Goal: Information Seeking & Learning: Learn about a topic

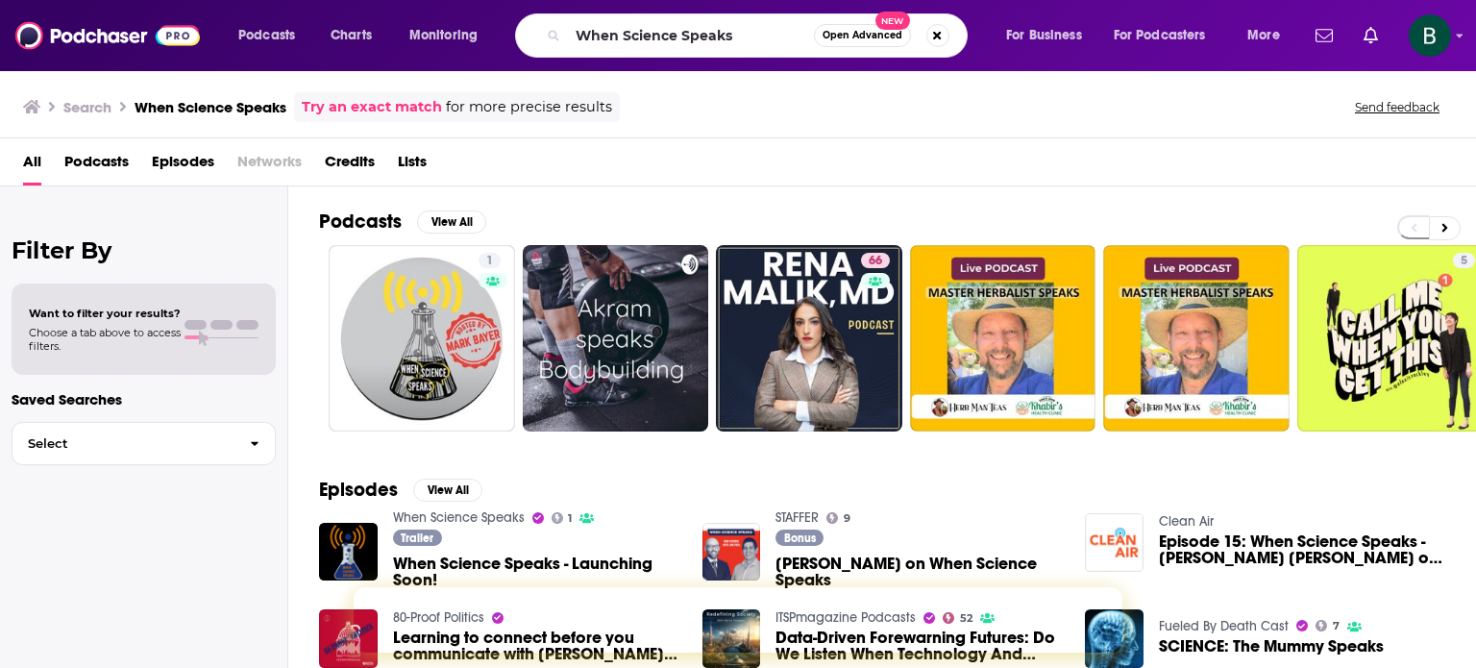
click at [541, 29] on div "When Science Speaks Open Advanced New" at bounding box center [741, 35] width 453 height 44
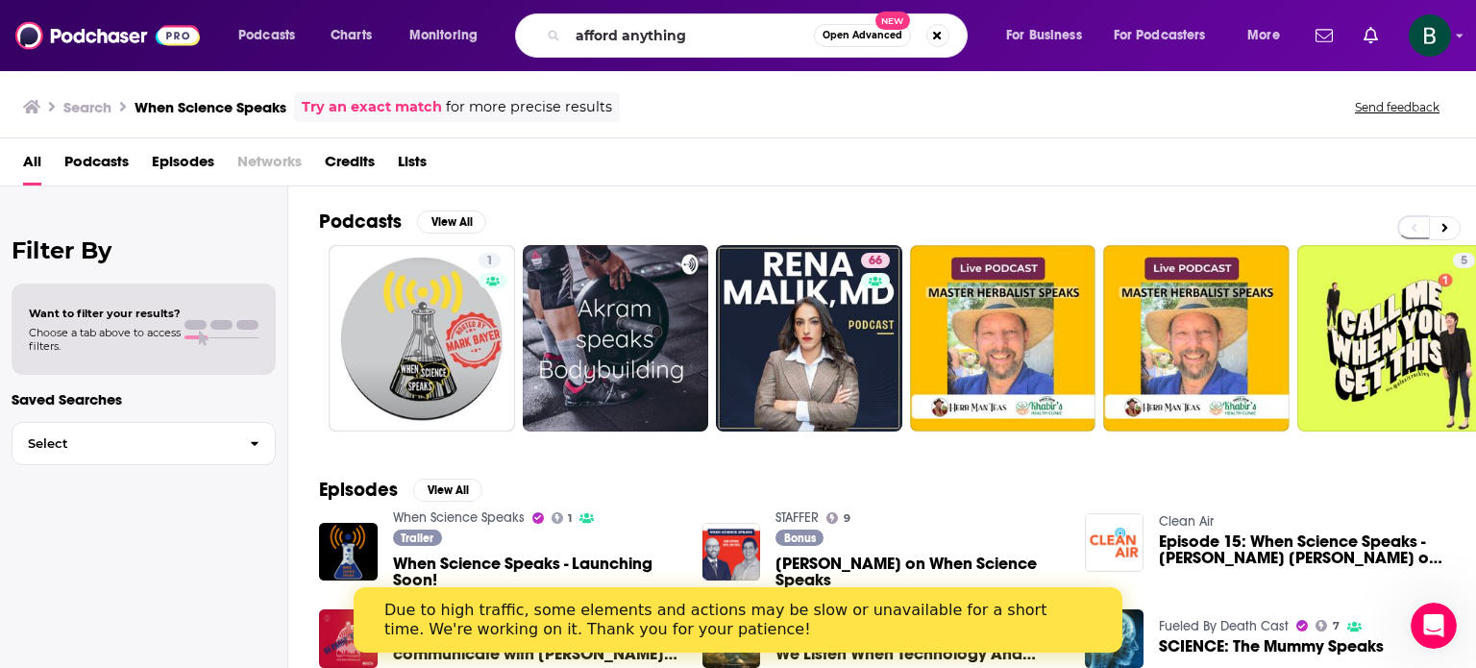
type input "afford anything"
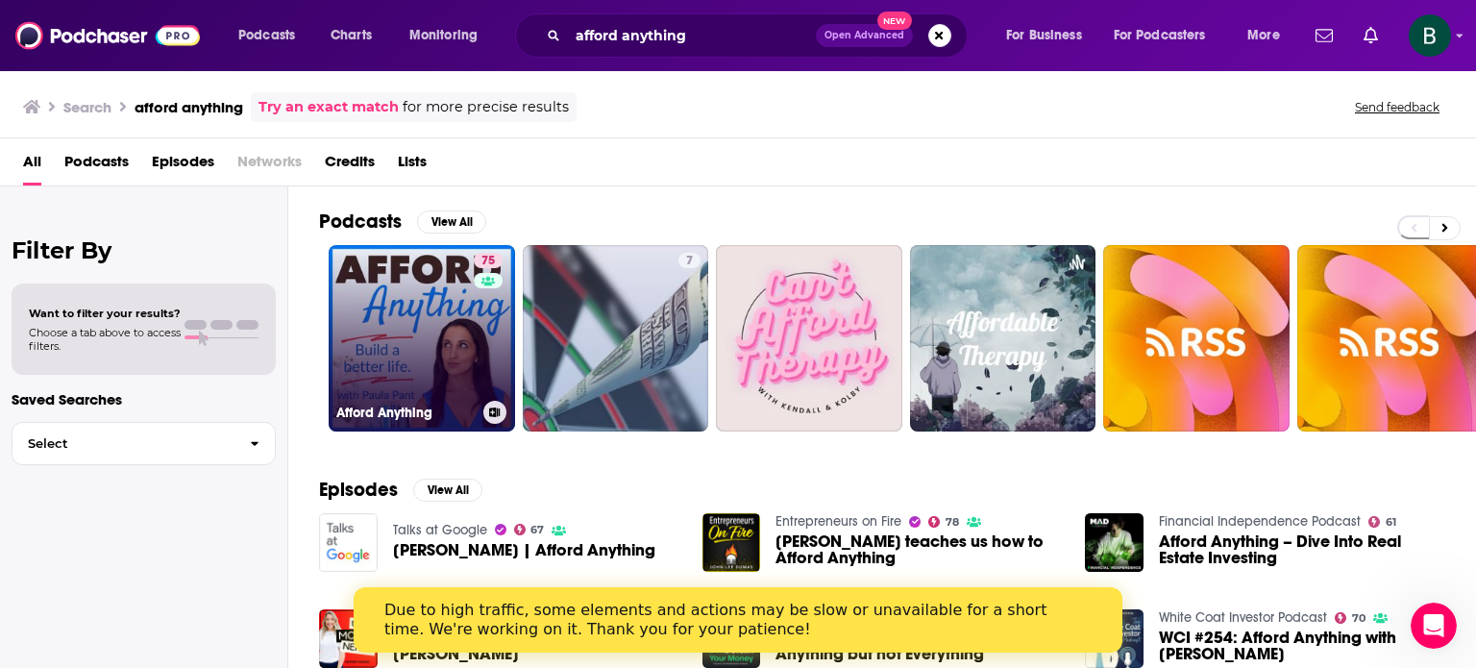
click at [392, 348] on link "75 Afford Anything" at bounding box center [422, 338] width 186 height 186
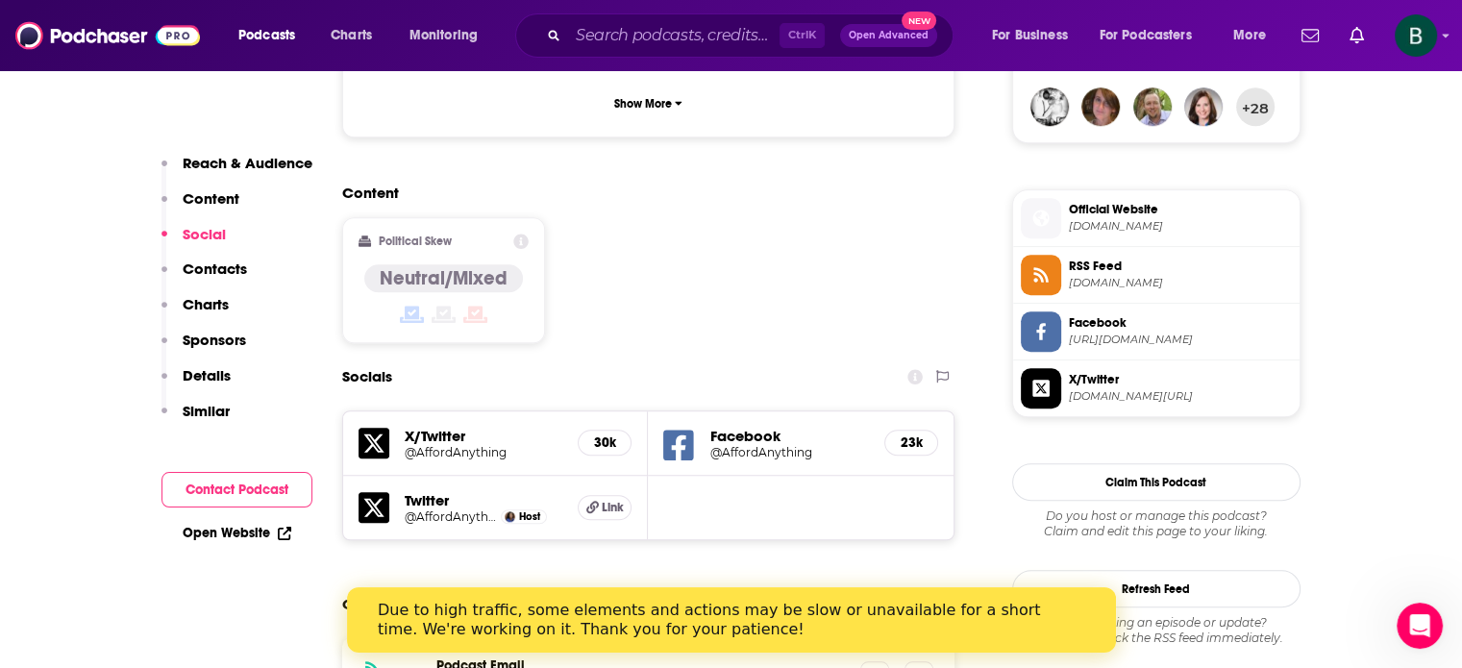
scroll to position [1601, 0]
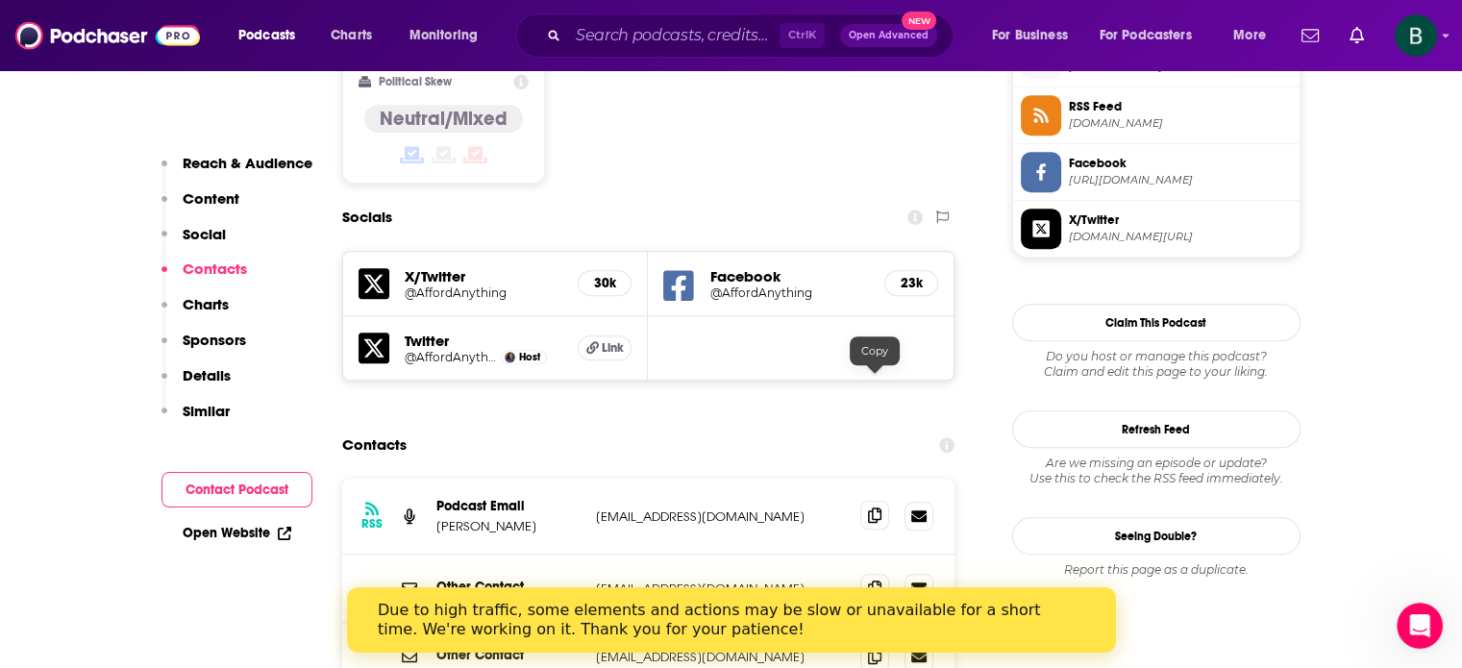
click at [875, 501] on span at bounding box center [874, 515] width 29 height 29
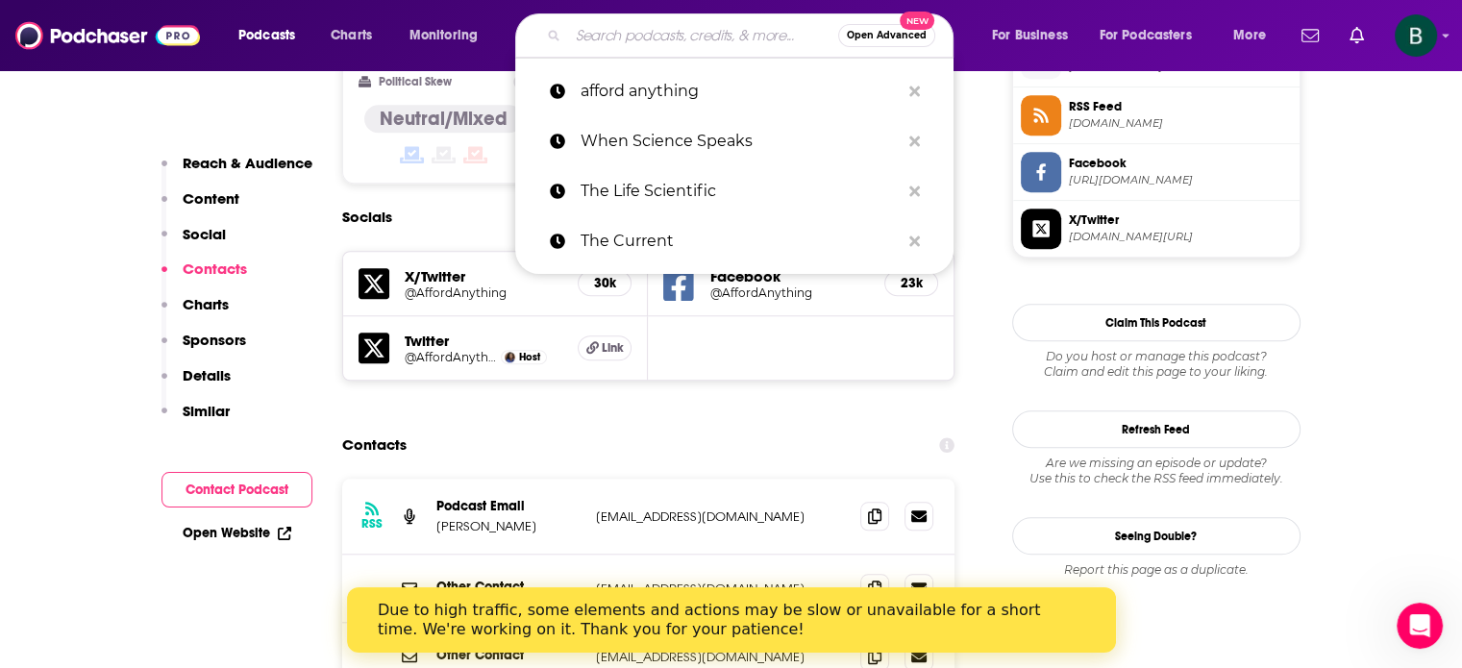
click at [578, 31] on input "Search podcasts, credits, & more..." at bounding box center [703, 35] width 270 height 31
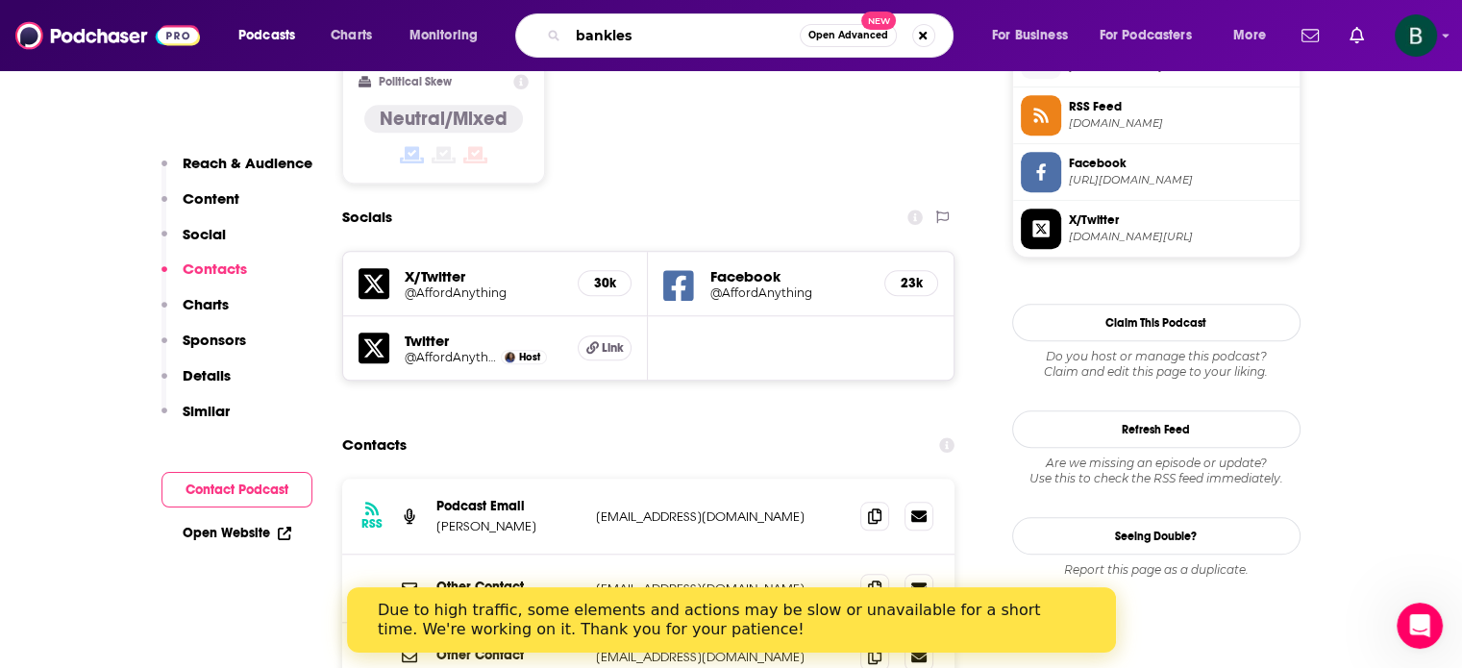
type input "bankless"
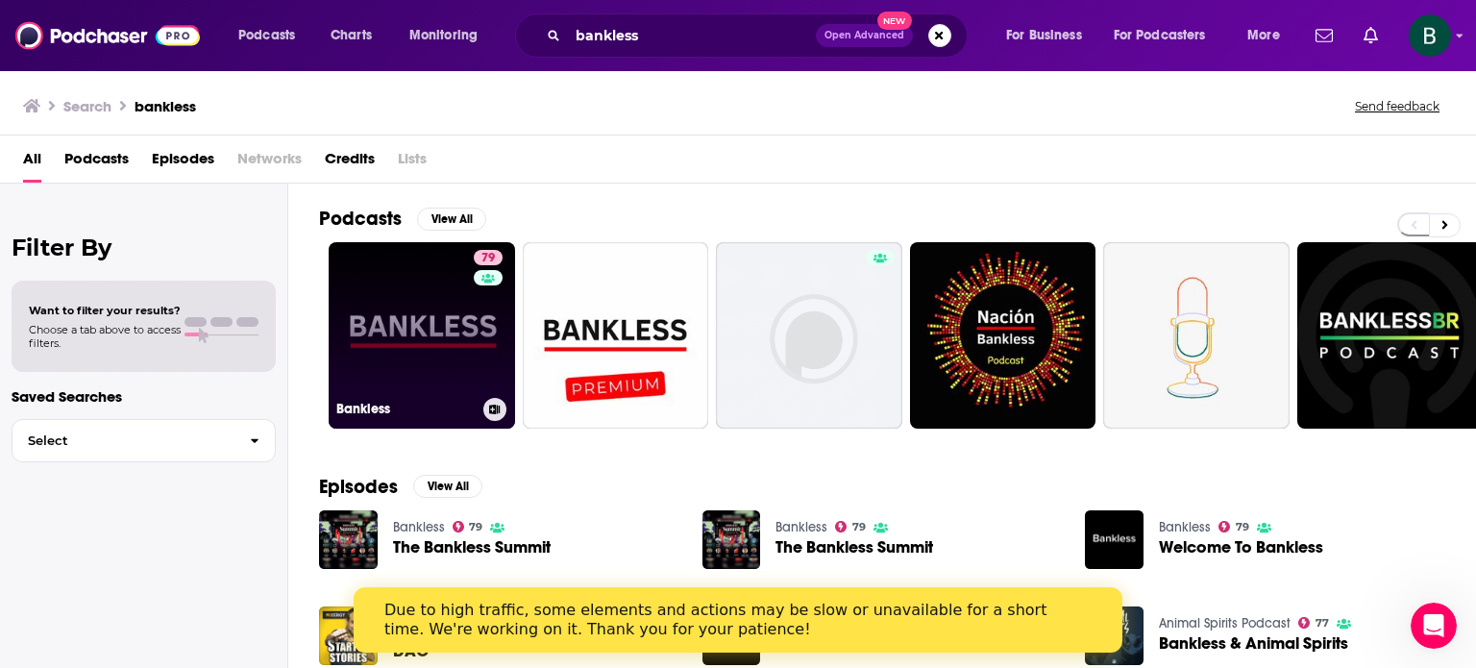
click at [411, 358] on link "79 Bankless" at bounding box center [422, 335] width 186 height 186
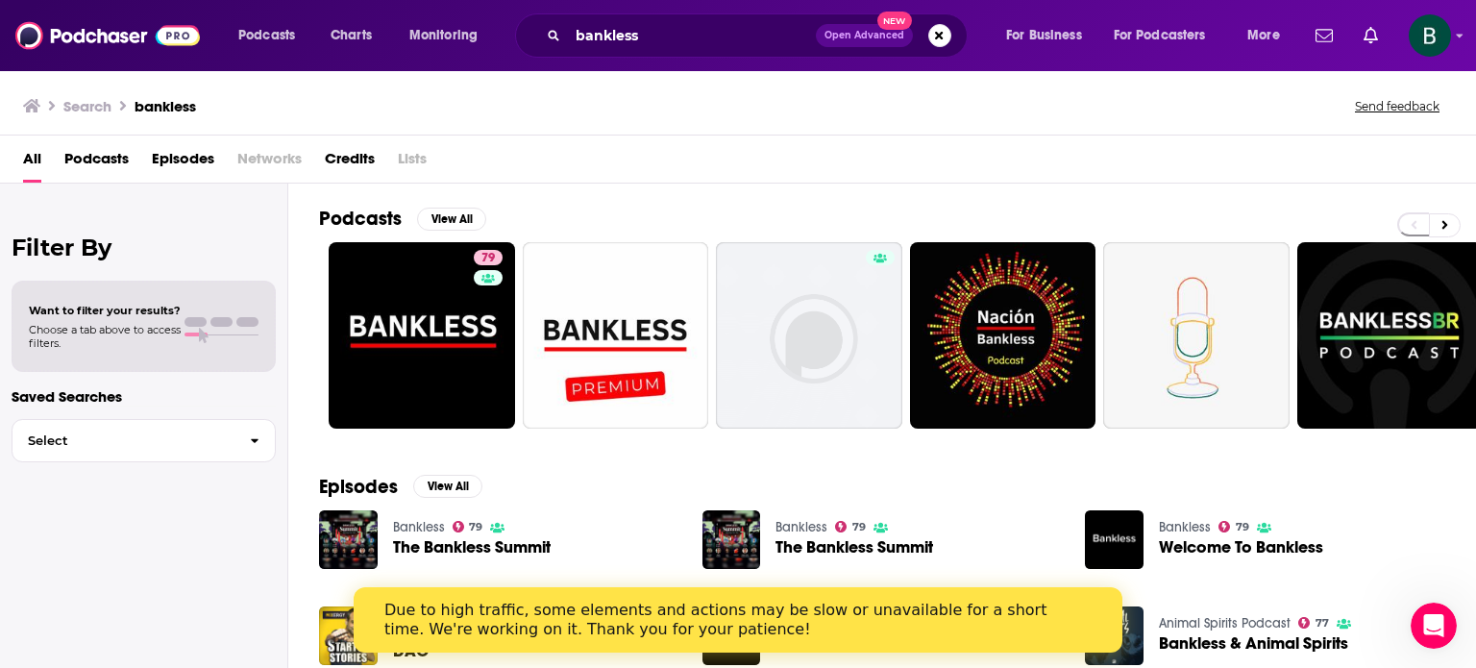
click at [522, 549] on span "The Bankless Summit" at bounding box center [472, 547] width 158 height 16
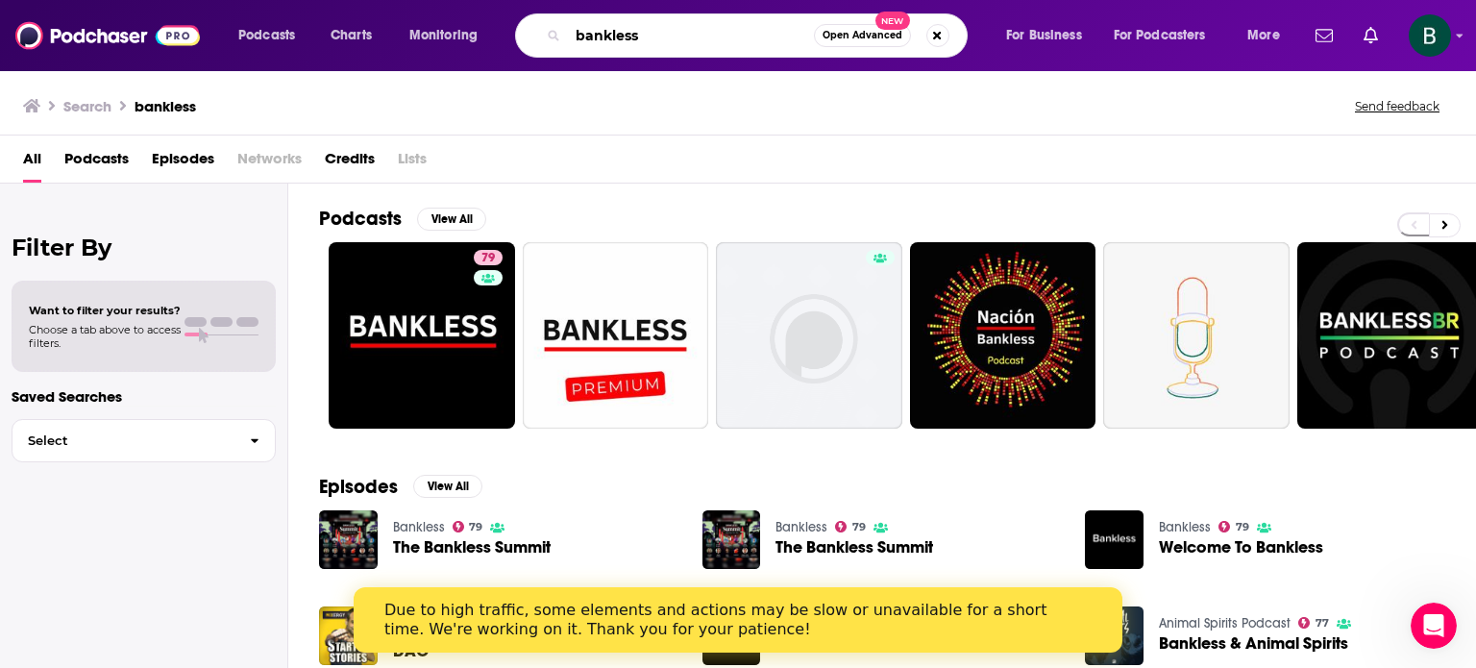
drag, startPoint x: 694, startPoint y: 37, endPoint x: 502, endPoint y: 27, distance: 192.5
click at [502, 27] on div "Podcasts Charts Monitoring bankless Open Advanced New For Business For Podcaste…" at bounding box center [761, 35] width 1073 height 44
paste input "Finding Mastery with [PERSON_NAME]"
type input "Finding Mastery with [PERSON_NAME]"
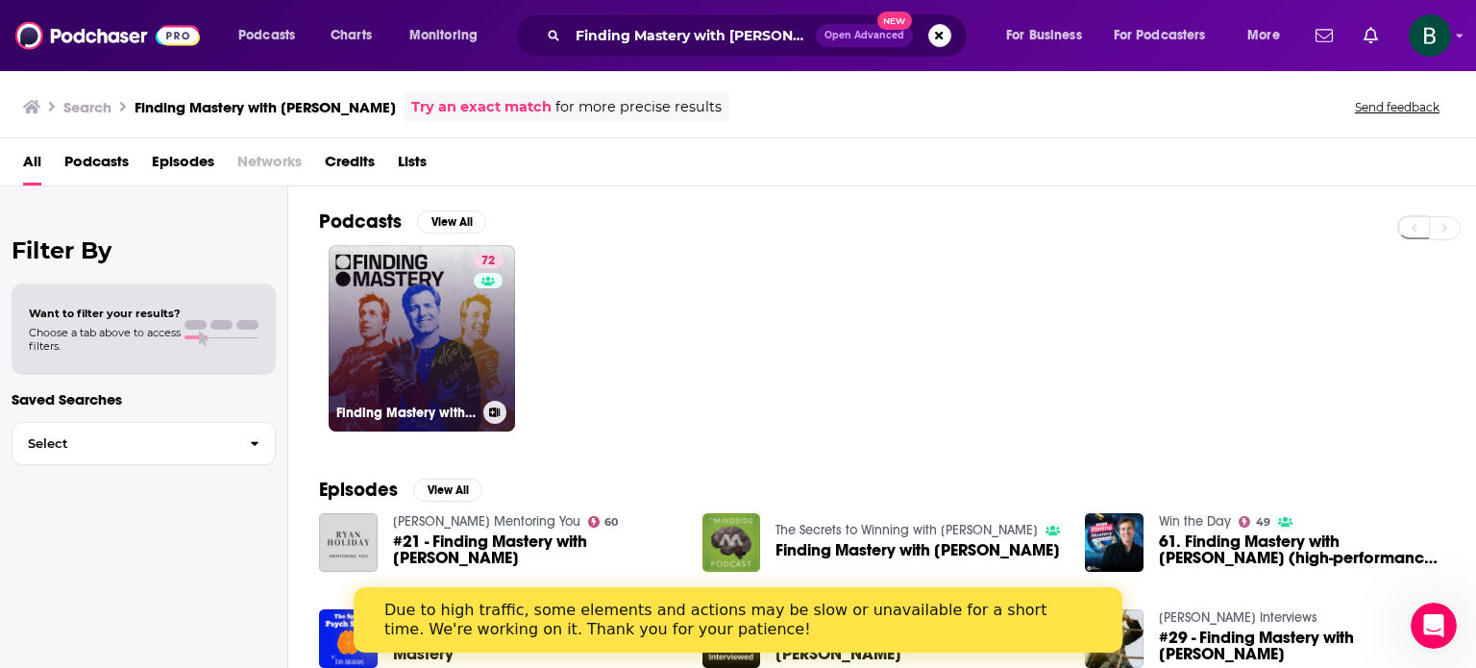
click at [364, 353] on link "72 Finding Mastery with [PERSON_NAME]" at bounding box center [422, 338] width 186 height 186
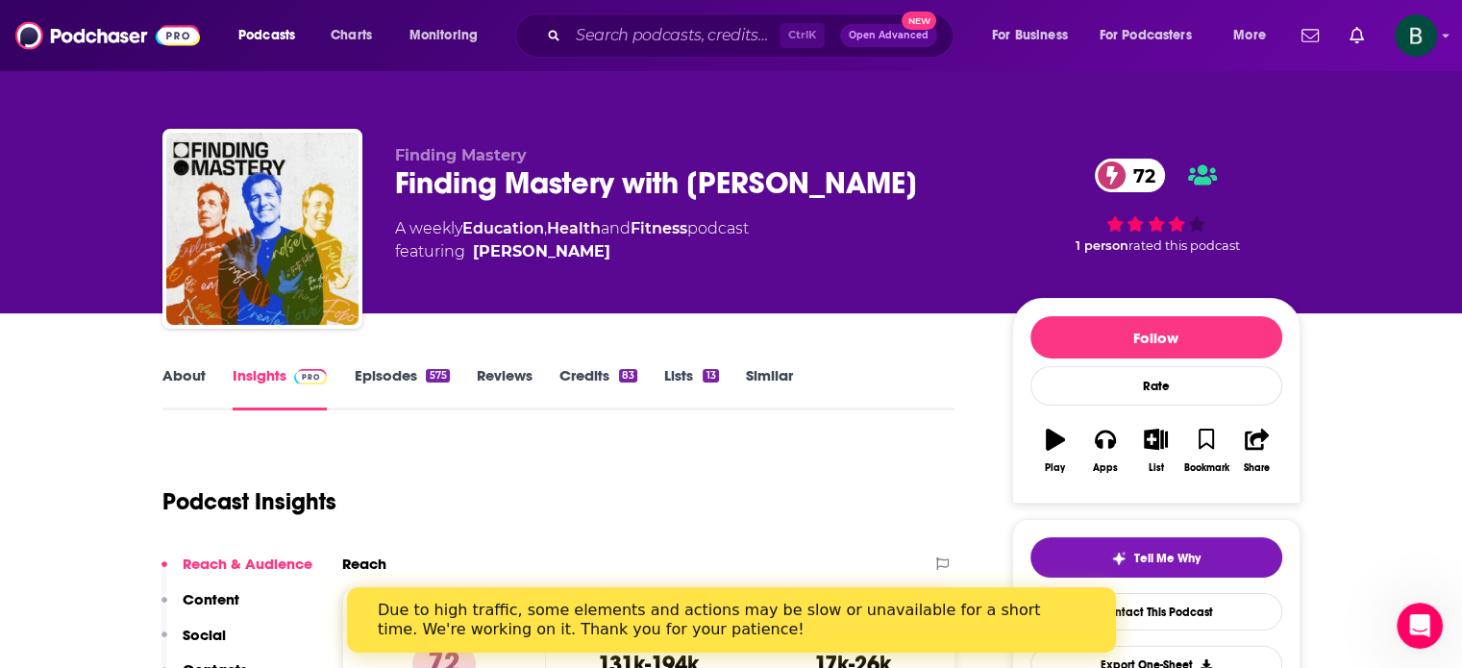
click at [185, 376] on link "About" at bounding box center [183, 388] width 43 height 44
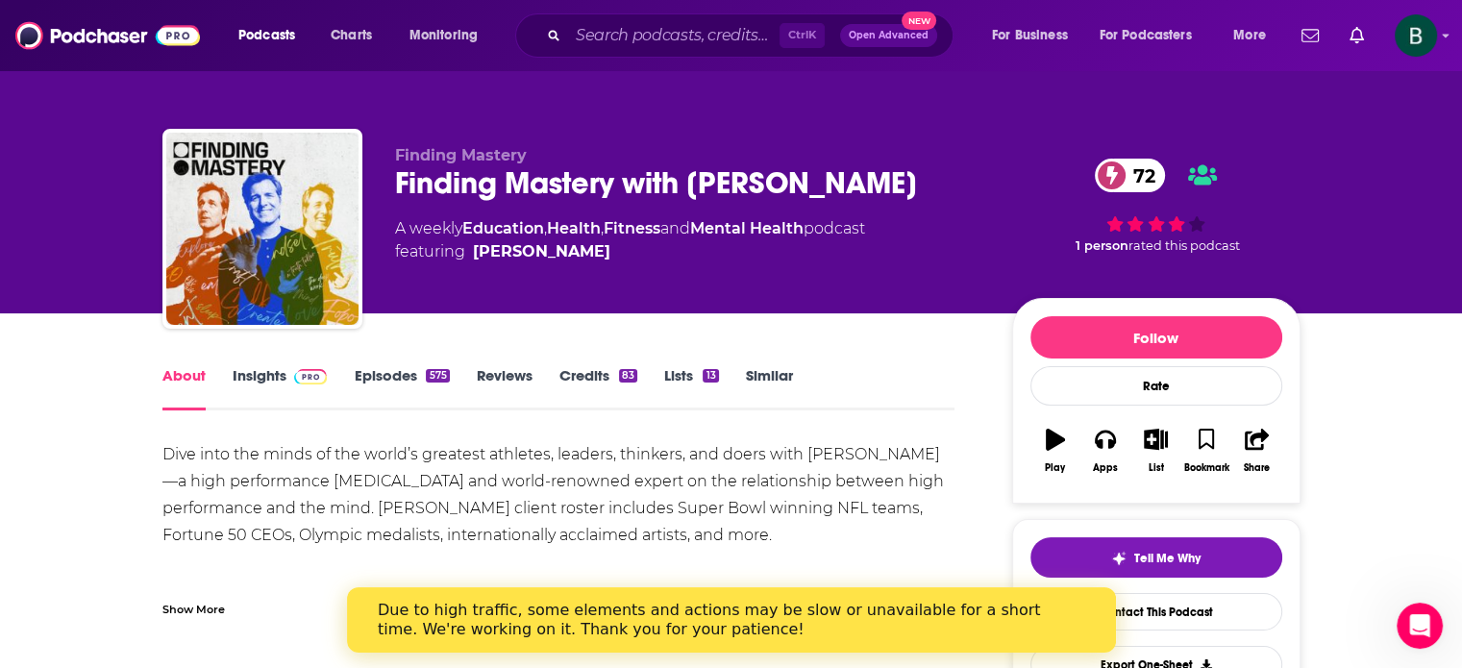
click at [254, 375] on link "Insights" at bounding box center [280, 388] width 95 height 44
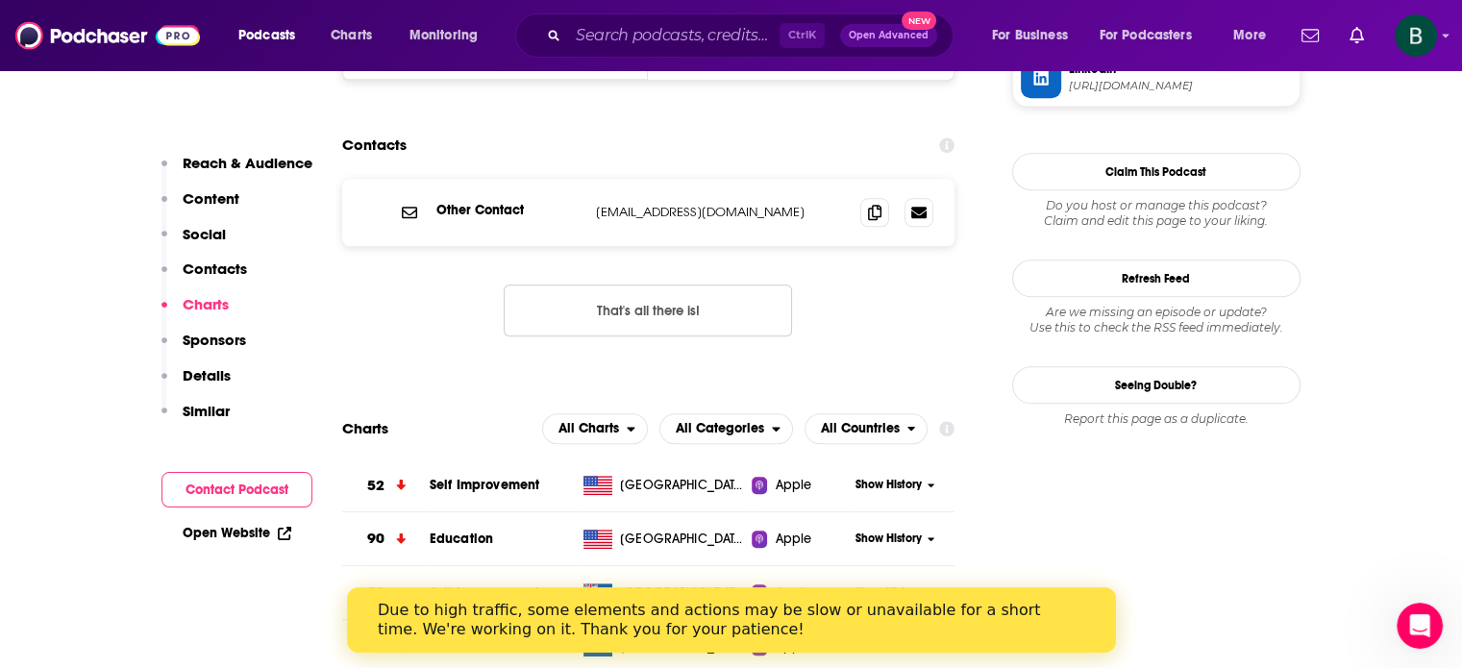
scroll to position [1762, 0]
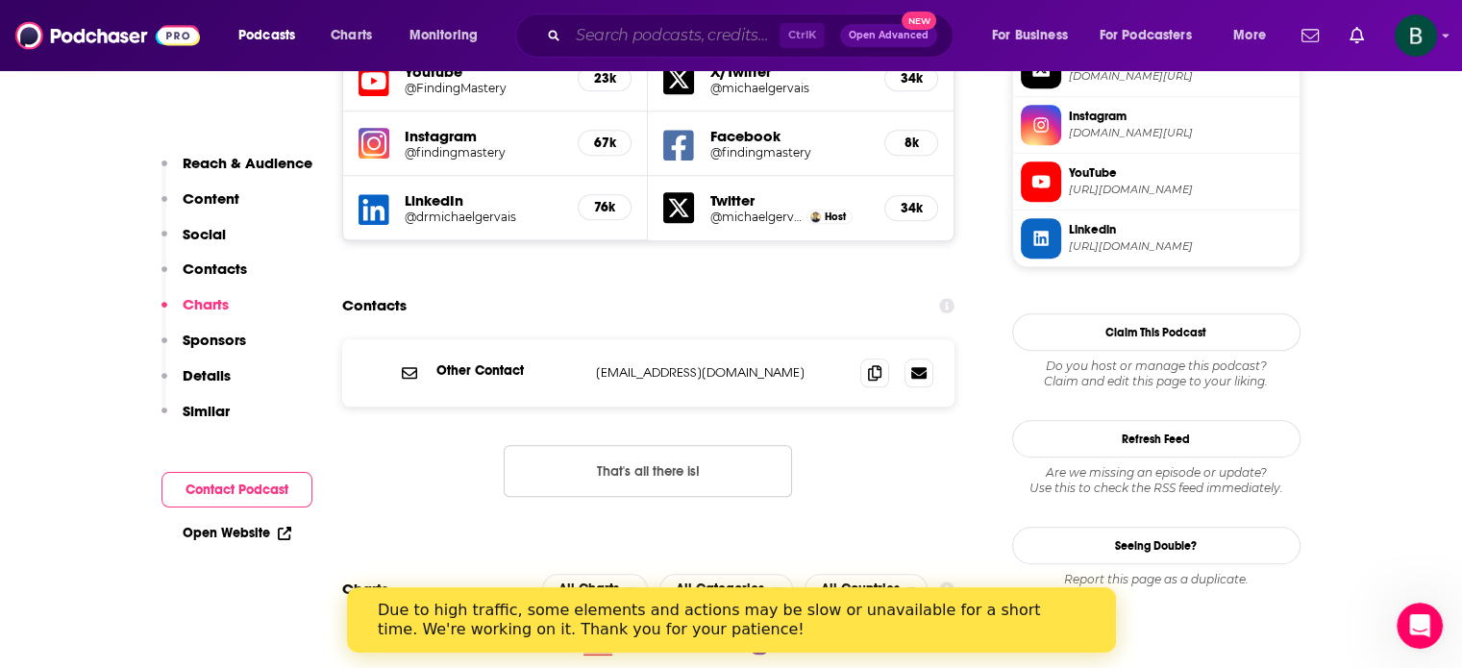
click at [646, 48] on input "Search podcasts, credits, & more..." at bounding box center [673, 35] width 211 height 31
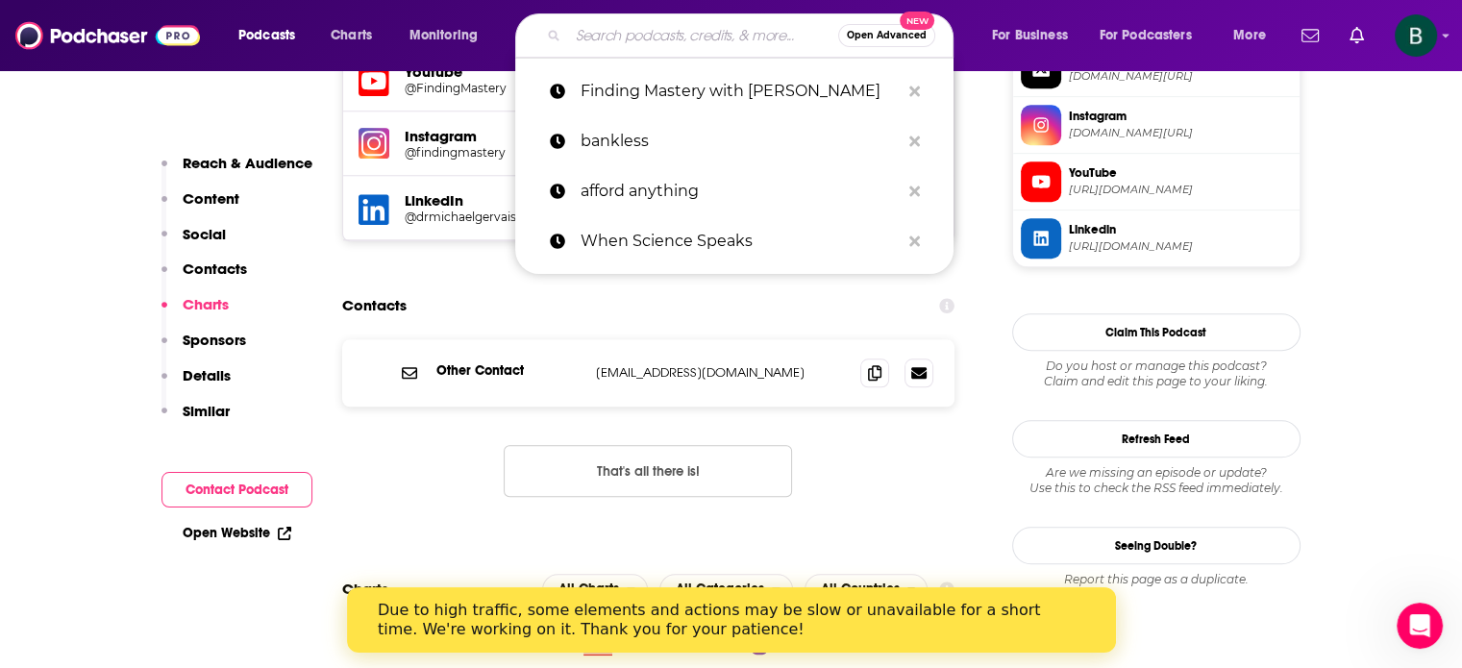
paste input "FOMO Sapiens"
type input "FOMO Sapiens"
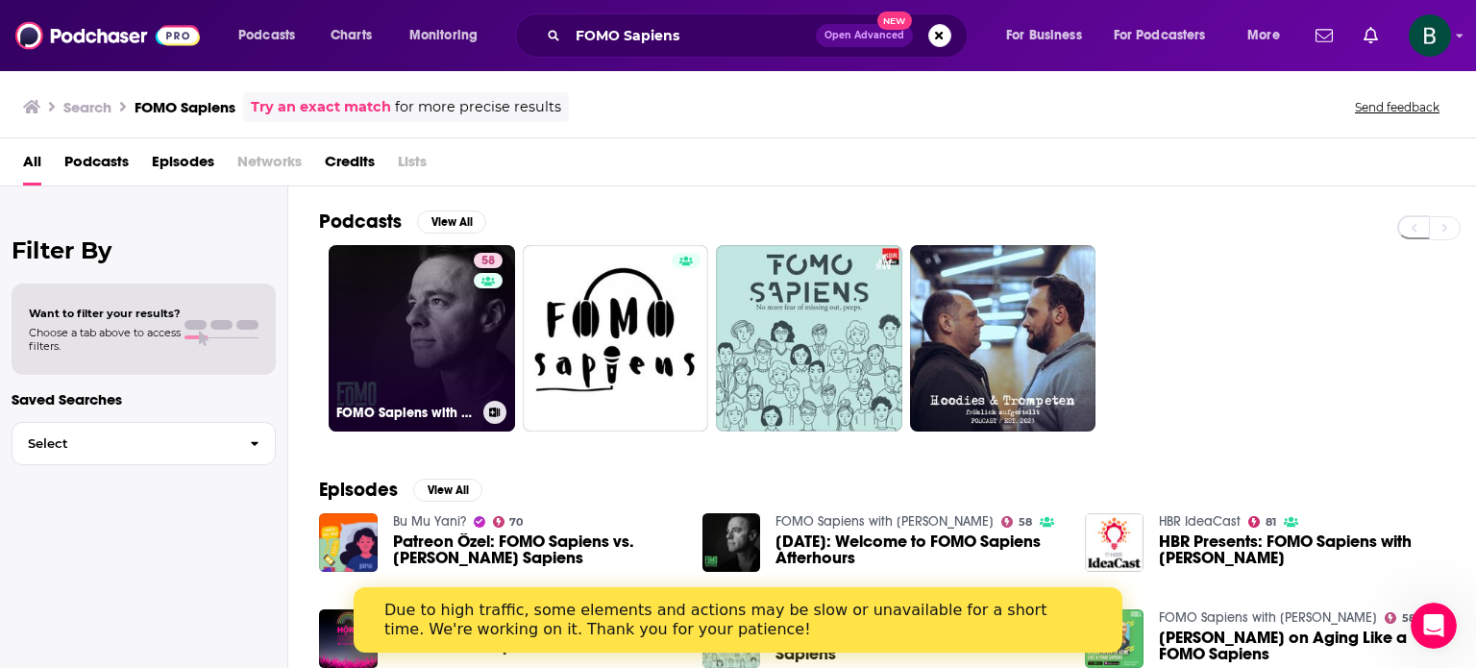
click at [414, 305] on link "58 FOMO Sapiens with [PERSON_NAME]" at bounding box center [422, 338] width 186 height 186
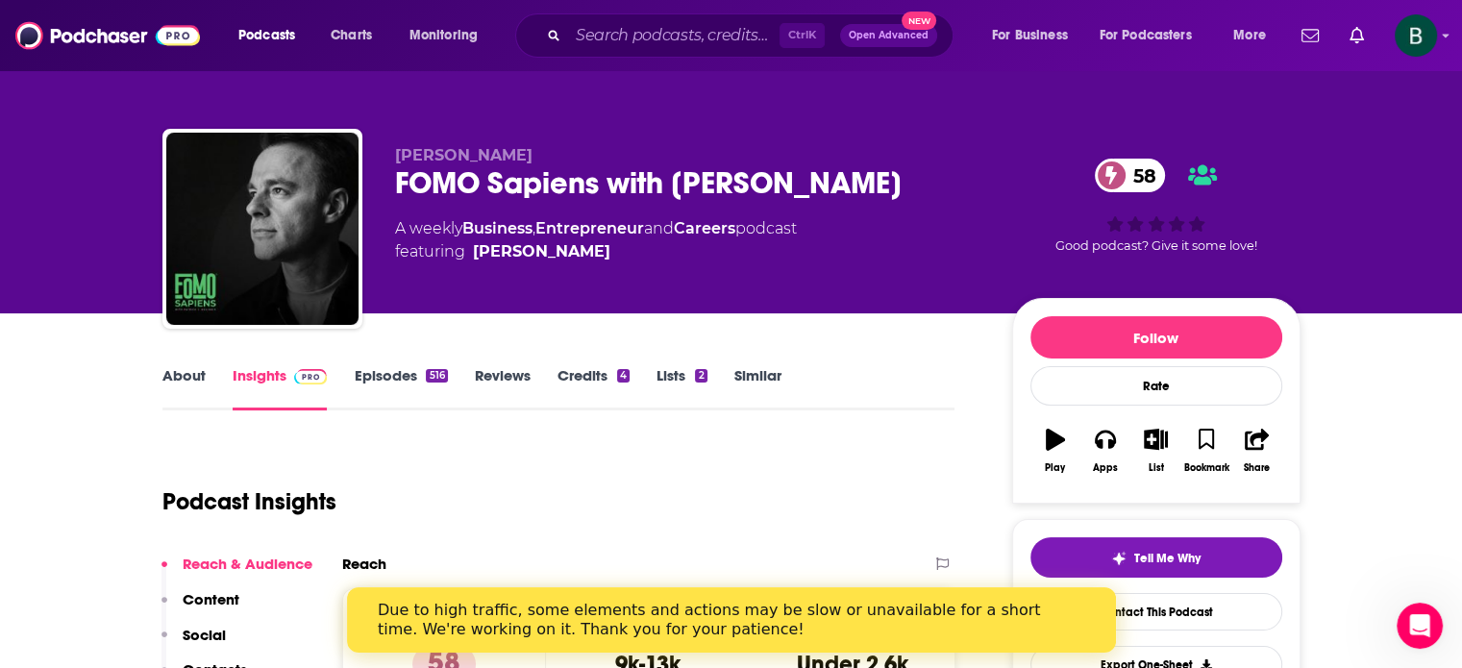
click at [192, 380] on link "About" at bounding box center [183, 388] width 43 height 44
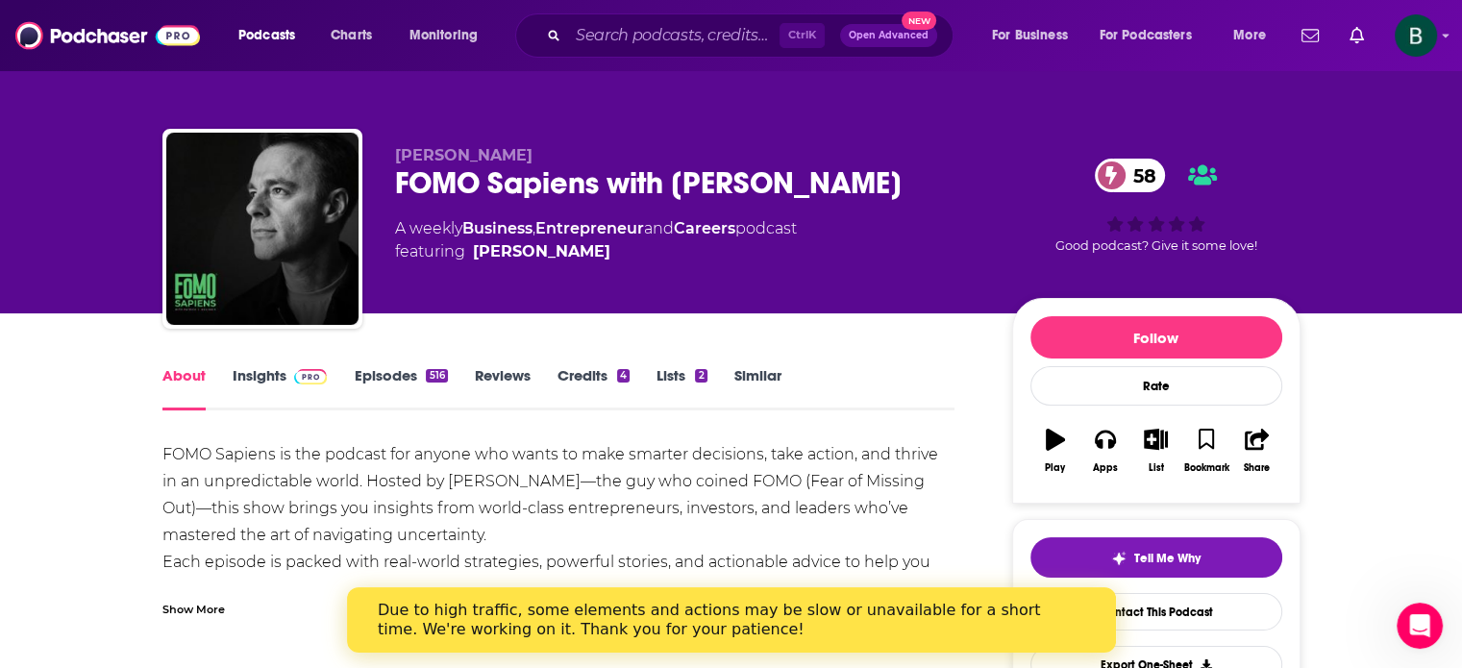
click at [242, 369] on link "Insights" at bounding box center [280, 388] width 95 height 44
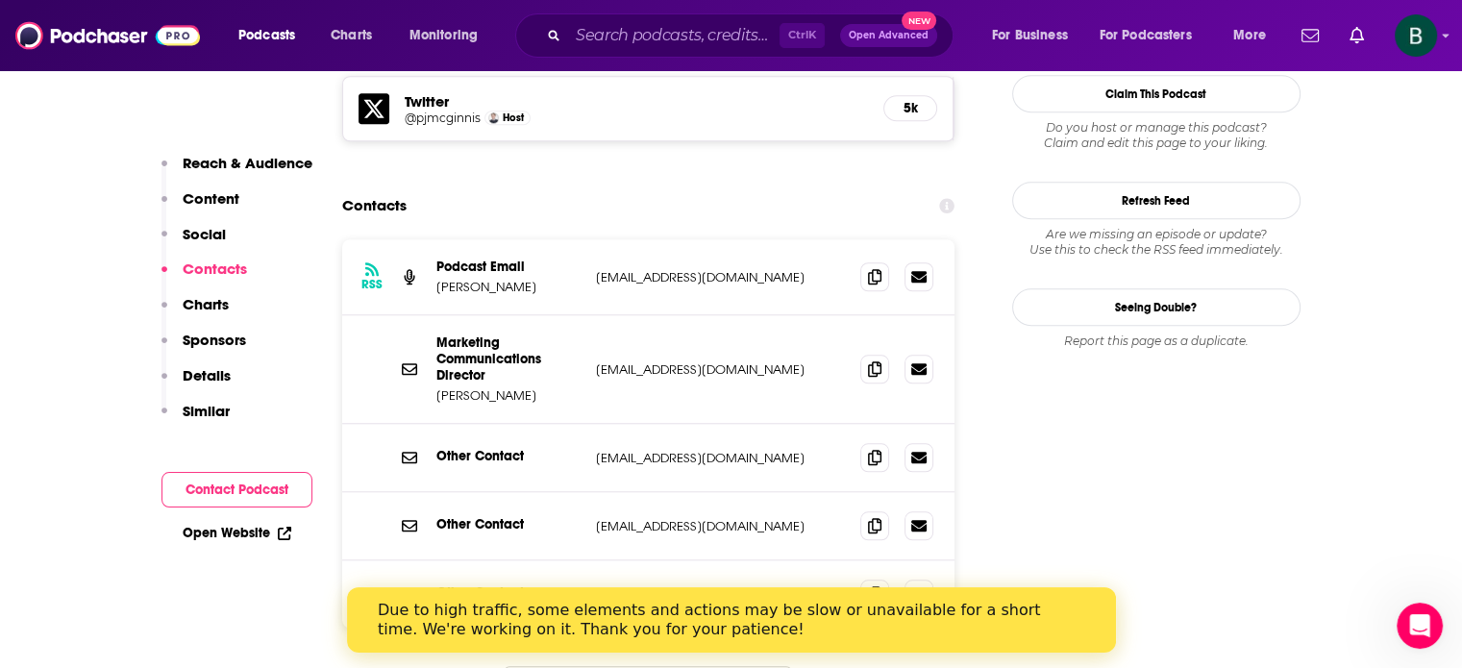
scroll to position [1601, 0]
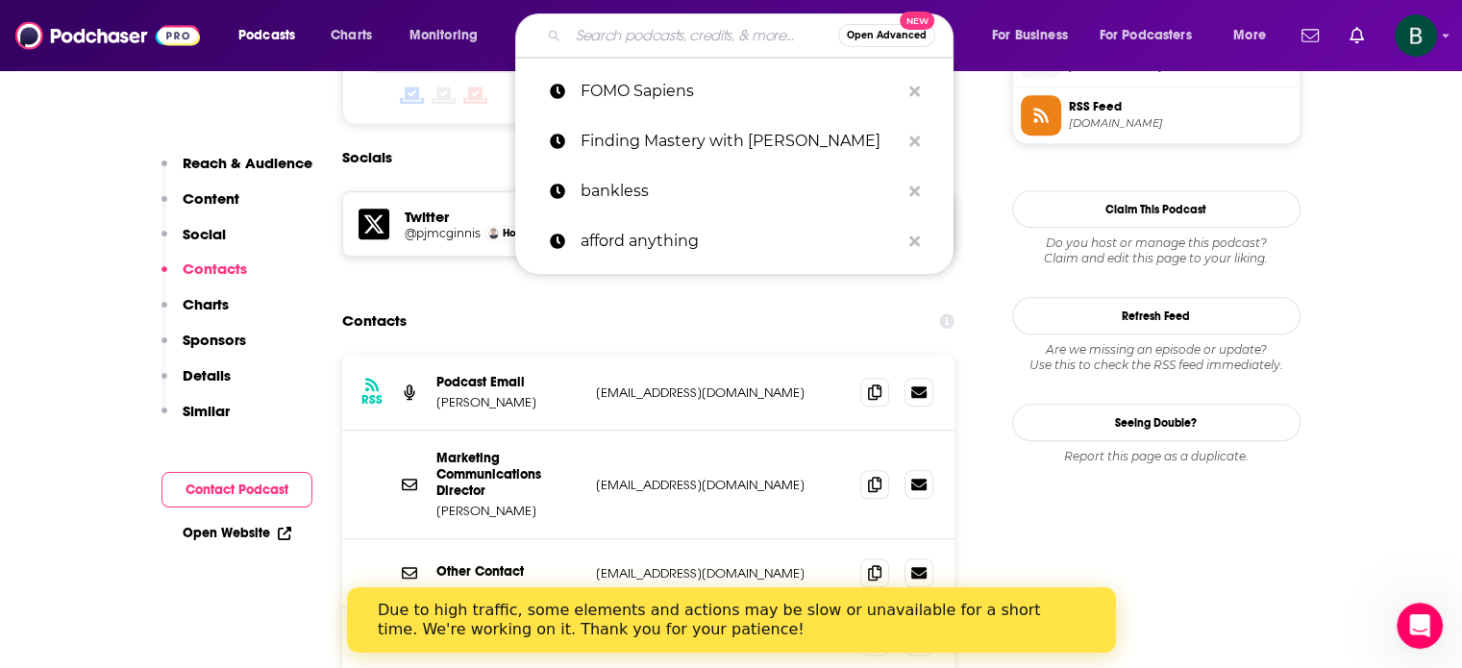
click at [623, 37] on input "Search podcasts, credits, & more..." at bounding box center [703, 35] width 270 height 31
paste input "Negotiate Anything"
type input "Negotiate Anything"
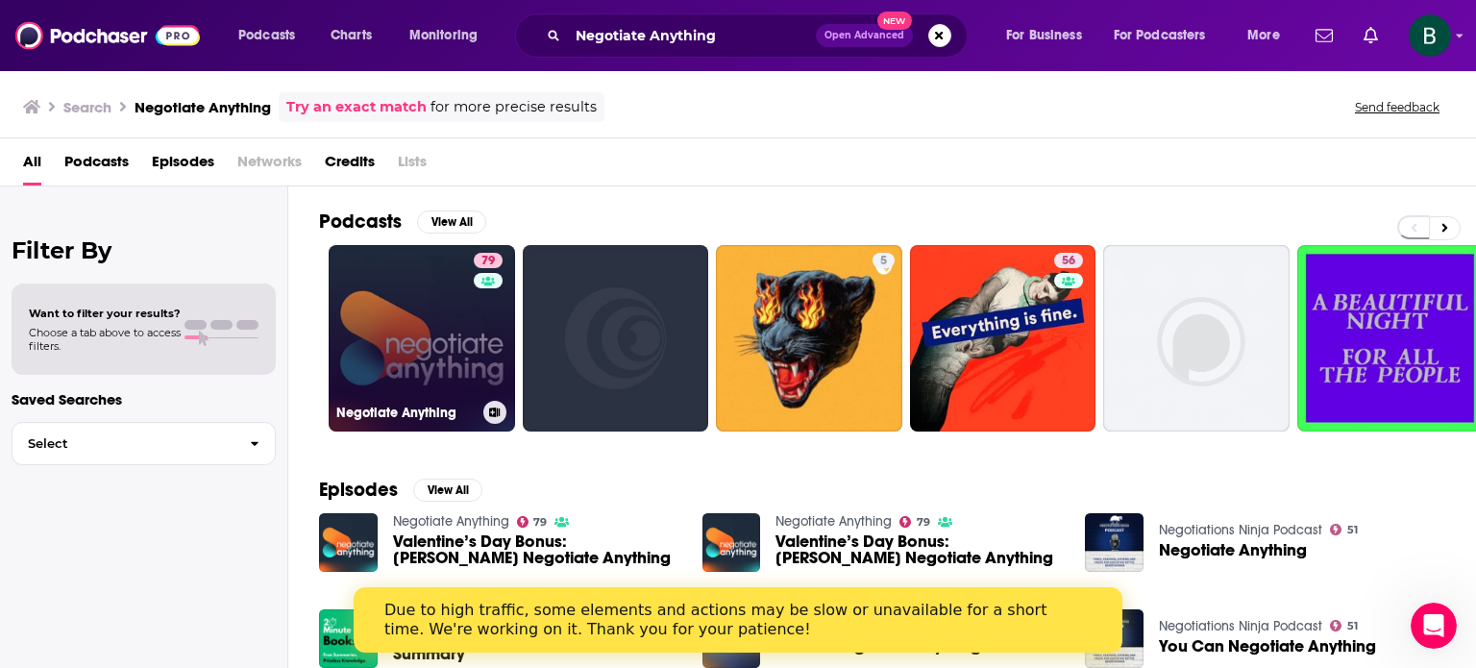
click at [411, 317] on link "79 Negotiate Anything" at bounding box center [422, 338] width 186 height 186
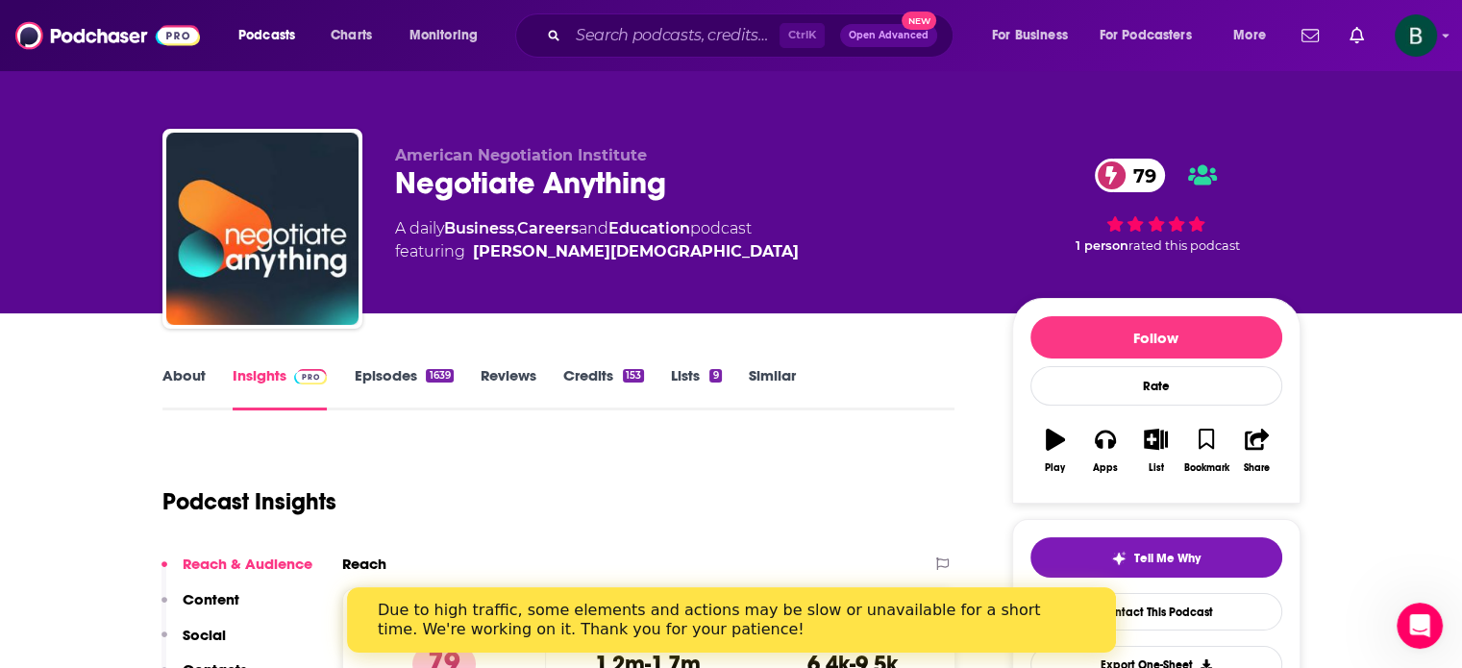
click at [195, 370] on link "About" at bounding box center [183, 388] width 43 height 44
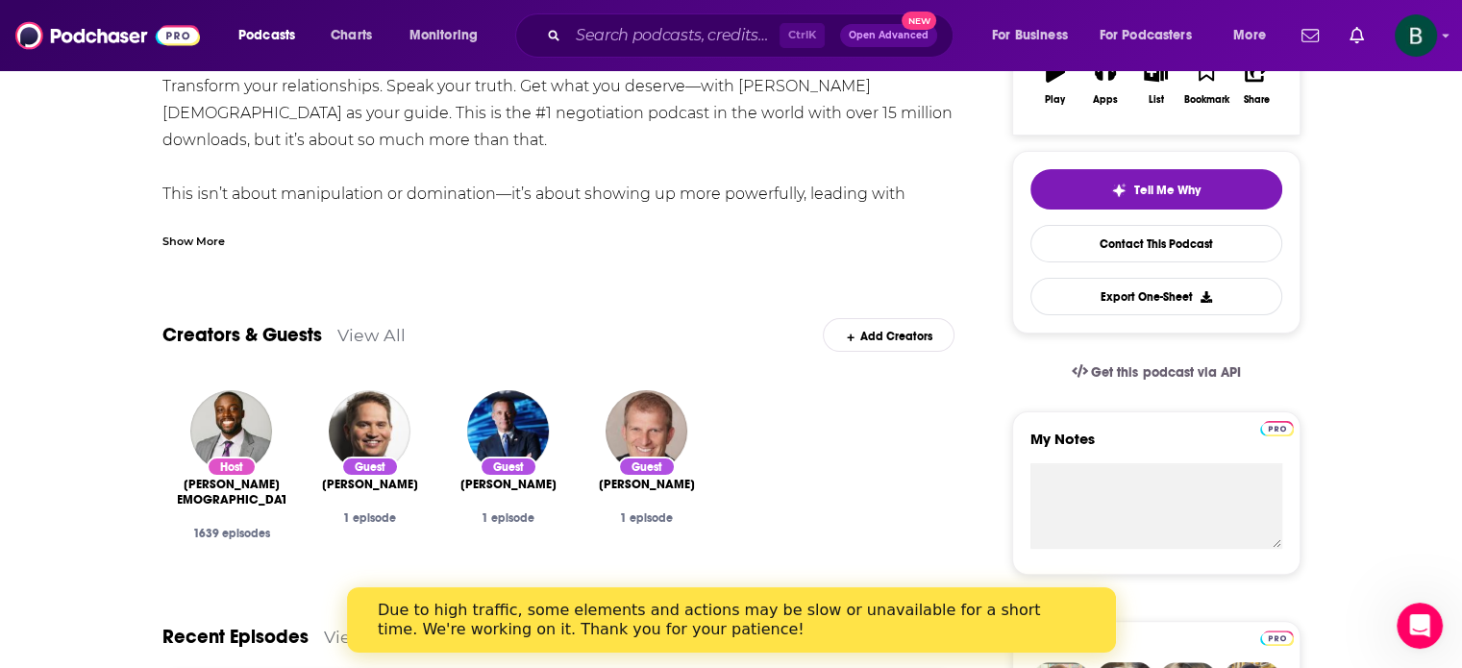
scroll to position [160, 0]
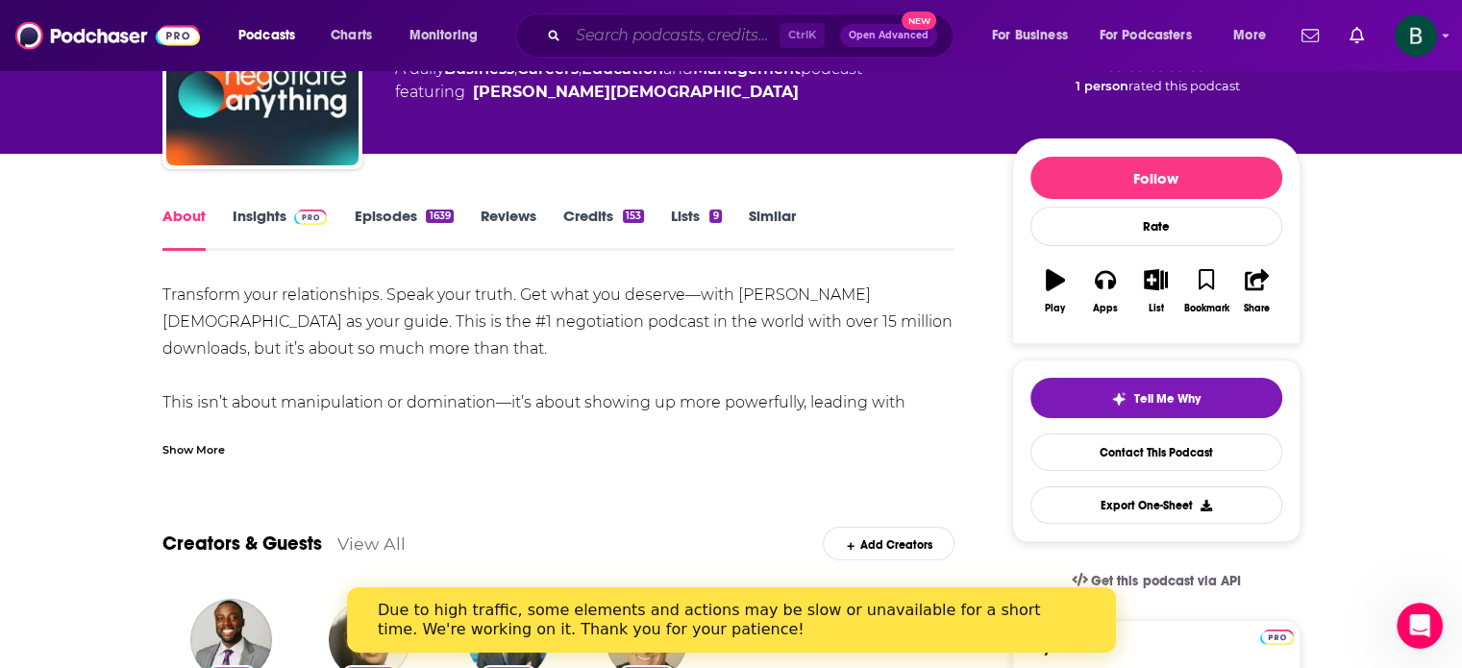
click at [611, 37] on input "Search podcasts, credits, & more..." at bounding box center [673, 35] width 211 height 31
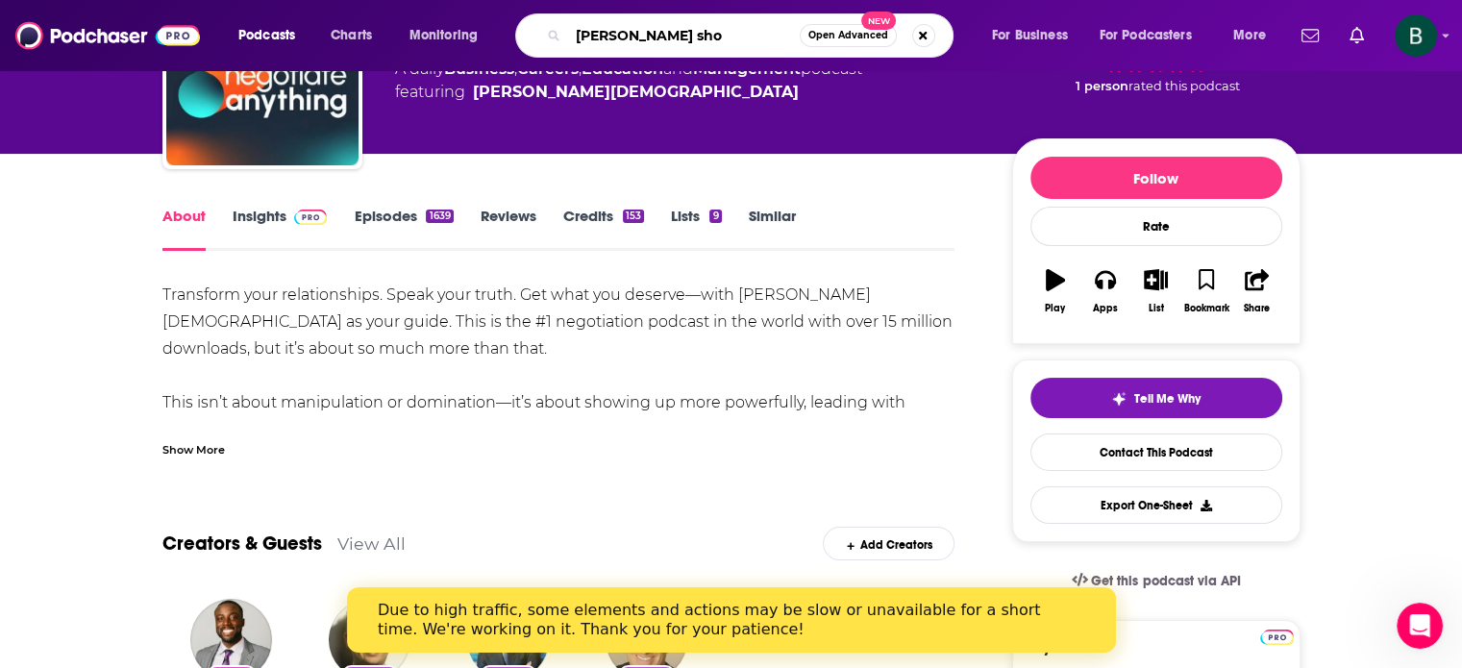
type input "[PERSON_NAME] show"
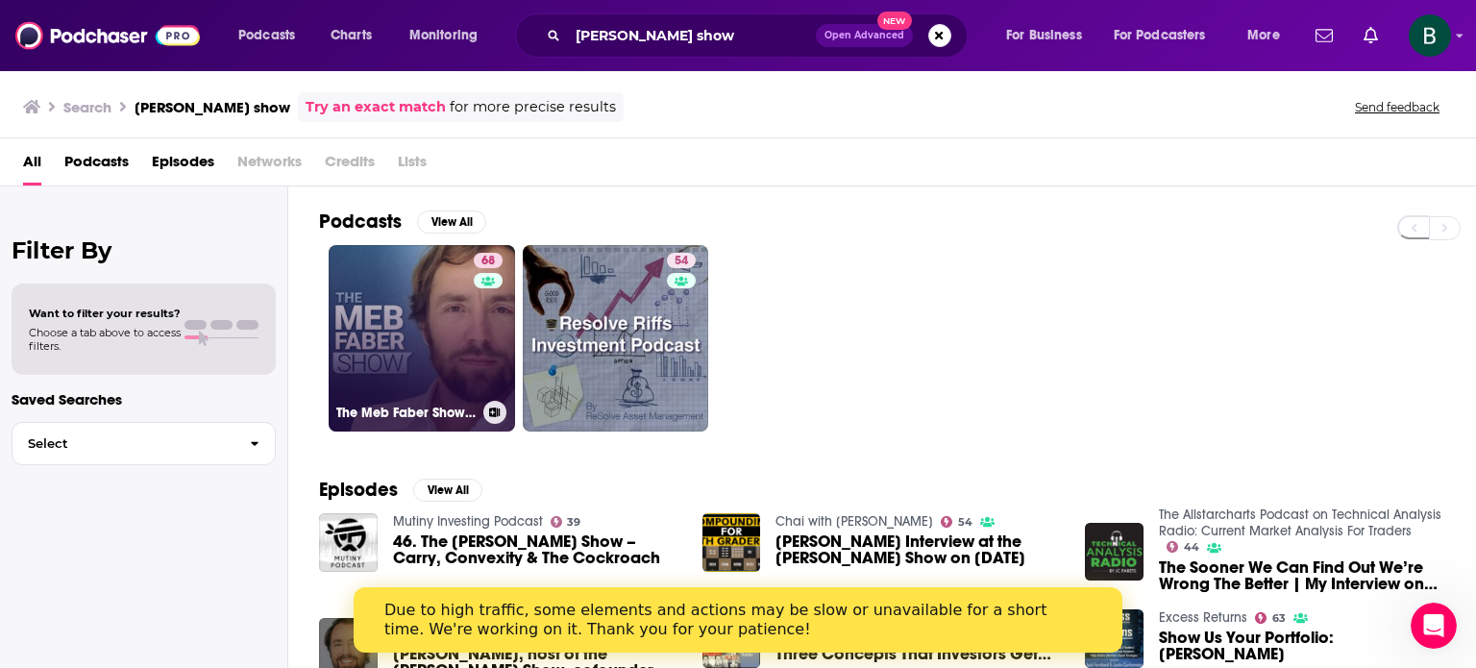
click at [399, 359] on link "68 The [PERSON_NAME] Show - Better Investing" at bounding box center [422, 338] width 186 height 186
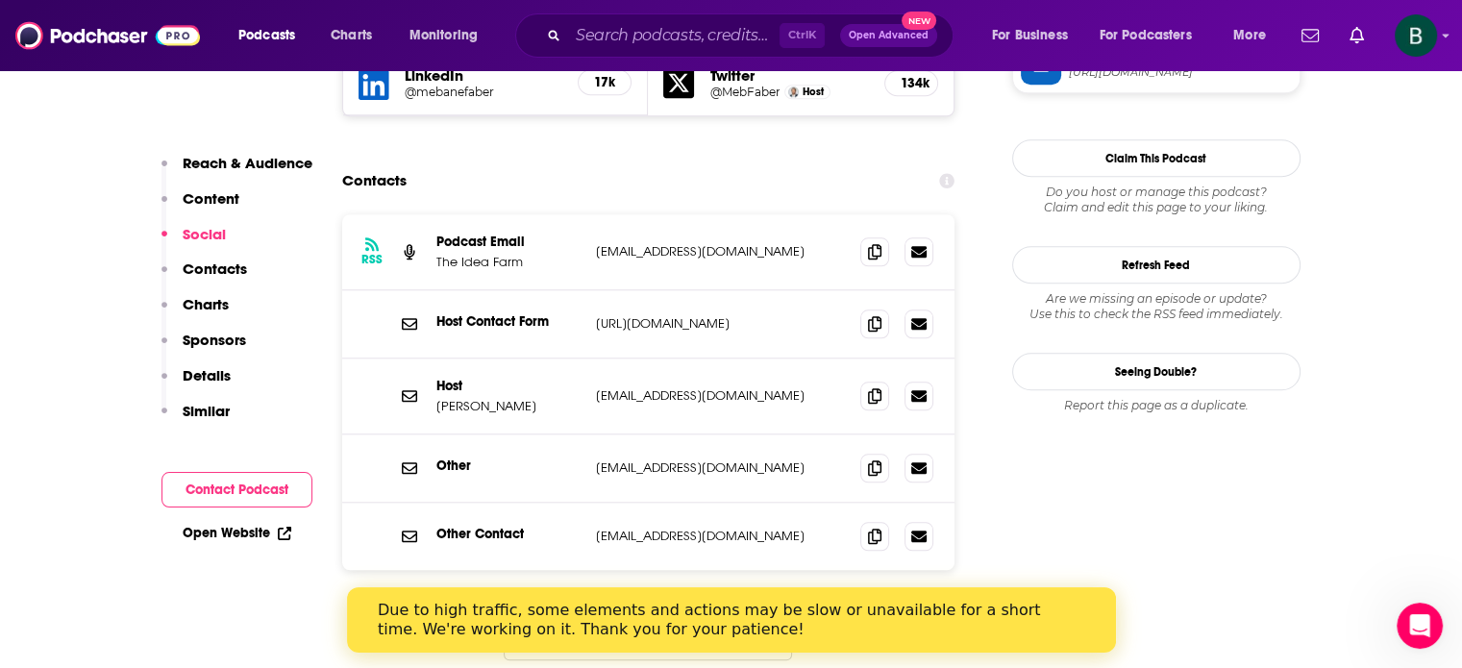
scroll to position [1762, 0]
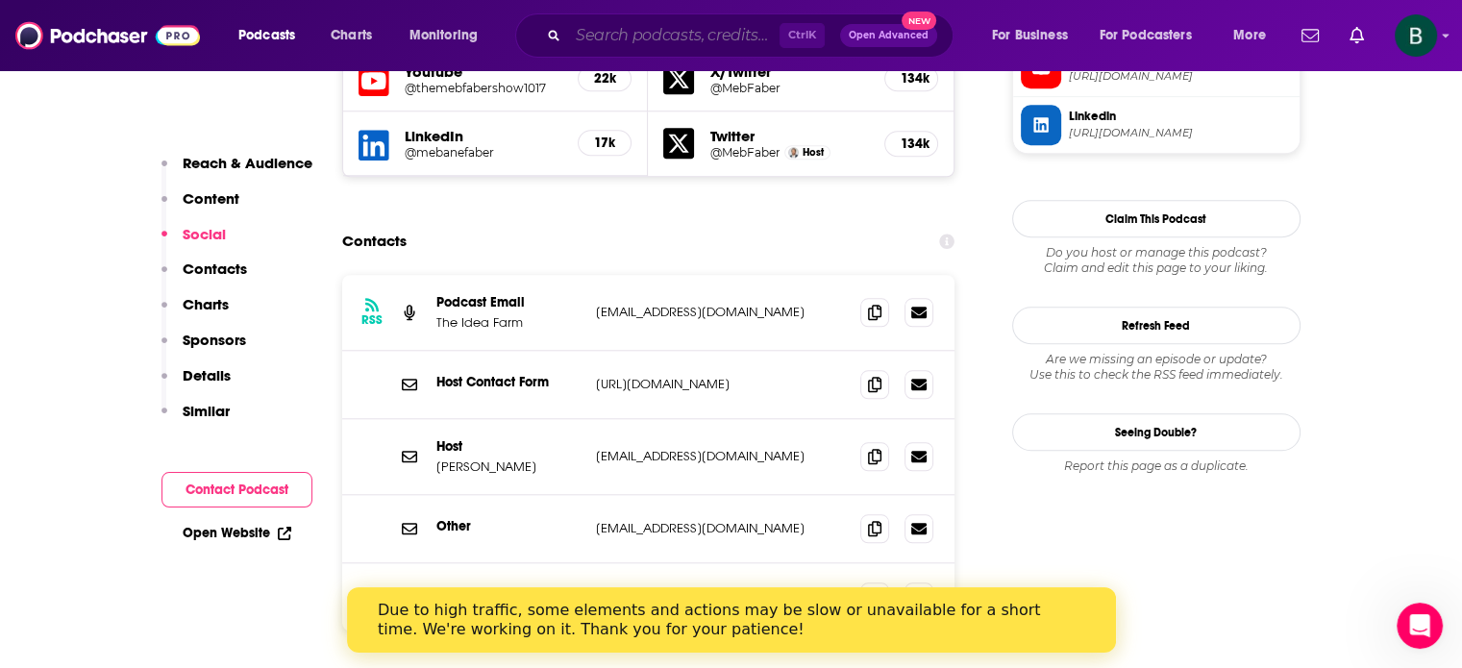
click at [693, 33] on input "Search podcasts, credits, & more..." at bounding box center [673, 35] width 211 height 31
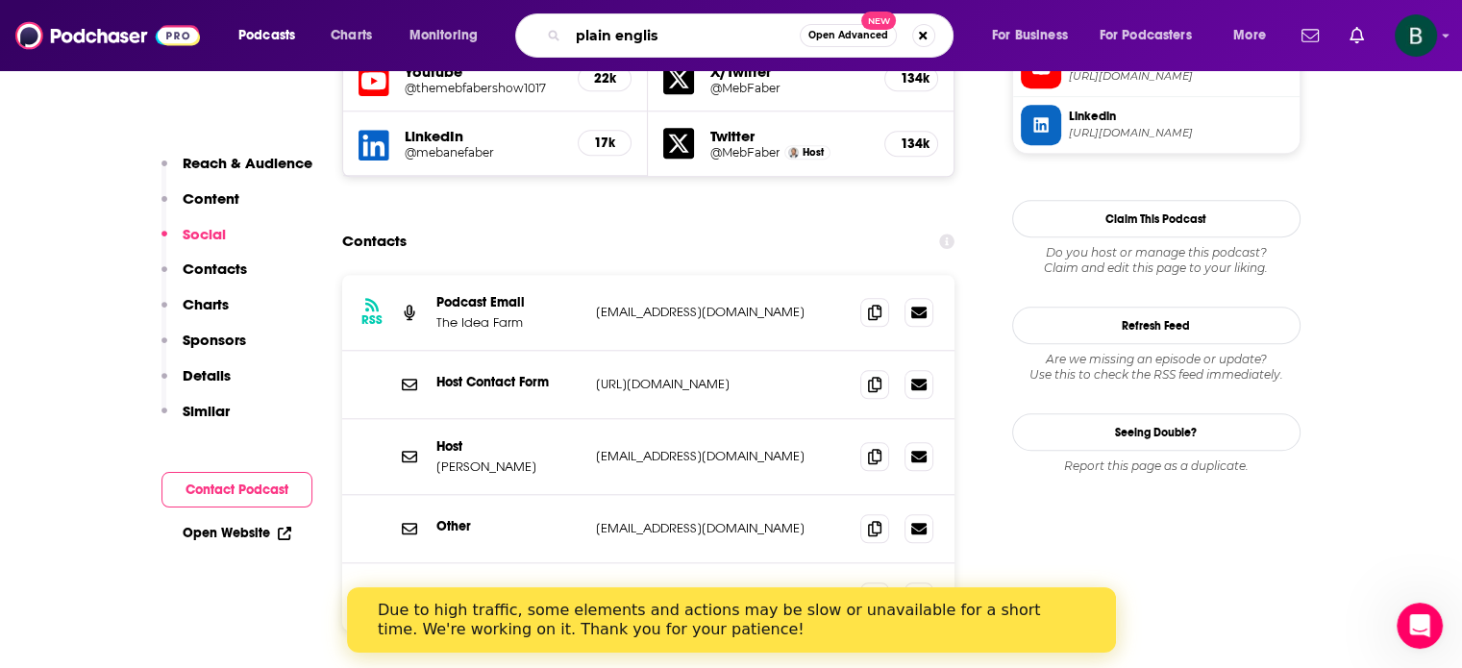
type input "plain english"
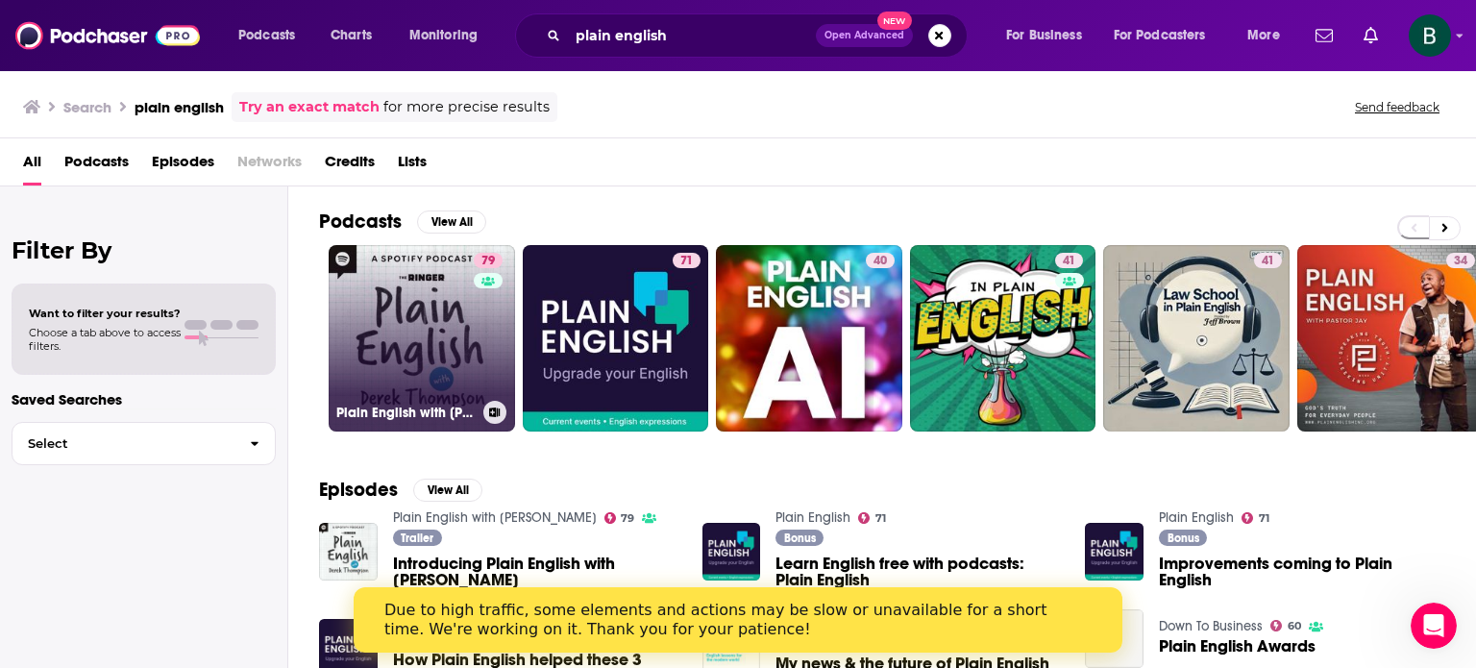
click at [454, 327] on link "79 Plain English with [PERSON_NAME]" at bounding box center [422, 338] width 186 height 186
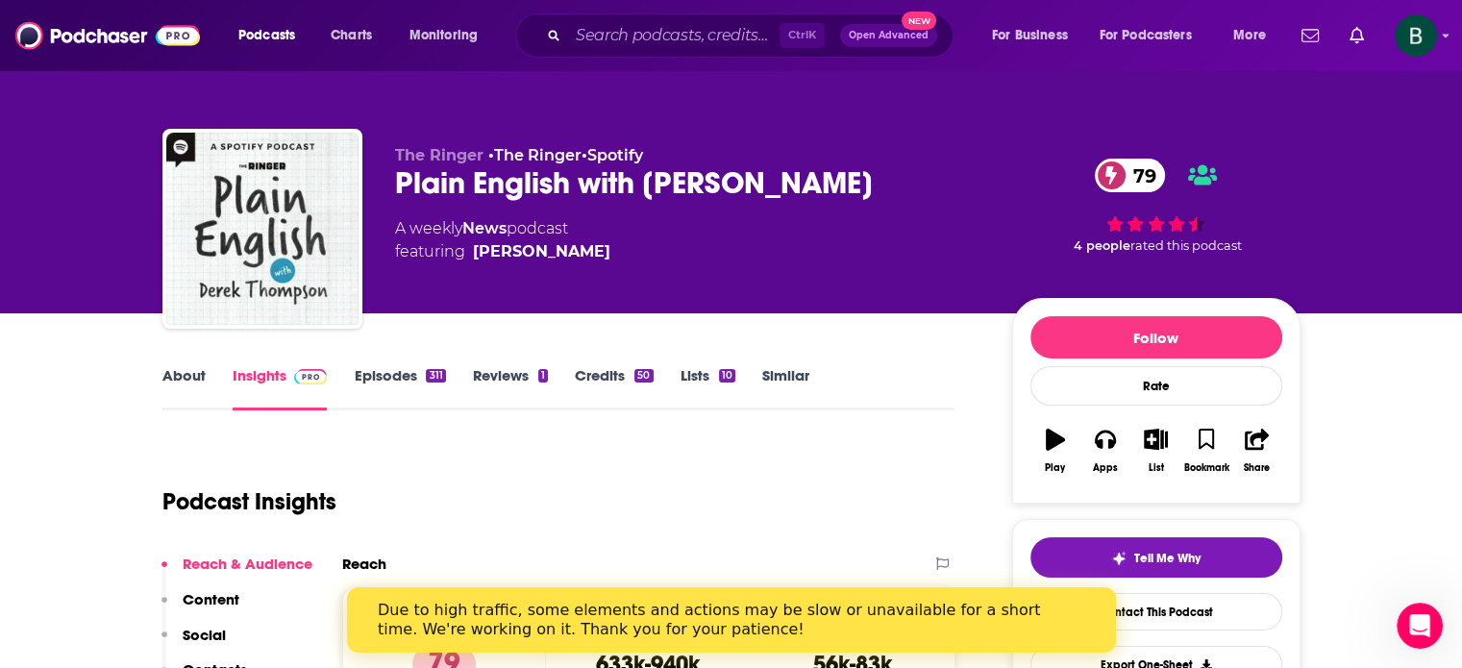
click at [164, 368] on link "About" at bounding box center [183, 388] width 43 height 44
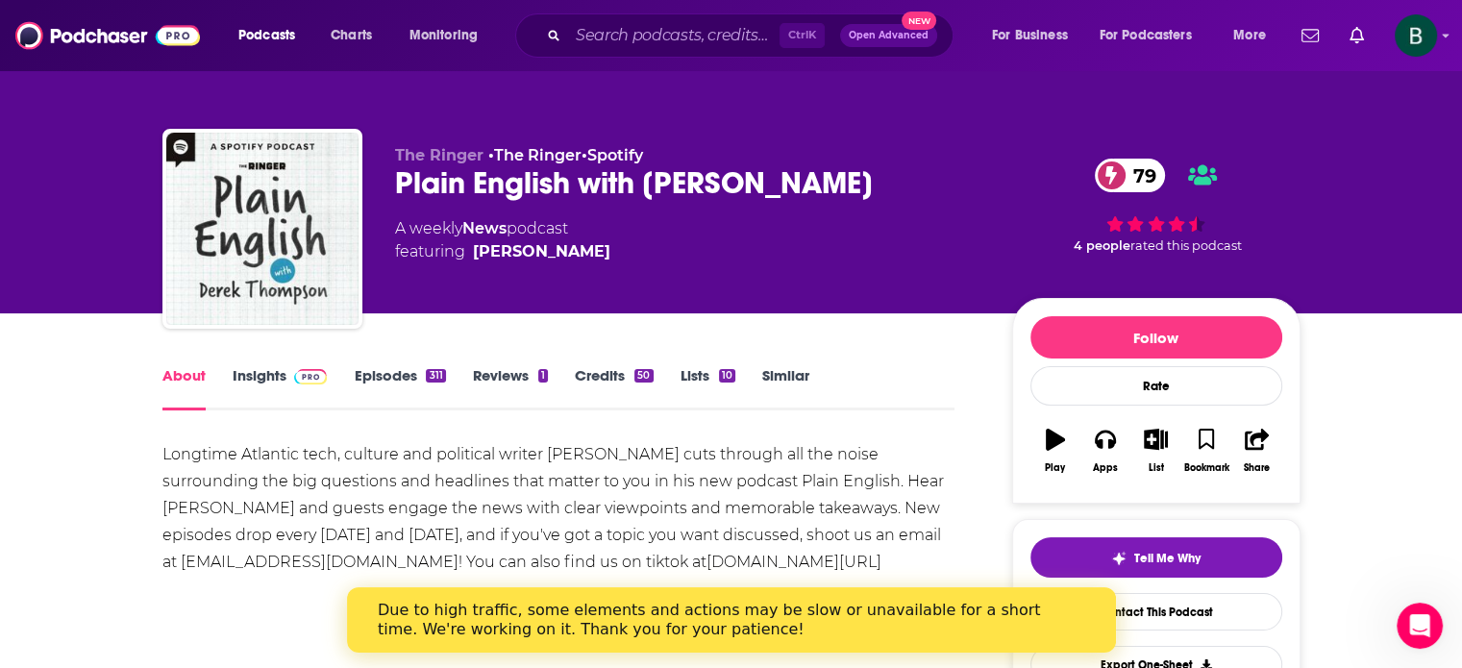
click at [253, 367] on link "Insights" at bounding box center [280, 388] width 95 height 44
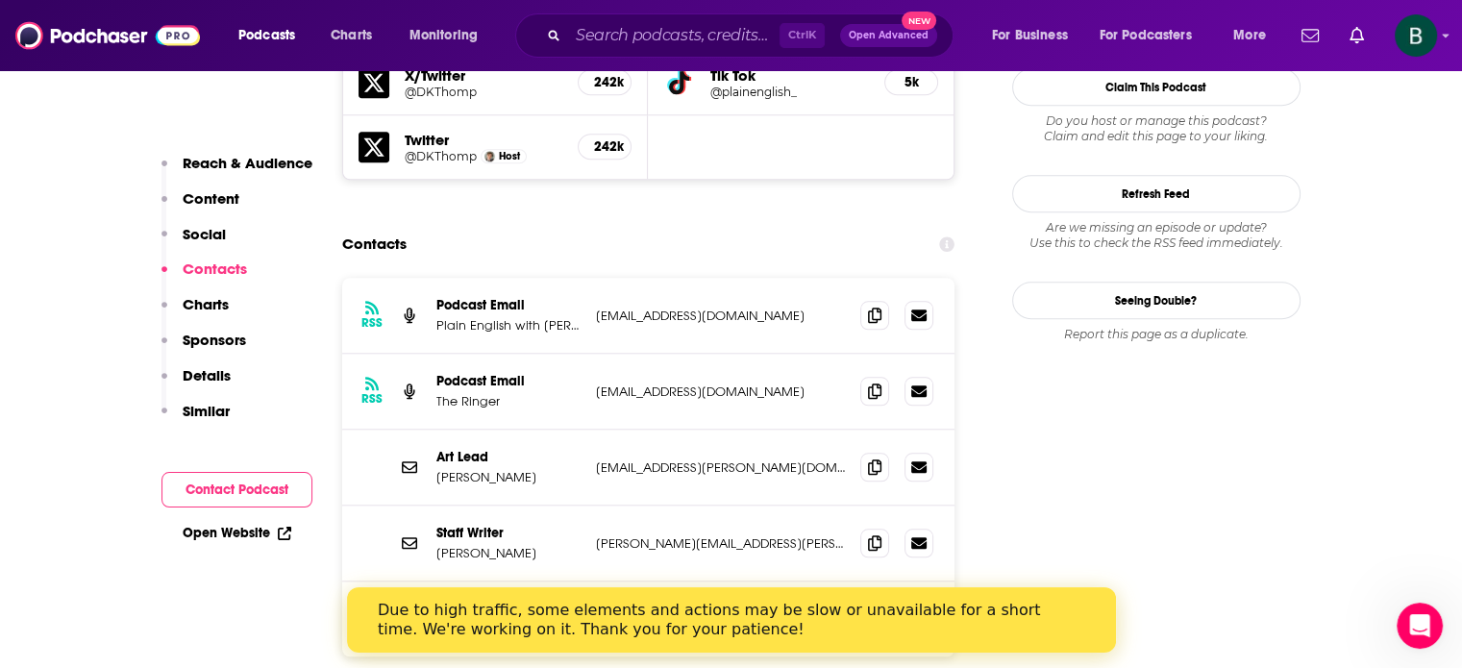
scroll to position [1762, 0]
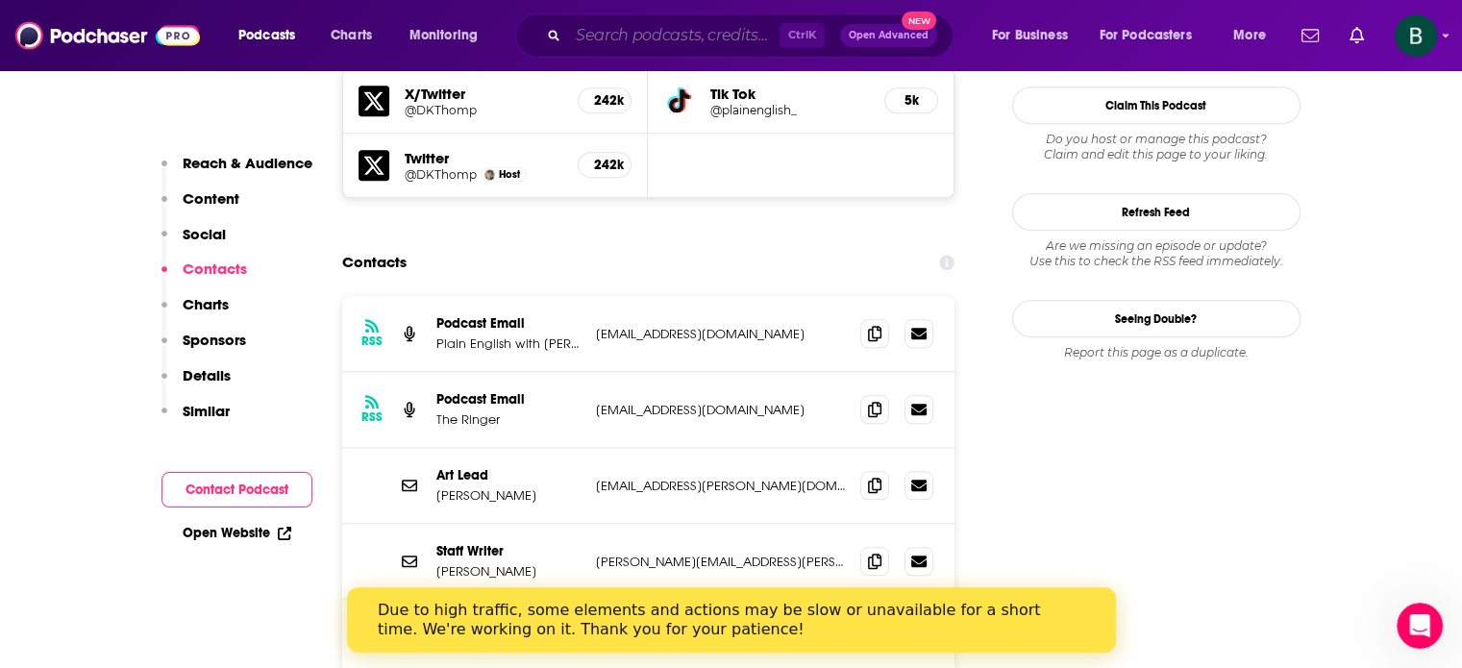
click at [583, 26] on input "Search podcasts, credits, & more..." at bounding box center [673, 35] width 211 height 31
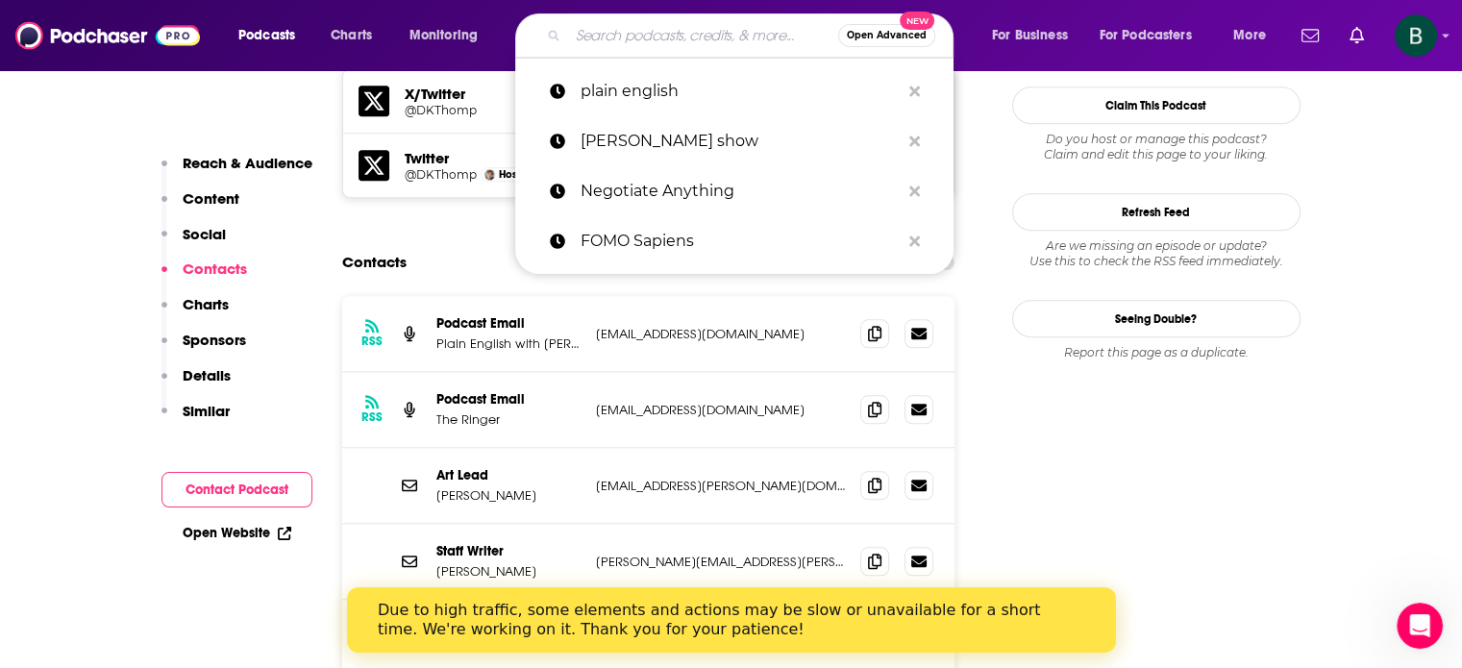
paste input "The ONE Thing"
type input "The ONE Thing"
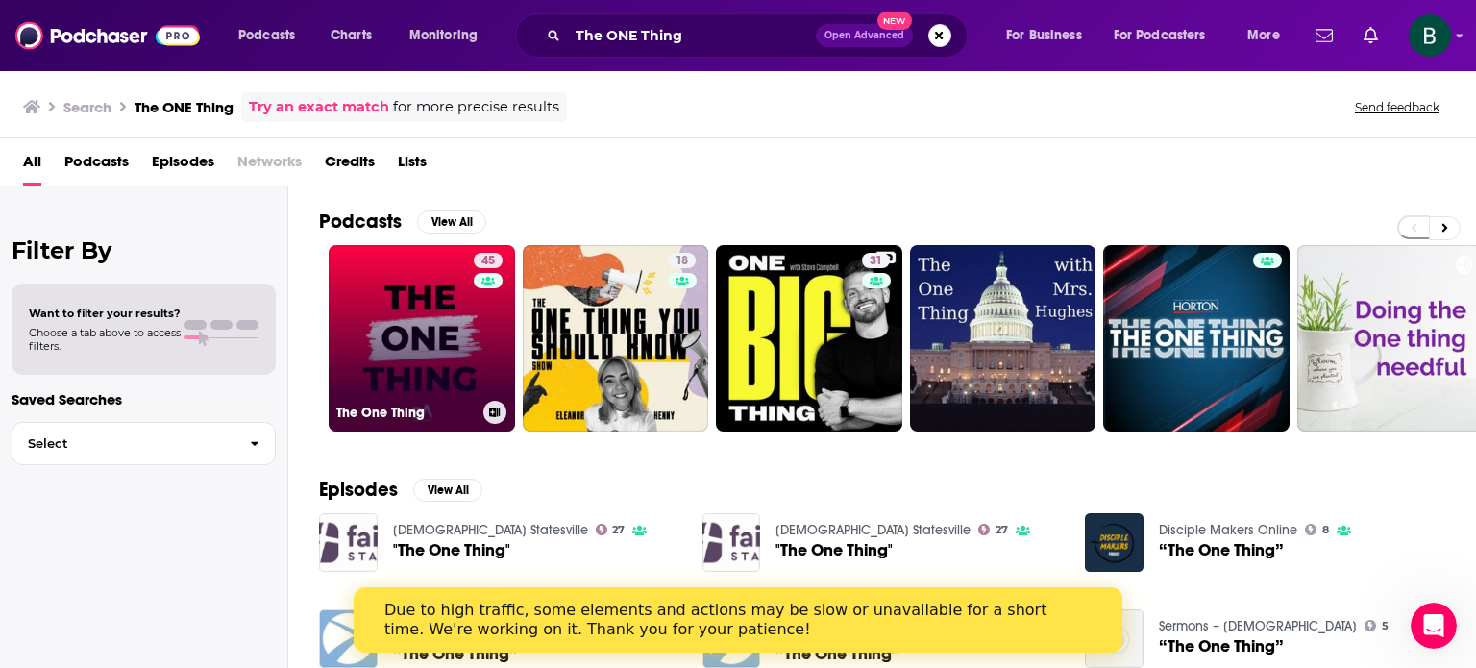
click at [431, 328] on link "45 The One Thing" at bounding box center [422, 338] width 186 height 186
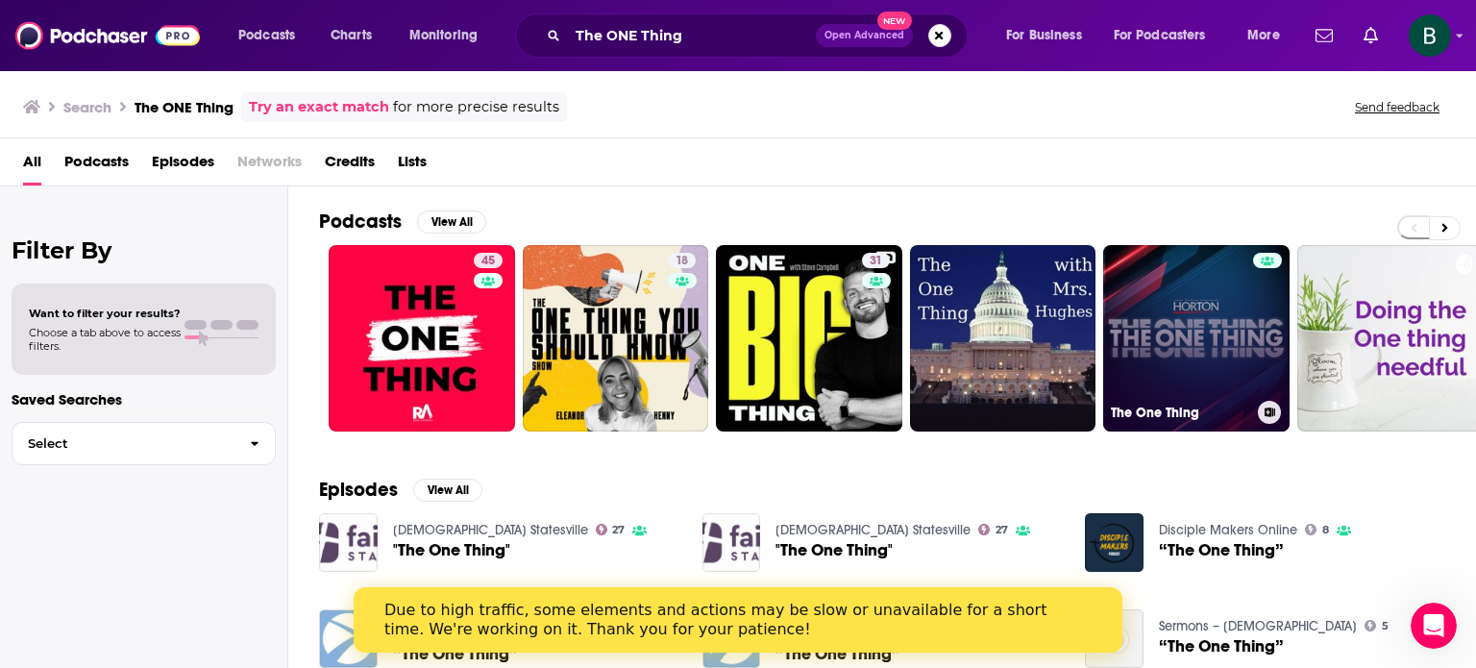
click at [1147, 334] on link "The One Thing" at bounding box center [1196, 338] width 186 height 186
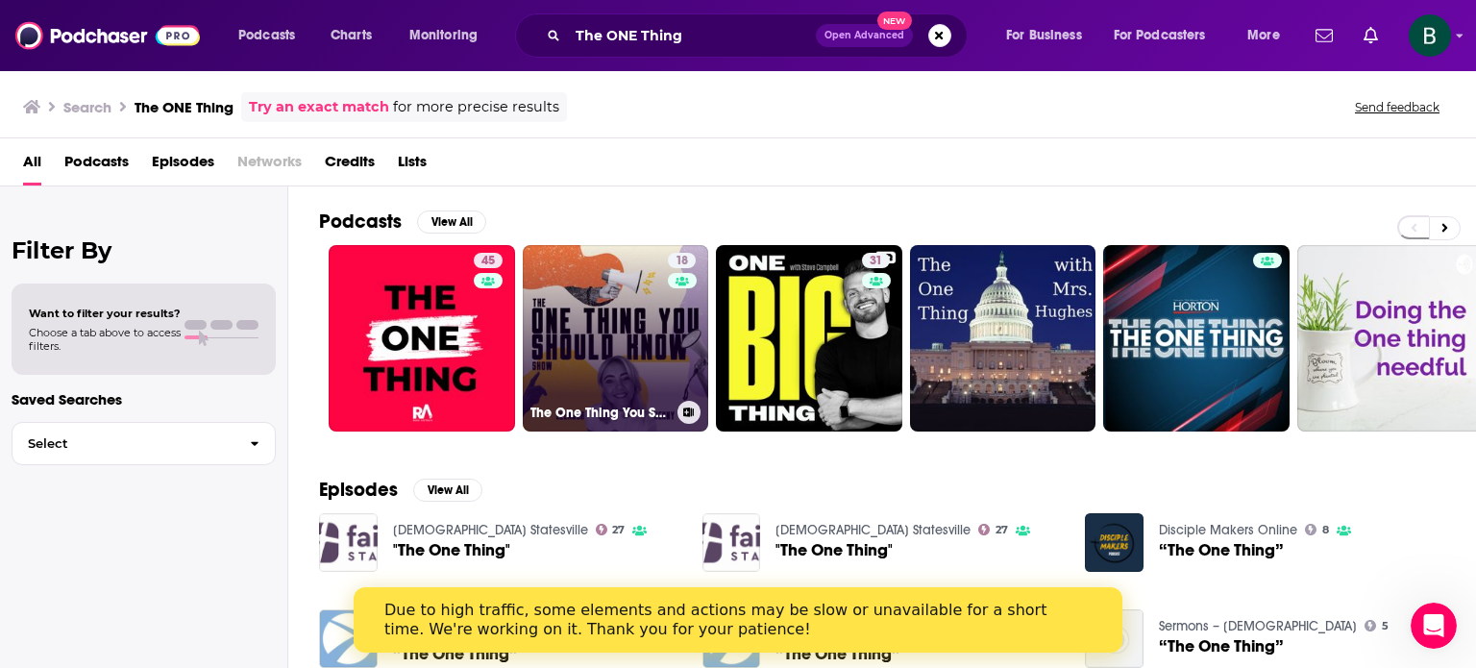
click at [636, 314] on link "18 The One Thing You Should Know" at bounding box center [616, 338] width 186 height 186
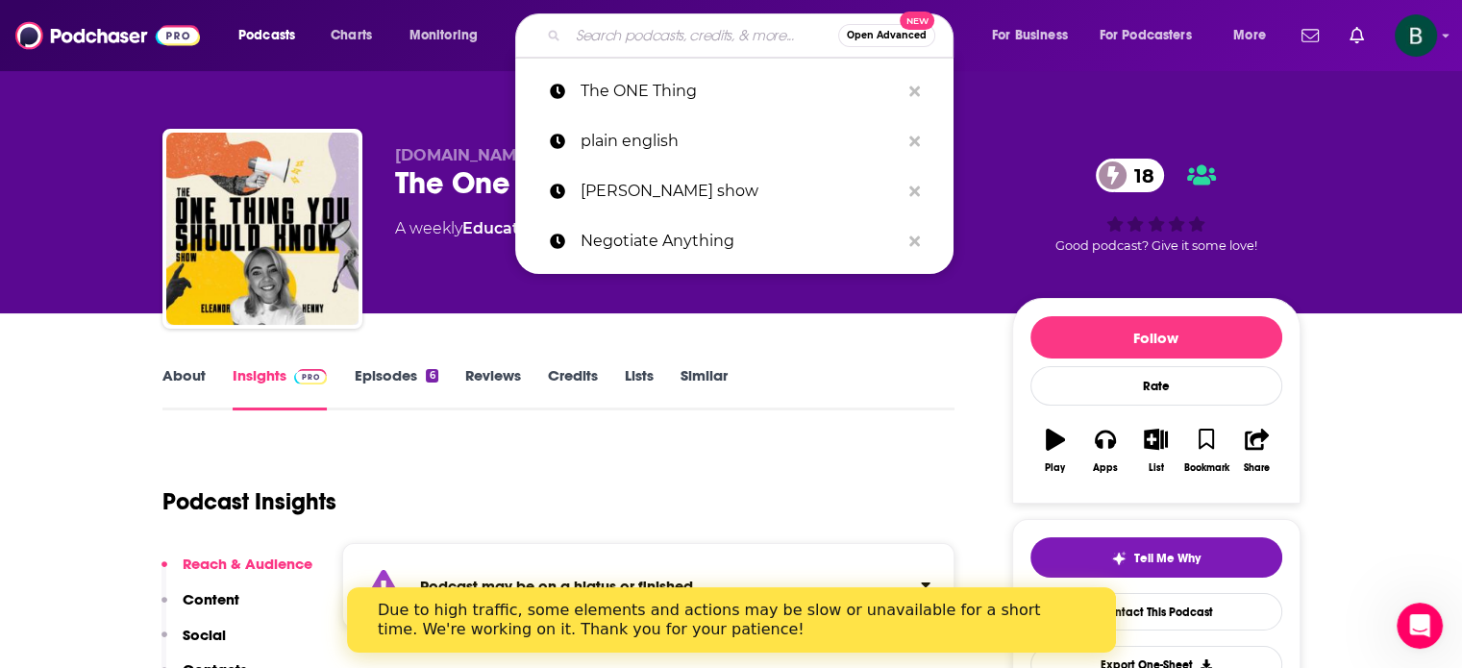
click at [609, 41] on input "Search podcasts, credits, & more..." at bounding box center [703, 35] width 270 height 31
paste input "We Study Billionaire"
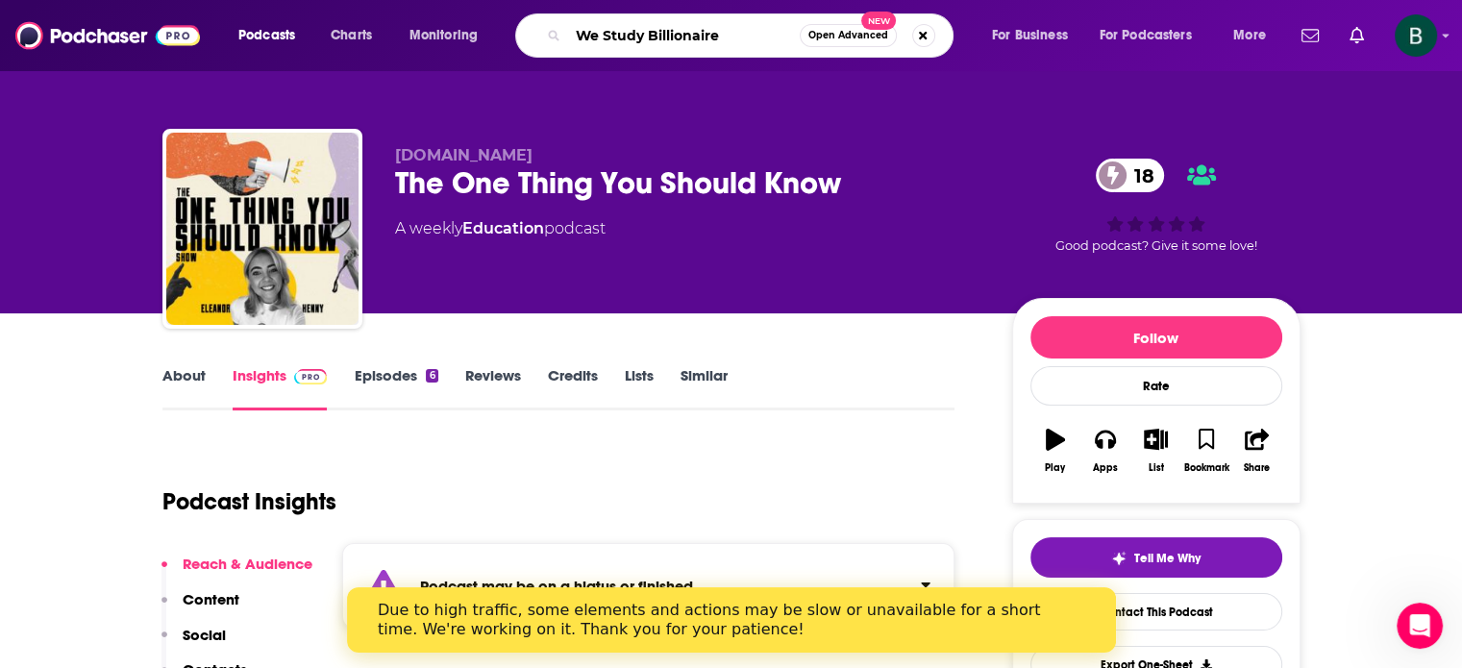
type input "We Study Billionaires"
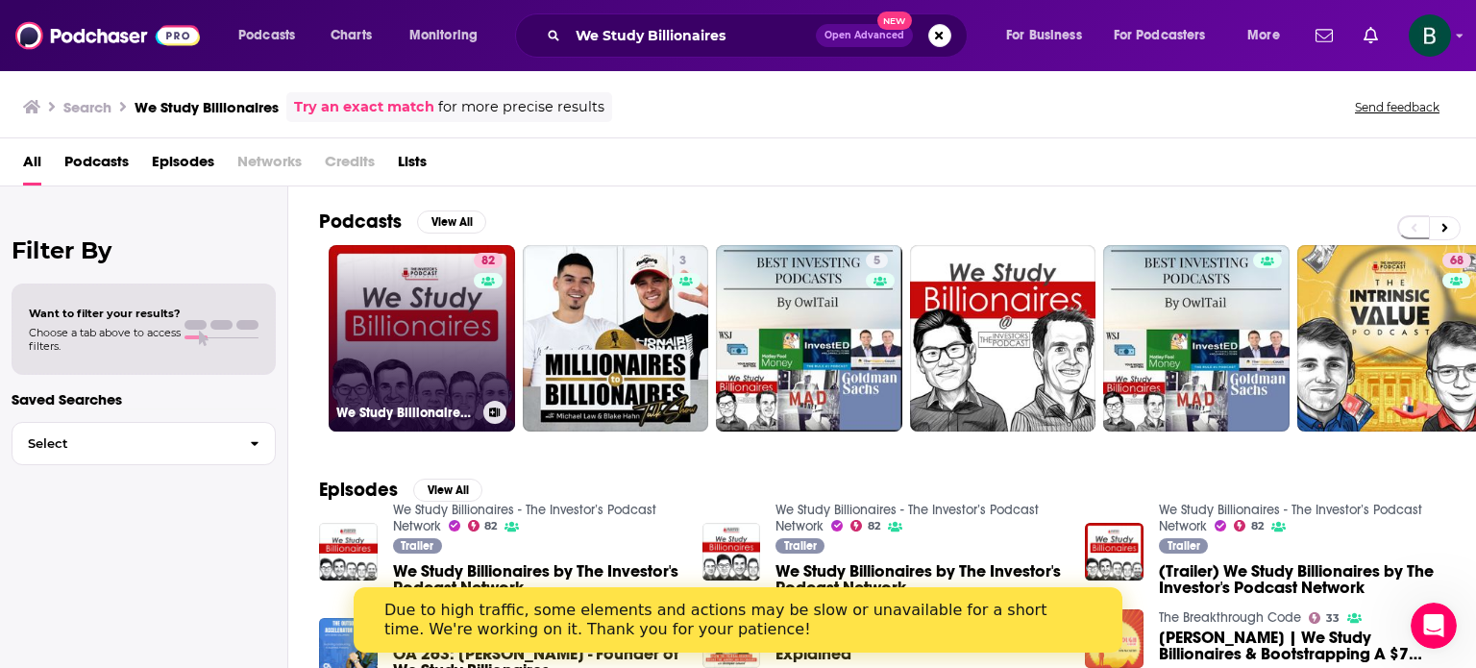
click at [439, 306] on link "82 We Study Billionaires - The Investor’s Podcast Network" at bounding box center [422, 338] width 186 height 186
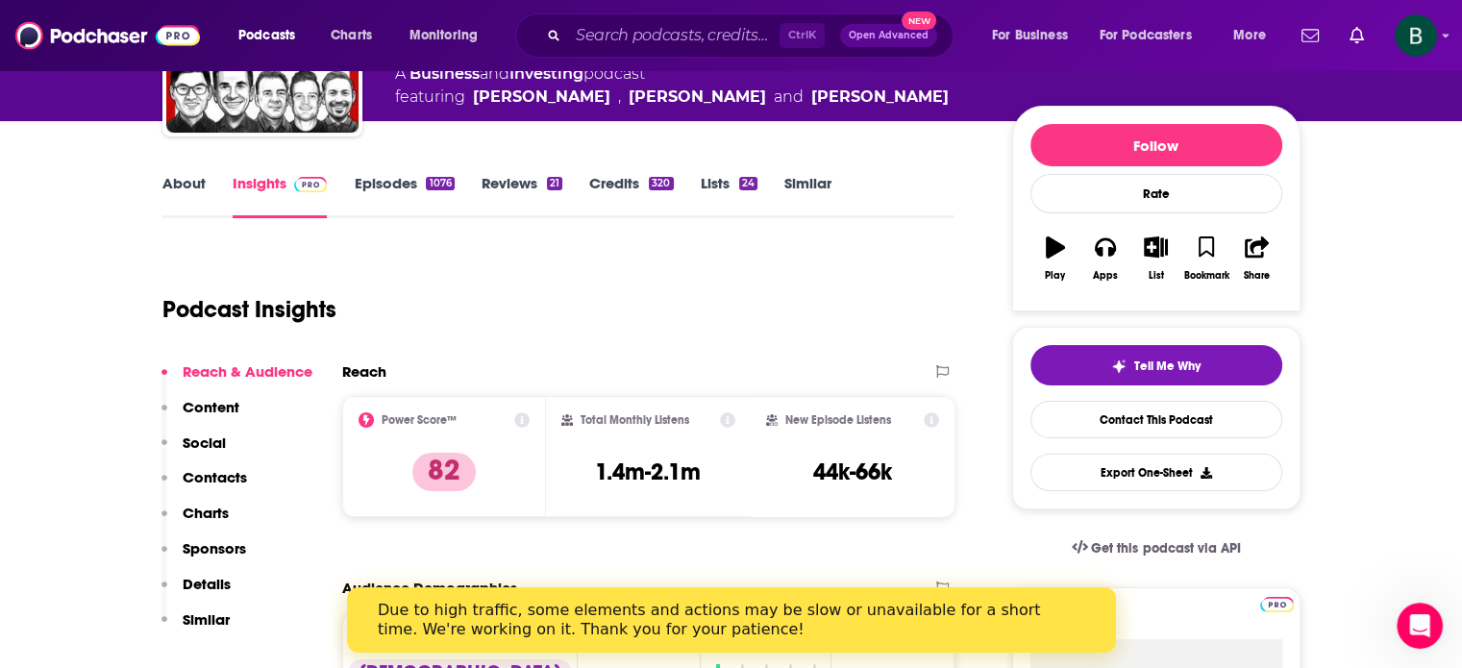
scroll to position [160, 0]
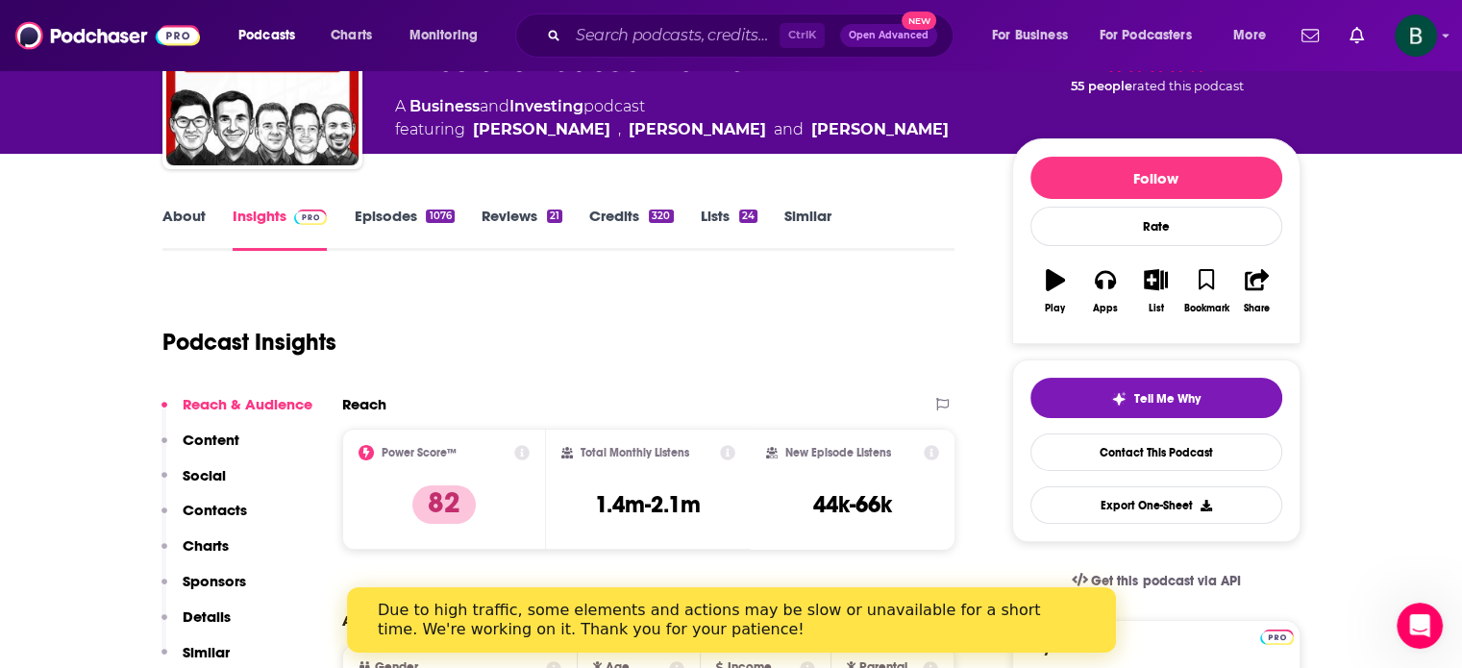
click at [193, 211] on link "About" at bounding box center [183, 229] width 43 height 44
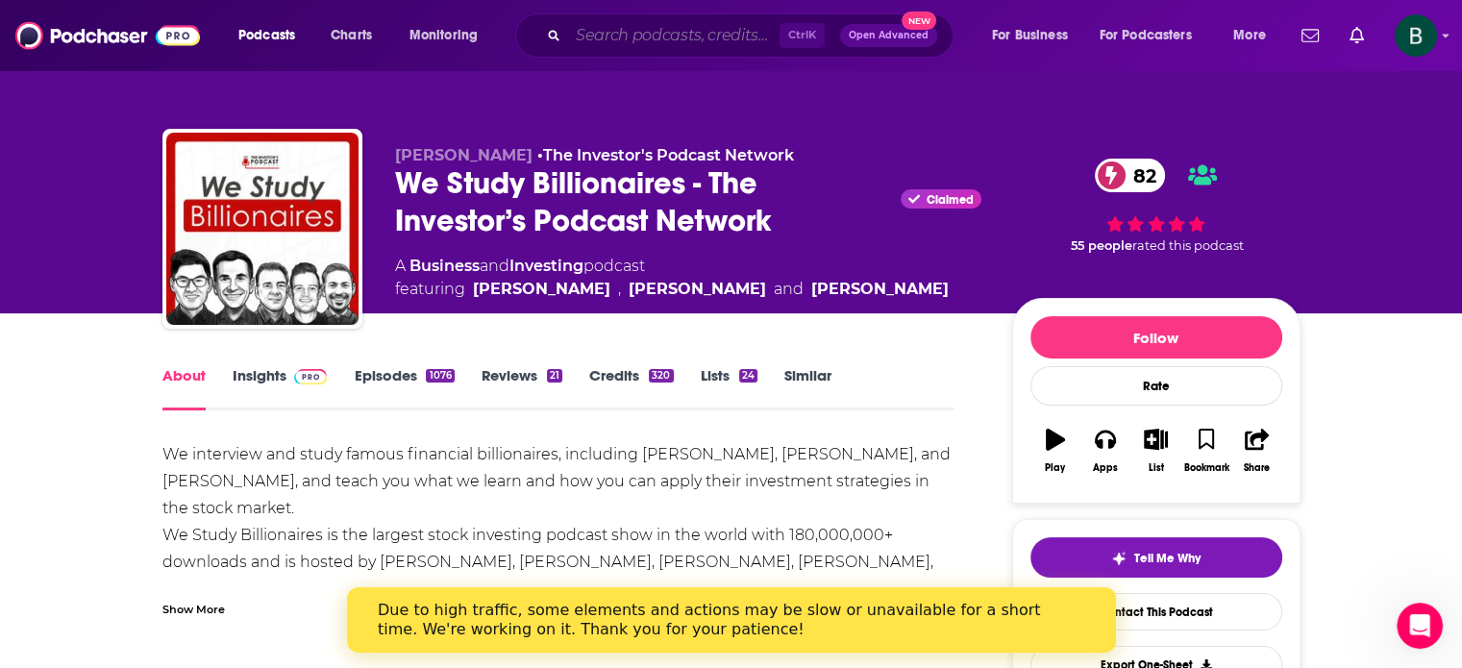
click at [569, 26] on input "Search podcasts, credits, & more..." at bounding box center [673, 35] width 211 height 31
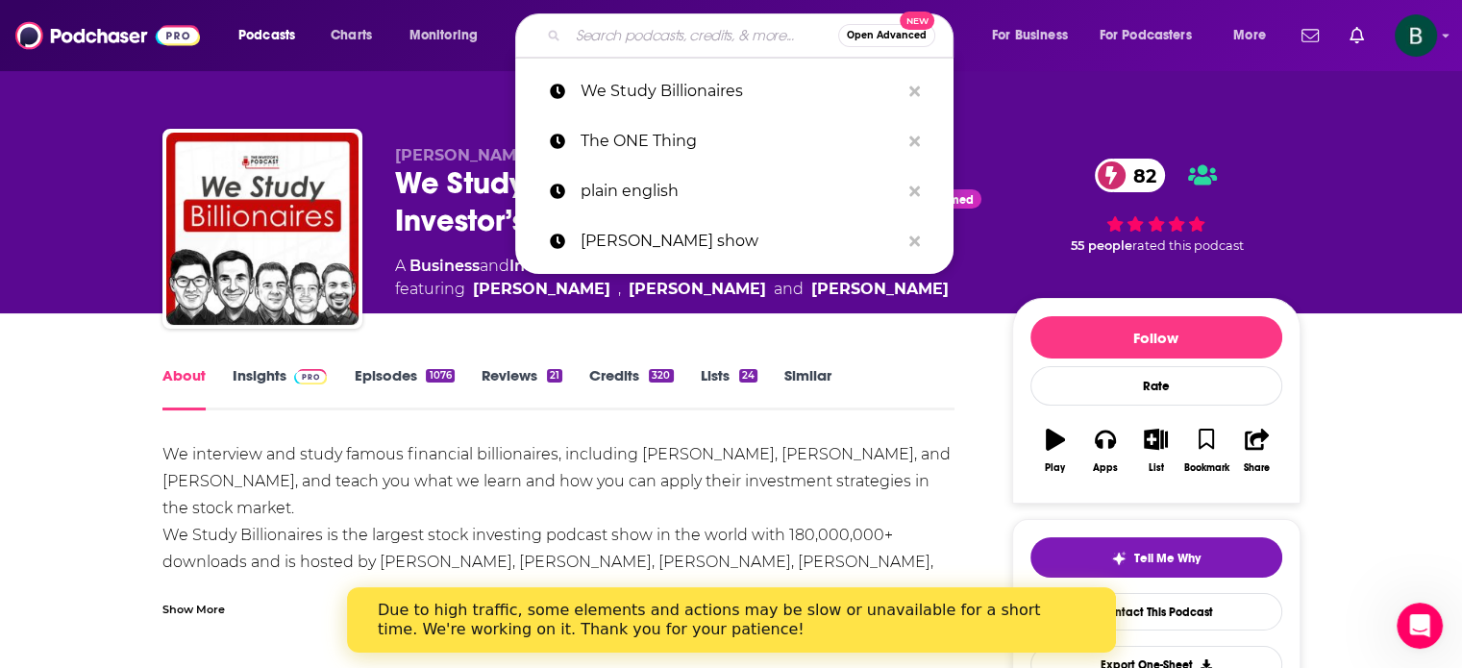
paste input "Capital Allocators"
type input "Capital Allocators"
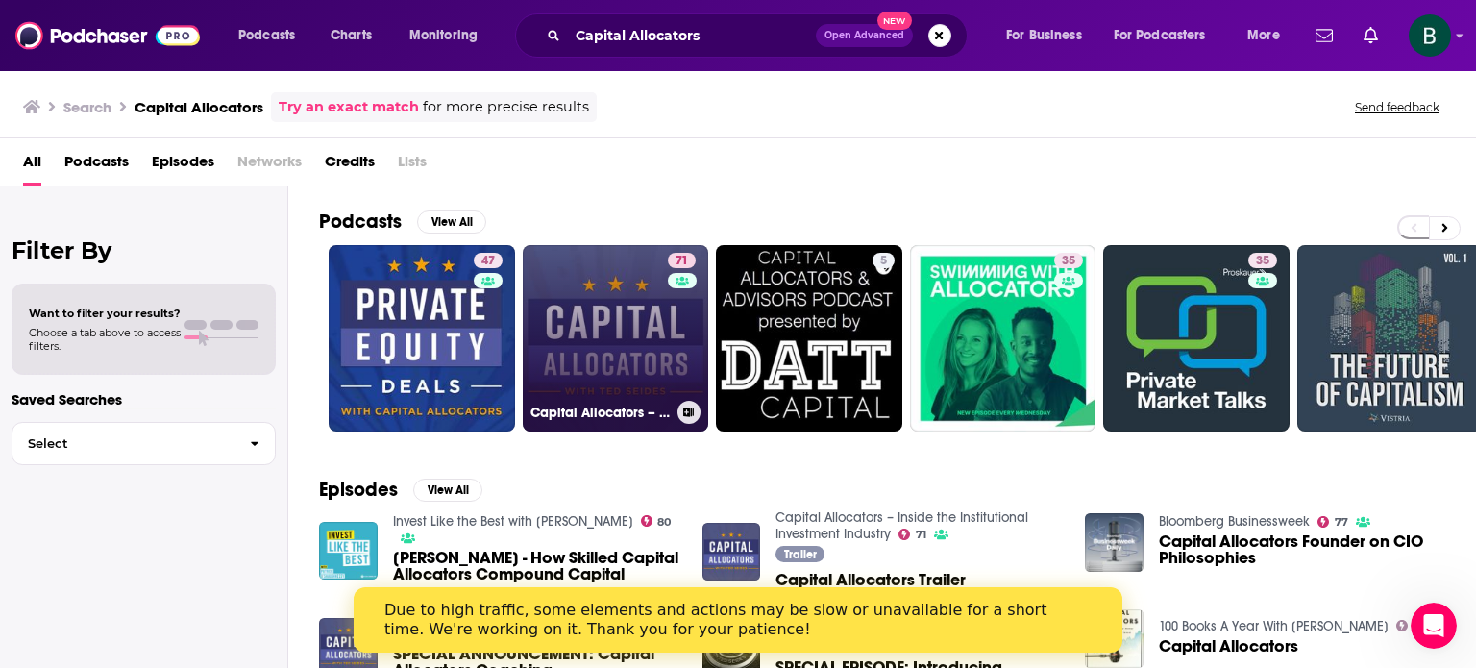
click at [584, 342] on link "71 Capital Allocators – Inside the Institutional Investment Industry" at bounding box center [616, 338] width 186 height 186
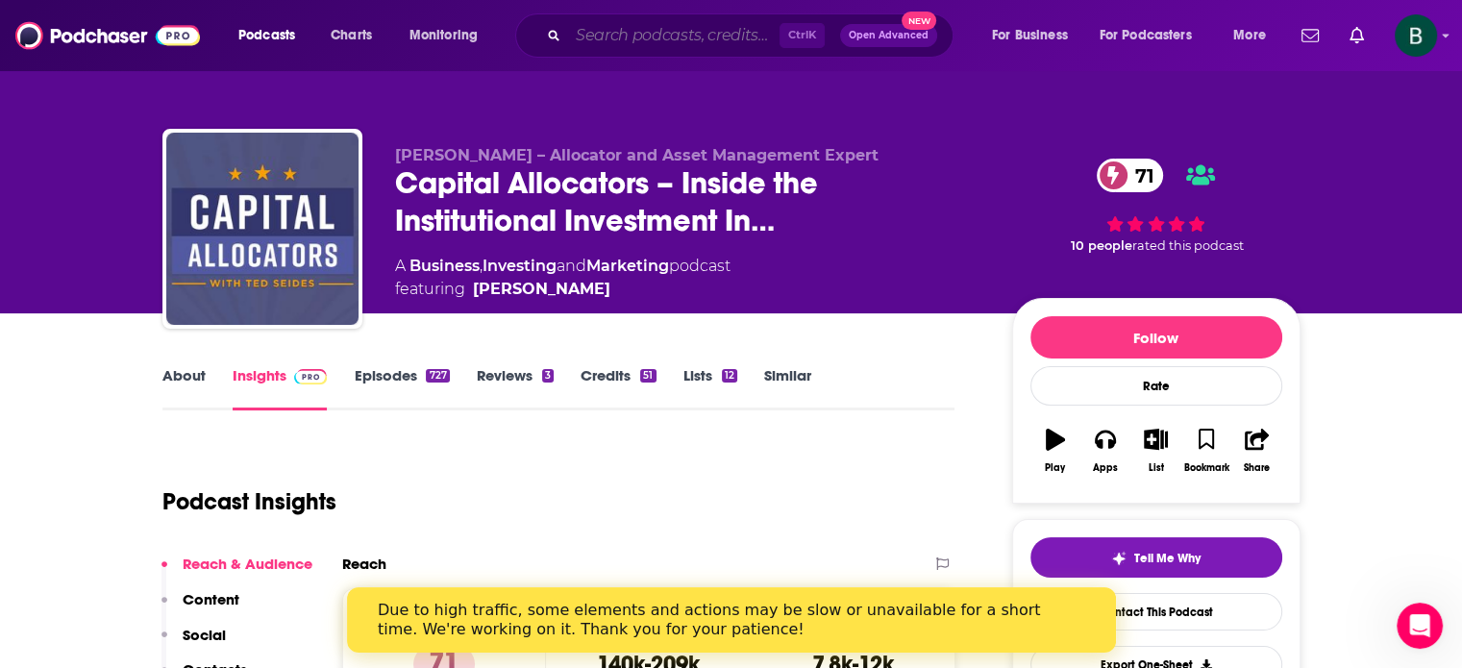
click at [670, 26] on input "Search podcasts, credits, & more..." at bounding box center [673, 35] width 211 height 31
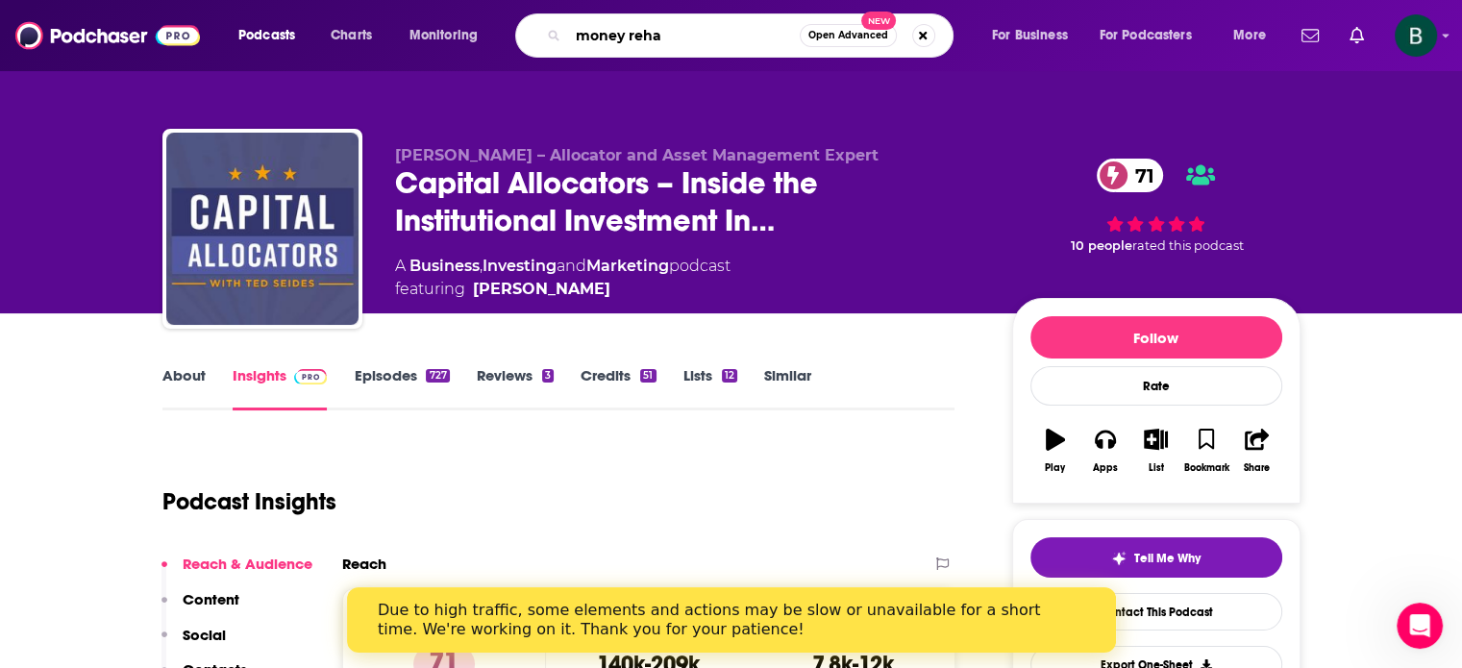
type input "money rehab"
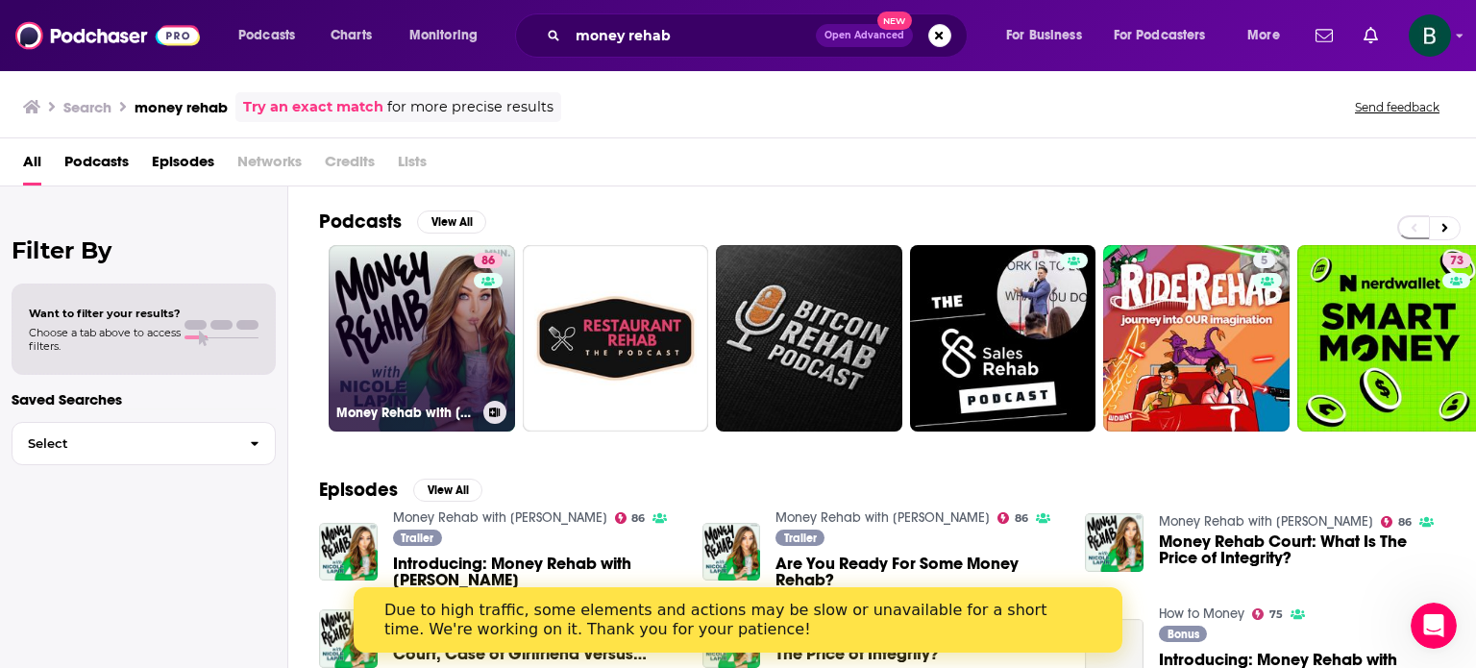
click at [384, 269] on link "86 Money Rehab with [PERSON_NAME]" at bounding box center [422, 338] width 186 height 186
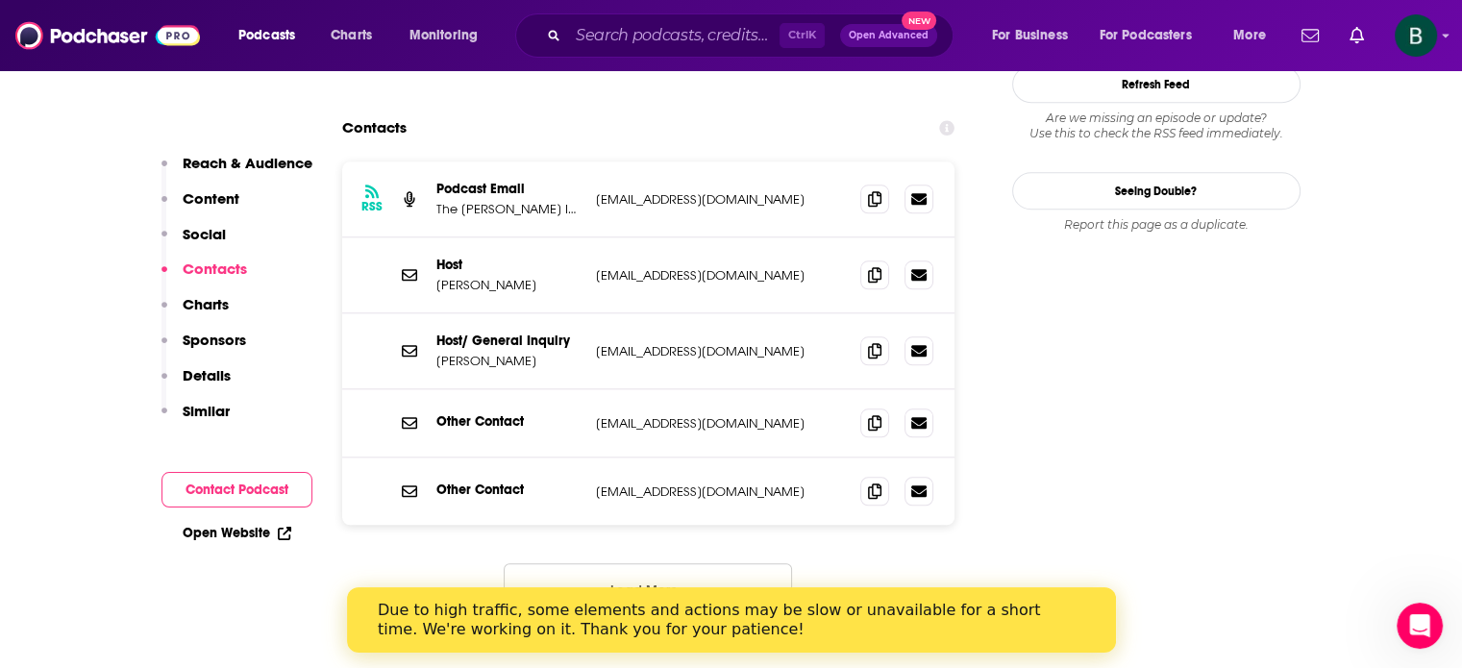
scroll to position [2082, 0]
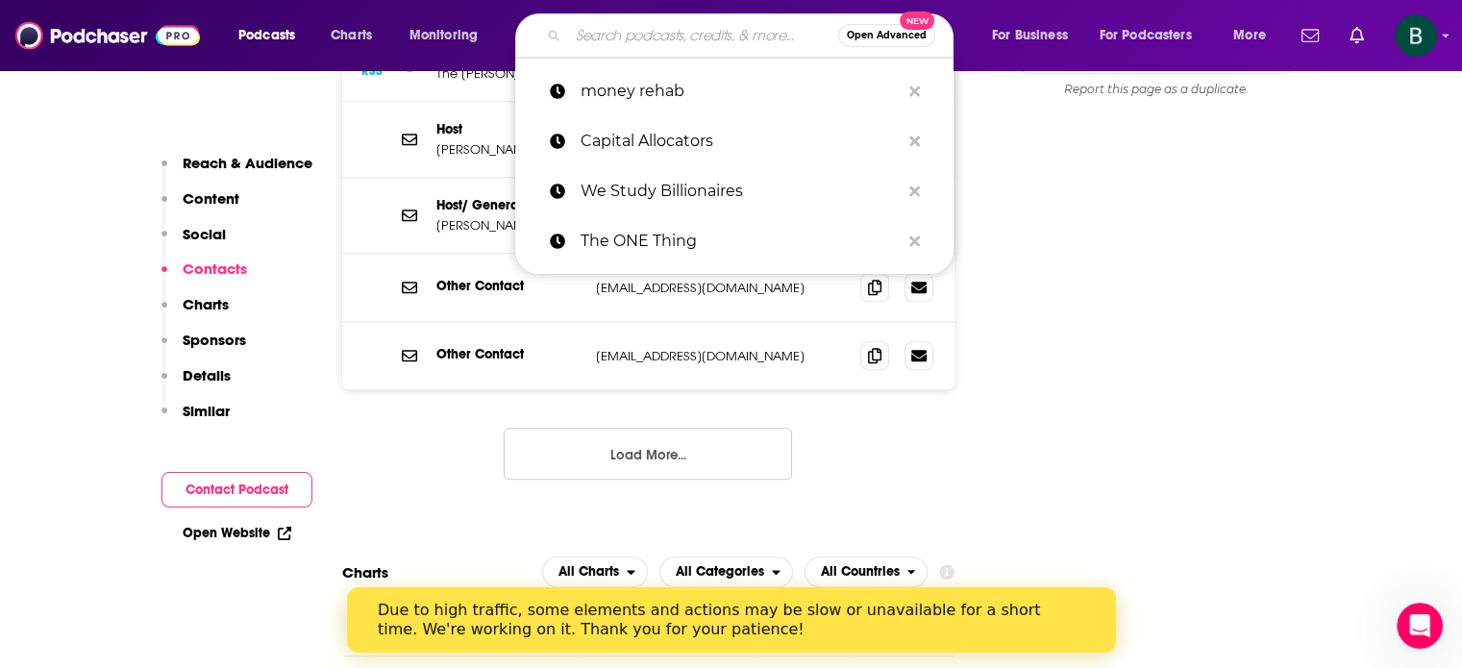
click at [611, 40] on input "Search podcasts, credits, & more..." at bounding box center [703, 35] width 270 height 31
paste input "What's Working Now"
type input "What's Working Now"
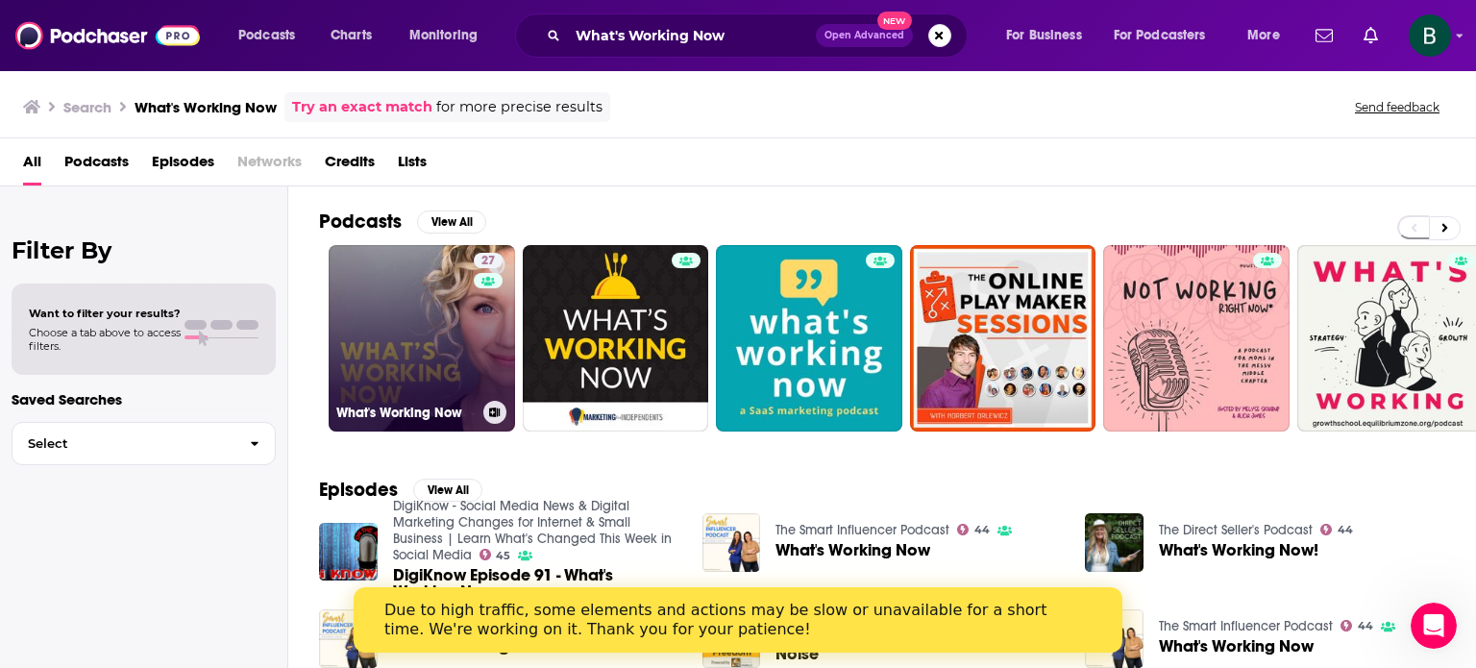
click at [393, 349] on link "27 What's Working Now" at bounding box center [422, 338] width 186 height 186
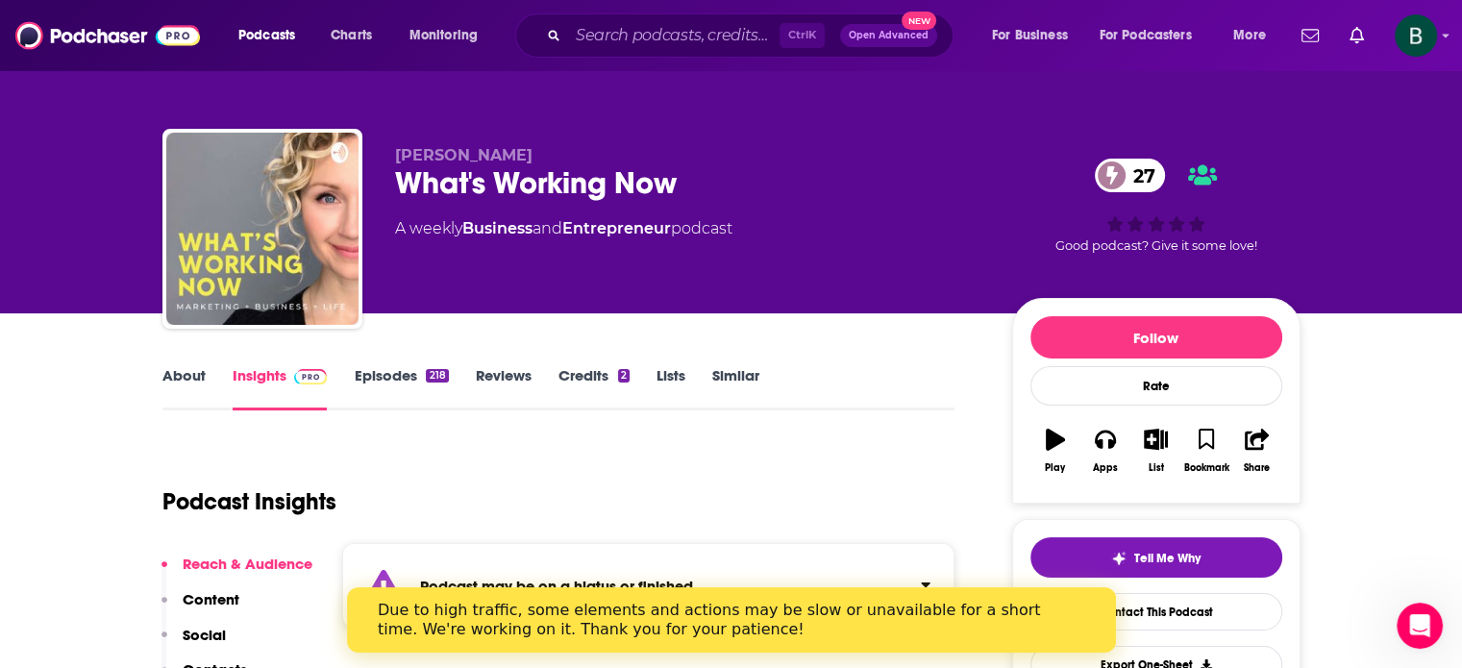
click at [194, 377] on link "About" at bounding box center [183, 388] width 43 height 44
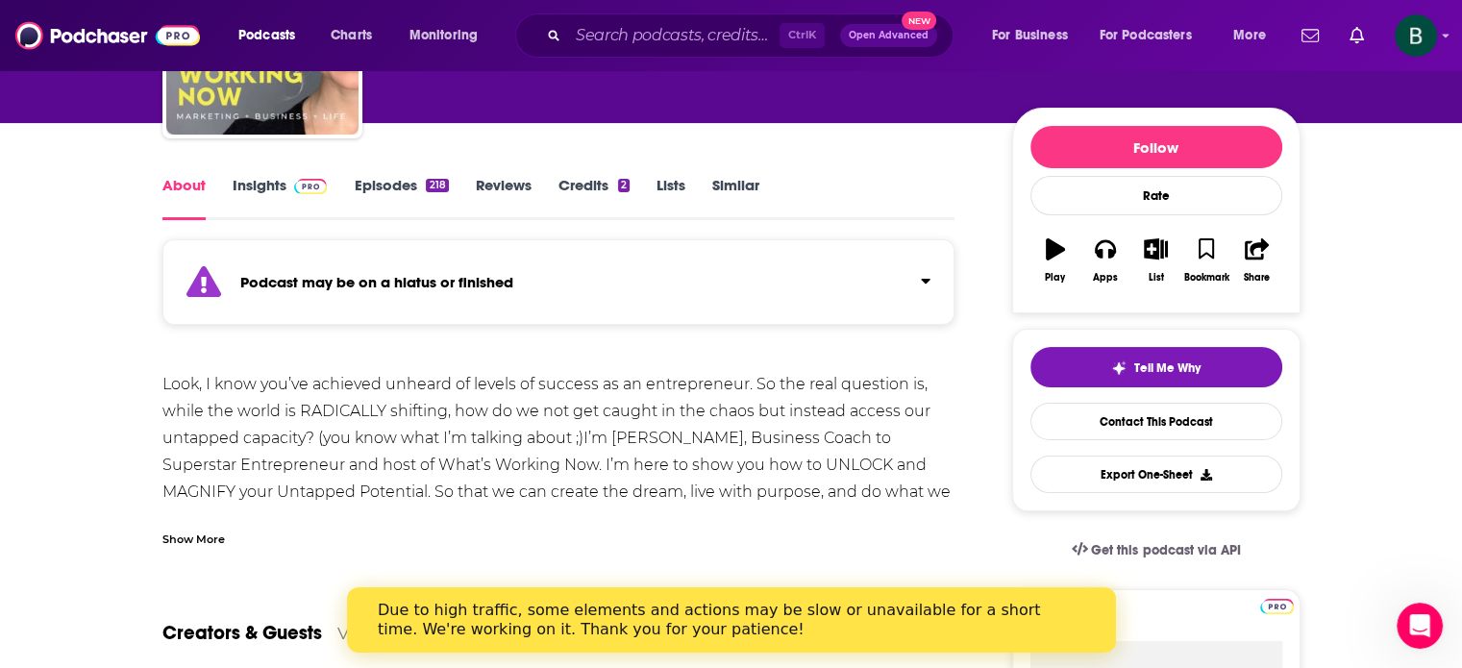
scroll to position [160, 0]
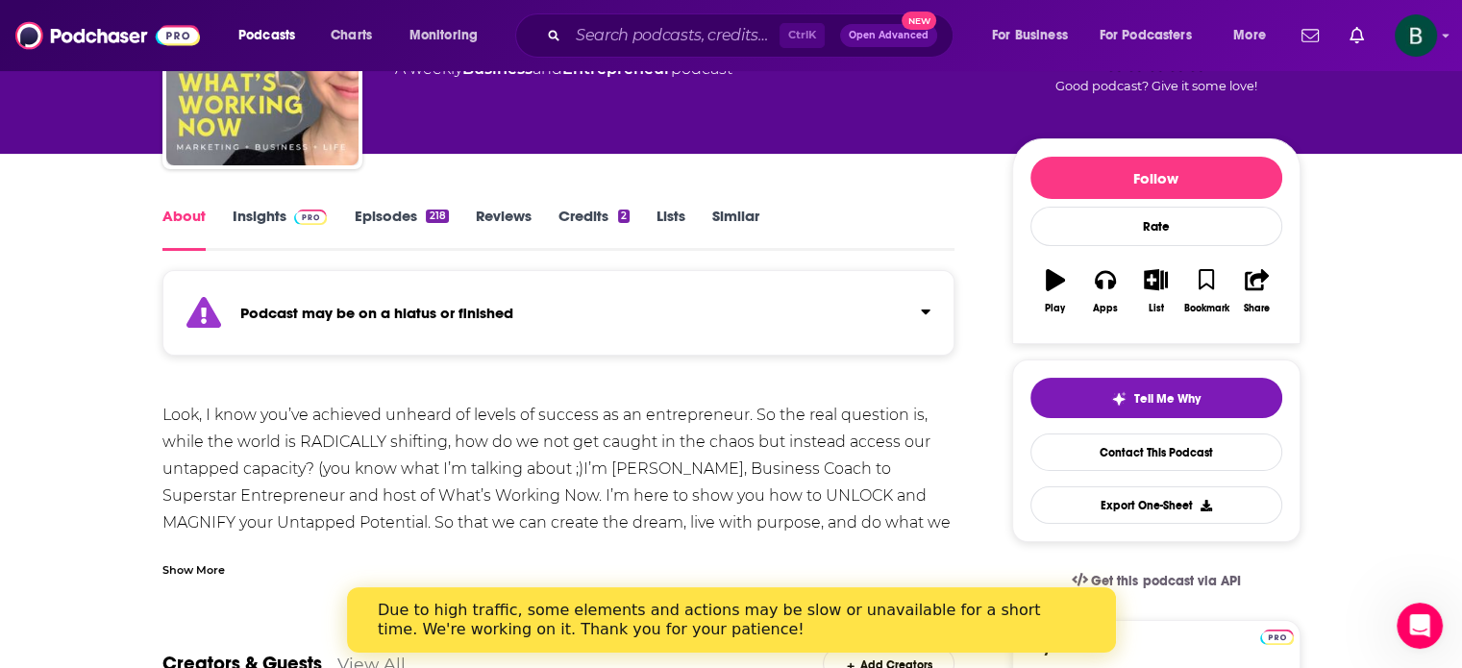
click at [260, 211] on link "Insights" at bounding box center [280, 229] width 95 height 44
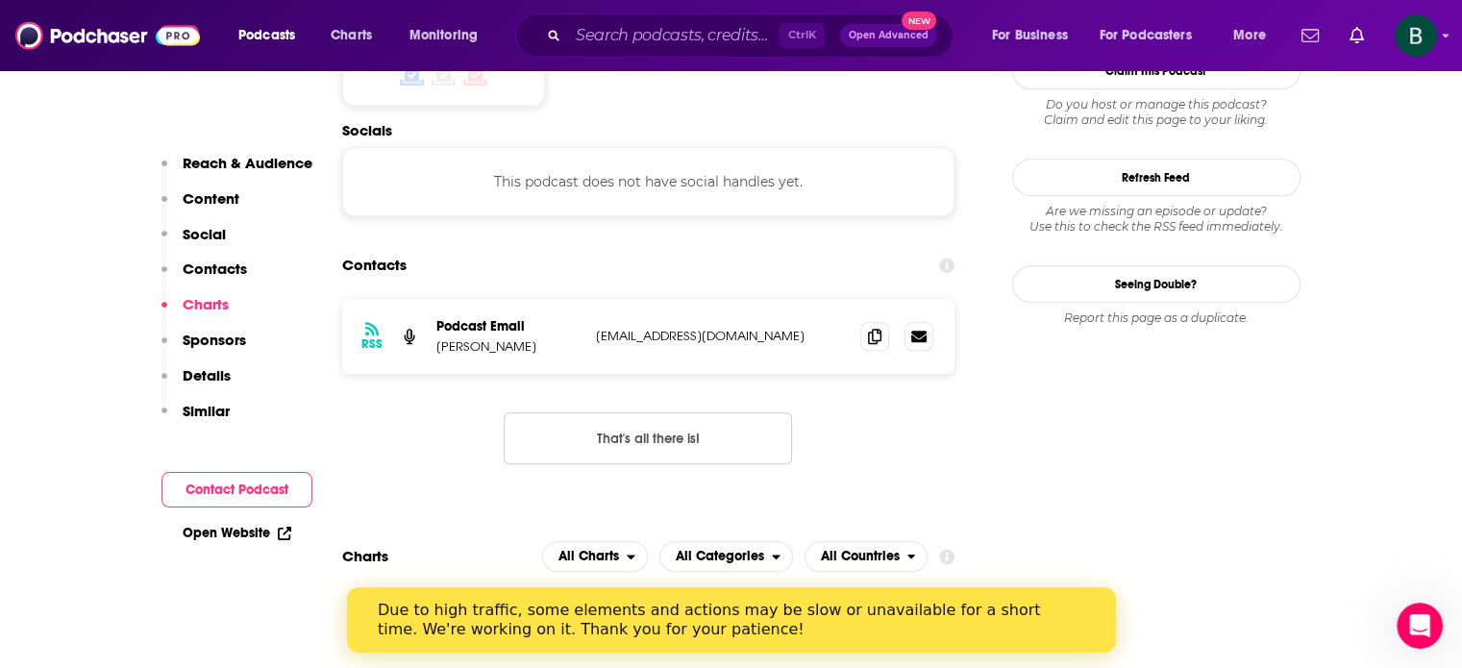
scroll to position [1602, 0]
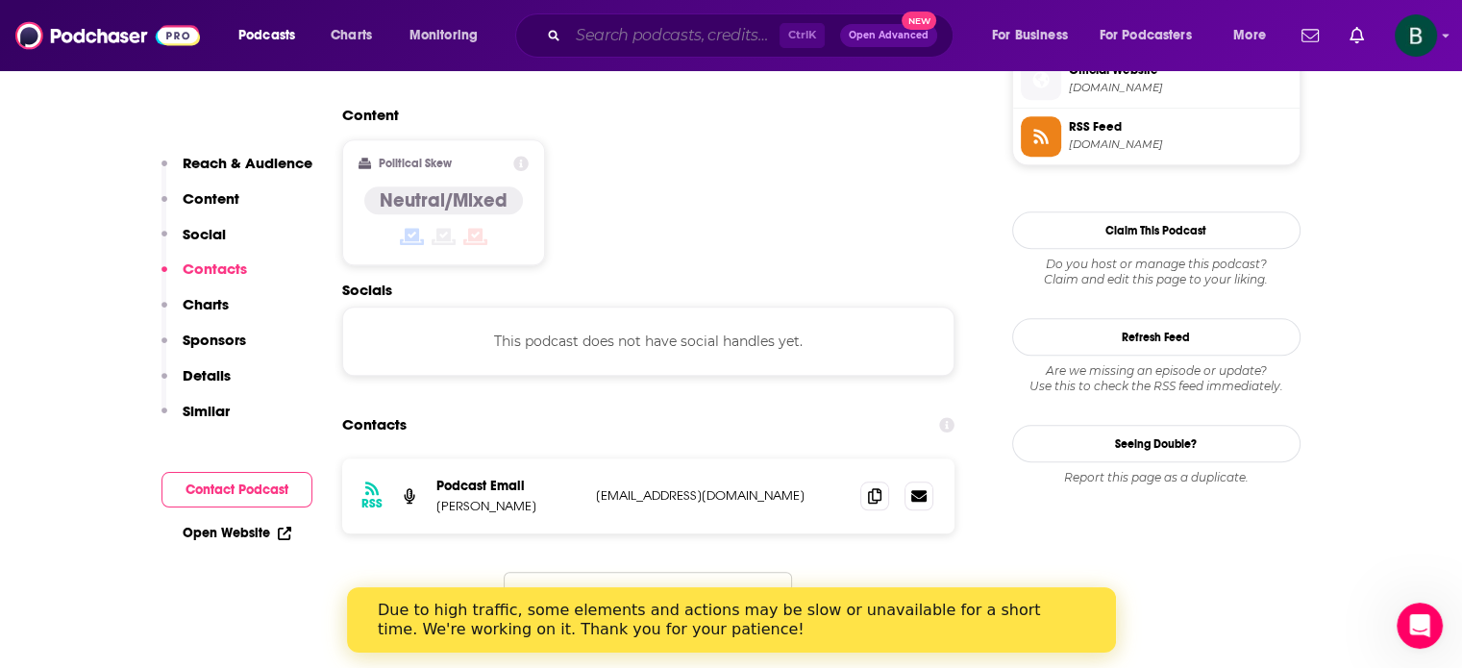
click at [588, 40] on input "Search podcasts, credits, & more..." at bounding box center [673, 35] width 211 height 31
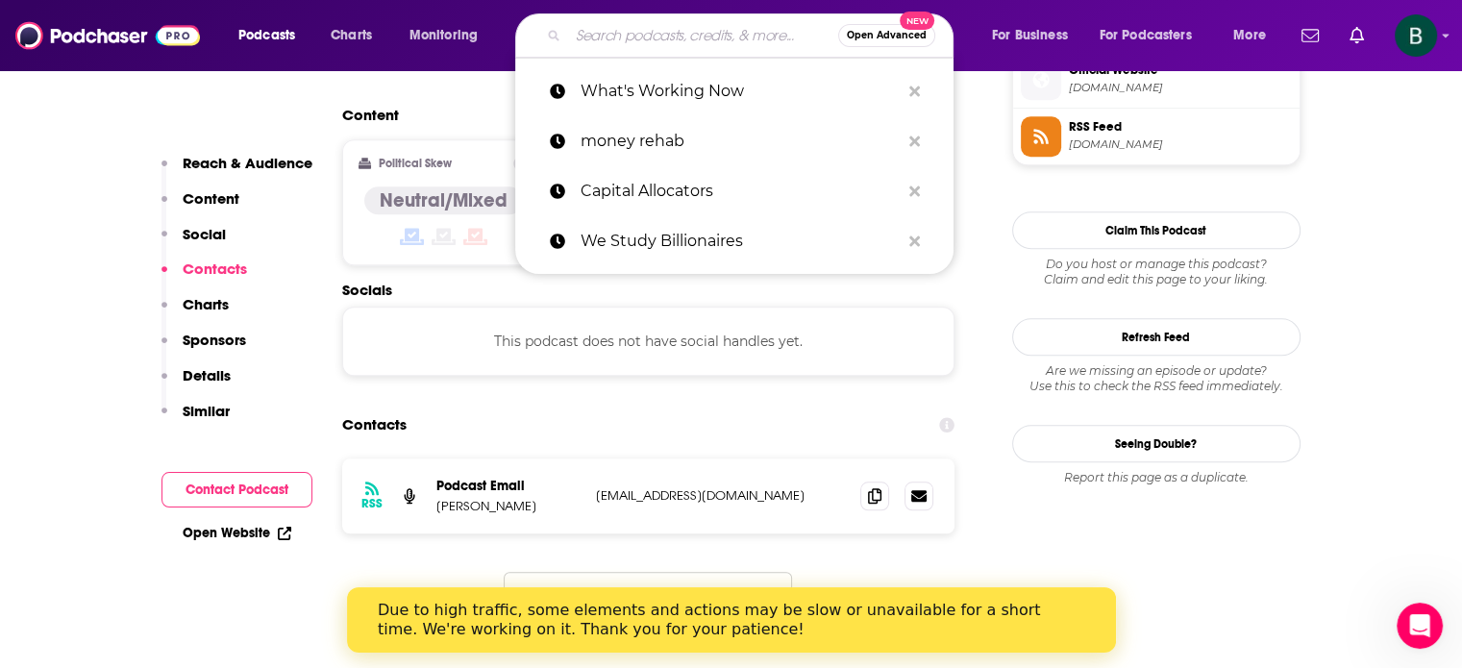
paste input "The Unlock Moment with [PERSON_NAME]"
type input "The Unlock Moment with [PERSON_NAME]"
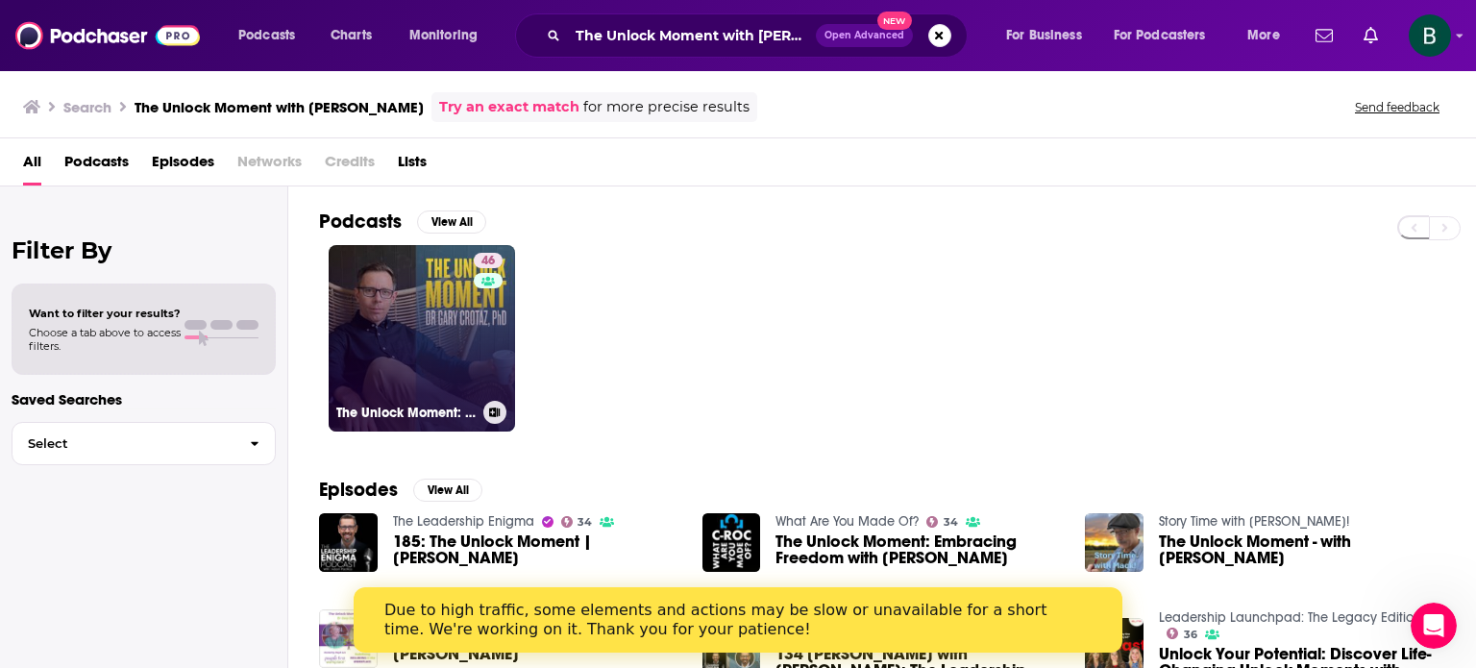
click at [431, 325] on link "46 The Unlock Moment: find your purpose for leadership and life" at bounding box center [422, 338] width 186 height 186
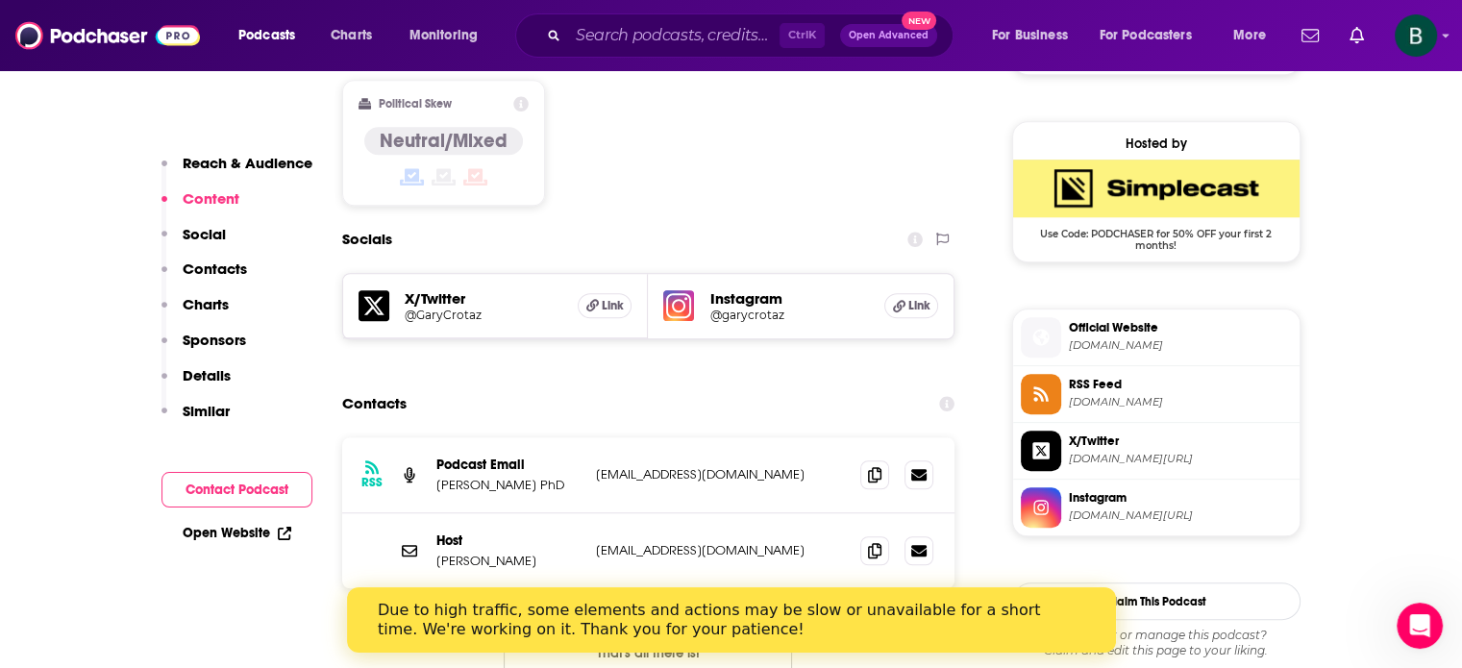
scroll to position [1601, 0]
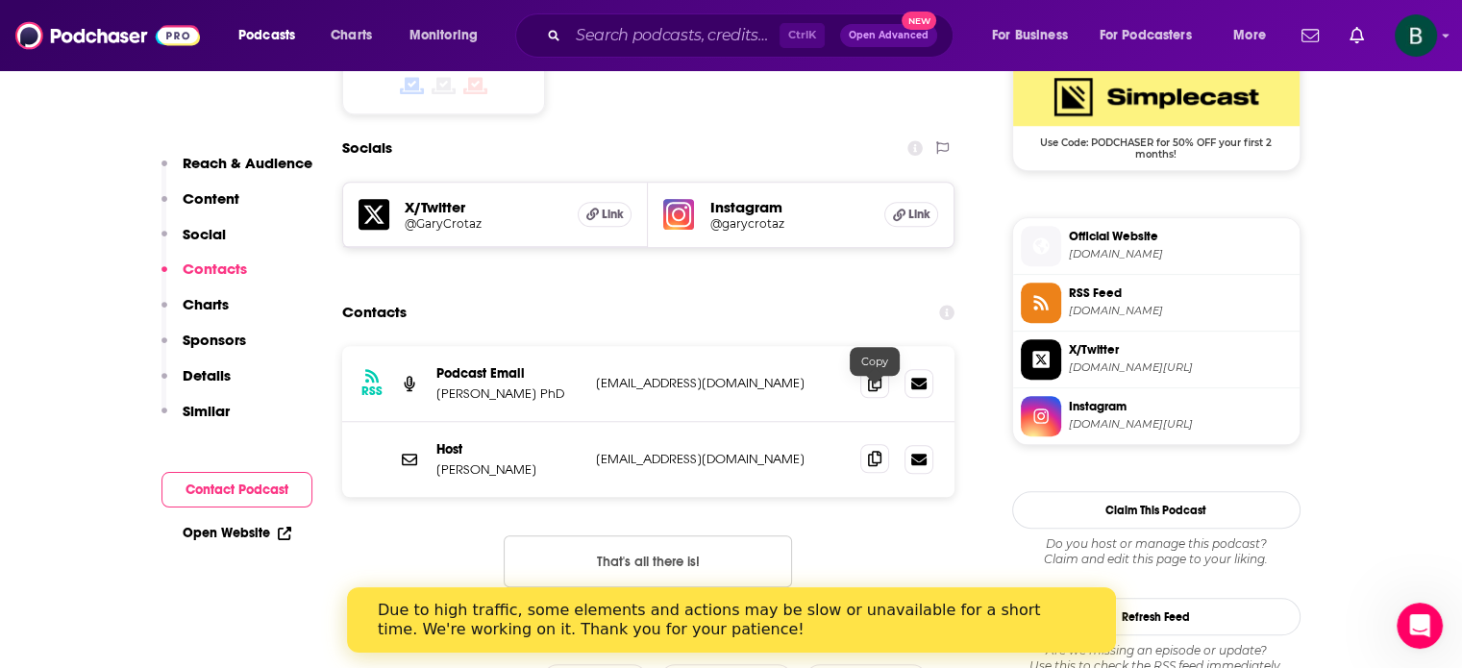
click at [870, 451] on icon at bounding box center [874, 458] width 13 height 15
drag, startPoint x: 528, startPoint y: 410, endPoint x: 456, endPoint y: 405, distance: 71.3
click at [456, 461] on p "[PERSON_NAME]" at bounding box center [508, 469] width 144 height 16
copy p "[PERSON_NAME]"
click at [636, 38] on input "Search podcasts, credits, & more..." at bounding box center [673, 35] width 211 height 31
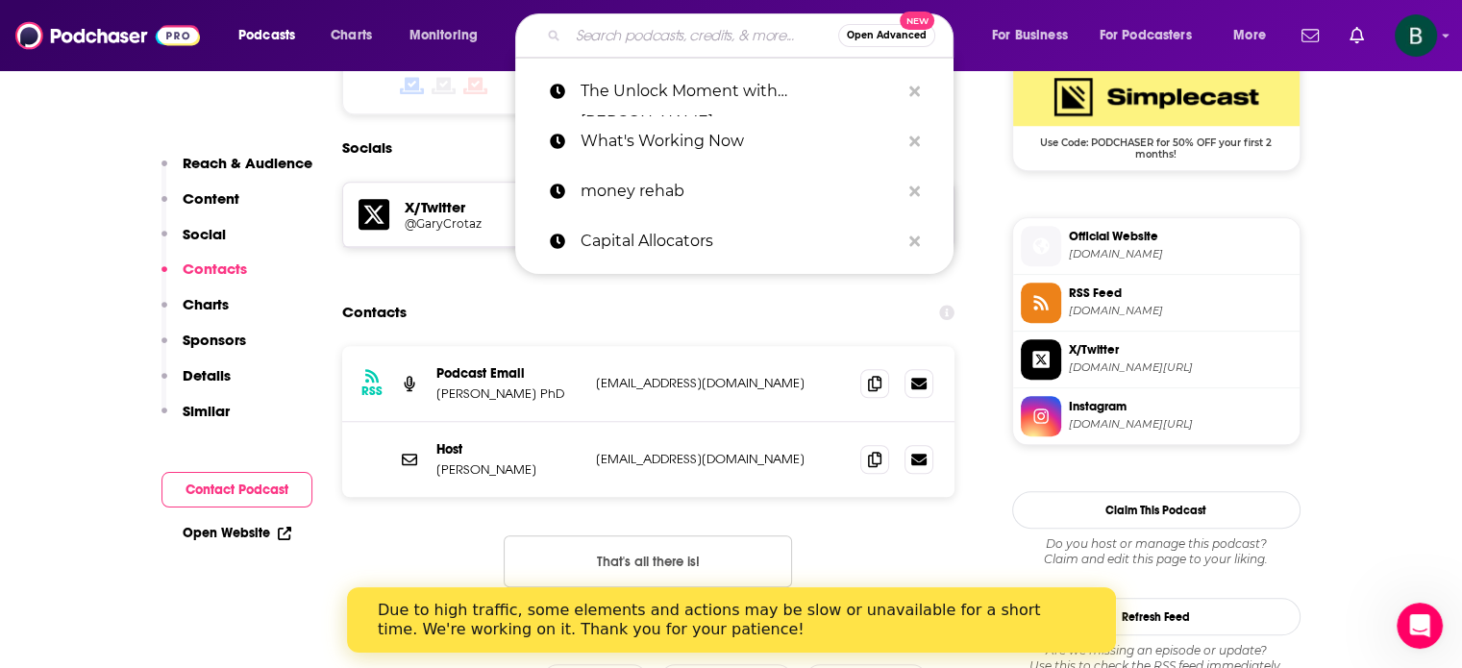
paste input "Typology Podcast"
type input "Typology Podcast"
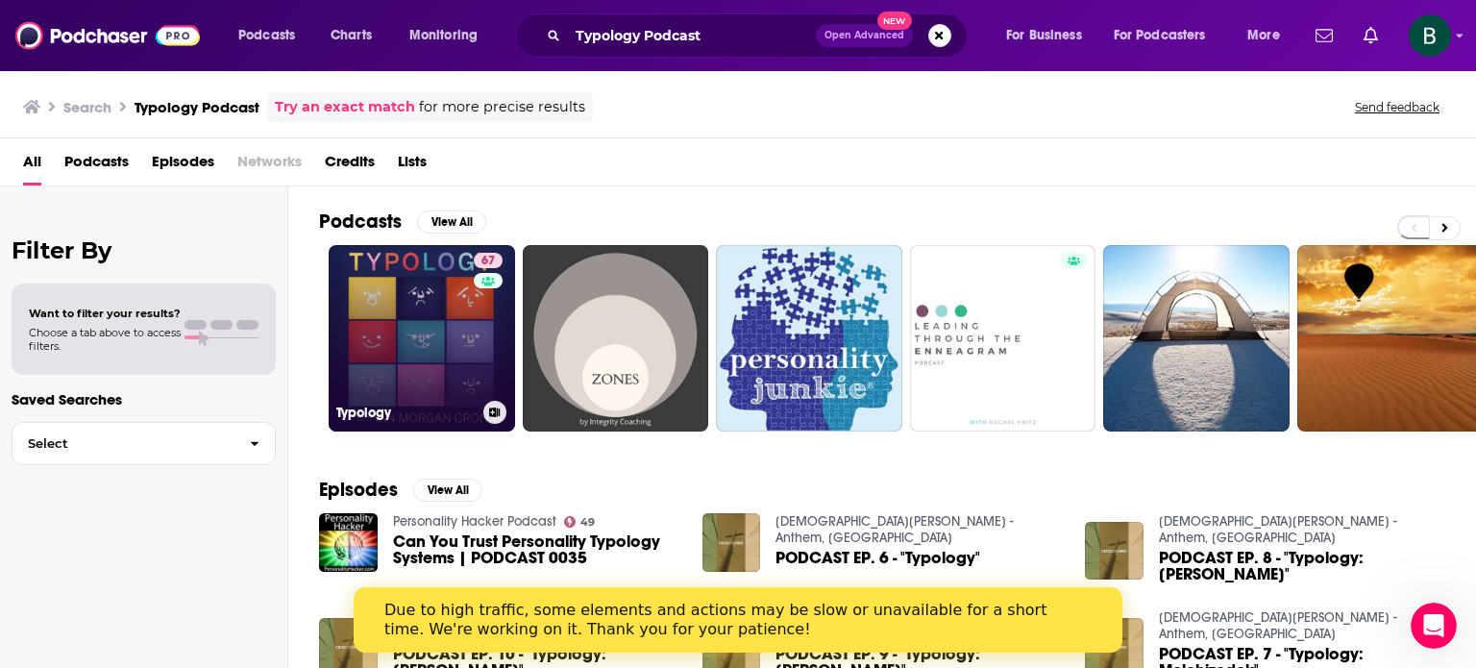
click at [417, 324] on link "67 Typology" at bounding box center [422, 338] width 186 height 186
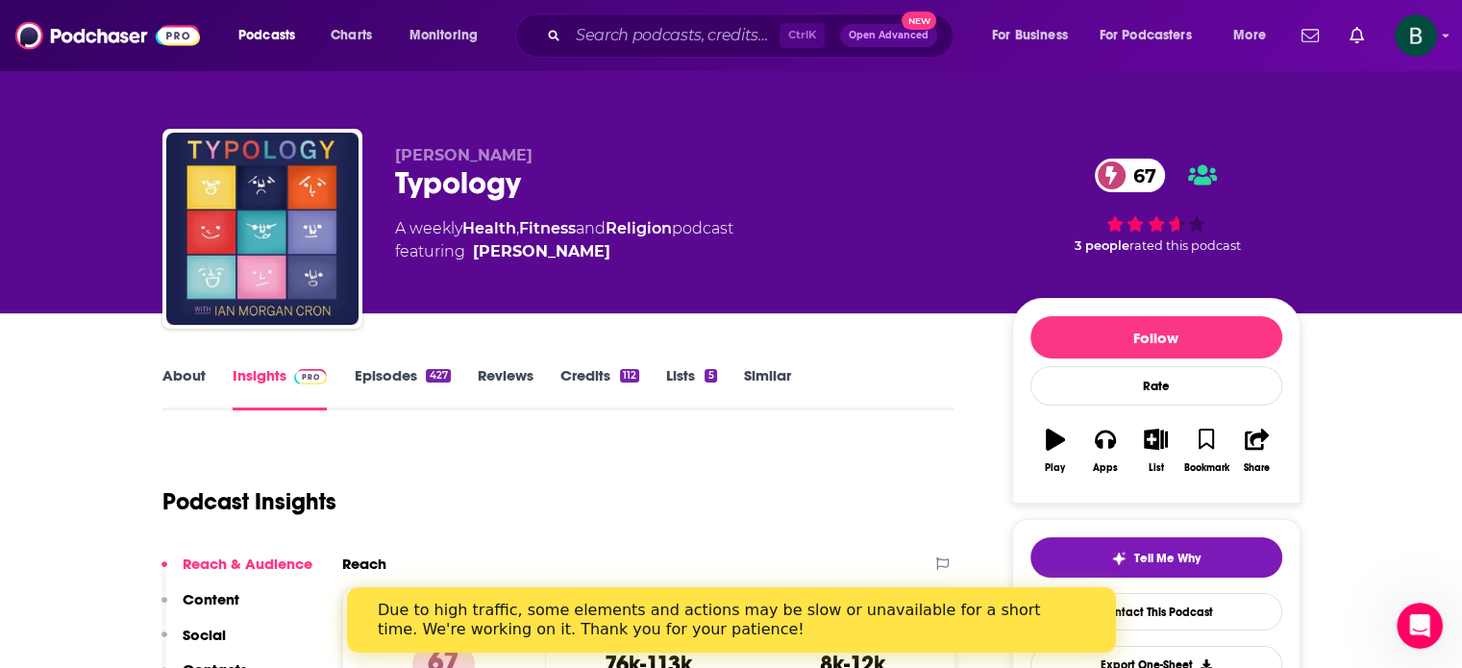
click at [201, 370] on link "About" at bounding box center [183, 388] width 43 height 44
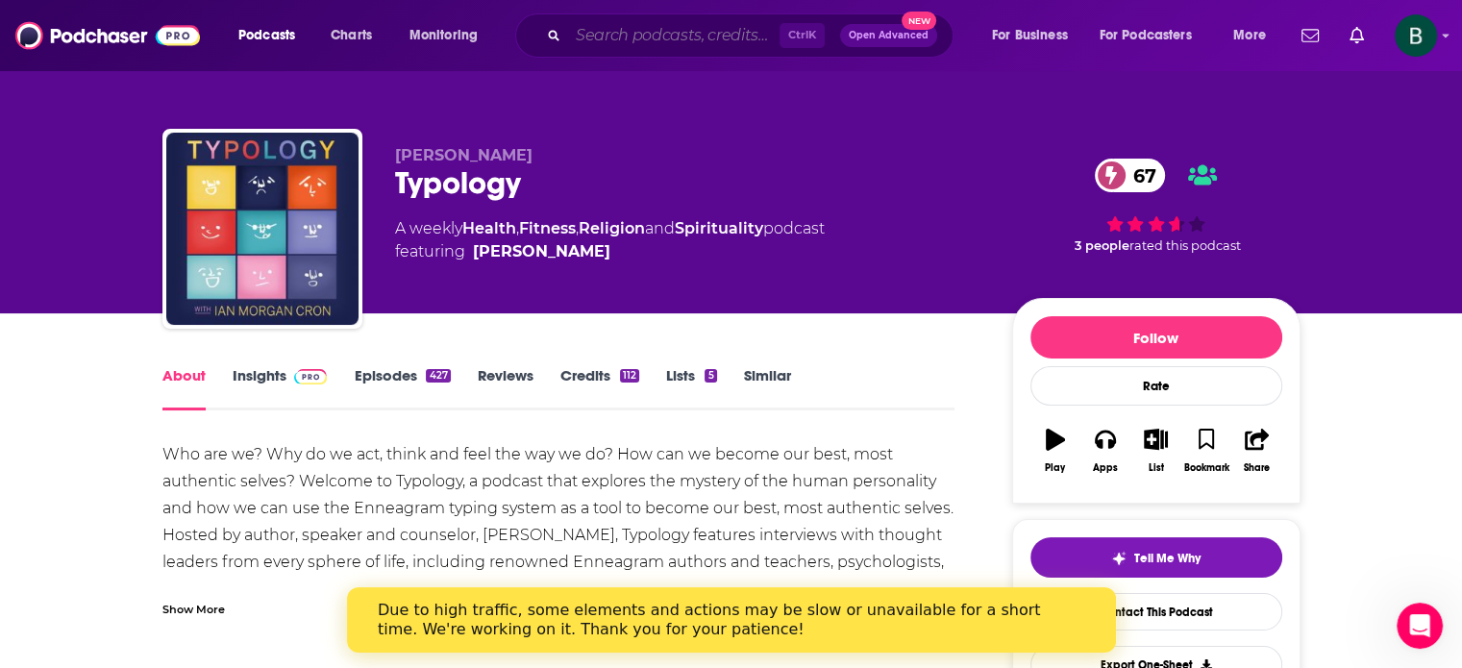
click at [589, 40] on input "Search podcasts, credits, & more..." at bounding box center [673, 35] width 211 height 31
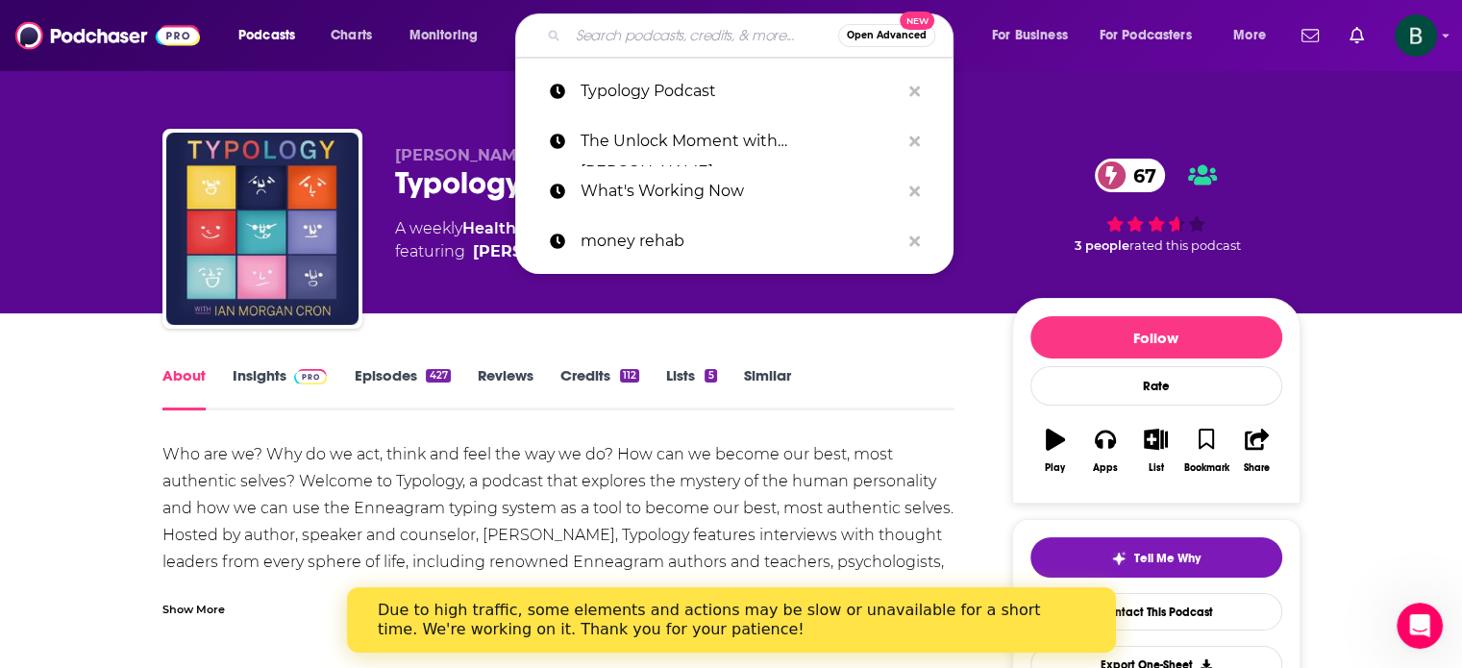
paste input "Radiate with [PERSON_NAME]"
type input "Radiate with [PERSON_NAME]"
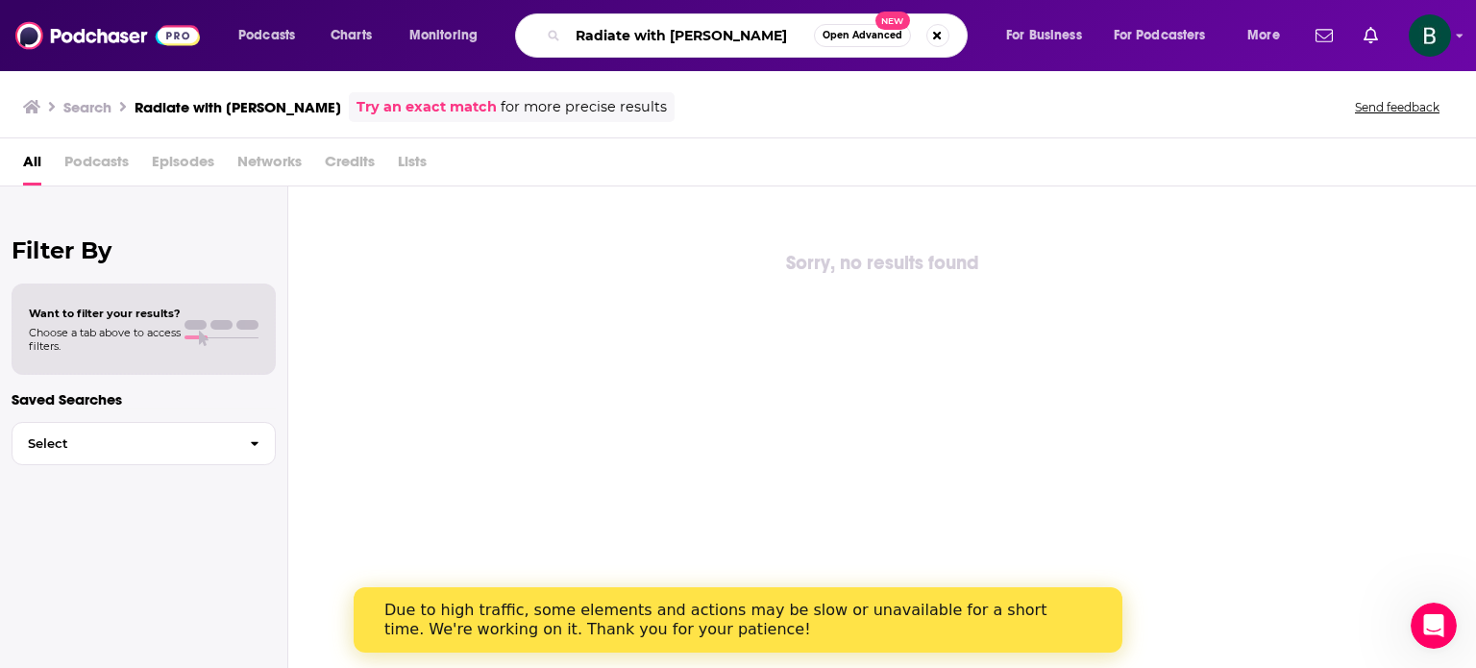
click at [577, 35] on input "Radiate with [PERSON_NAME]" at bounding box center [691, 35] width 246 height 31
click at [706, 38] on input "Radiate with [PERSON_NAME]" at bounding box center [691, 35] width 246 height 31
type input "Radiate with [PERSON_NAME]"
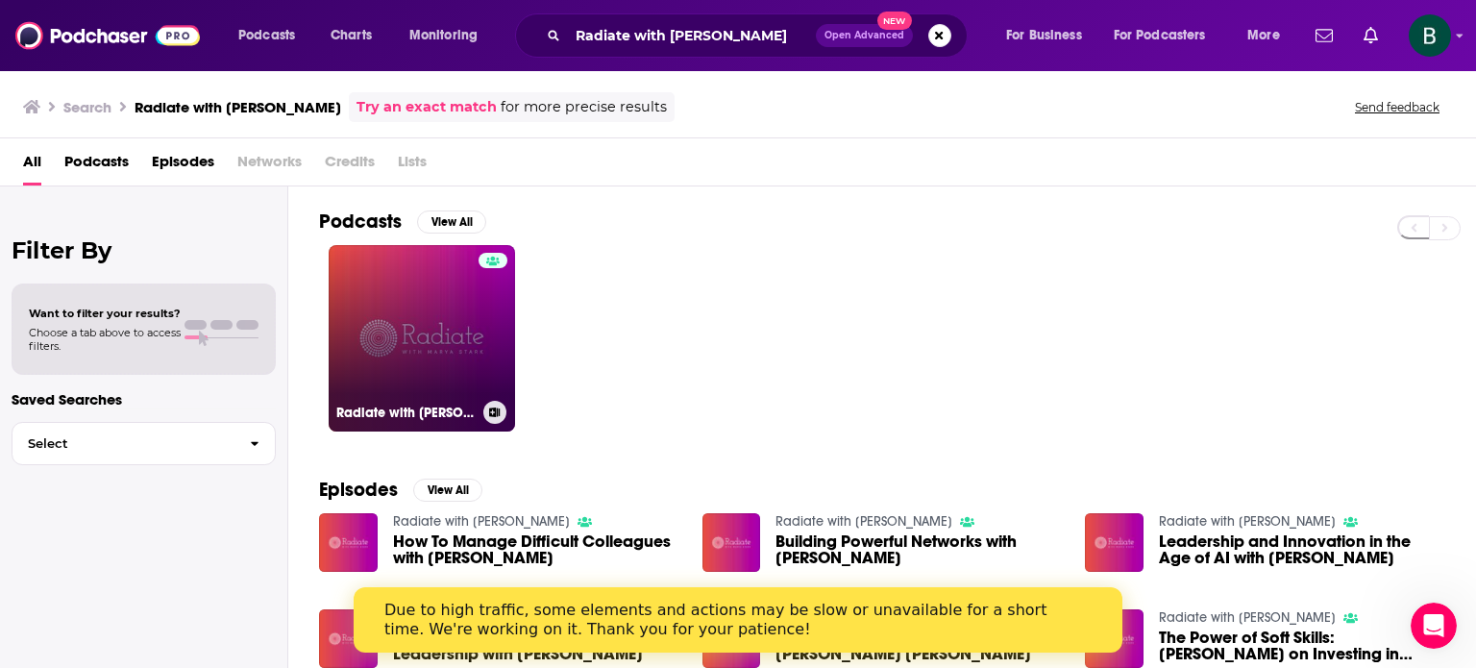
click at [406, 345] on link "Radiate with [PERSON_NAME]" at bounding box center [422, 338] width 186 height 186
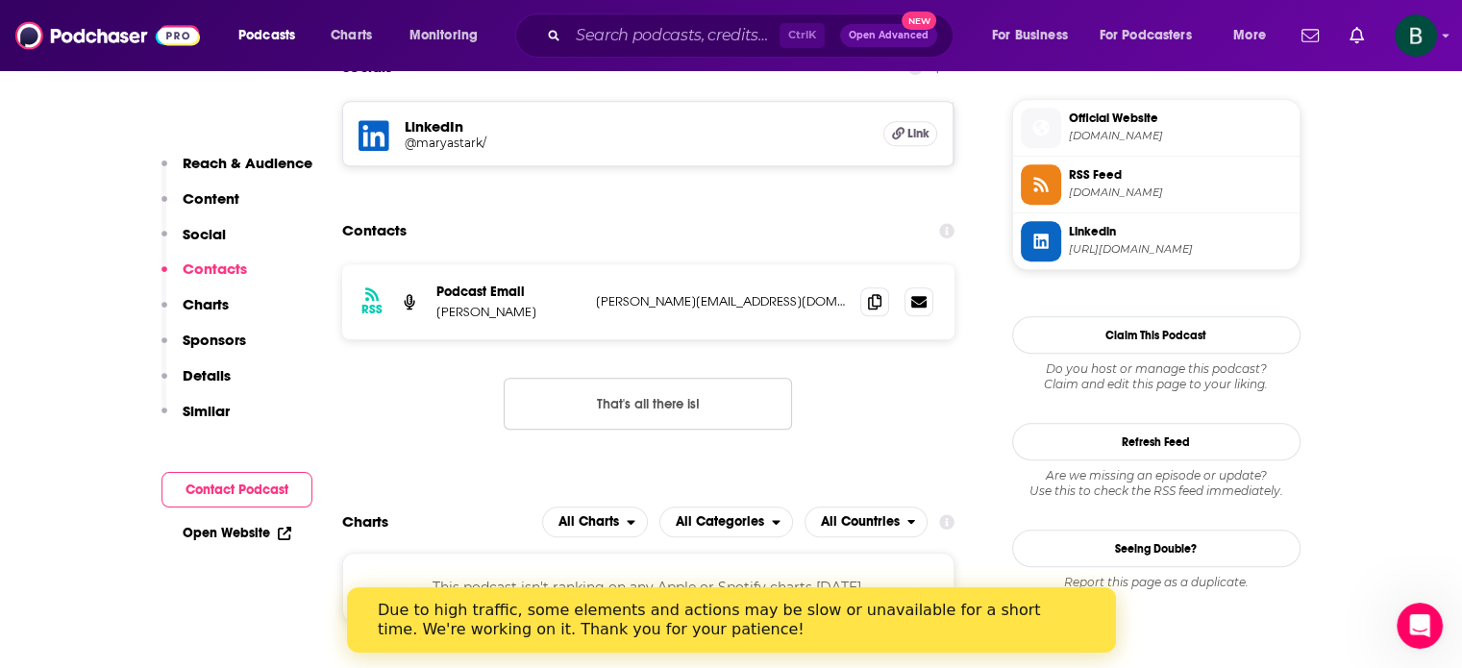
scroll to position [1601, 0]
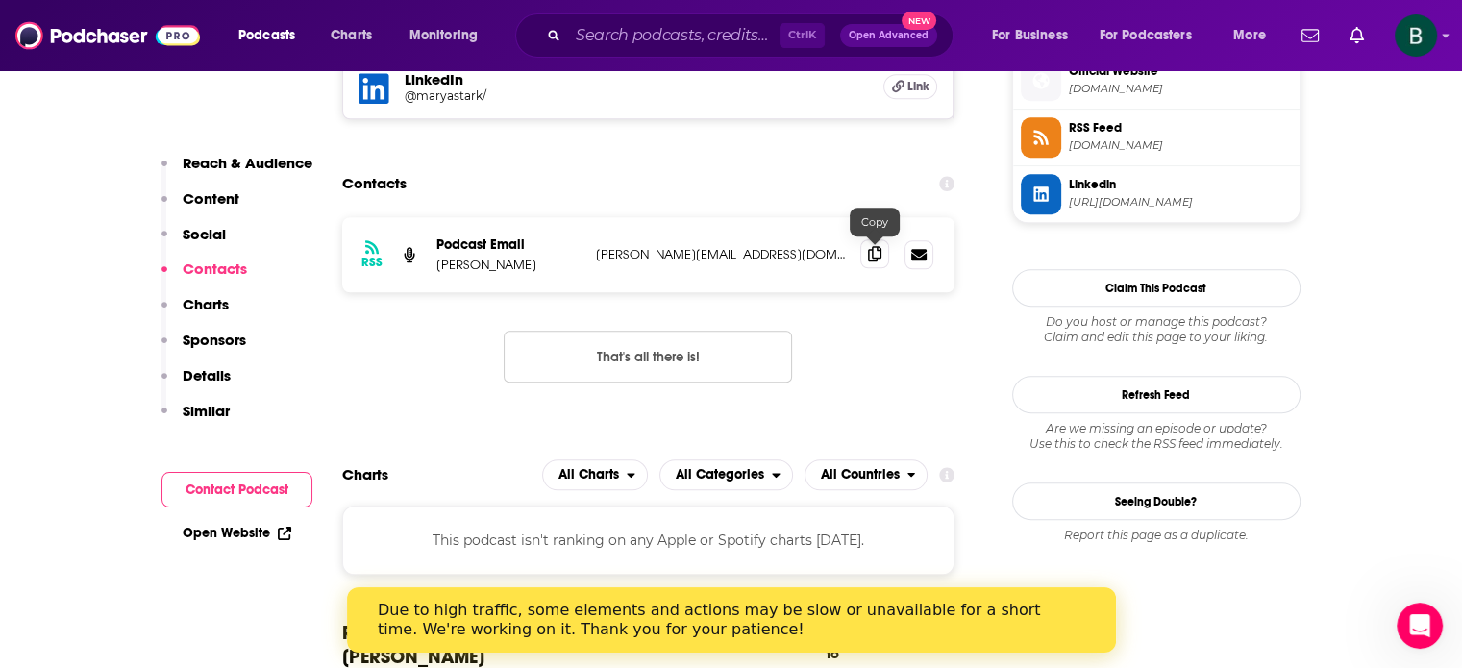
click at [874, 252] on icon at bounding box center [874, 253] width 13 height 15
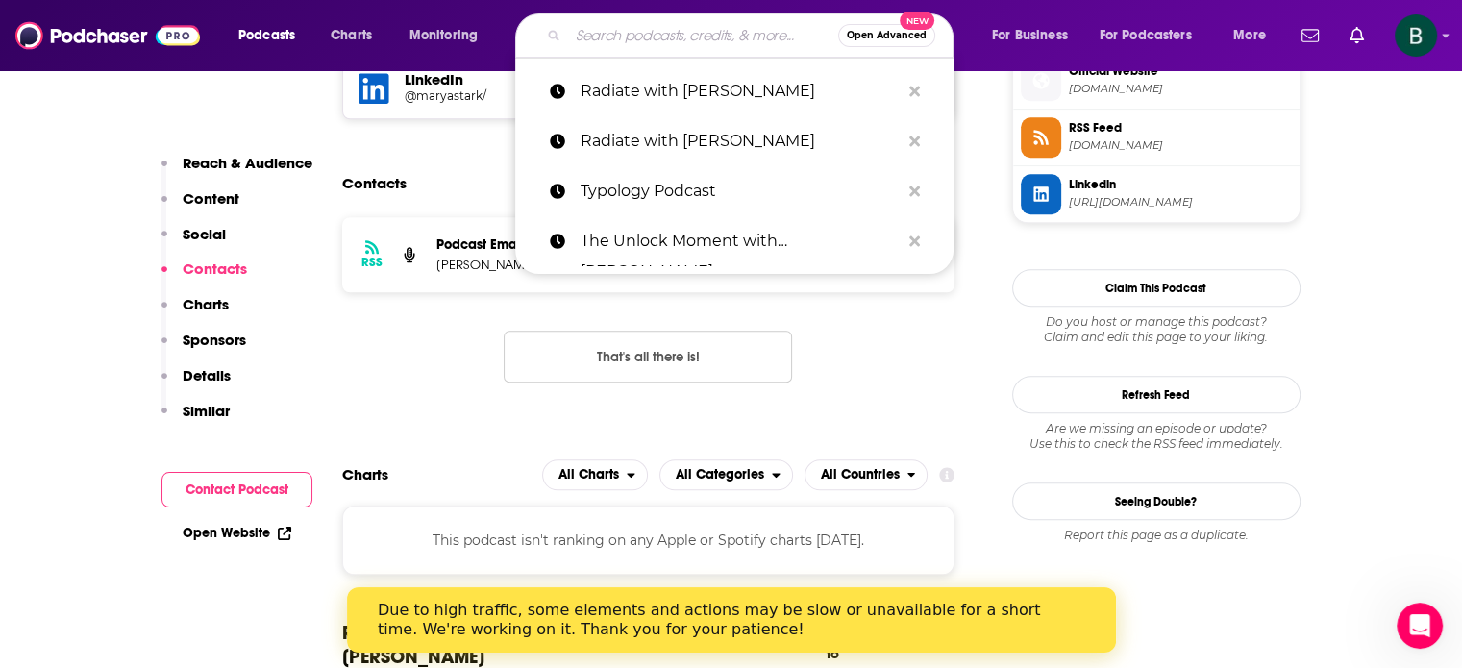
click at [615, 34] on input "Search podcasts, credits, & more..." at bounding box center [703, 35] width 270 height 31
paste input "Client Conversations With [PERSON_NAME]"
type input "Client Conversations With [PERSON_NAME]"
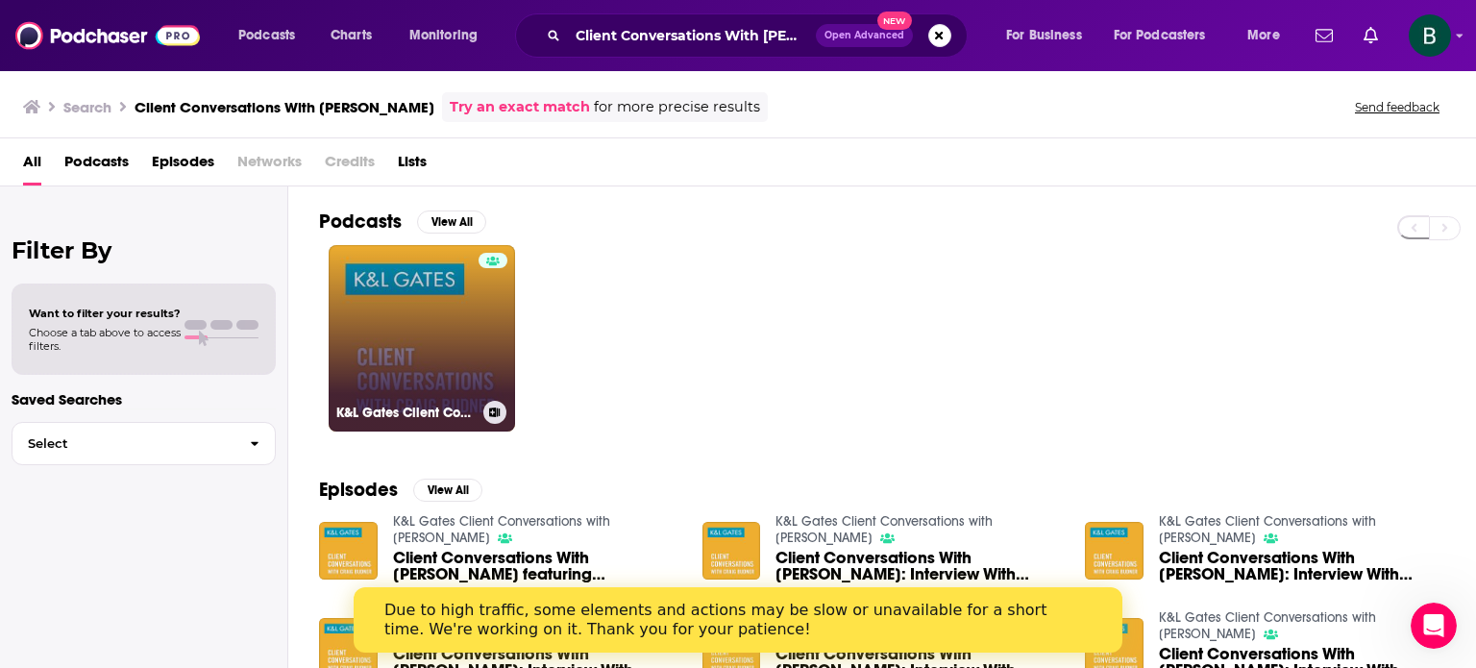
click at [394, 320] on link "K&L Gates Client Conversations with [PERSON_NAME]" at bounding box center [422, 338] width 186 height 186
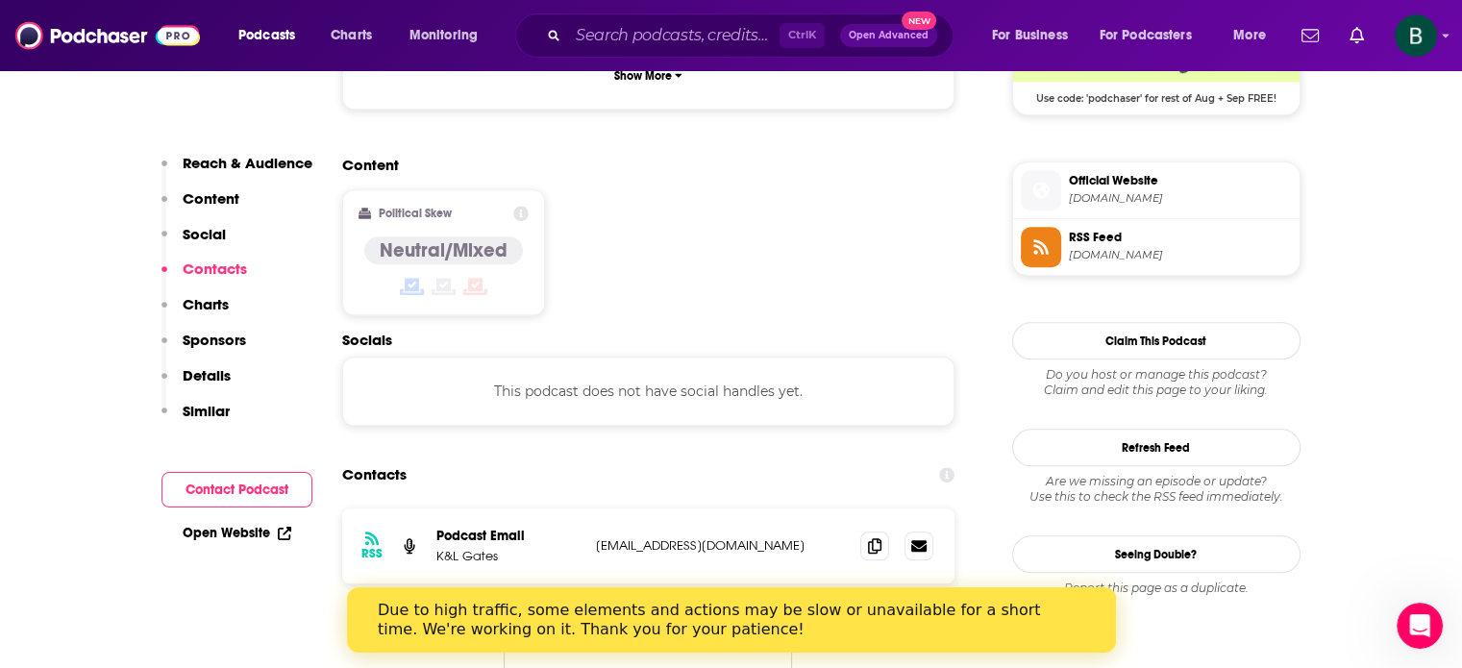
scroll to position [1601, 0]
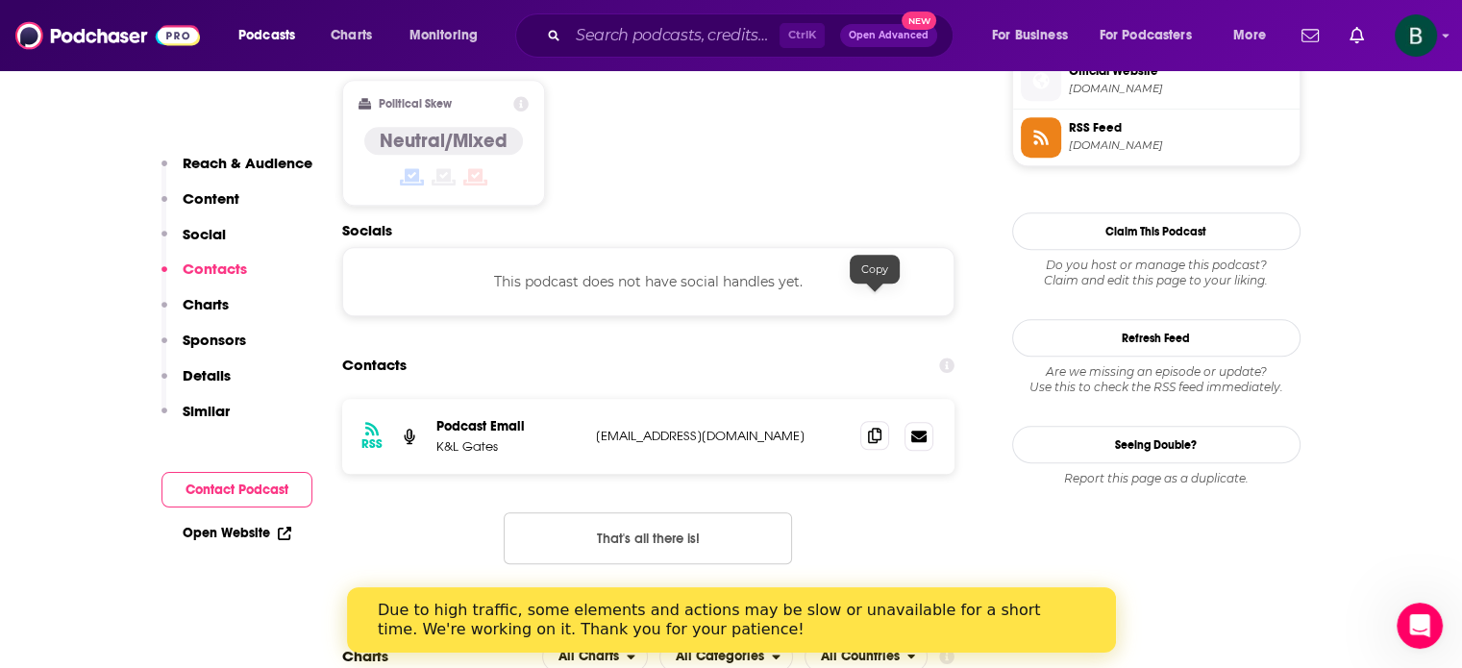
click at [872, 428] on icon at bounding box center [874, 435] width 13 height 15
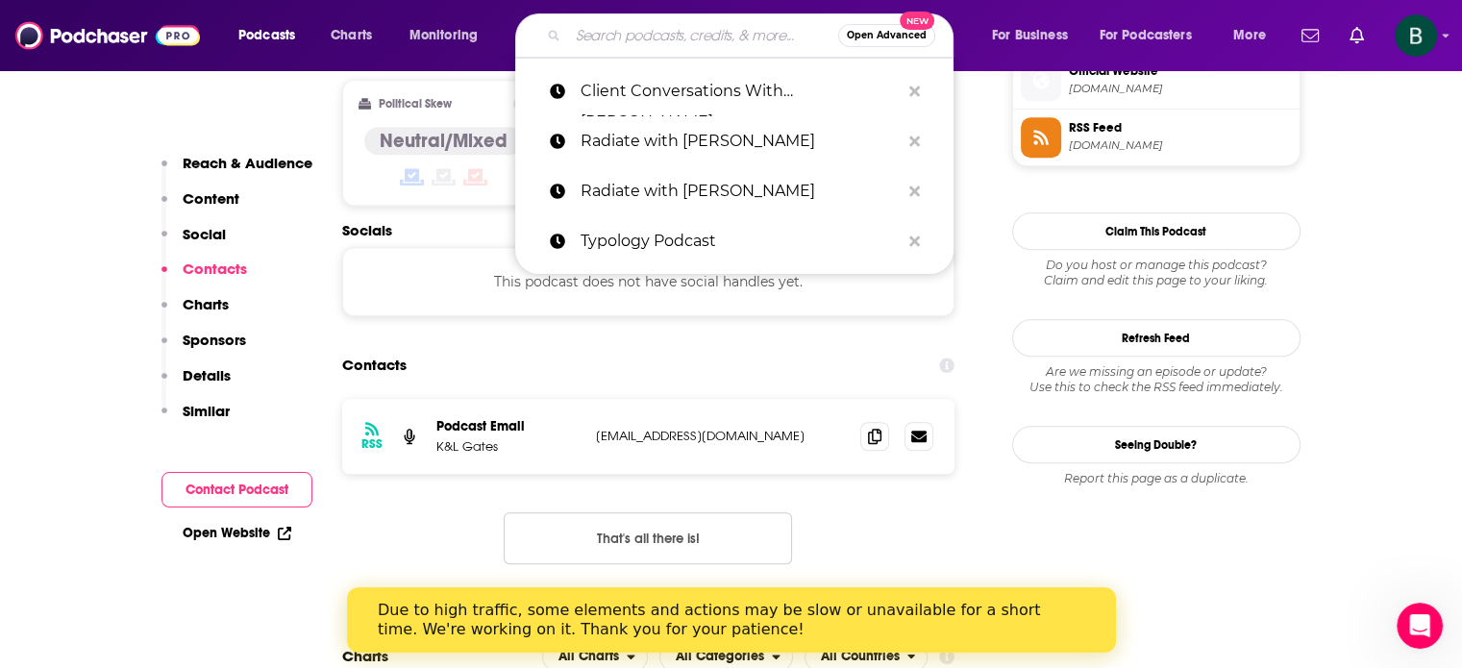
click at [582, 35] on input "Search podcasts, credits, & more..." at bounding box center [703, 35] width 270 height 31
paste input "Hack Your Happiness Podcast"
type input "Hack Your Happiness Podcast"
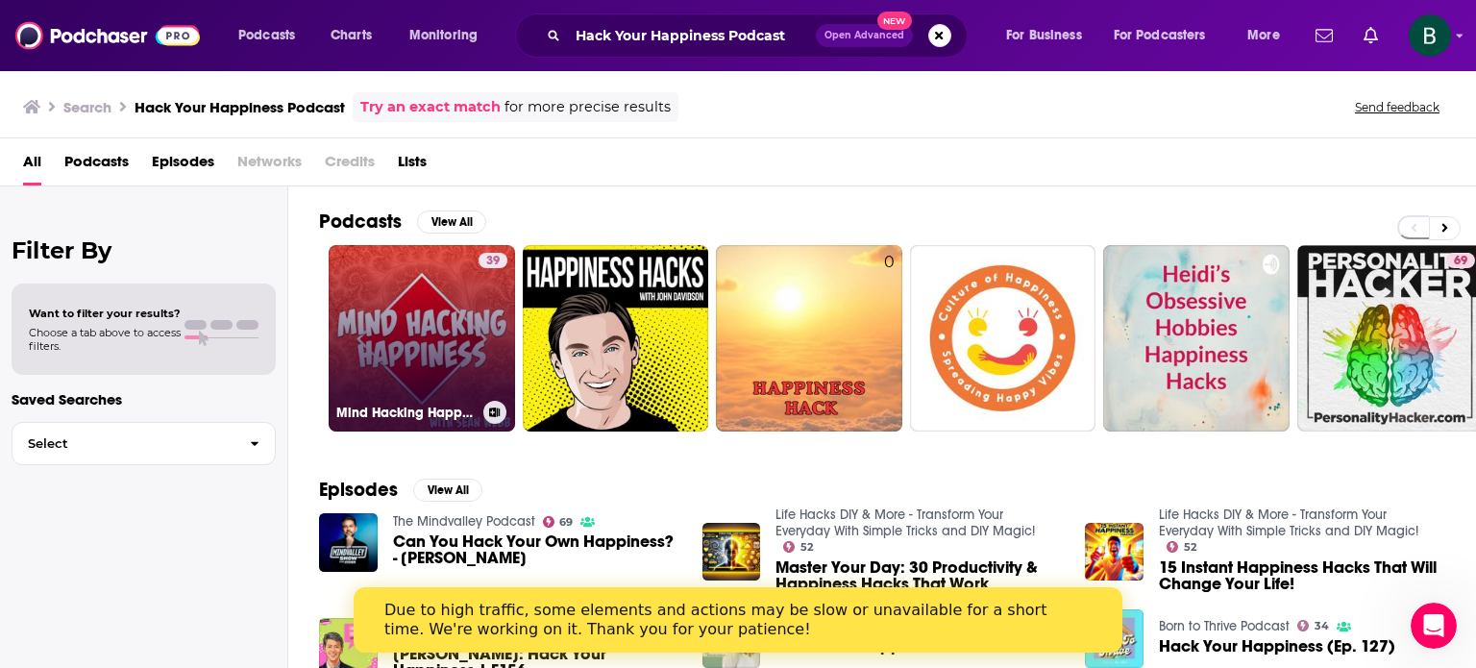
click at [454, 326] on link "39 Mind Hacking Happiness's Podcast" at bounding box center [422, 338] width 186 height 186
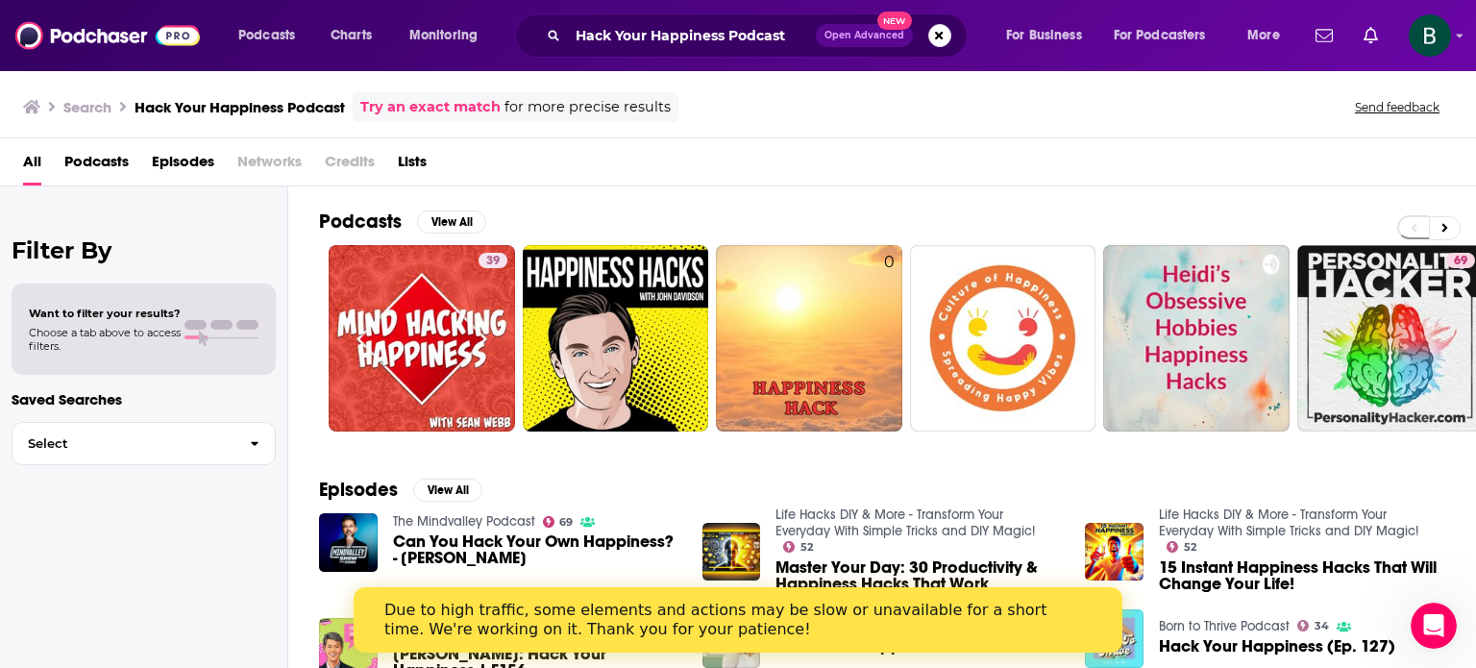
click at [443, 516] on link "The Mindvalley Podcast" at bounding box center [464, 521] width 142 height 16
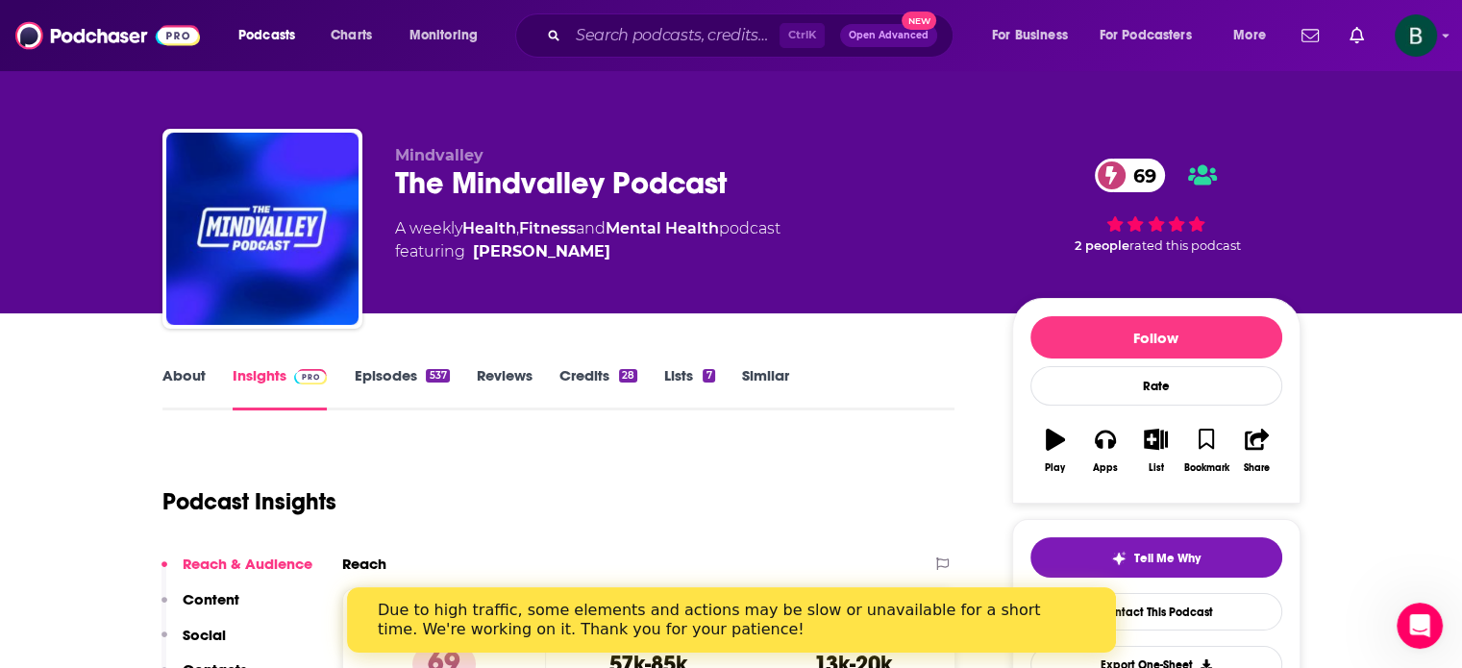
click at [181, 378] on link "About" at bounding box center [183, 388] width 43 height 44
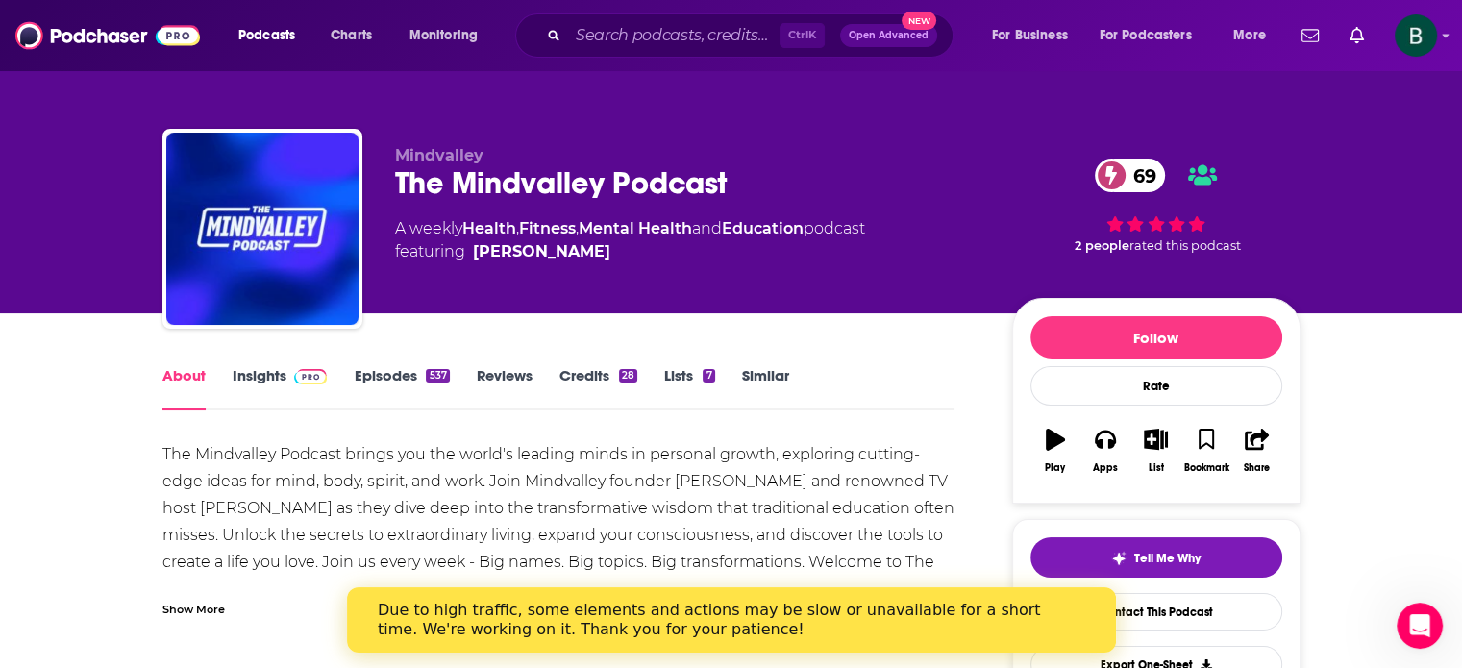
click at [282, 375] on link "Insights" at bounding box center [280, 388] width 95 height 44
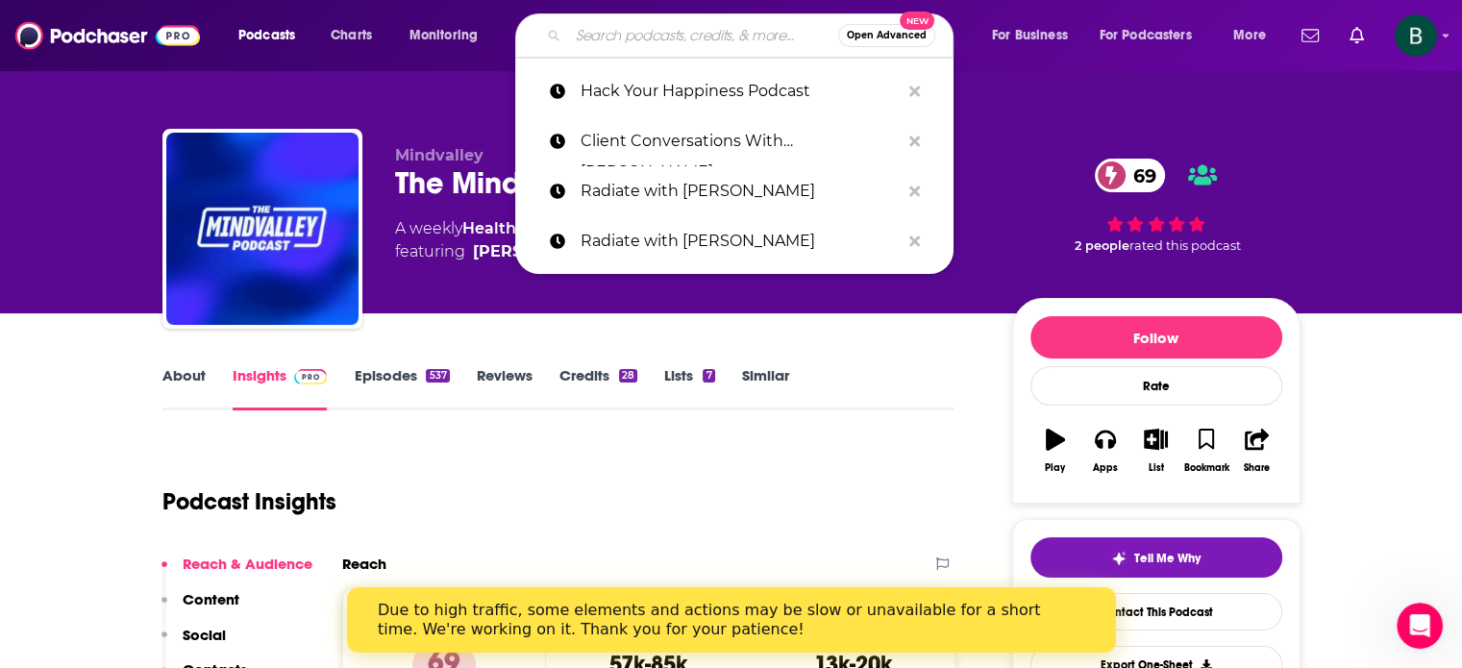
click at [624, 38] on input "Search podcasts, credits, & more..." at bounding box center [703, 35] width 270 height 31
paste input "On Air With [PERSON_NAME]"
type input "On Air With [PERSON_NAME]"
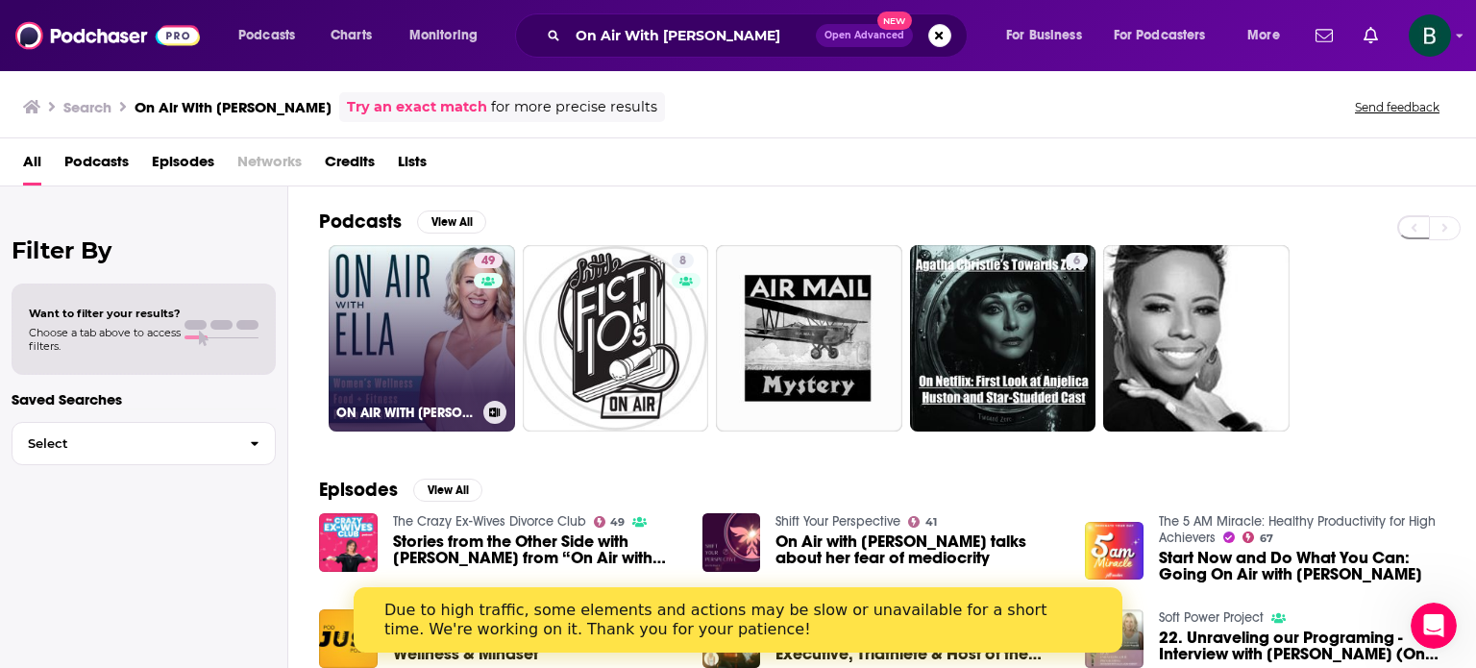
click at [405, 326] on link "49 ON AIR WITH [PERSON_NAME] | Women's Wellness" at bounding box center [422, 338] width 186 height 186
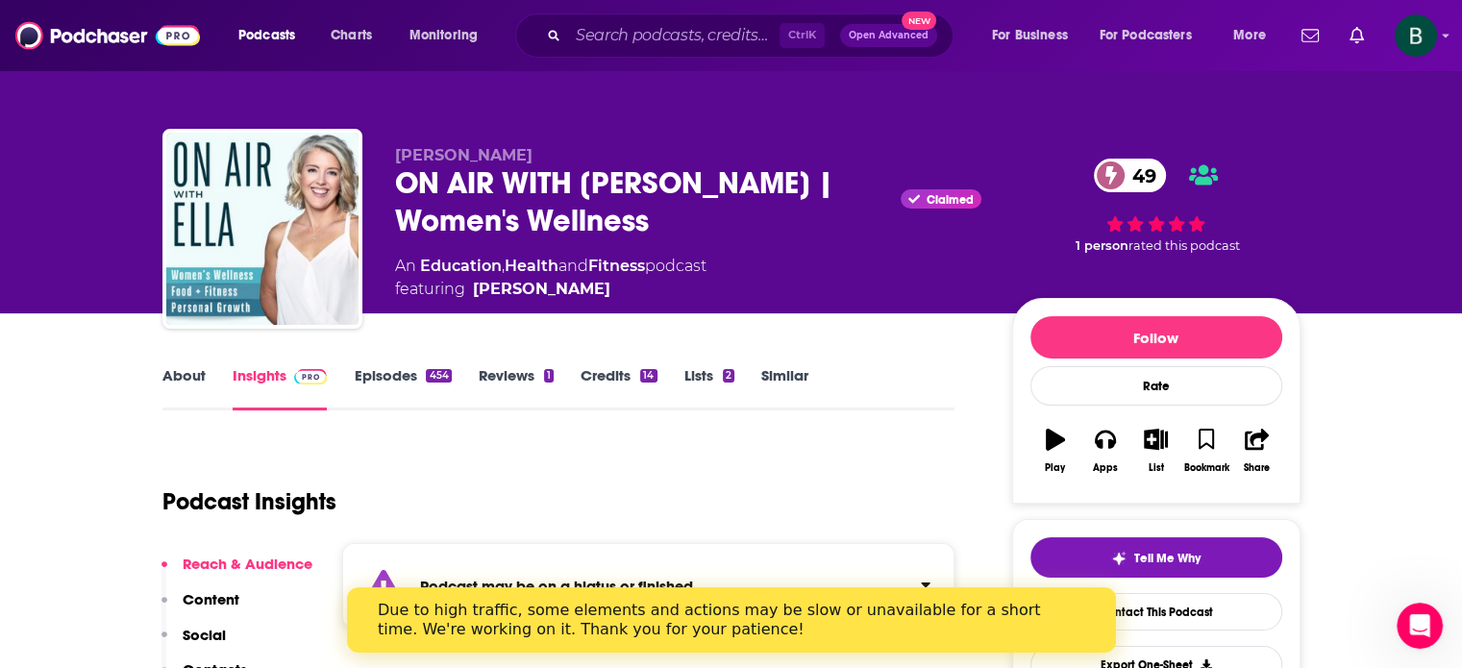
click at [203, 368] on link "About" at bounding box center [183, 388] width 43 height 44
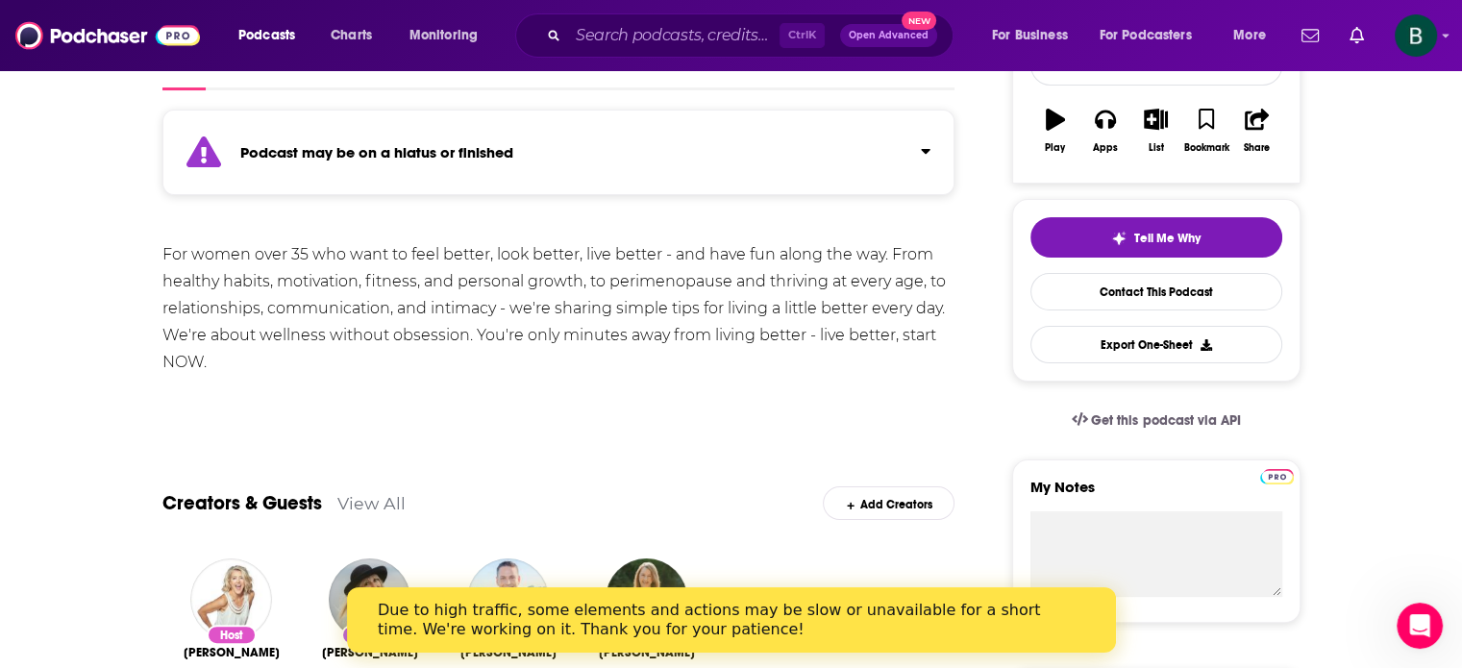
scroll to position [160, 0]
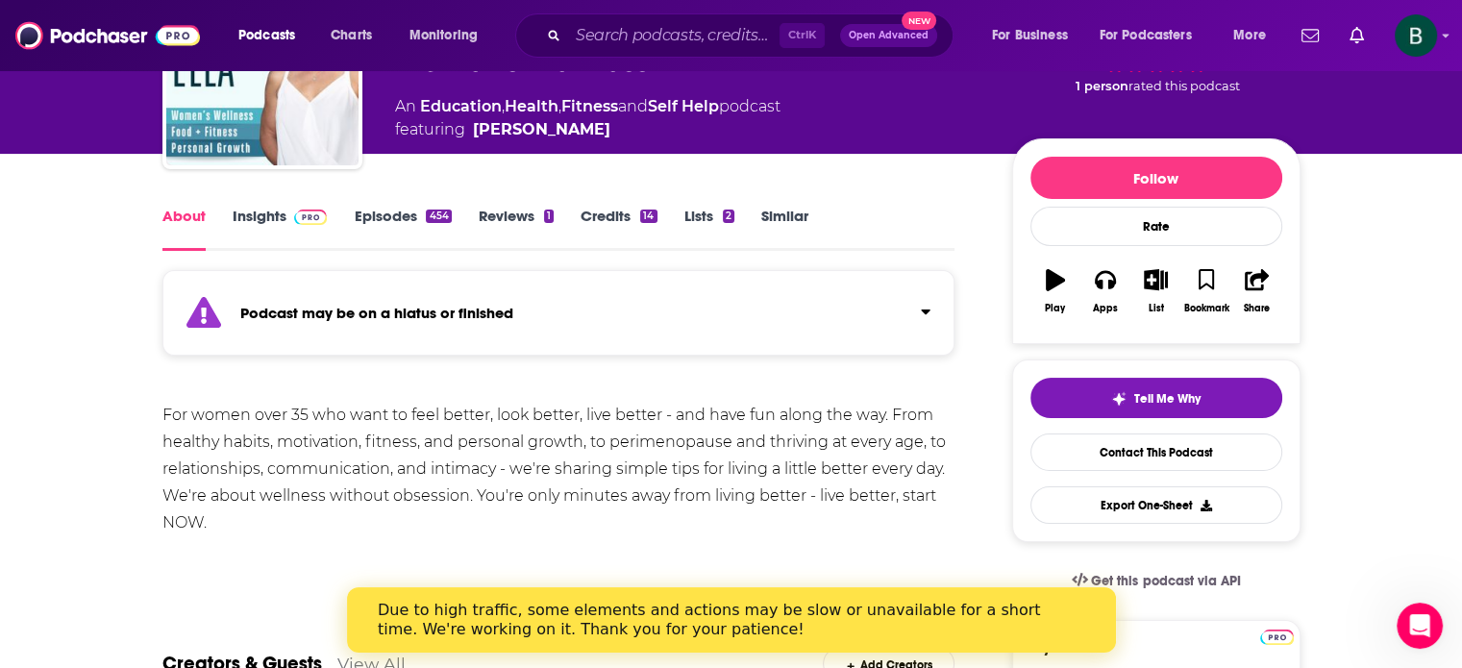
click at [260, 218] on link "Insights" at bounding box center [280, 229] width 95 height 44
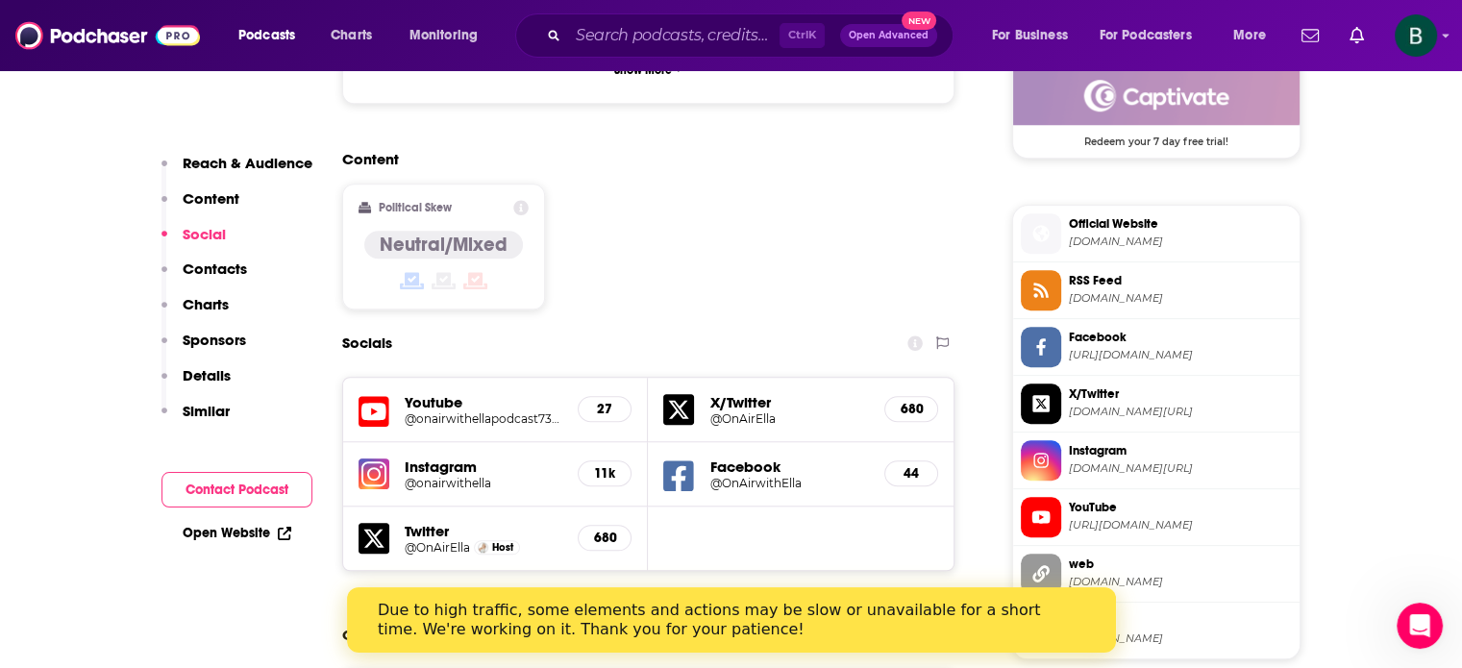
scroll to position [1922, 0]
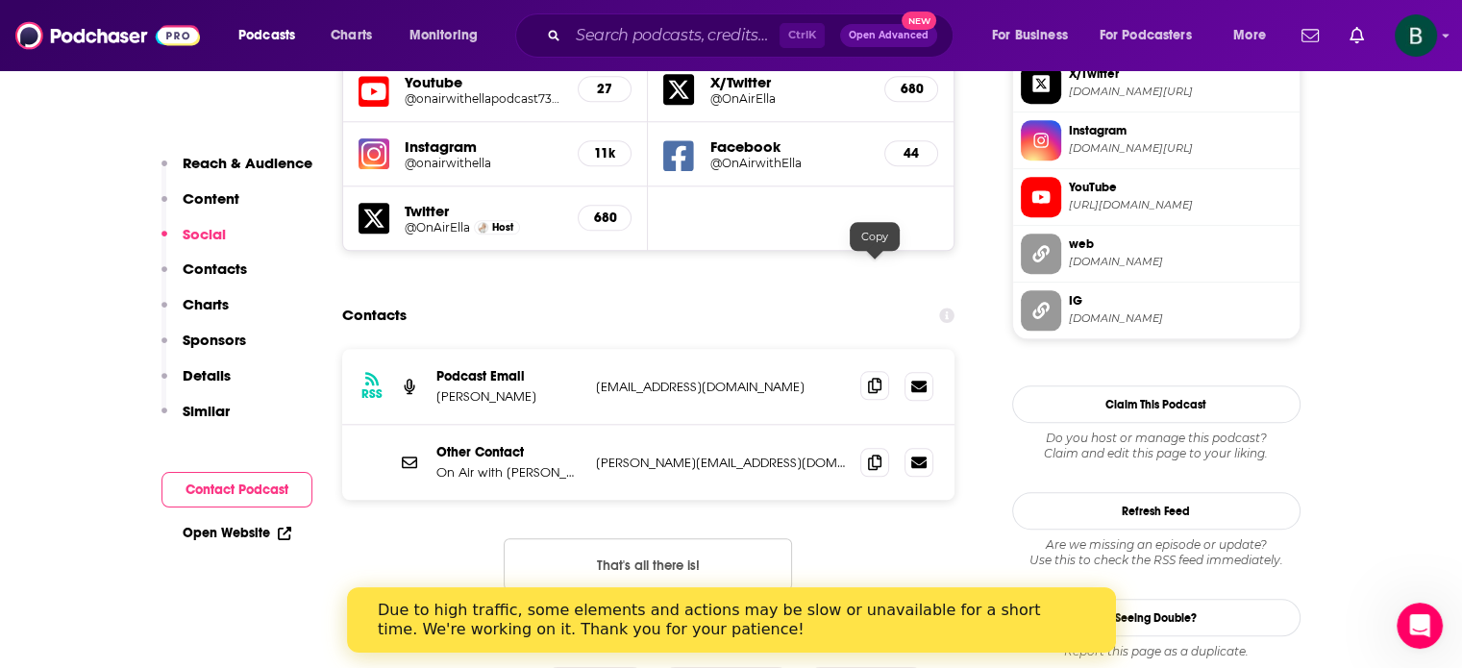
click at [879, 378] on icon at bounding box center [874, 385] width 13 height 15
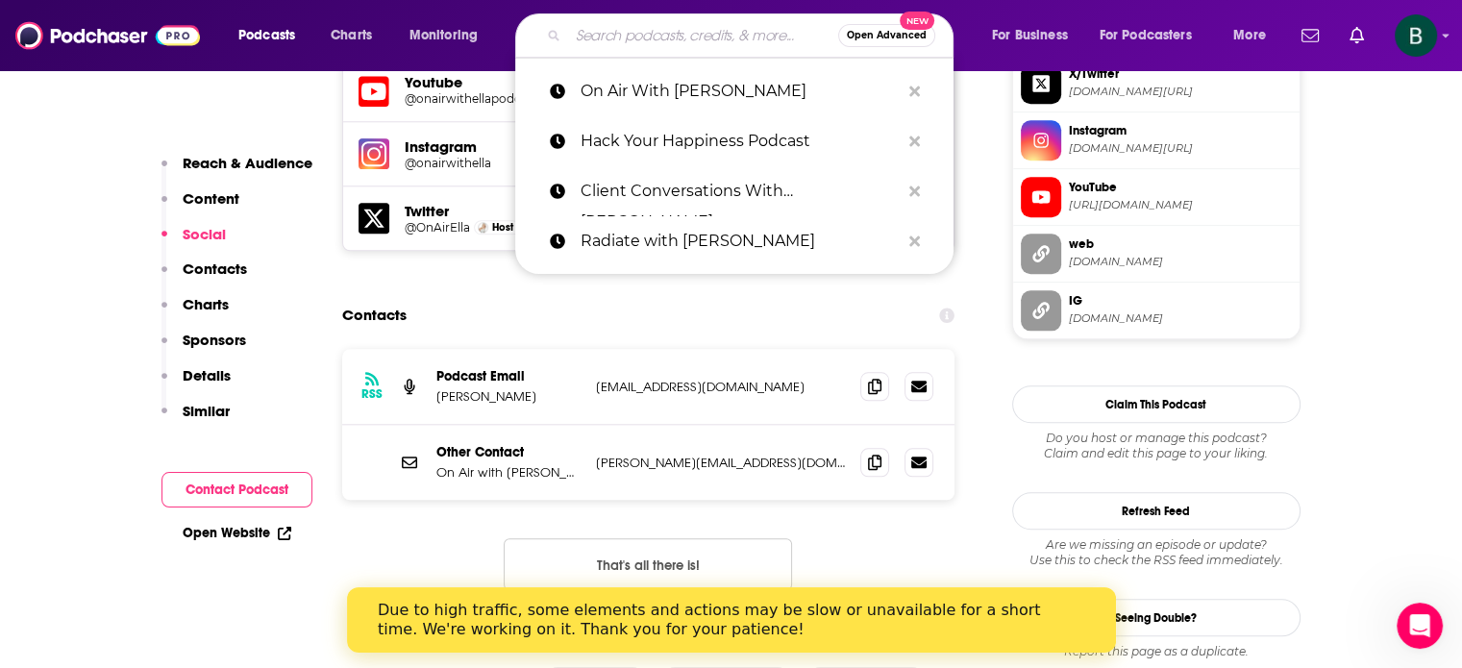
click at [595, 39] on input "Search podcasts, credits, & more..." at bounding box center [703, 35] width 270 height 31
paste input "The [DEMOGRAPHIC_DATA] Lead"
type input "The [DEMOGRAPHIC_DATA] Lead"
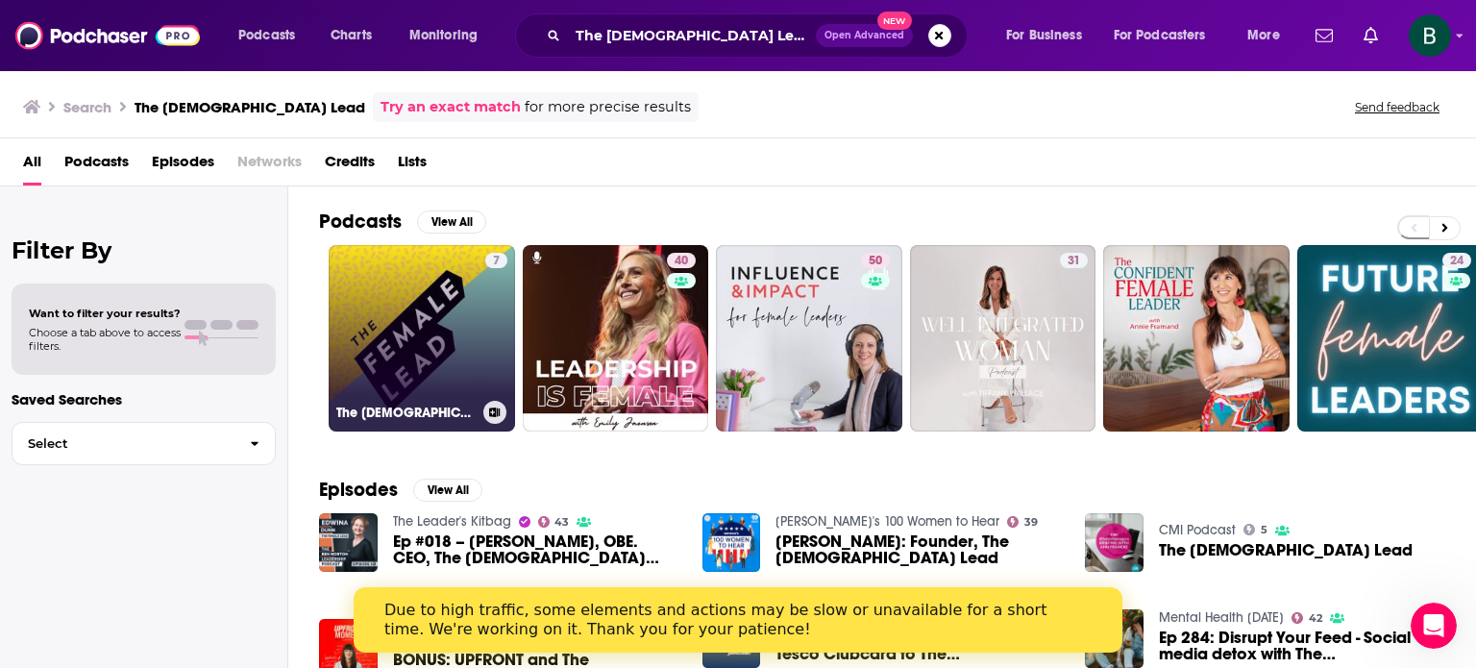
click at [425, 318] on link "7 The [DEMOGRAPHIC_DATA] Lead" at bounding box center [422, 338] width 186 height 186
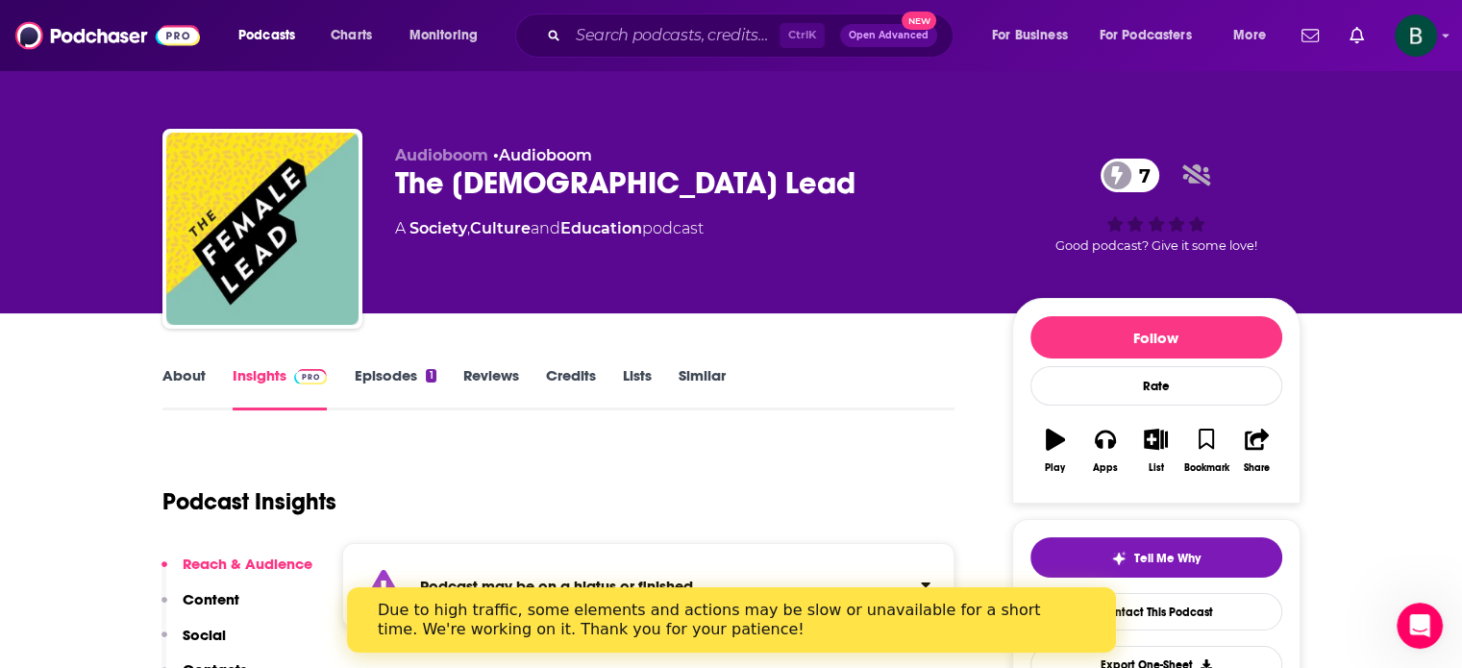
click at [177, 368] on link "About" at bounding box center [183, 388] width 43 height 44
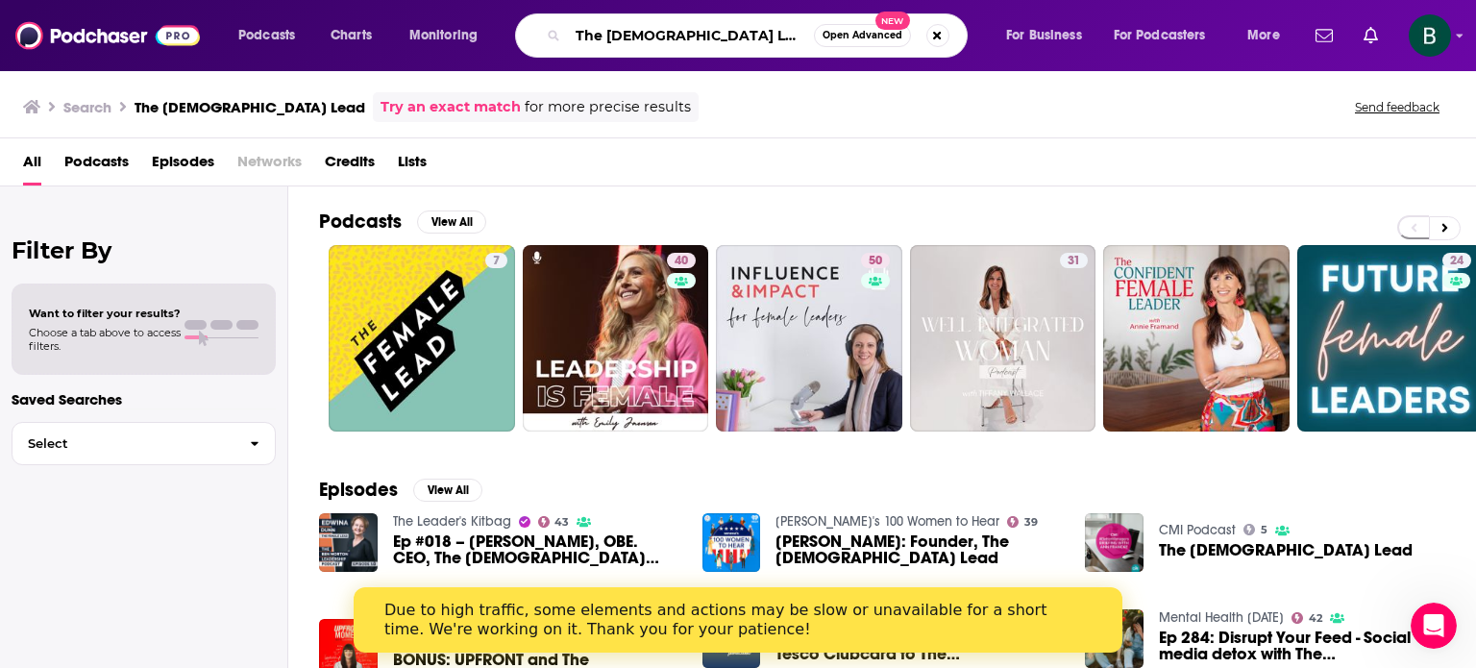
drag, startPoint x: 606, startPoint y: 49, endPoint x: 584, endPoint y: 51, distance: 22.2
click at [584, 51] on div "The [DEMOGRAPHIC_DATA] Lead Open Advanced New" at bounding box center [741, 35] width 453 height 44
type input "T"
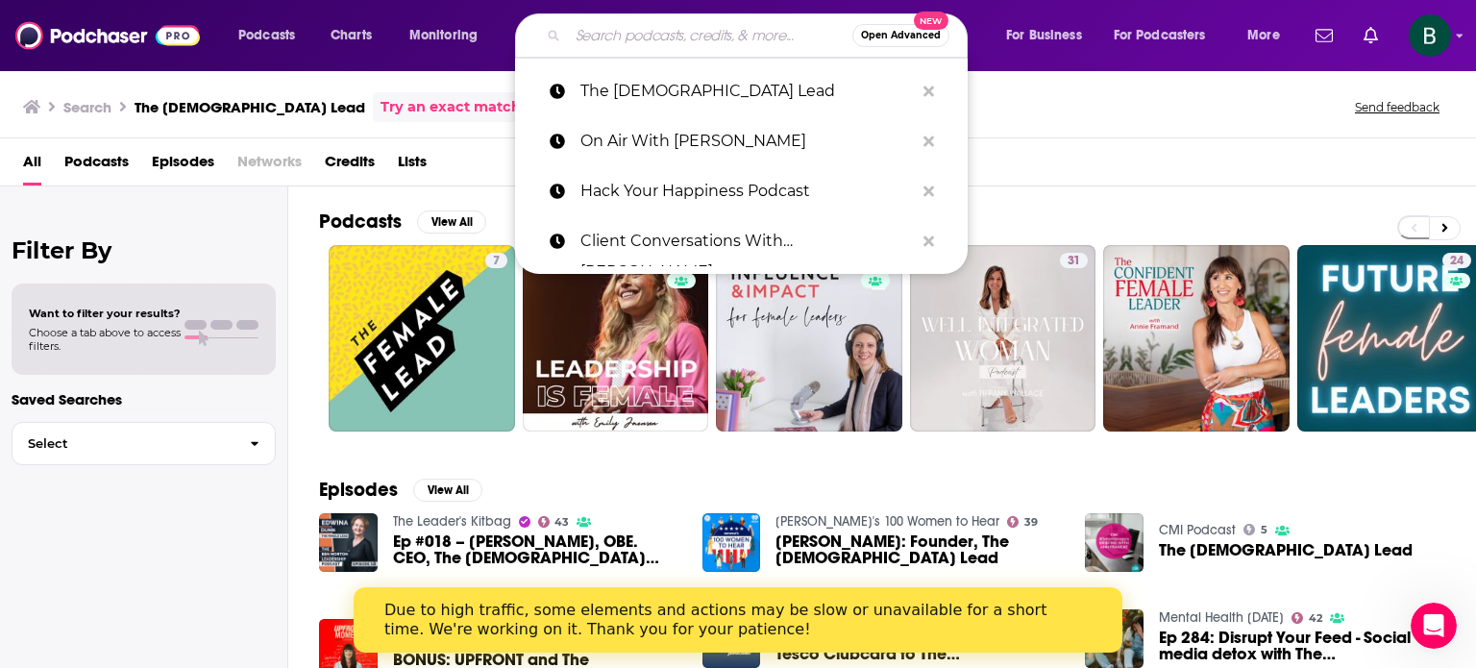
paste input "How to Academy"
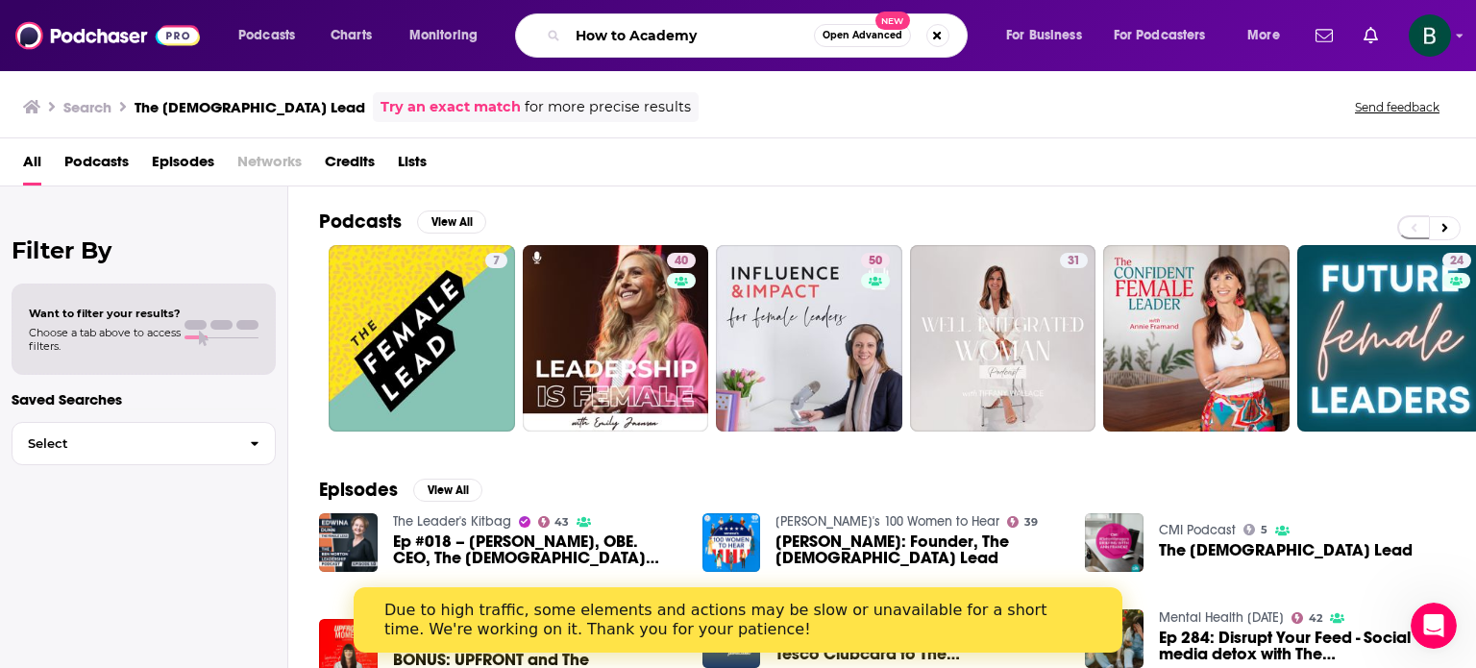
type input "How to Academy"
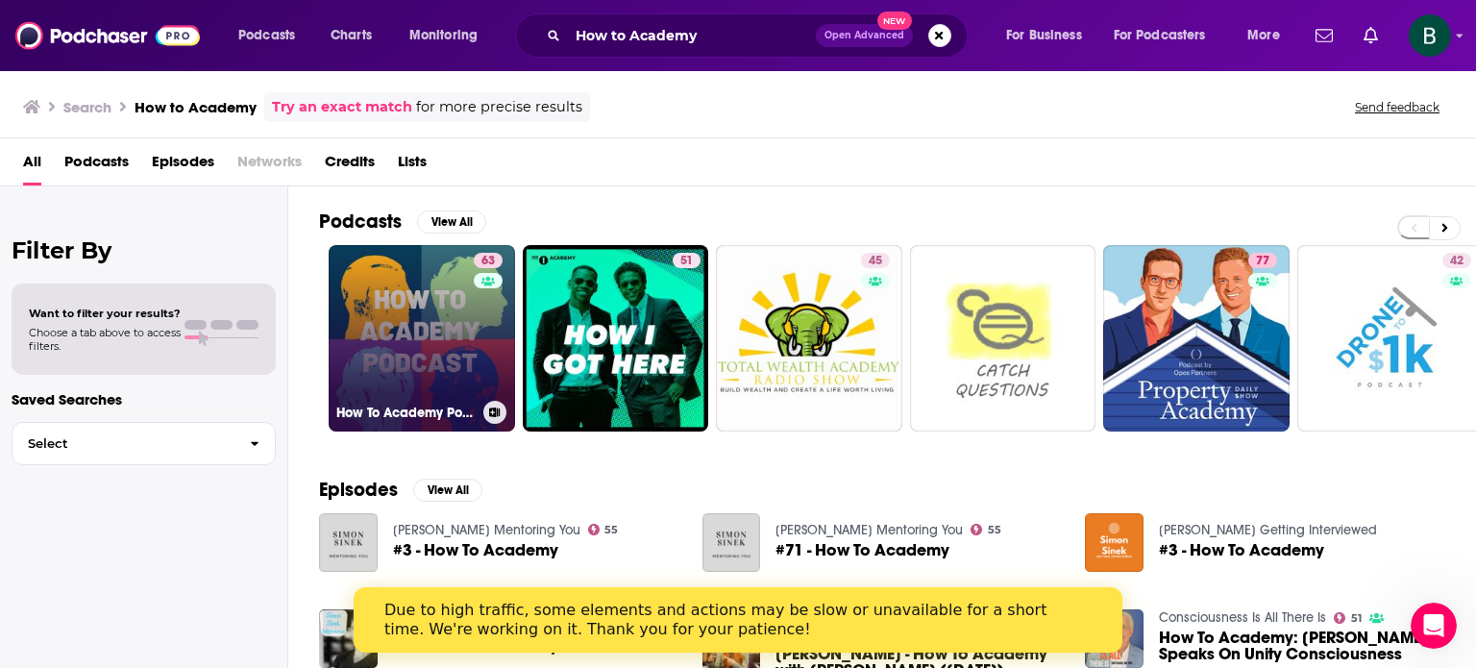
click at [453, 297] on link "63 How To Academy Podcast" at bounding box center [422, 338] width 186 height 186
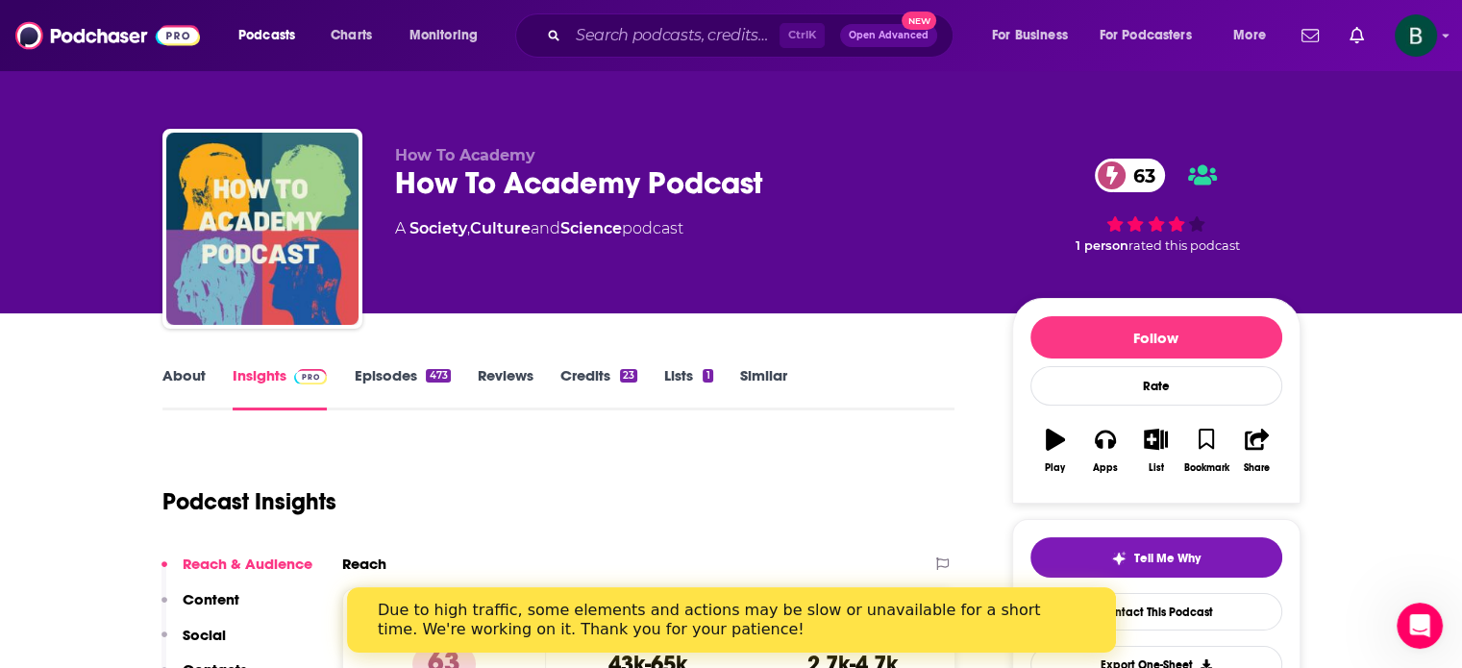
click at [190, 379] on link "About" at bounding box center [183, 388] width 43 height 44
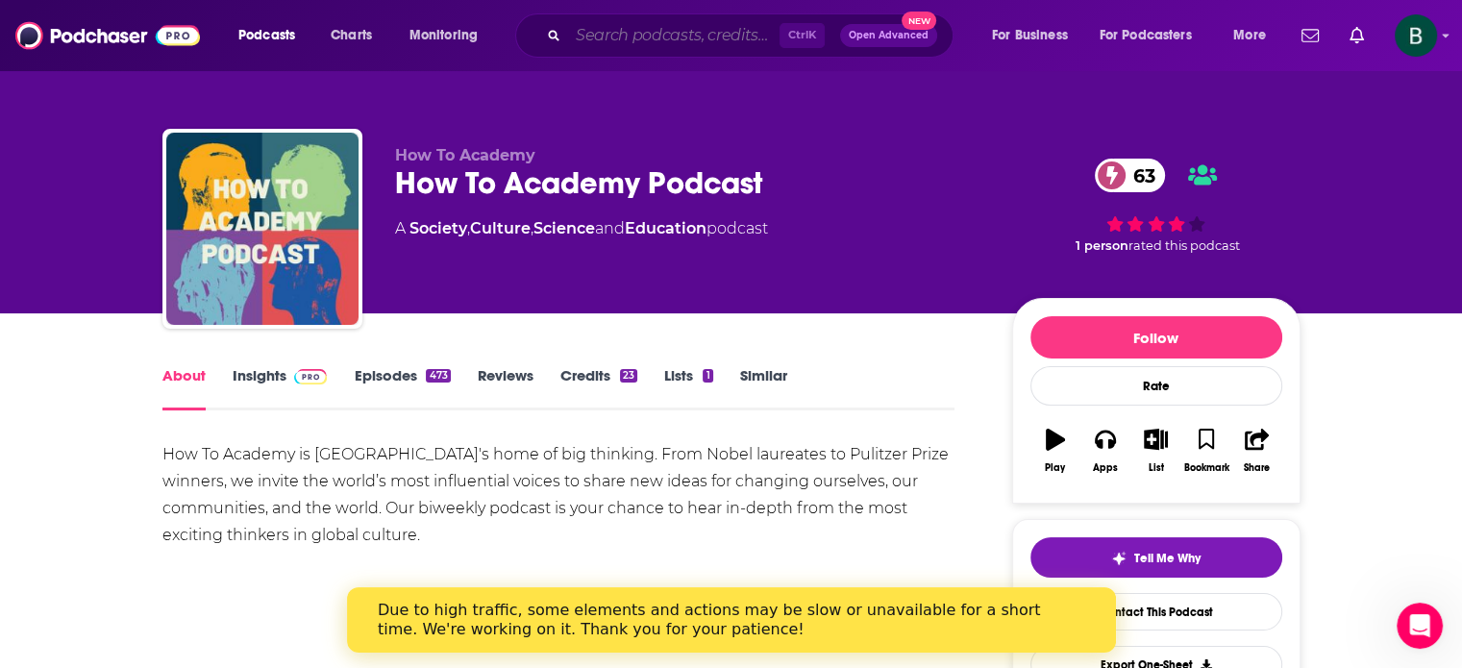
click at [588, 37] on input "Search podcasts, credits, & more..." at bounding box center [673, 35] width 211 height 31
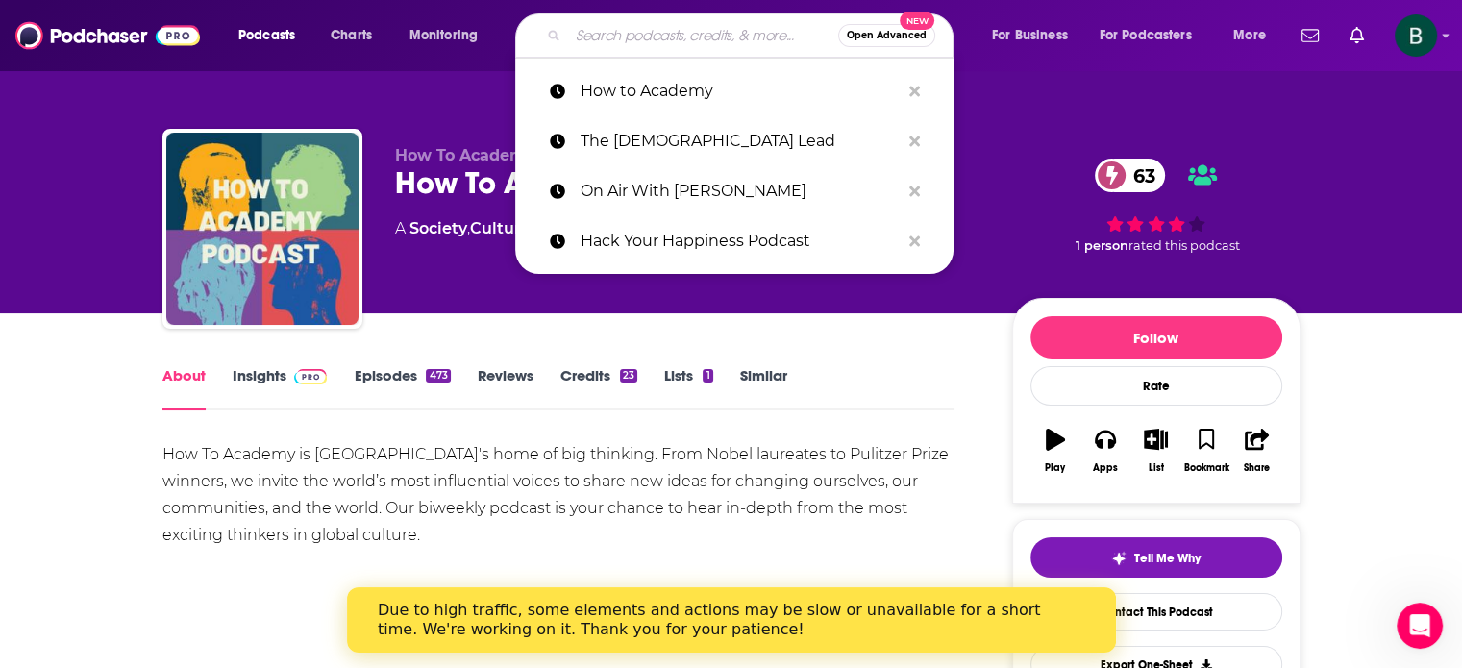
paste input "Undercurrent Stories Podcast"
type input "Undercurrent Stories Podcast"
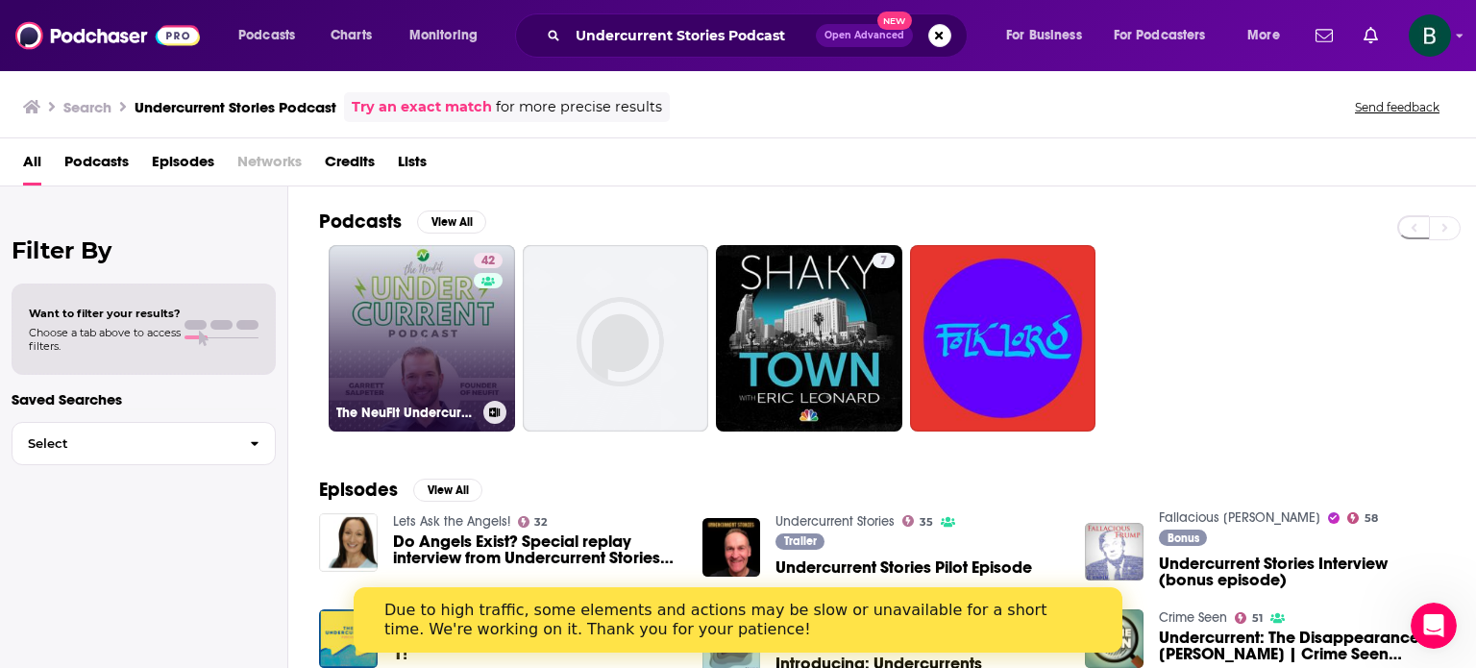
click at [439, 306] on link "42 The NeuFit Undercurrent Podcast" at bounding box center [422, 338] width 186 height 186
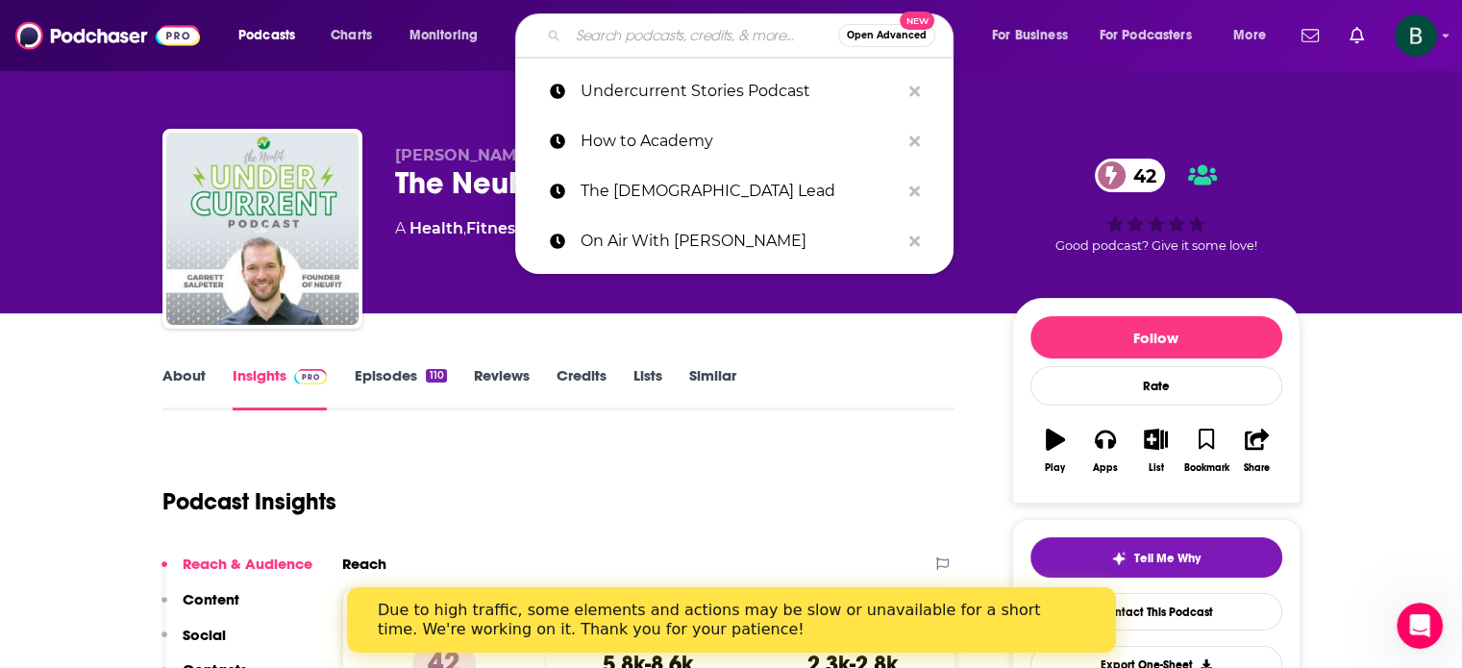
click at [657, 44] on input "Search podcasts, credits, & more..." at bounding box center [703, 35] width 270 height 31
paste input "MAV's Coffee Clarity Podcast"
type input "MAV's Coffee Clarity Podcast"
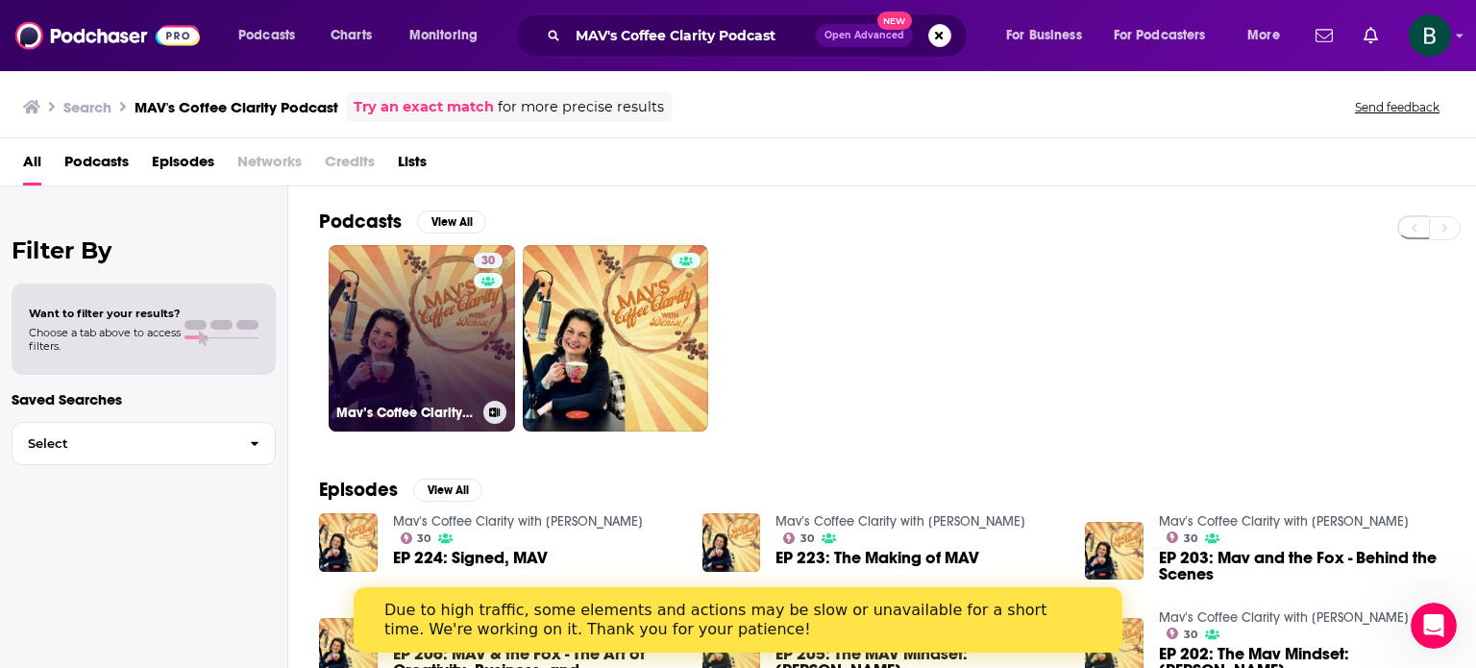
click at [418, 334] on link "30 Mav’s Coffee Clarity with [PERSON_NAME]" at bounding box center [422, 338] width 186 height 186
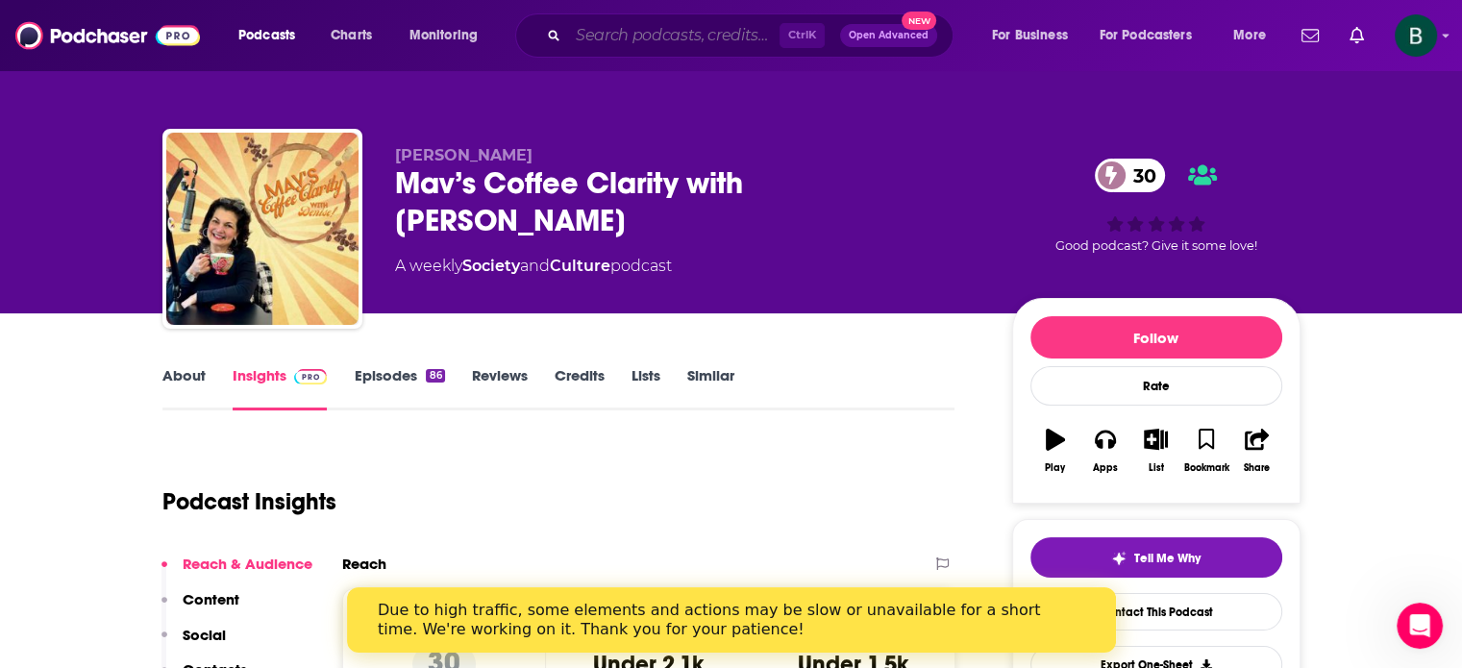
click at [601, 49] on input "Search podcasts, credits, & more..." at bounding box center [673, 35] width 211 height 31
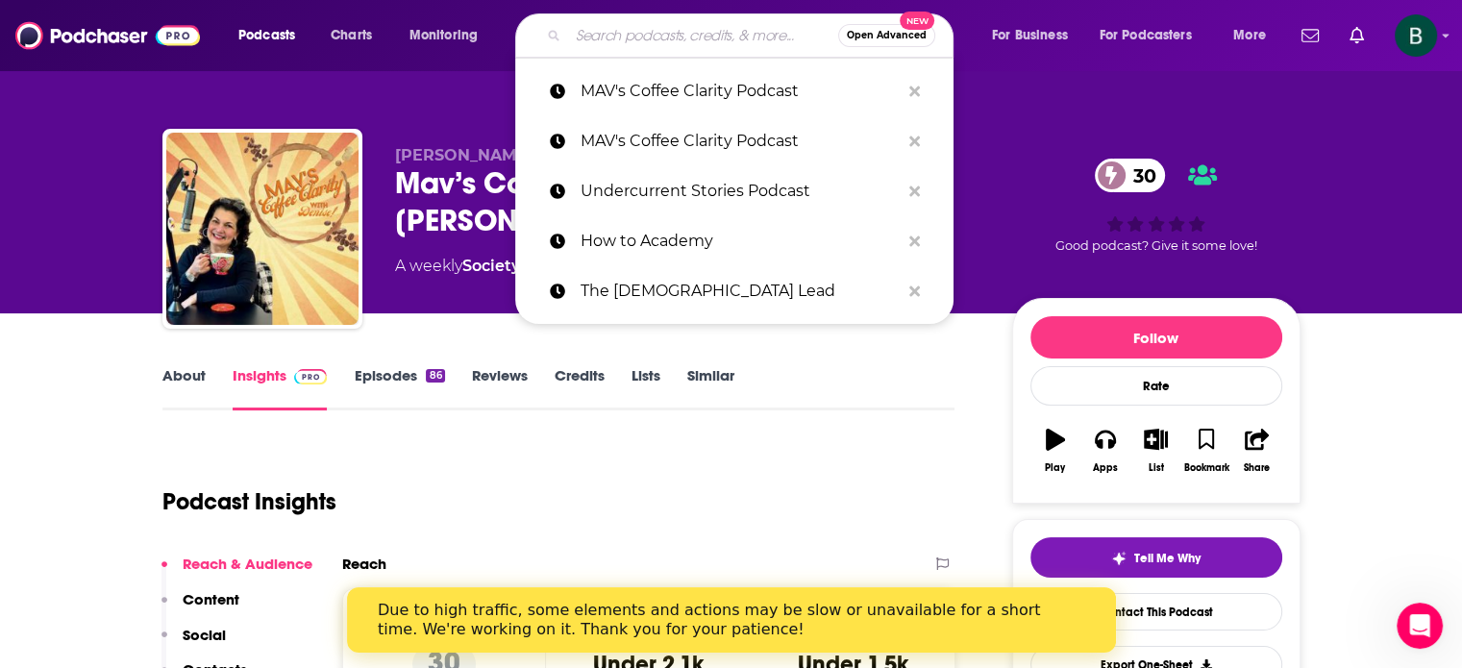
paste input "Empowering Workplaces Podcast"
type input "Empowering Workplaces Podcast"
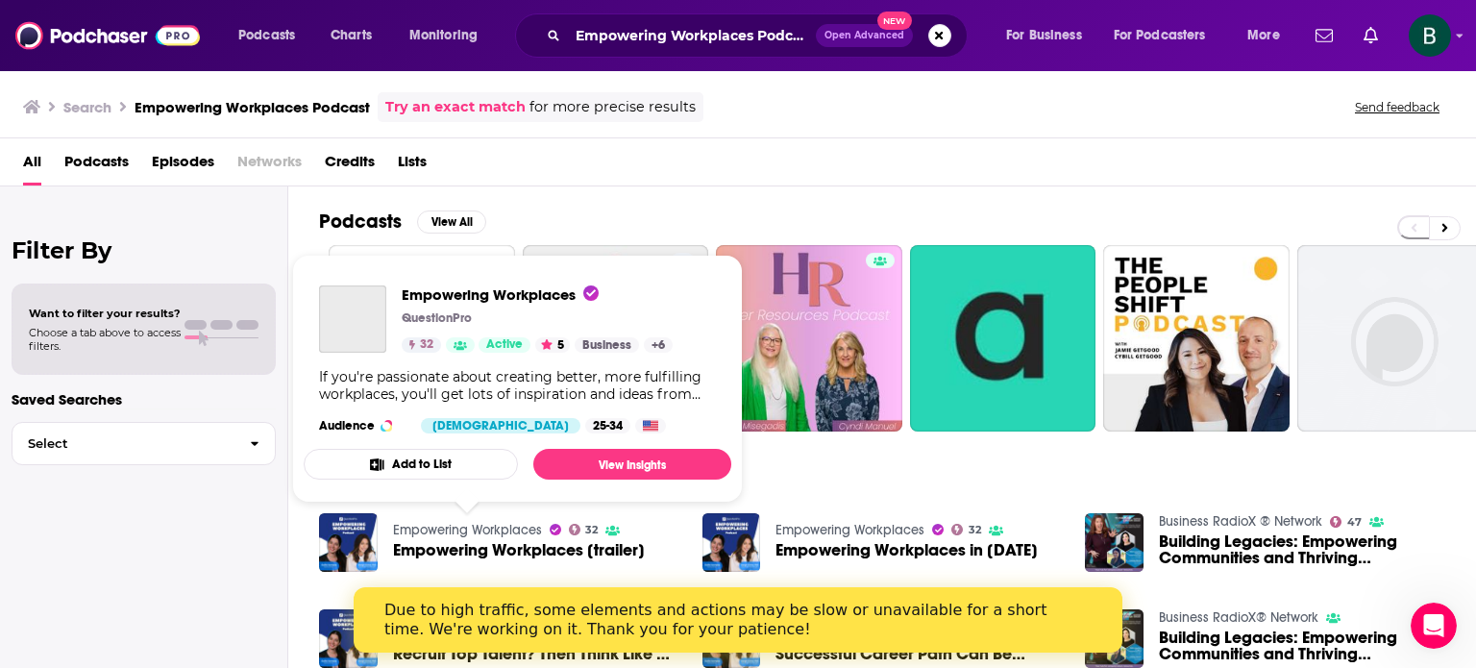
click at [526, 527] on link "Empowering Workplaces" at bounding box center [467, 530] width 149 height 16
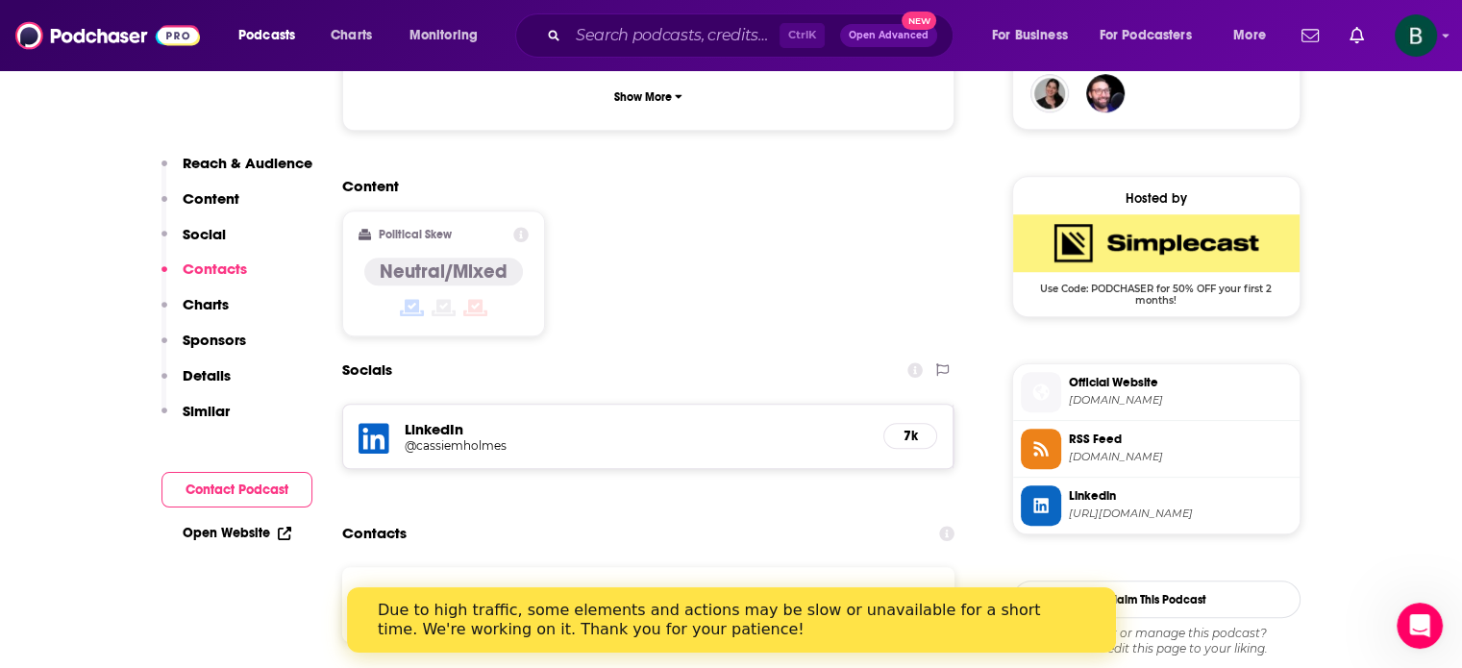
scroll to position [1601, 0]
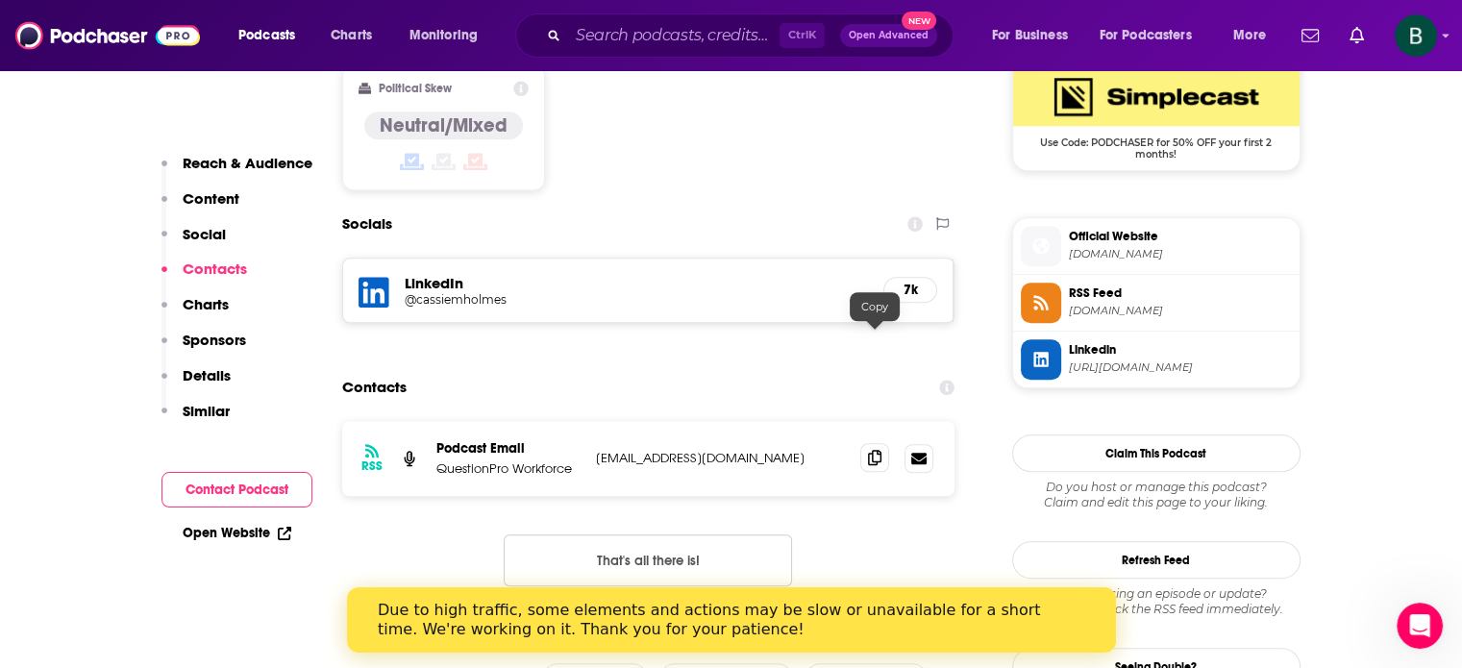
click at [873, 450] on icon at bounding box center [874, 457] width 13 height 15
click at [657, 39] on input "Search podcasts, credits, & more..." at bounding box center [673, 35] width 211 height 31
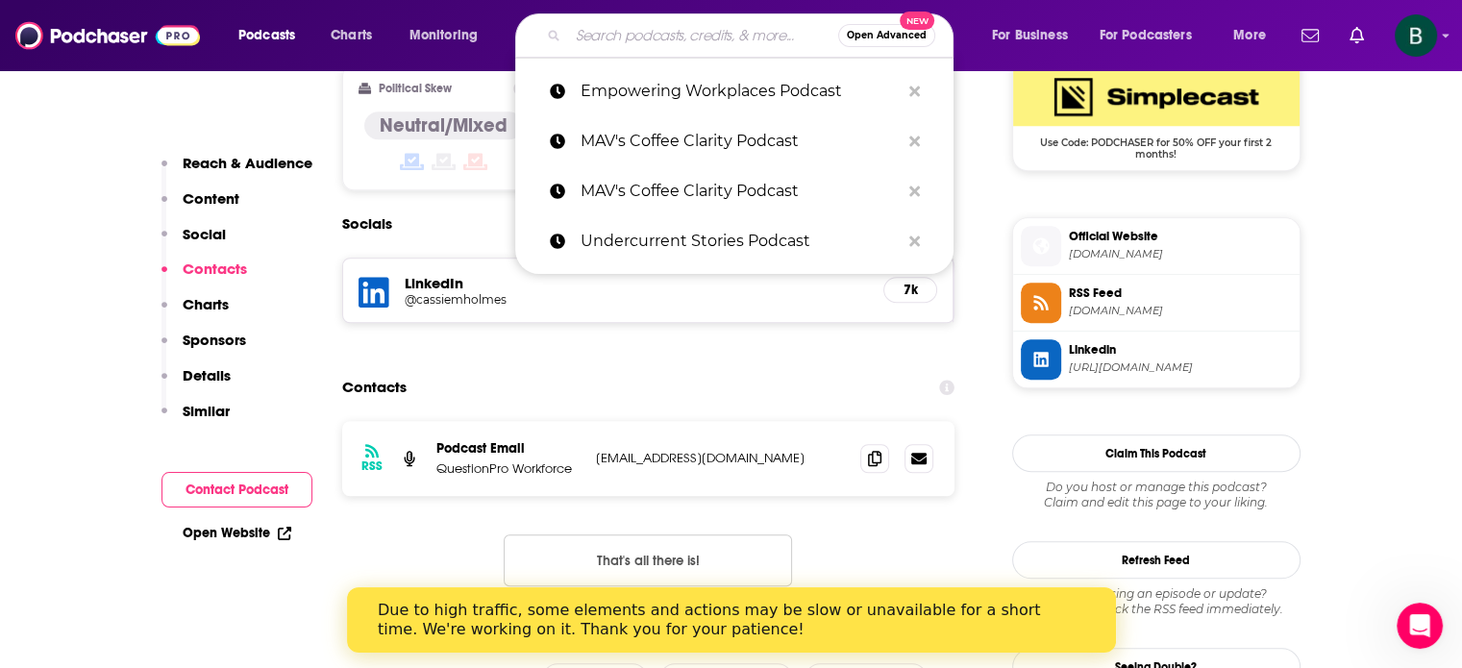
paste input "Let's Talk Transformation"
type input "Let's Talk Transformation"
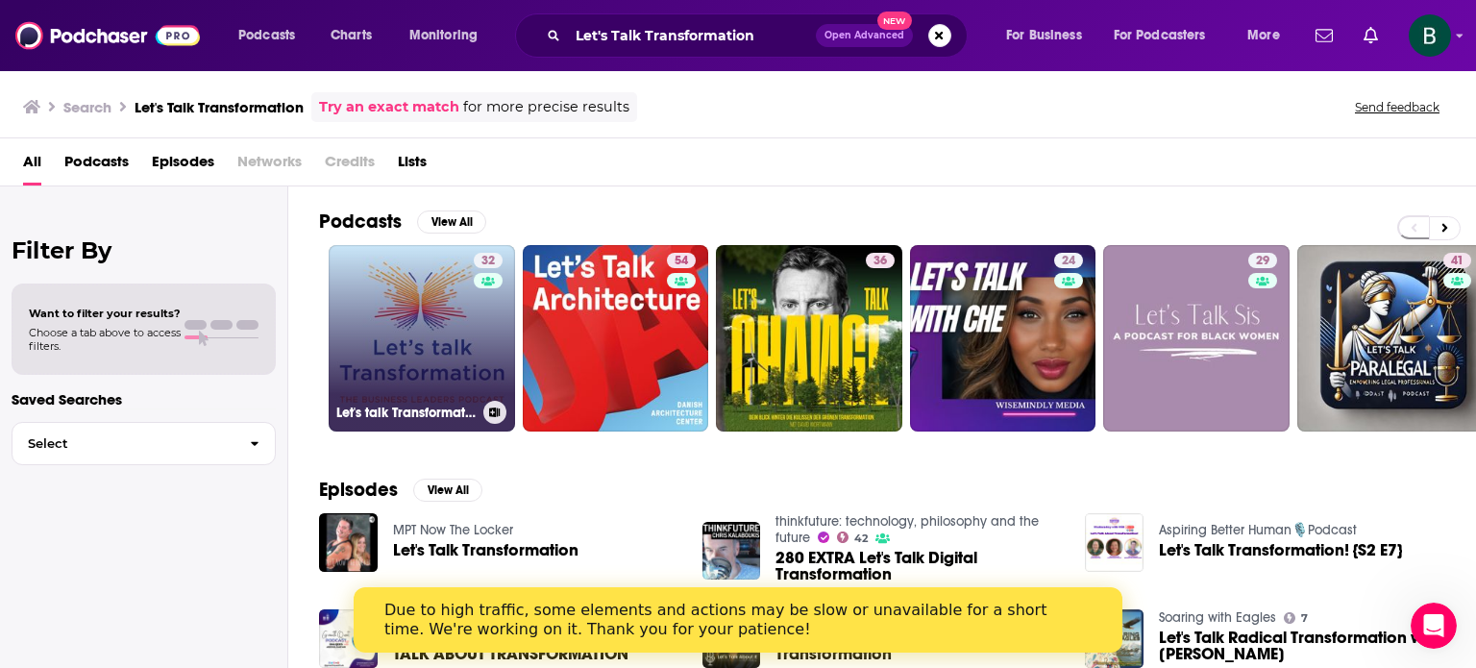
click at [407, 313] on link "32 Let's talk Transformation : The business leaders podcast" at bounding box center [422, 338] width 186 height 186
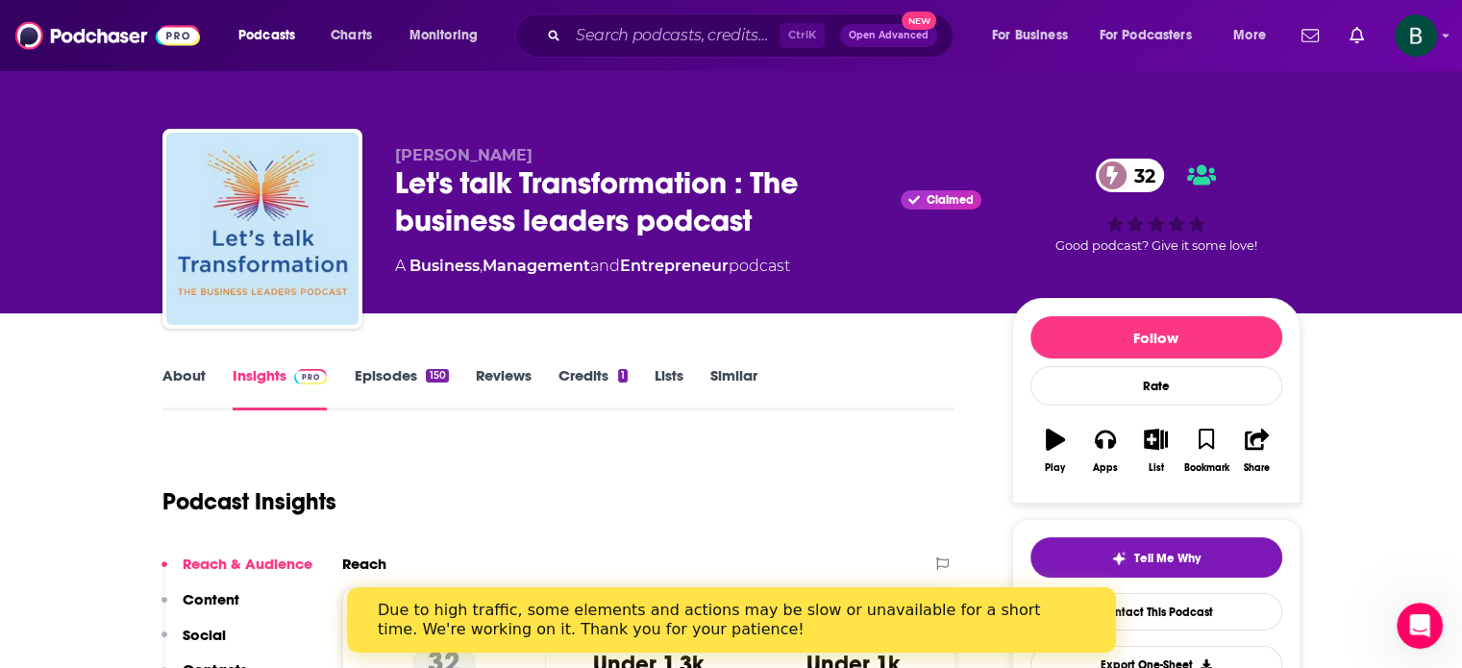
click at [195, 370] on link "About" at bounding box center [183, 388] width 43 height 44
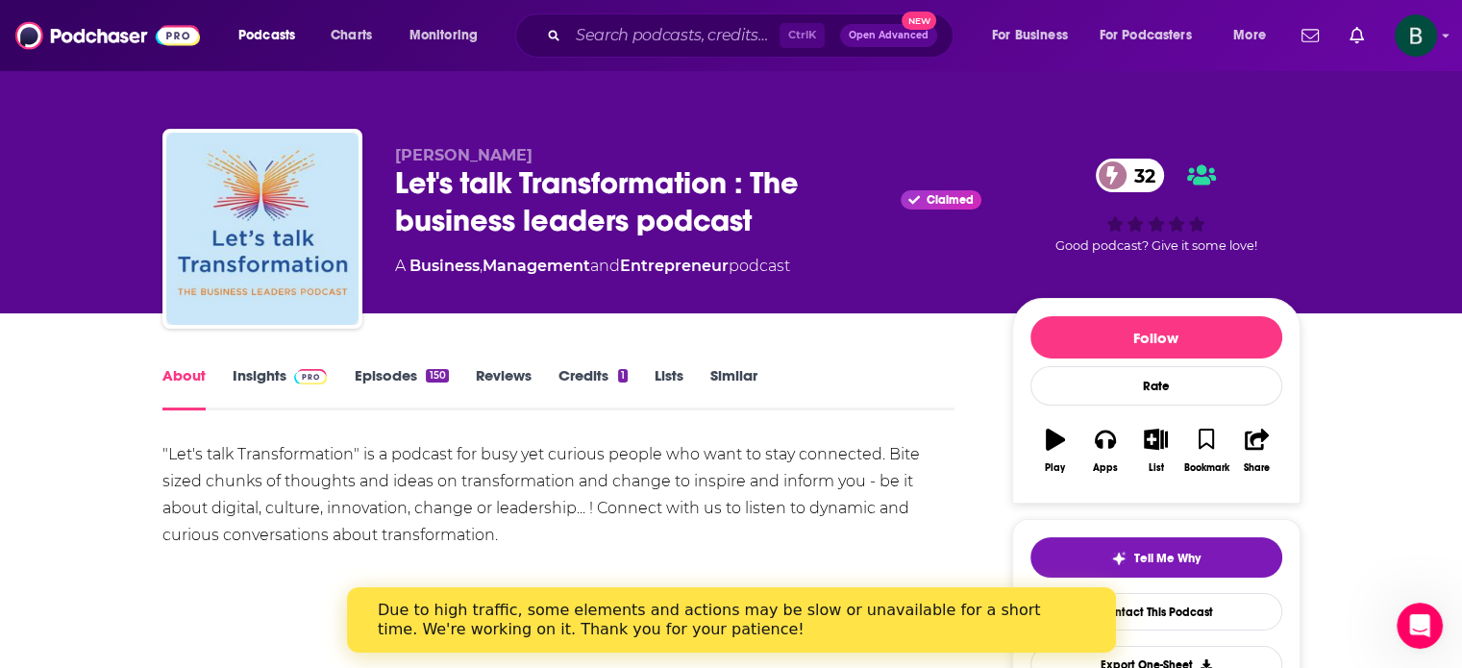
click at [261, 381] on link "Insights" at bounding box center [280, 388] width 95 height 44
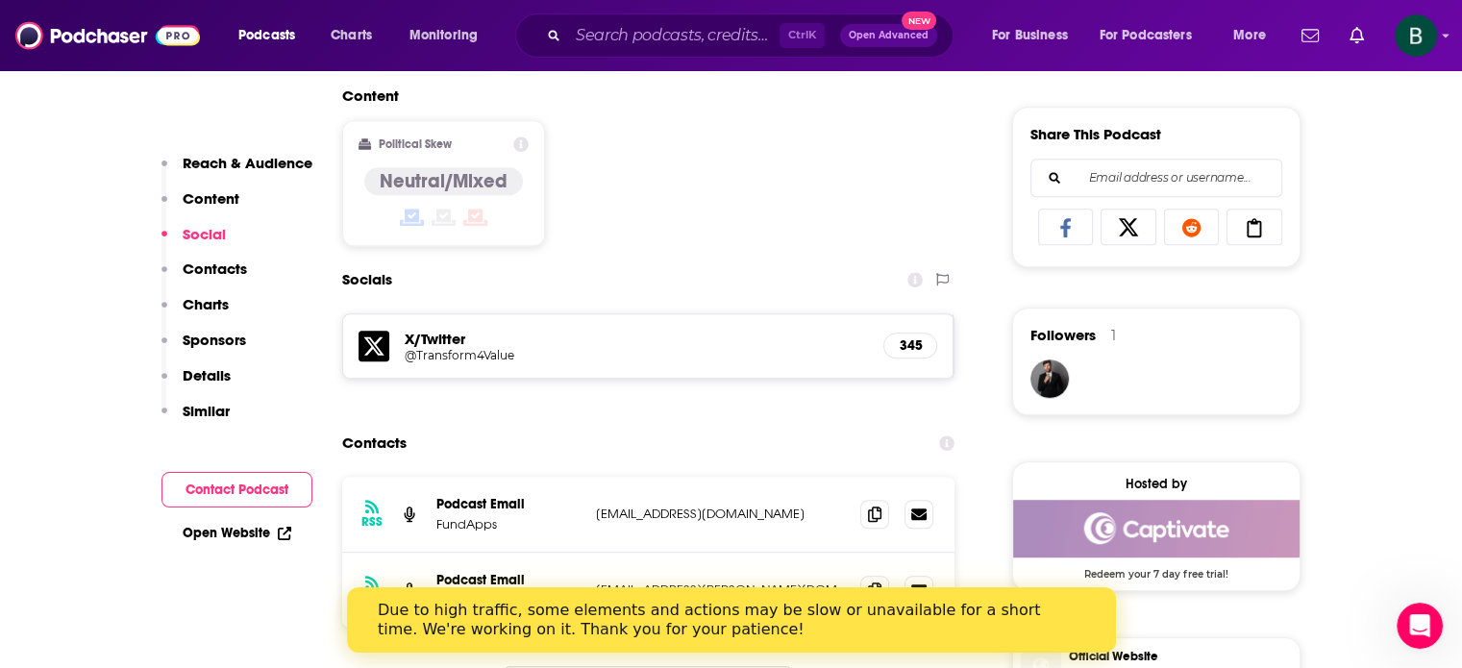
scroll to position [1442, 0]
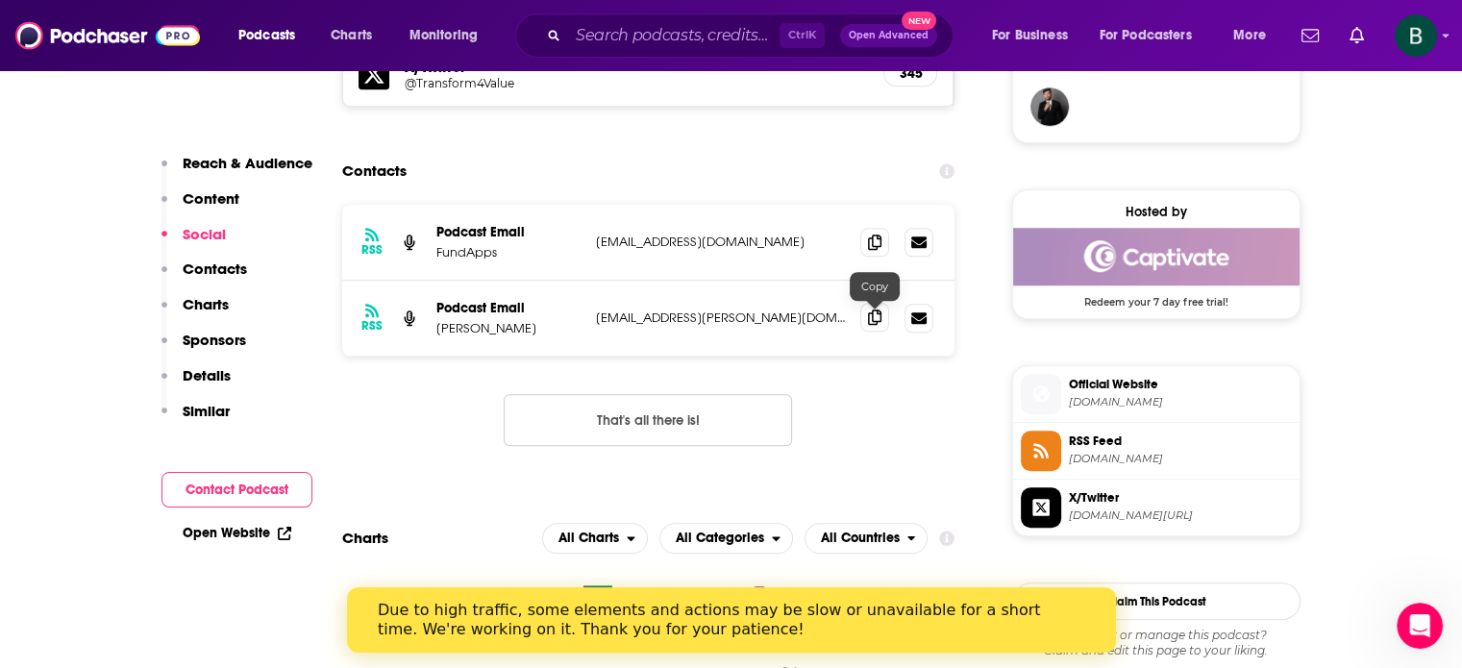
click at [876, 325] on icon at bounding box center [874, 316] width 13 height 15
click at [627, 42] on input "Search podcasts, credits, & more..." at bounding box center [673, 35] width 211 height 31
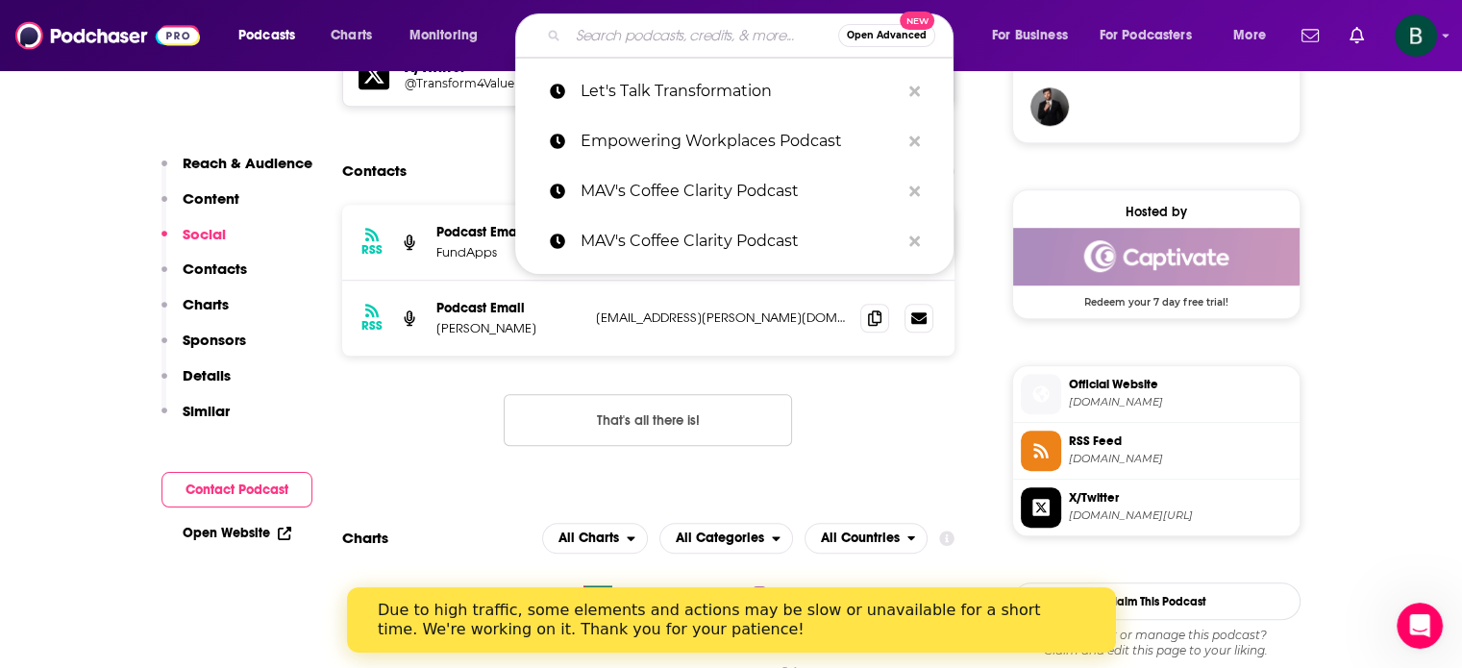
paste input "Made for [PERSON_NAME]"
type input "Made for [PERSON_NAME]"
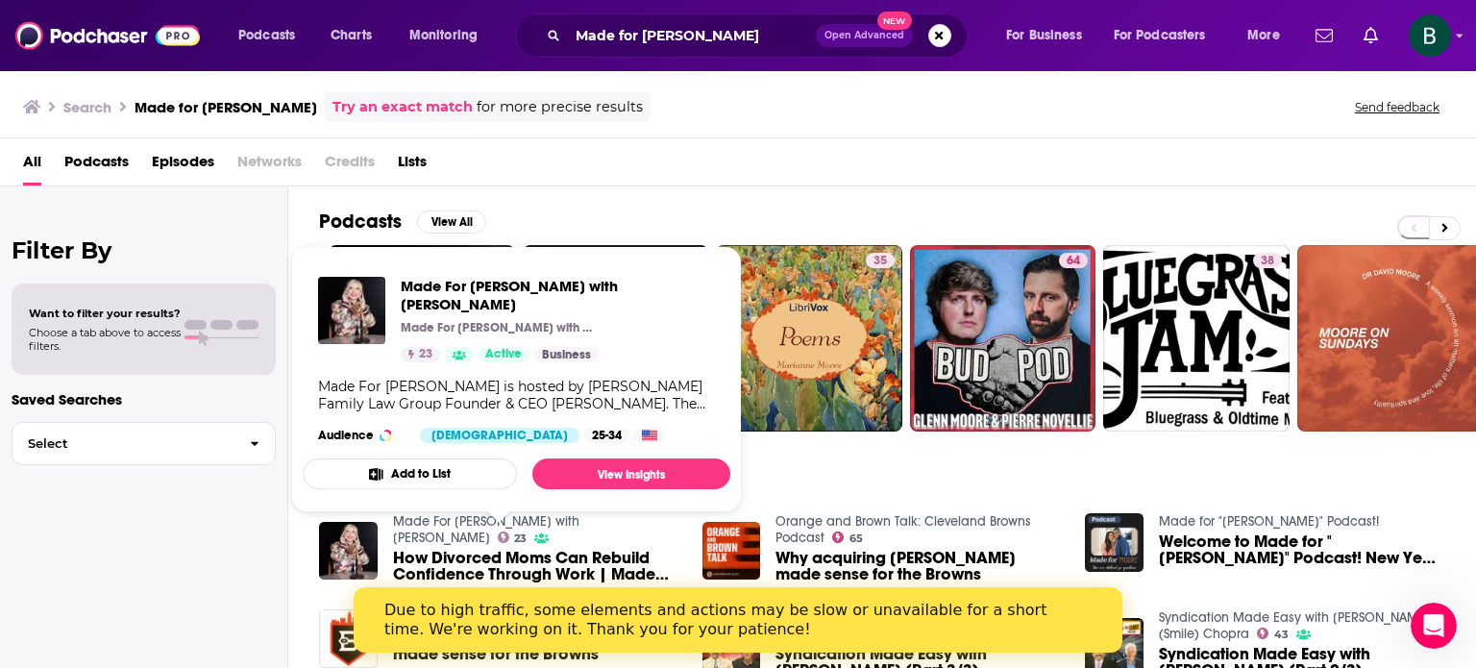
click at [492, 519] on link "Made For [PERSON_NAME] with [PERSON_NAME]" at bounding box center [486, 529] width 186 height 33
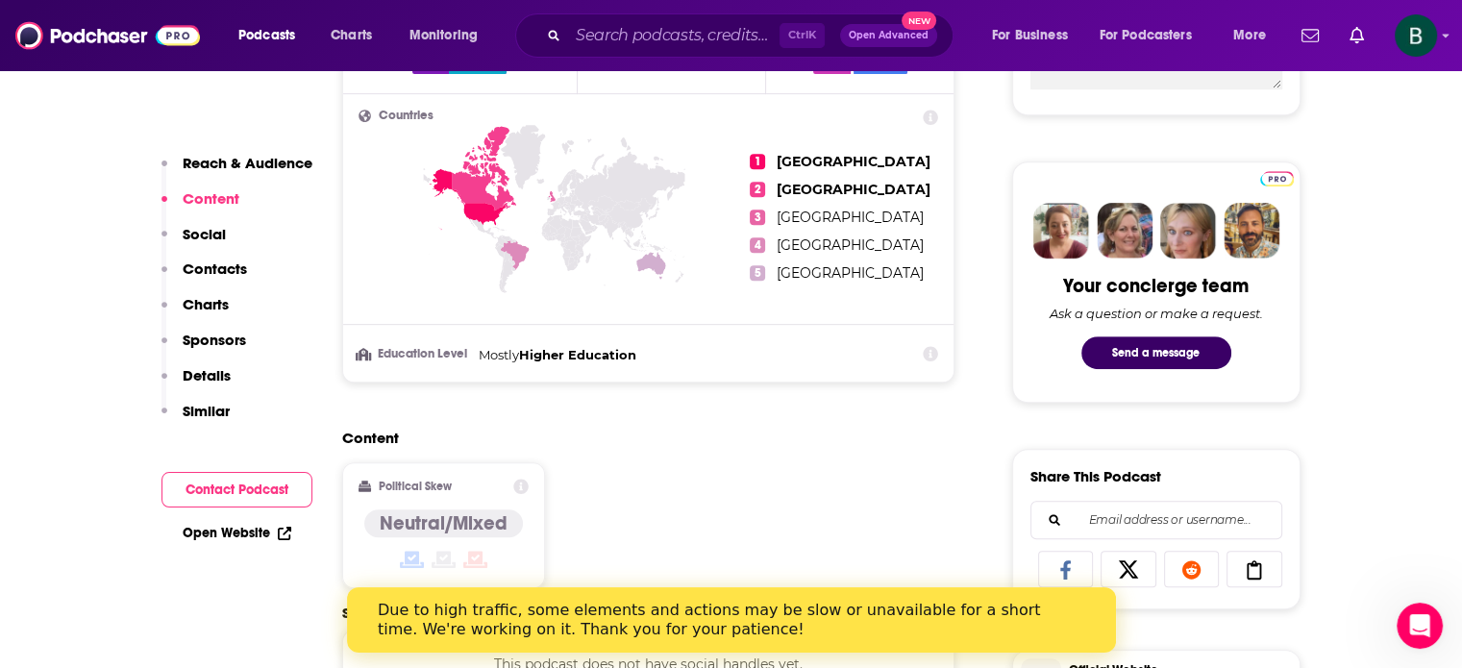
scroll to position [1121, 0]
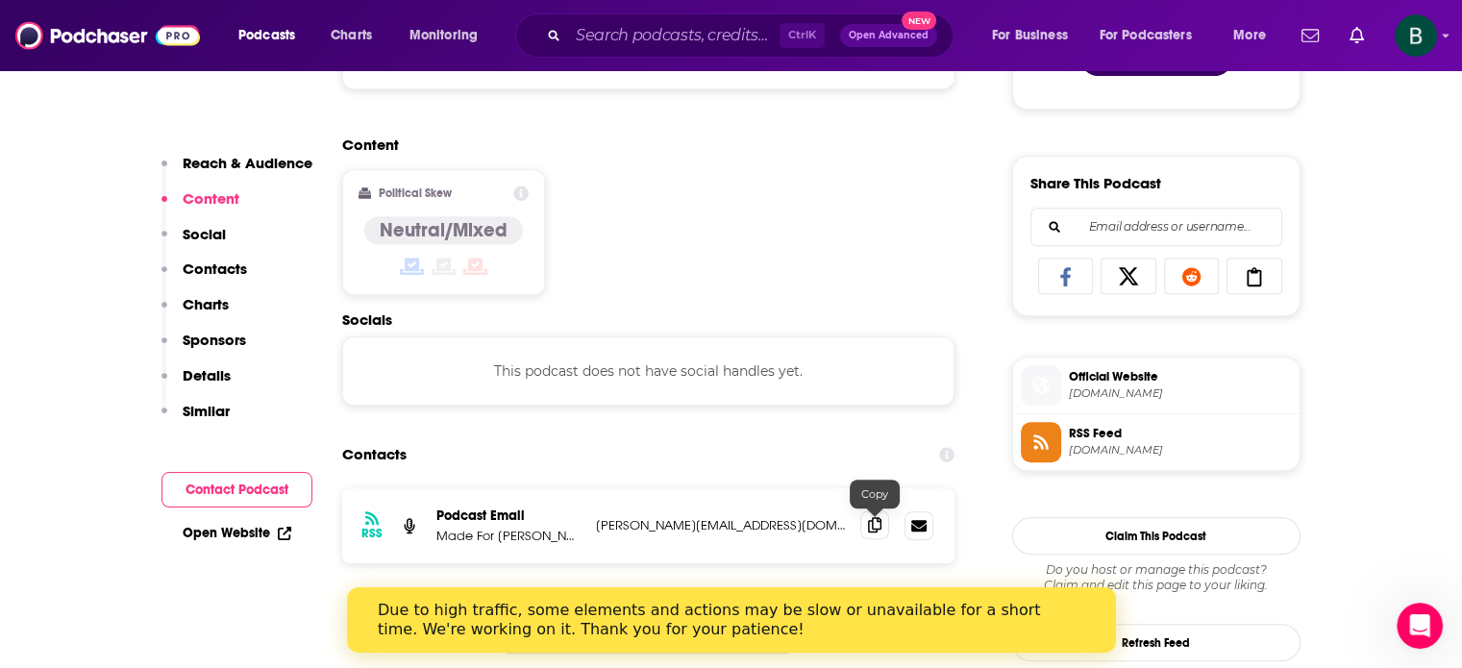
click at [871, 522] on icon at bounding box center [874, 524] width 13 height 15
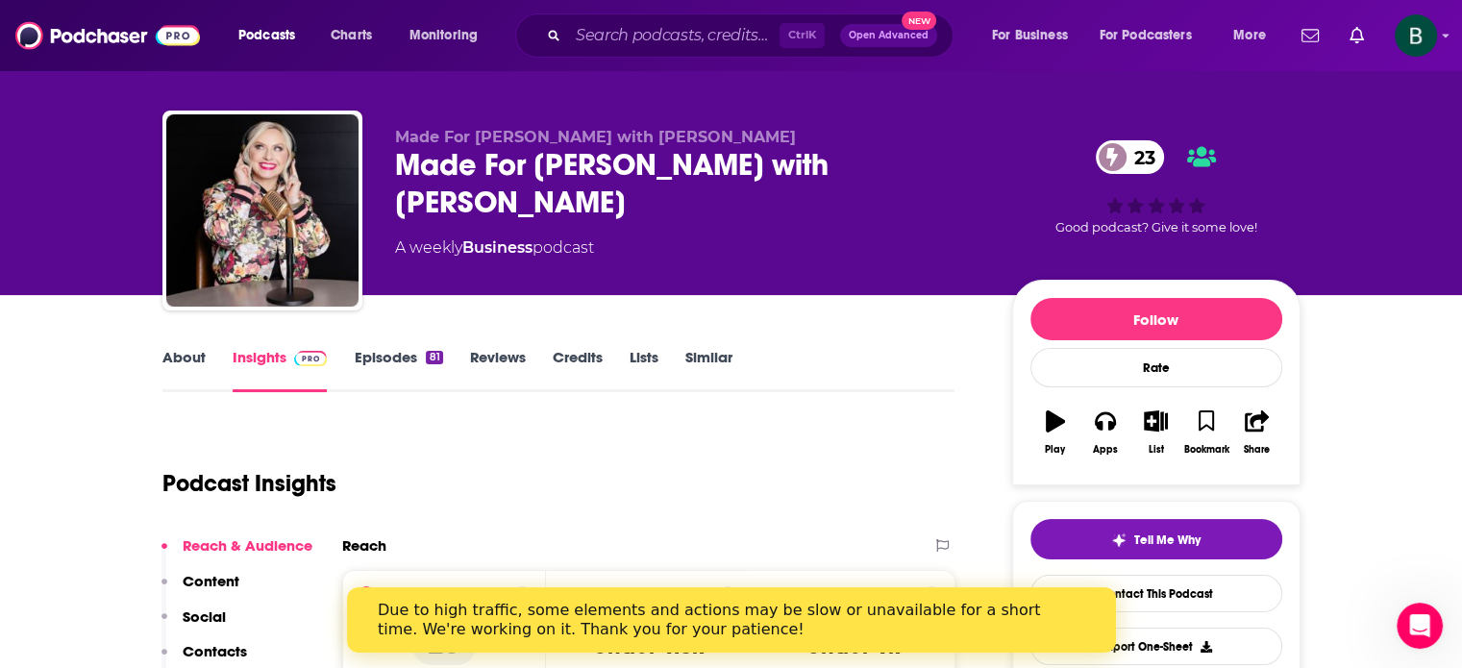
scroll to position [0, 0]
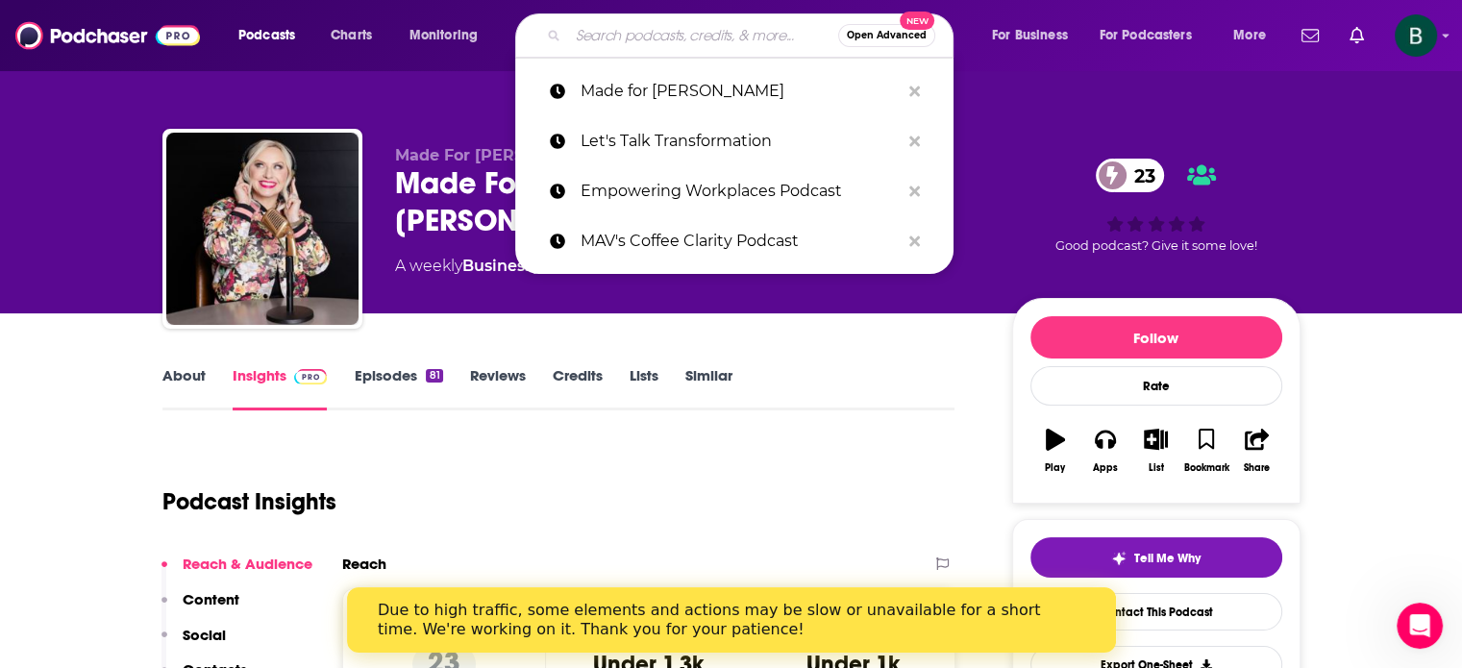
click at [575, 37] on input "Search podcasts, credits, & more..." at bounding box center [703, 35] width 270 height 31
paste input "Power Presence Academy Podcast: Leadership with Less Ego and More Soul"
type input "Power Presence Academy Podcast: Leadership with Less Ego and More Soul"
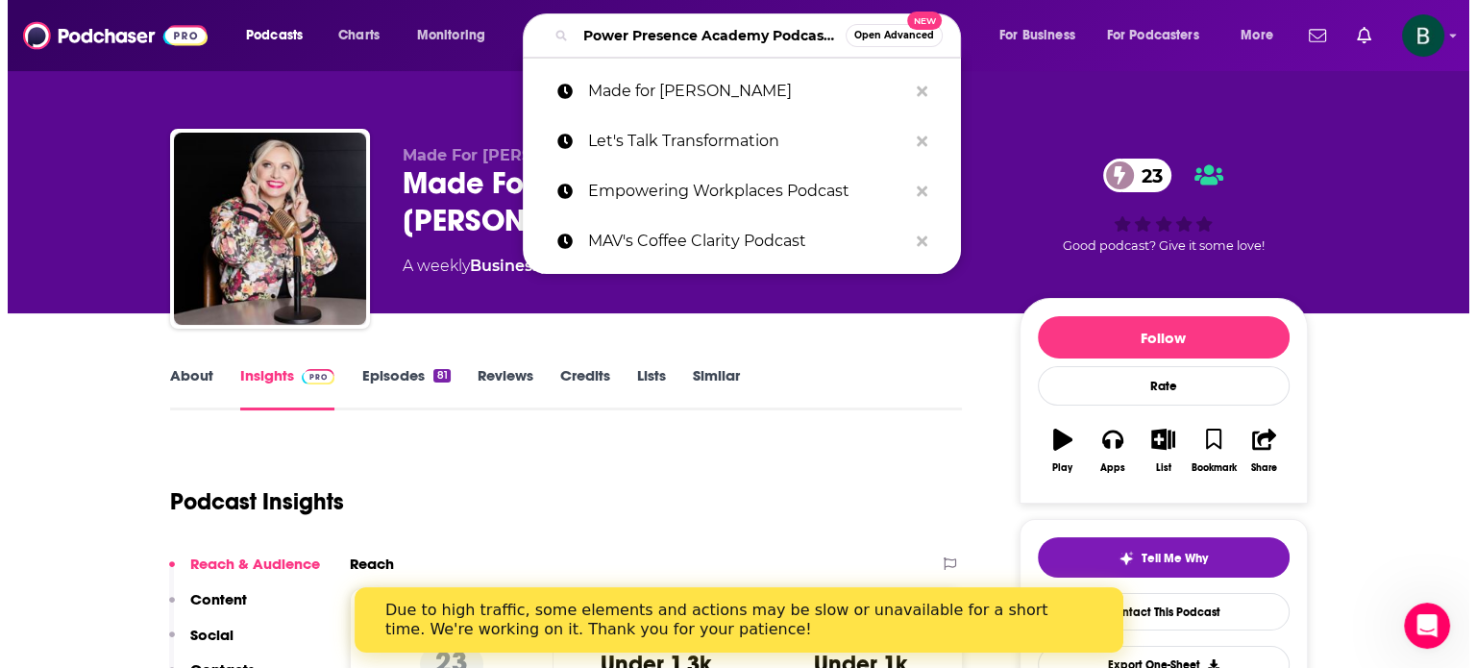
scroll to position [0, 322]
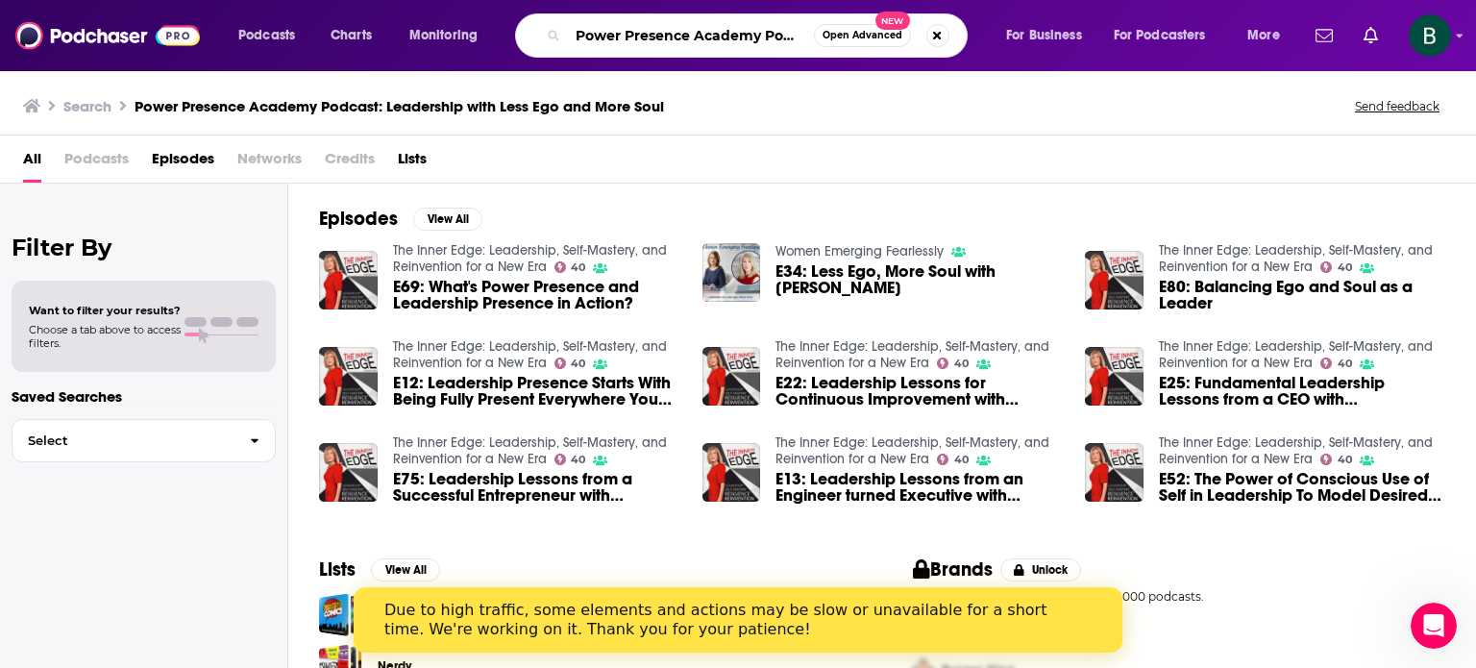
scroll to position [0, 308]
drag, startPoint x: 577, startPoint y: 37, endPoint x: 1475, endPoint y: 45, distance: 898.6
click at [1475, 45] on div "Podcasts Charts Monitoring Power Presence Academy Podcast: Leadership with Less…" at bounding box center [738, 35] width 1476 height 71
paste input "Save Yourself Podcast with [PERSON_NAME]"
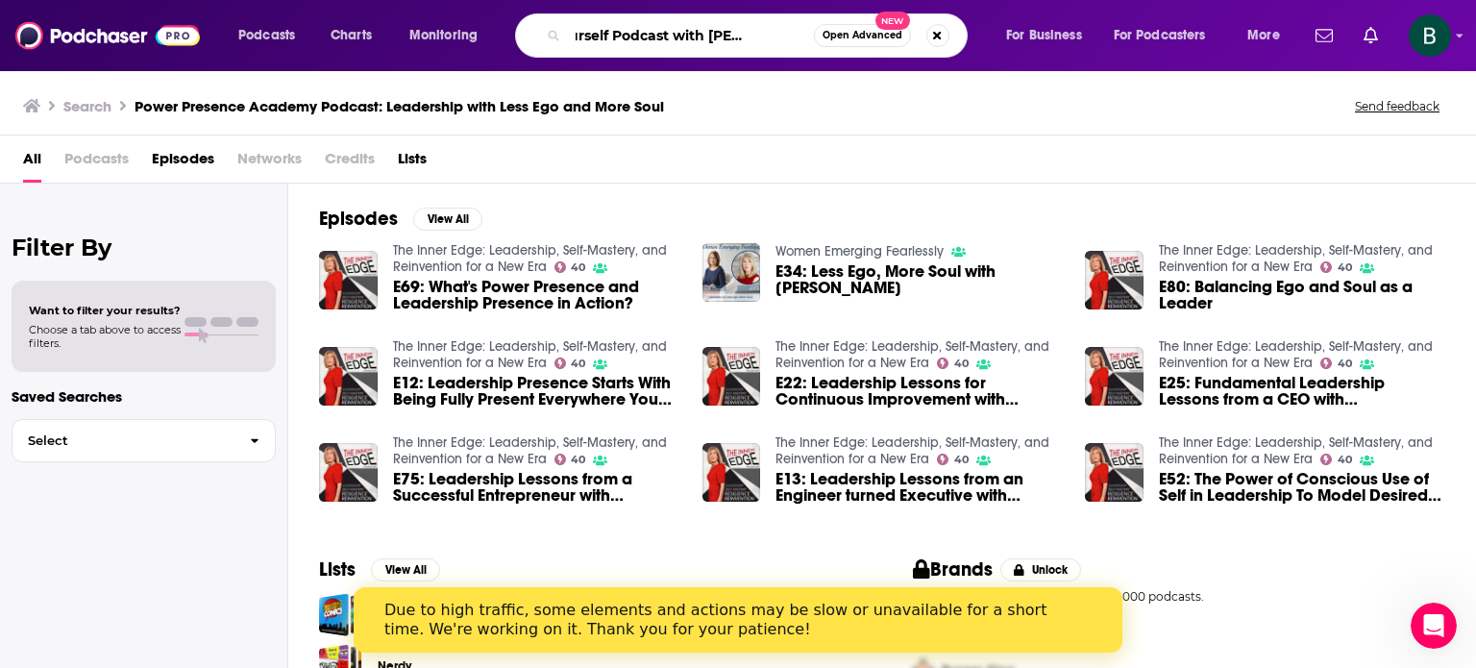
type input "Save Yourself Podcast with [PERSON_NAME]"
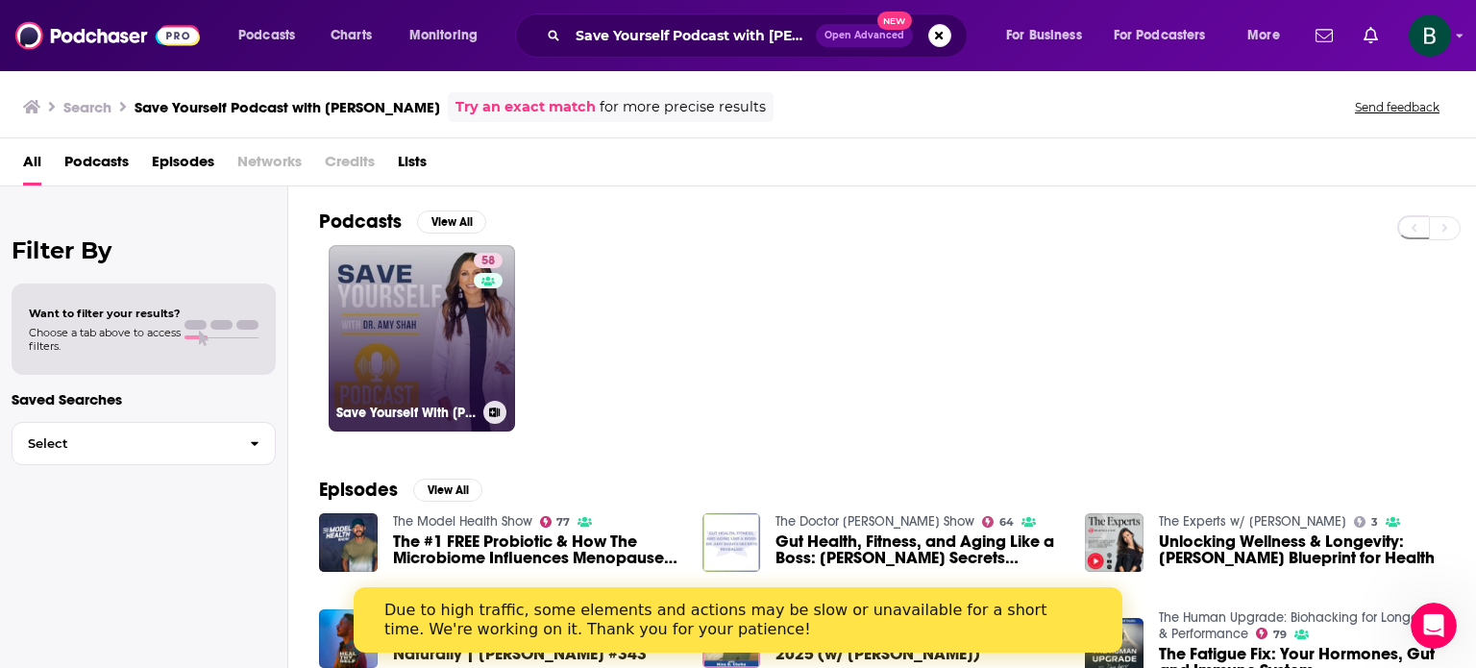
click at [437, 341] on link "58 Save Yourself With [PERSON_NAME]" at bounding box center [422, 338] width 186 height 186
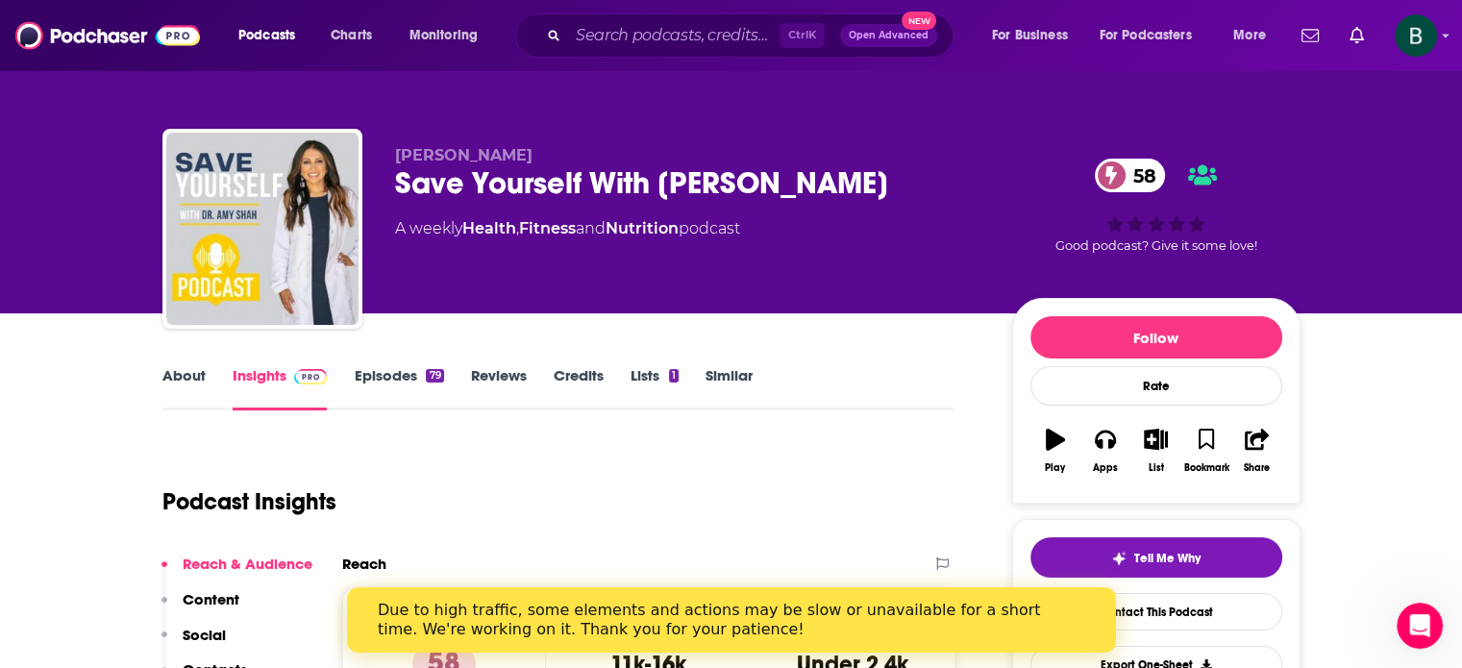
click at [193, 373] on link "About" at bounding box center [183, 388] width 43 height 44
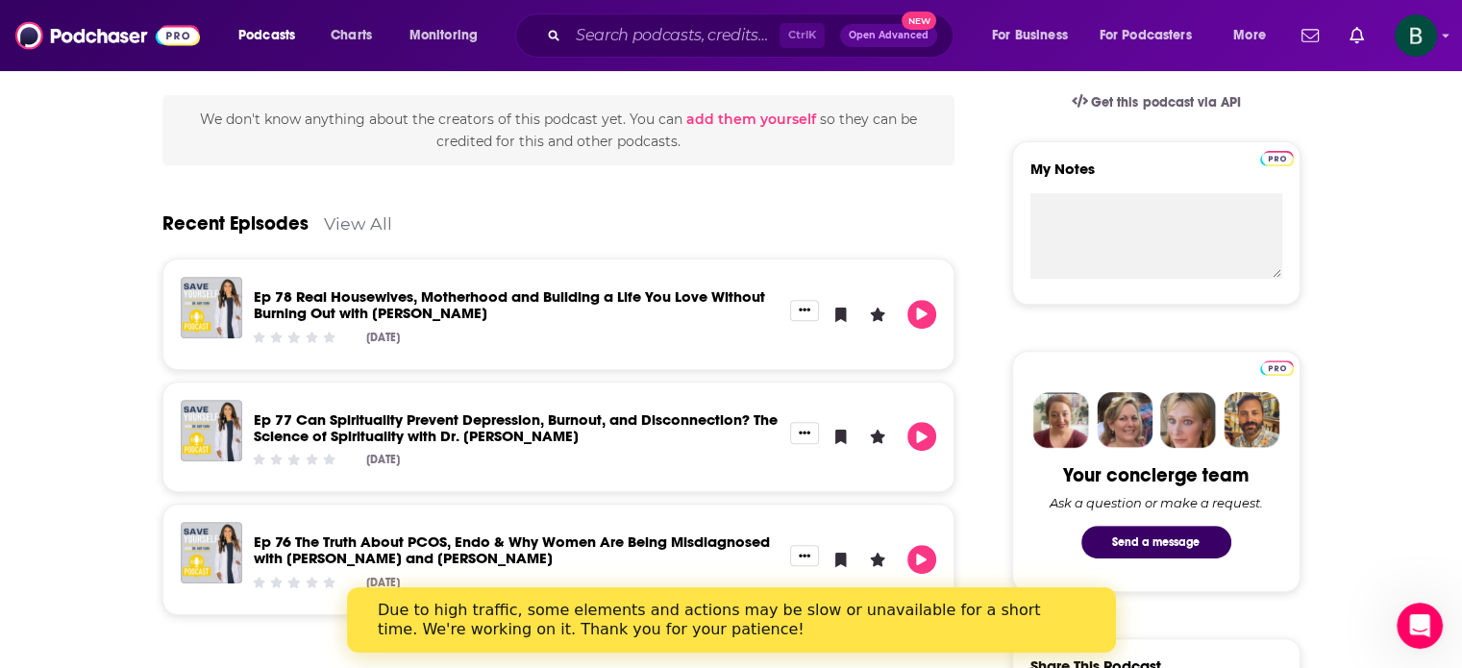
scroll to position [640, 0]
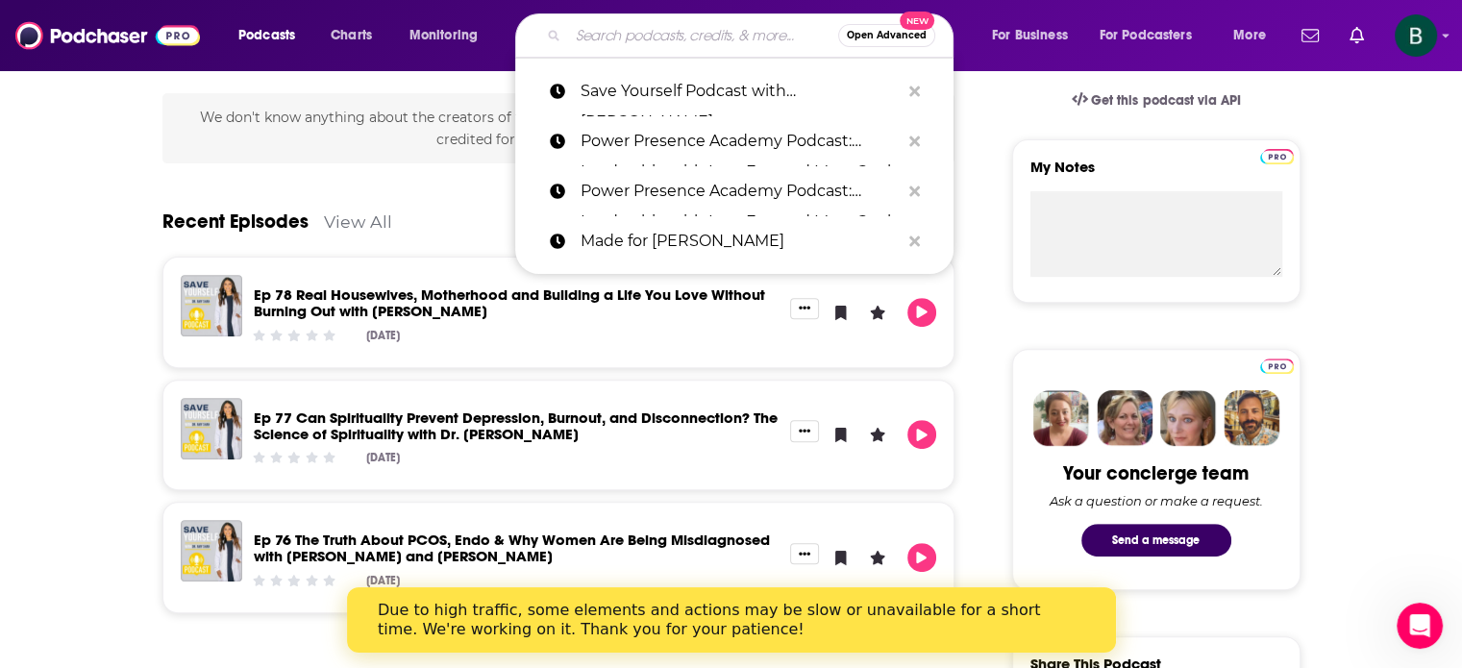
click at [600, 24] on input "Search podcasts, credits, & more..." at bounding box center [703, 35] width 270 height 31
paste input "First Things THRST with [PERSON_NAME]"
type input "First Things THRST with [PERSON_NAME]"
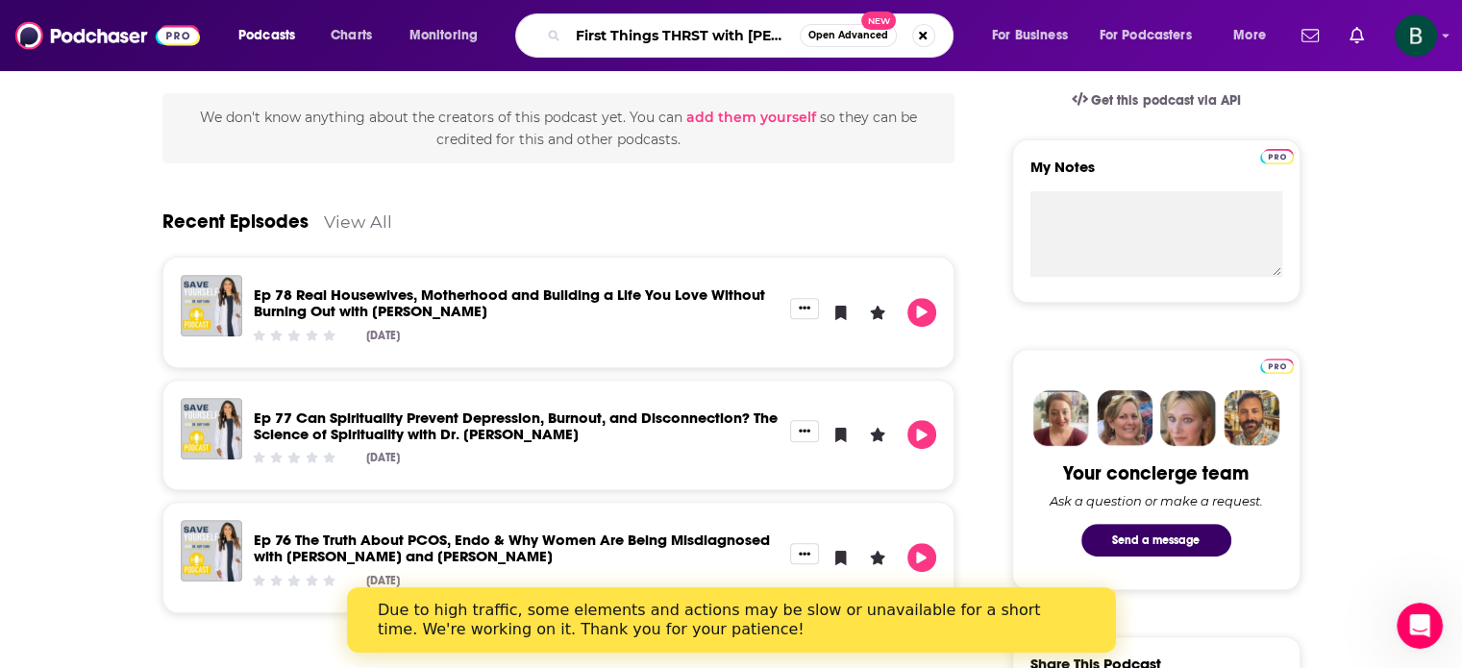
scroll to position [0, 58]
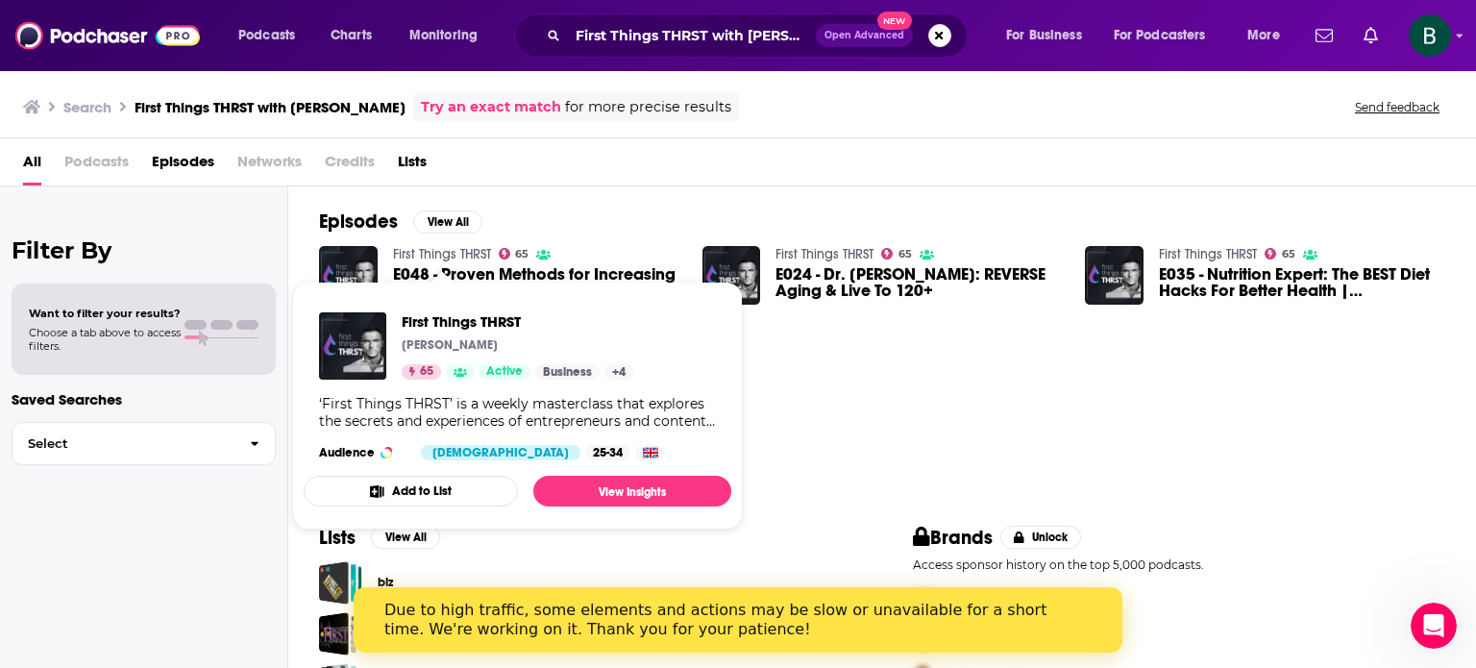
click at [460, 250] on link "First Things THRST" at bounding box center [442, 254] width 98 height 16
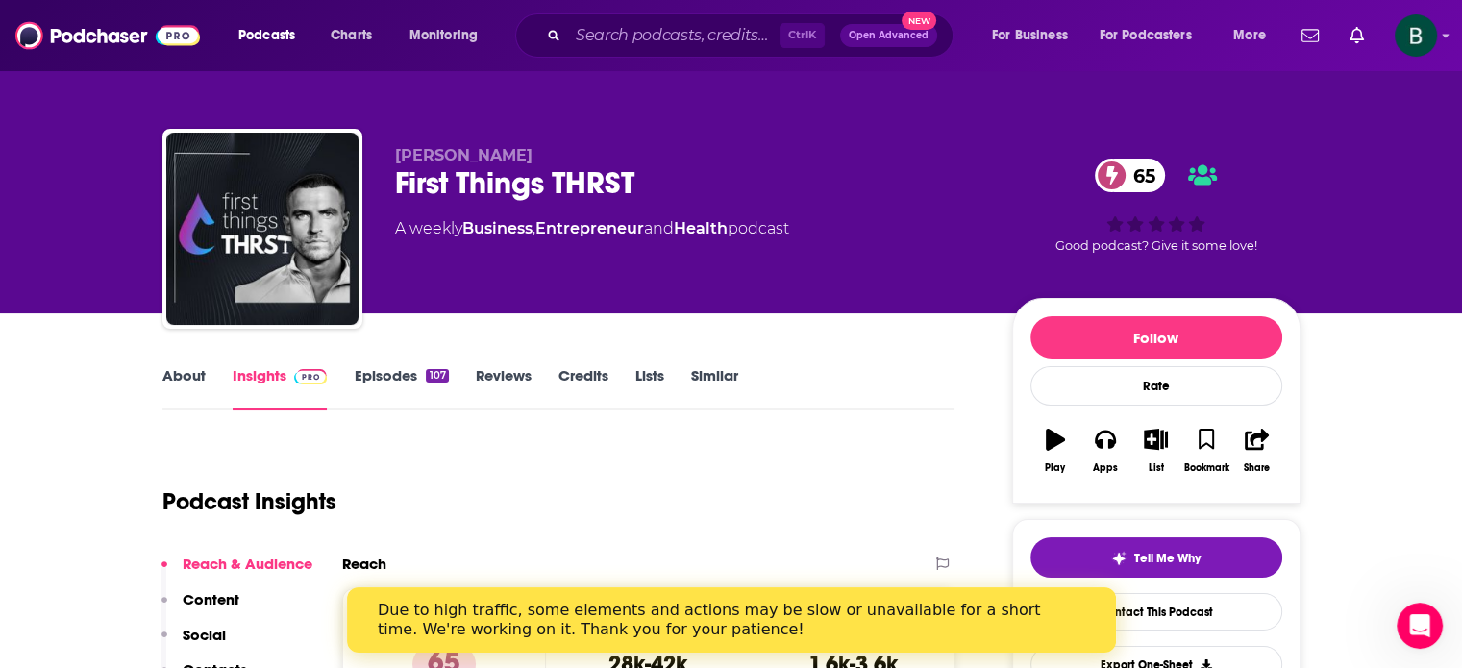
click at [185, 368] on link "About" at bounding box center [183, 388] width 43 height 44
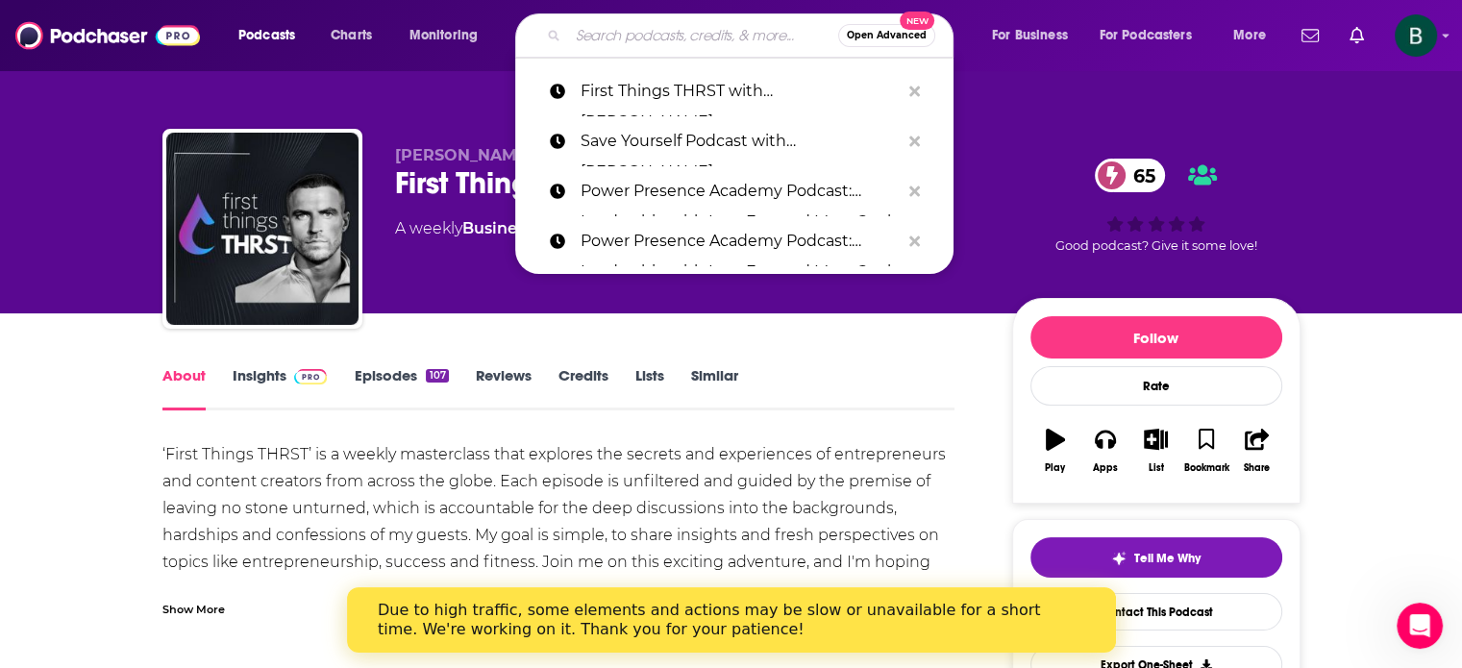
click at [720, 38] on input "Search podcasts, credits, & more..." at bounding box center [703, 35] width 270 height 31
paste input "[PERSON_NAME] Show"
type input "[PERSON_NAME] Show"
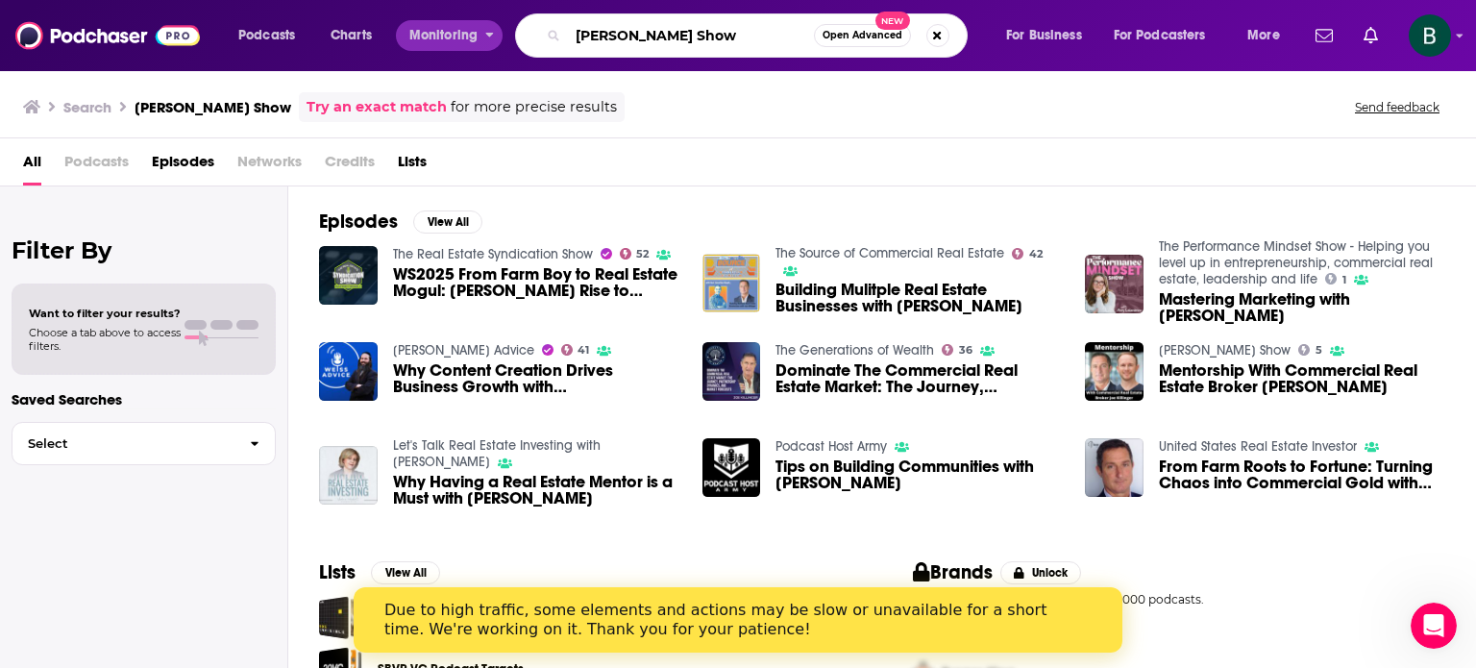
drag, startPoint x: 726, startPoint y: 42, endPoint x: 264, endPoint y: 45, distance: 461.3
click at [264, 45] on div "Podcasts Charts Monitoring [PERSON_NAME] Show Open Advanced New For Business Fo…" at bounding box center [761, 35] width 1073 height 44
paste input "Working Hard, Hardly Working"
type input "Working Hard, Hardly Working"
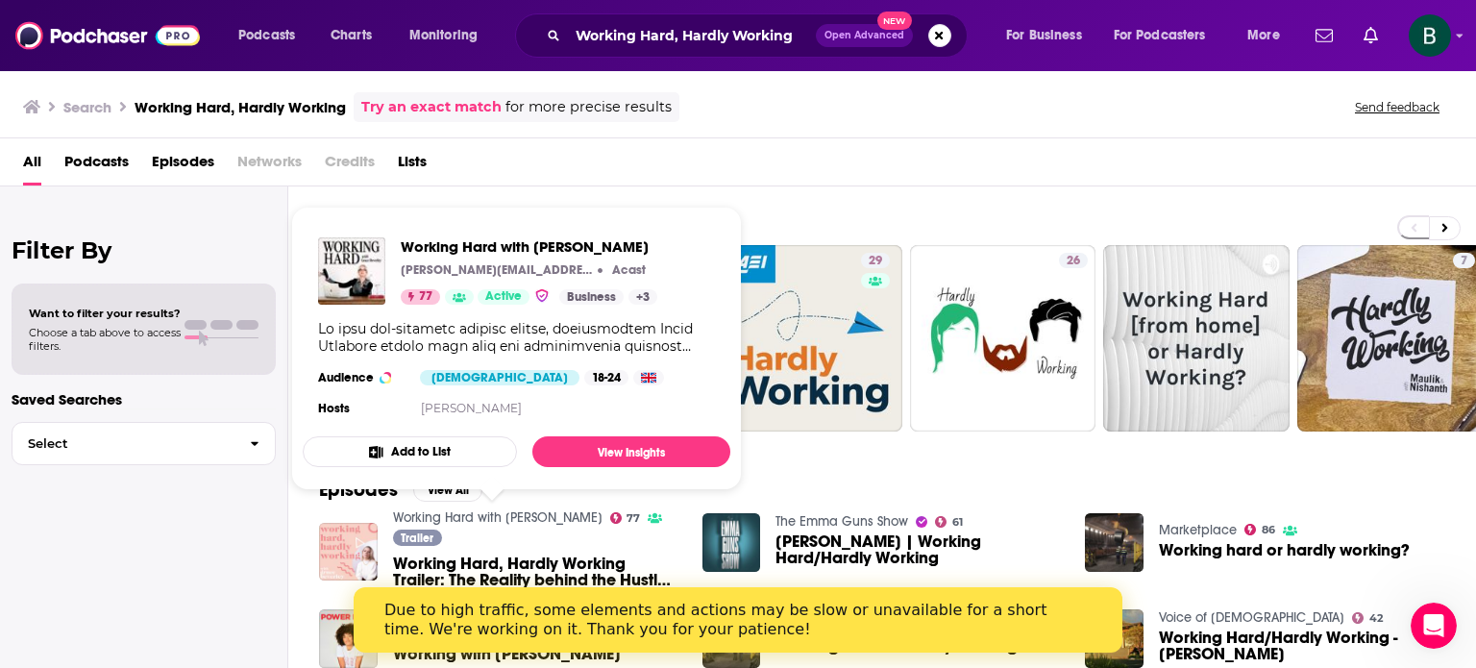
click at [557, 518] on link "Working Hard with [PERSON_NAME]" at bounding box center [498, 517] width 210 height 16
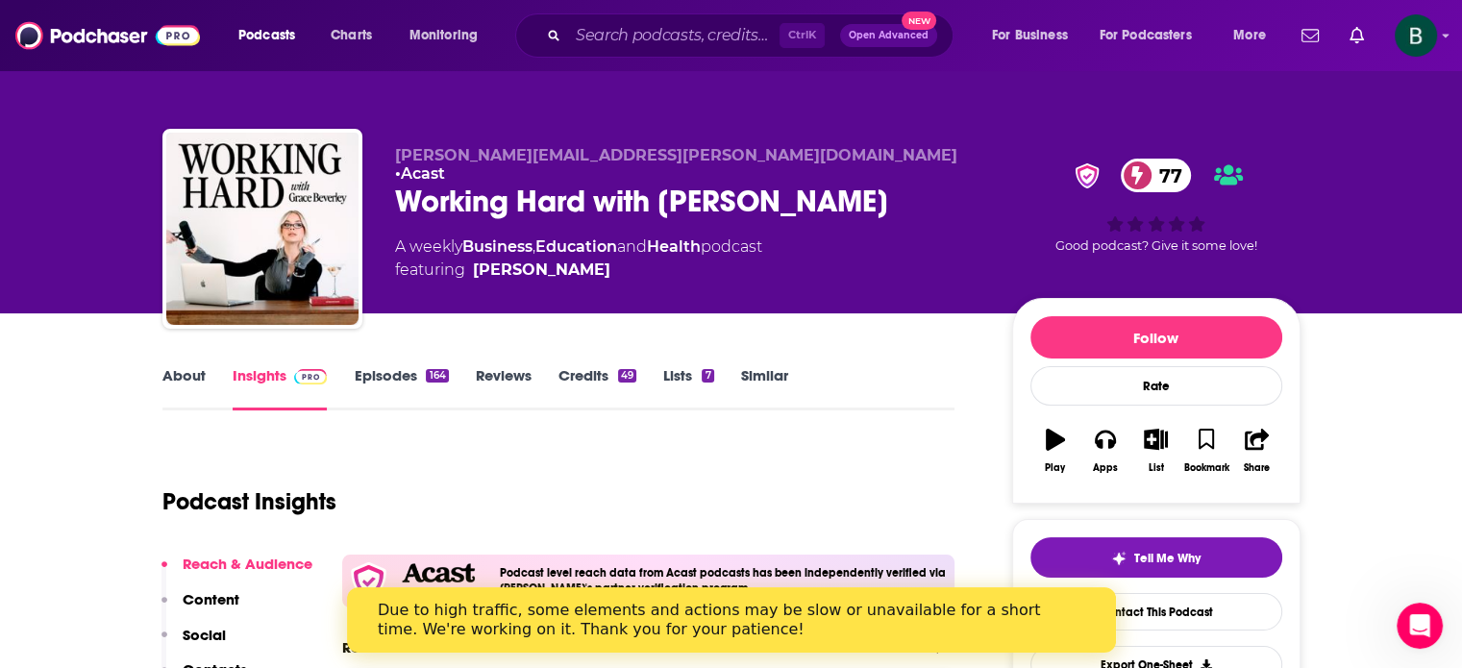
click at [192, 372] on link "About" at bounding box center [183, 388] width 43 height 44
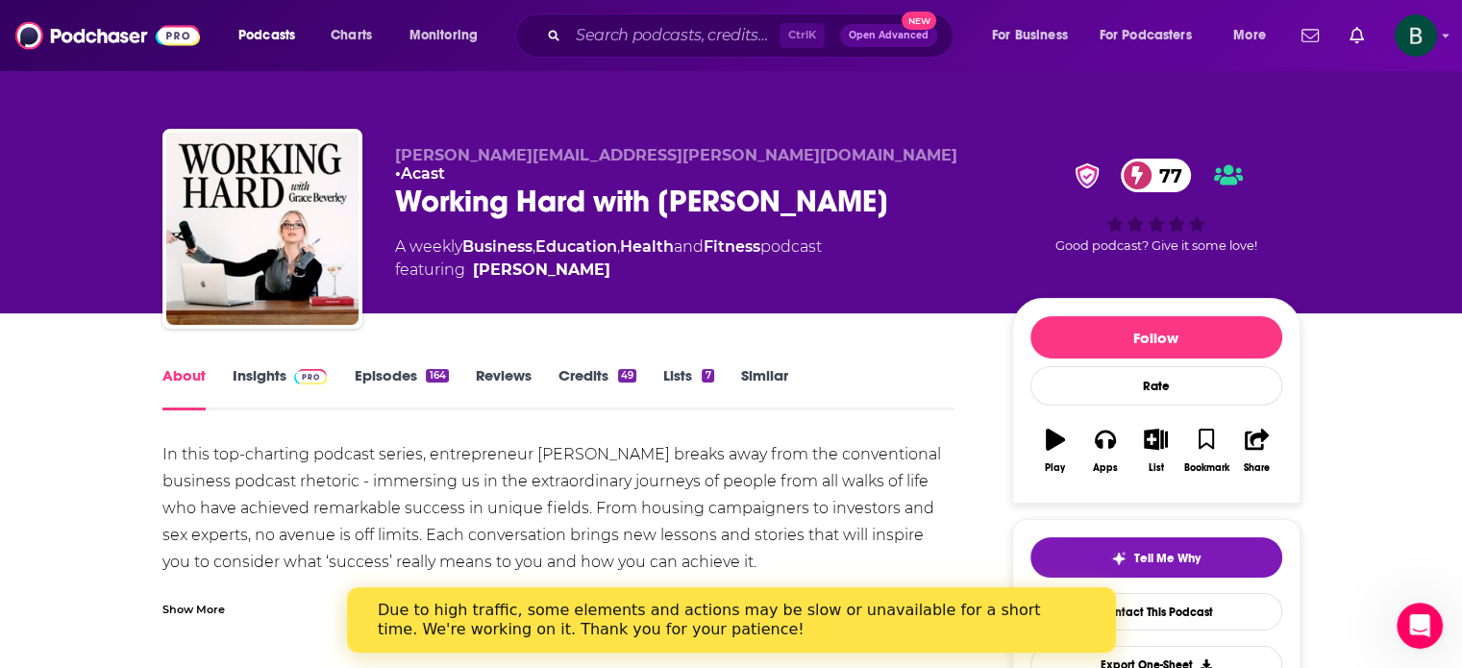
click at [273, 380] on link "Insights" at bounding box center [280, 388] width 95 height 44
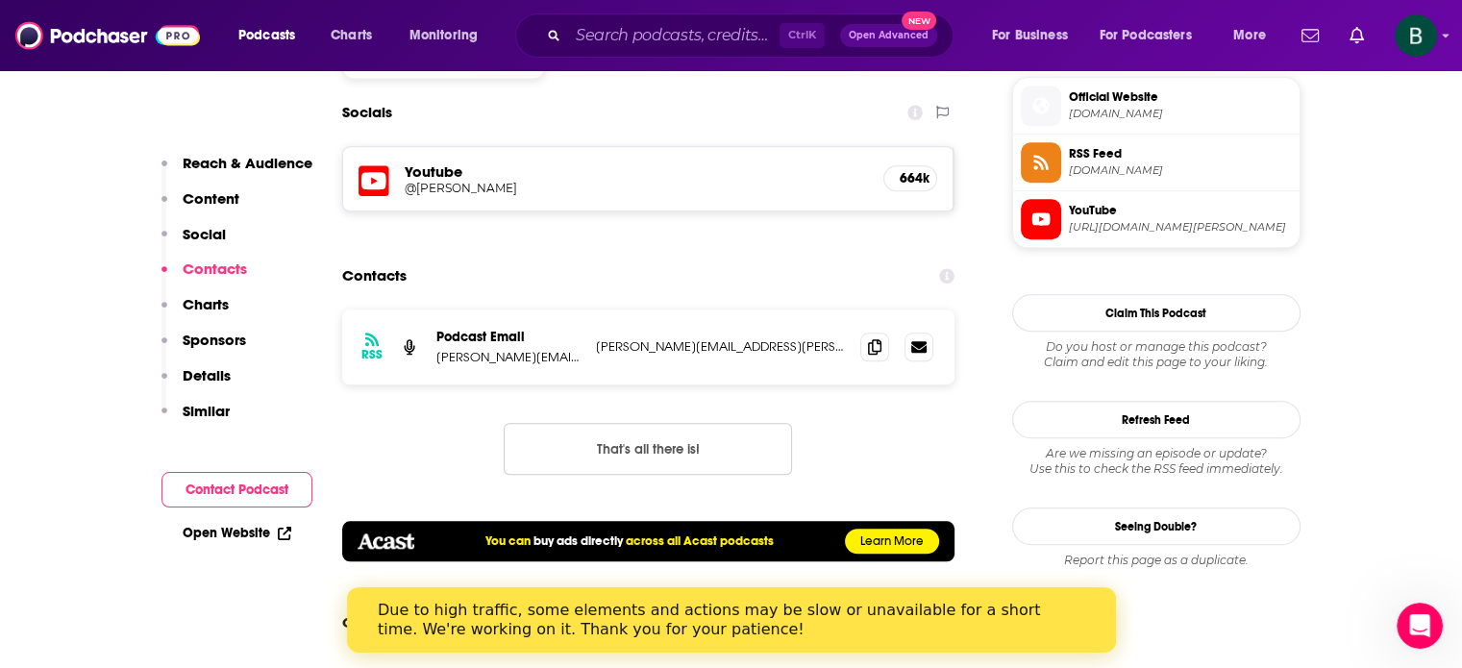
scroll to position [1762, 0]
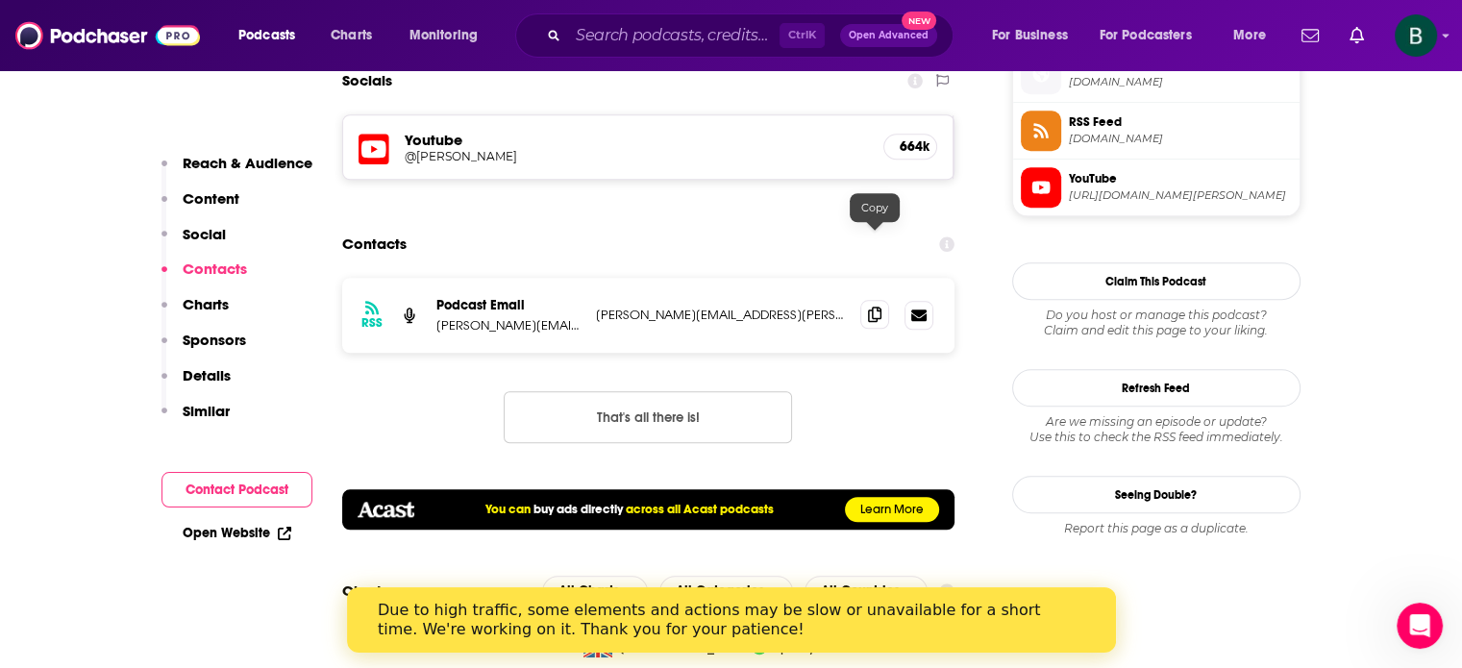
click at [875, 307] on icon at bounding box center [874, 314] width 13 height 15
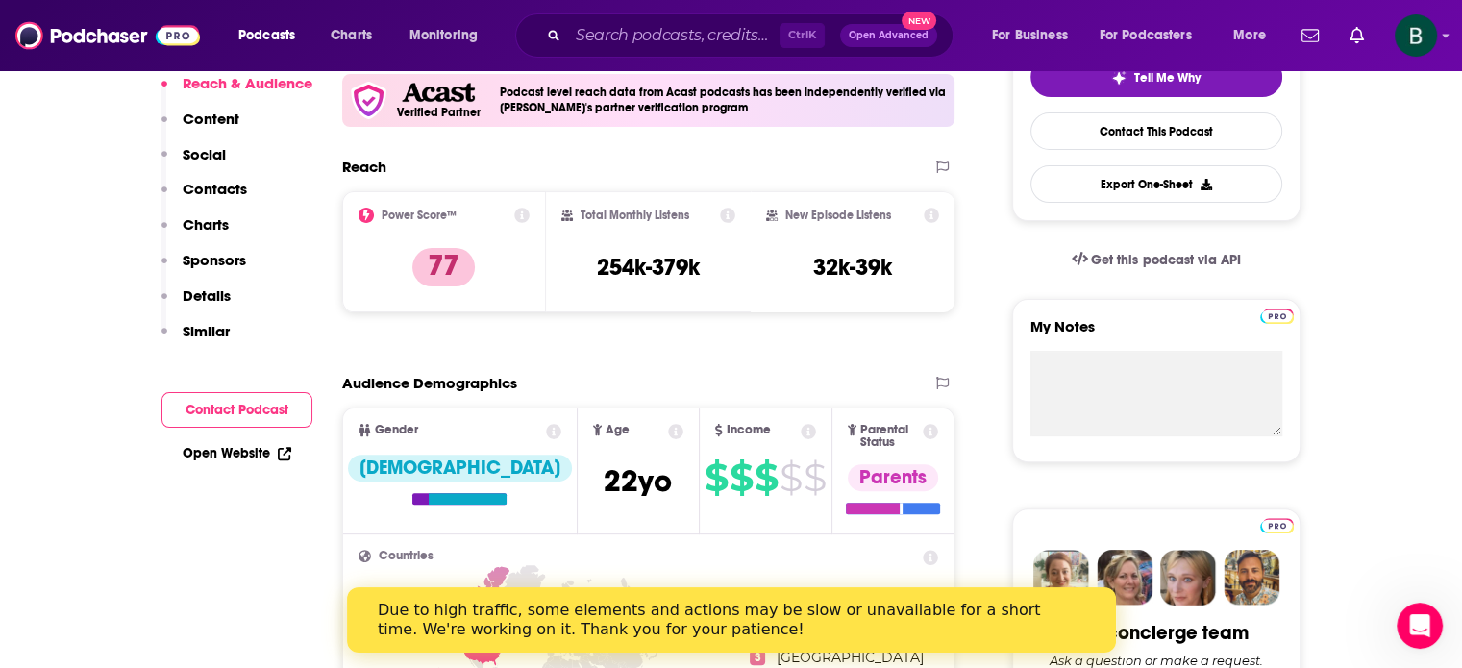
scroll to position [0, 0]
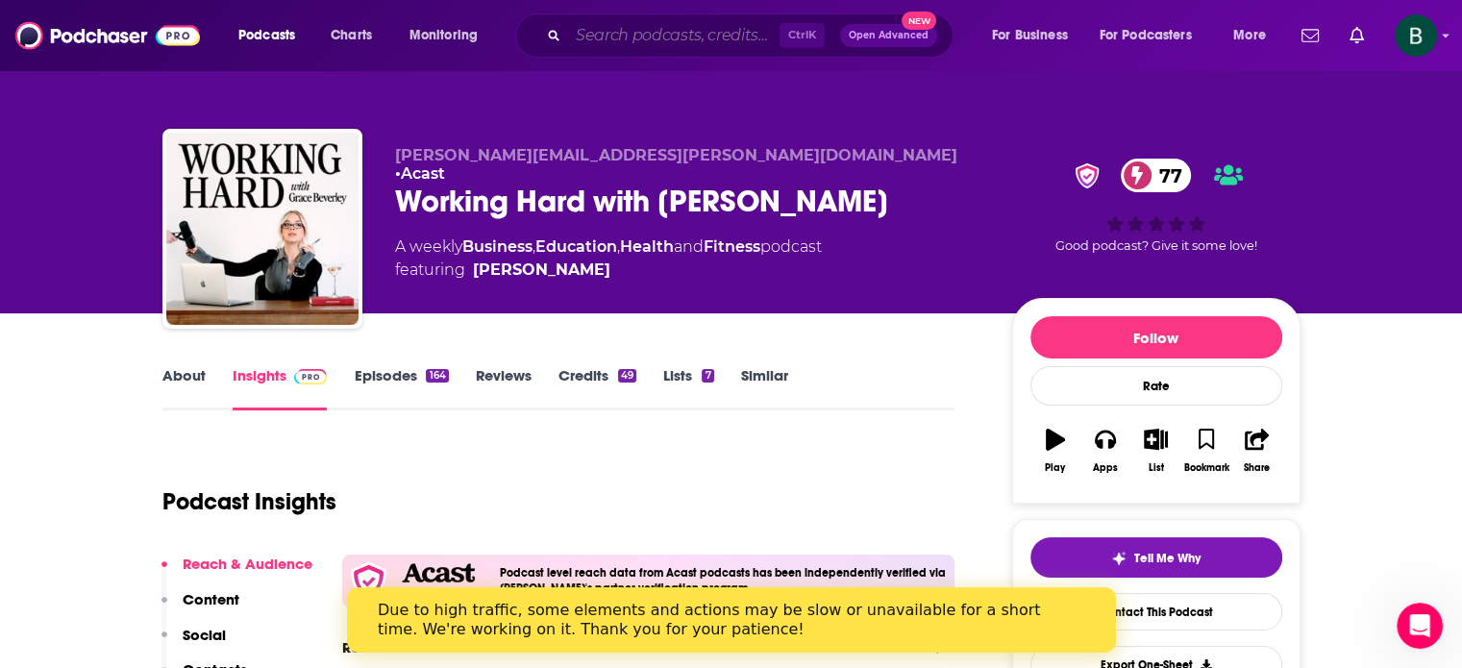
click at [632, 40] on input "Search podcasts, credits, & more..." at bounding box center [673, 35] width 211 height 31
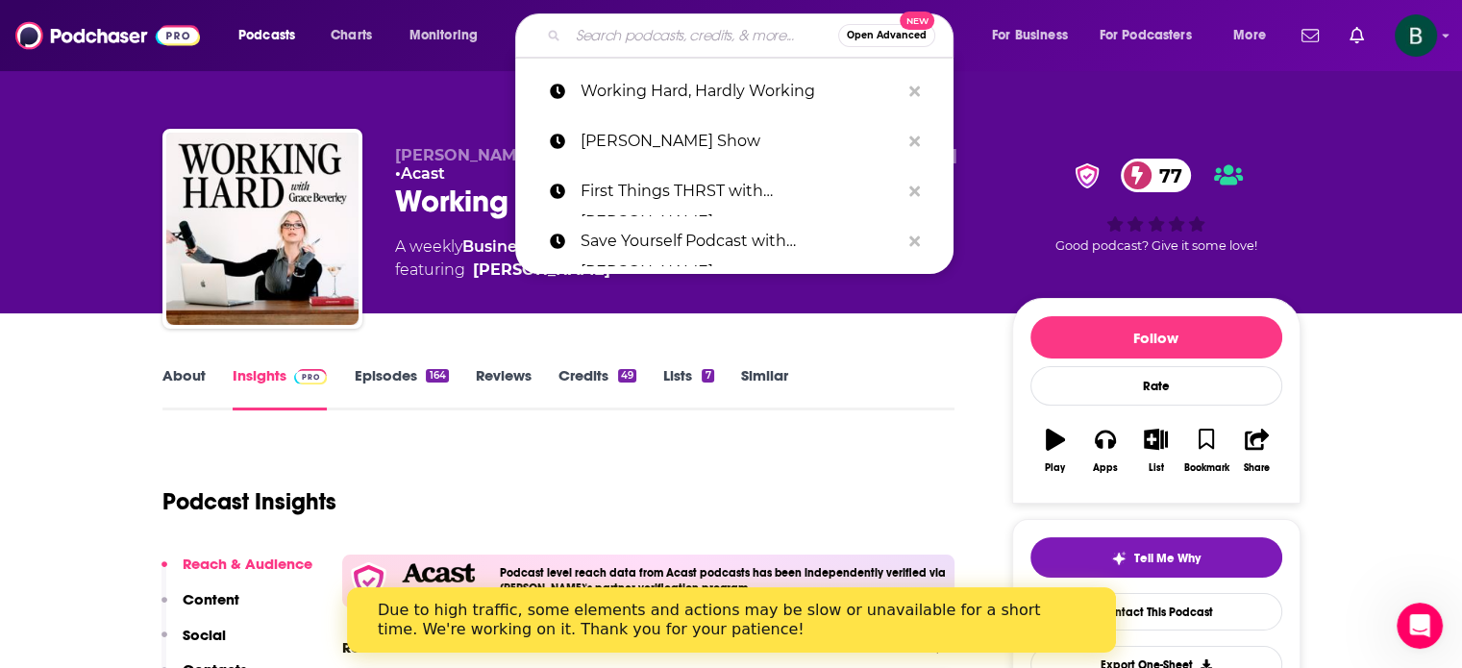
paste input "Morning [PERSON_NAME]'s BOSSY"
type input "Morning [PERSON_NAME]'s BOSSY"
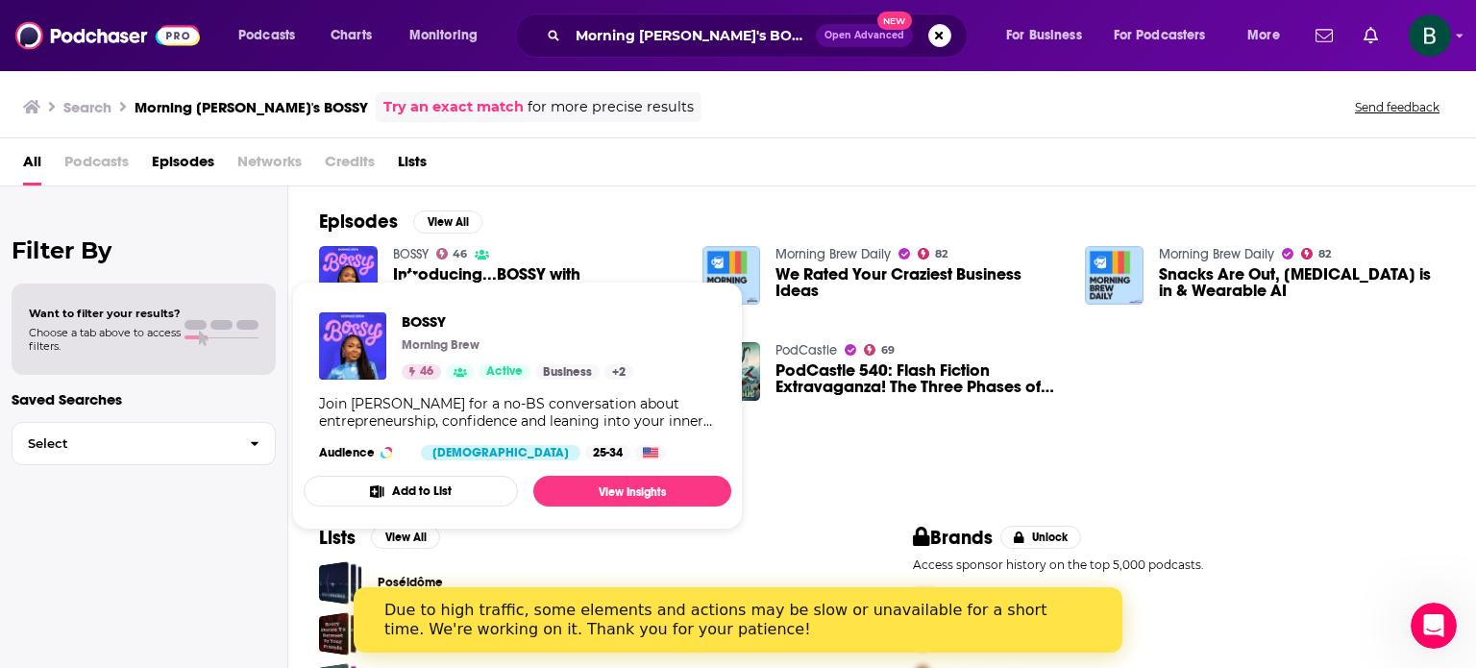
click at [418, 253] on link "BOSSY" at bounding box center [411, 254] width 36 height 16
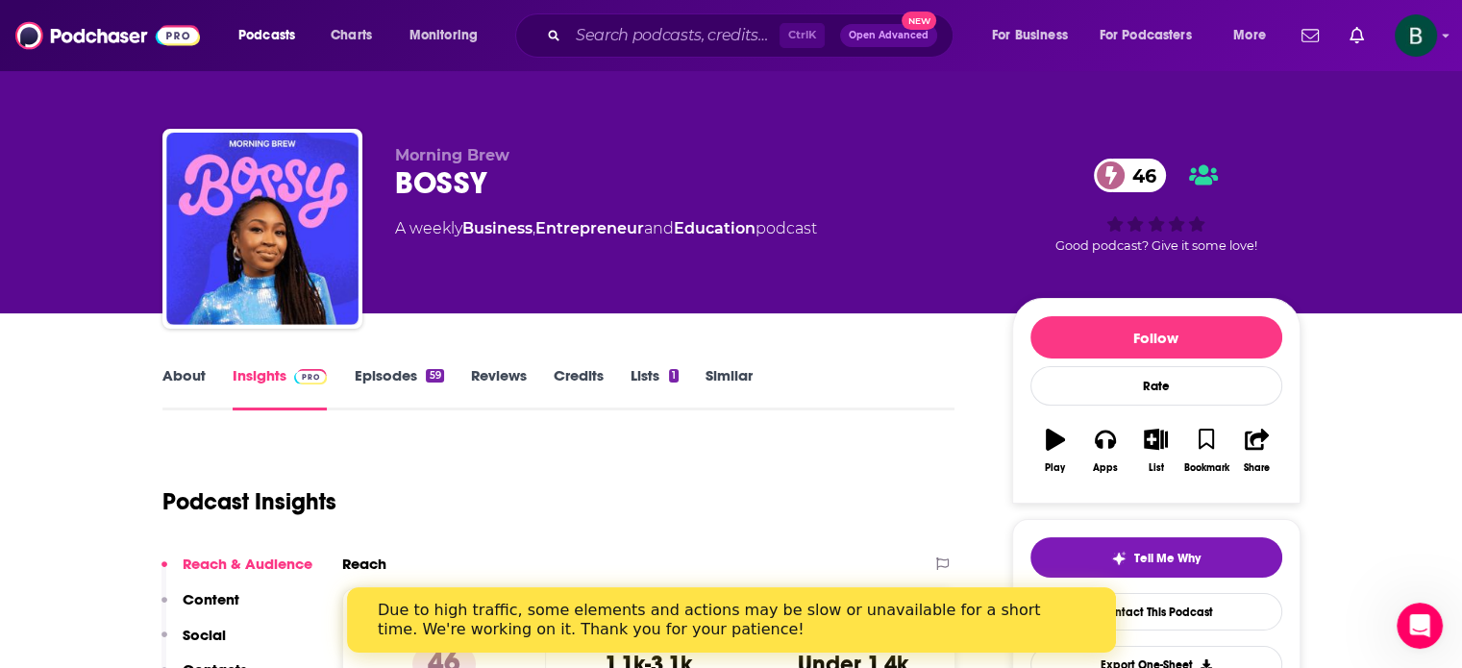
click at [186, 374] on link "About" at bounding box center [183, 388] width 43 height 44
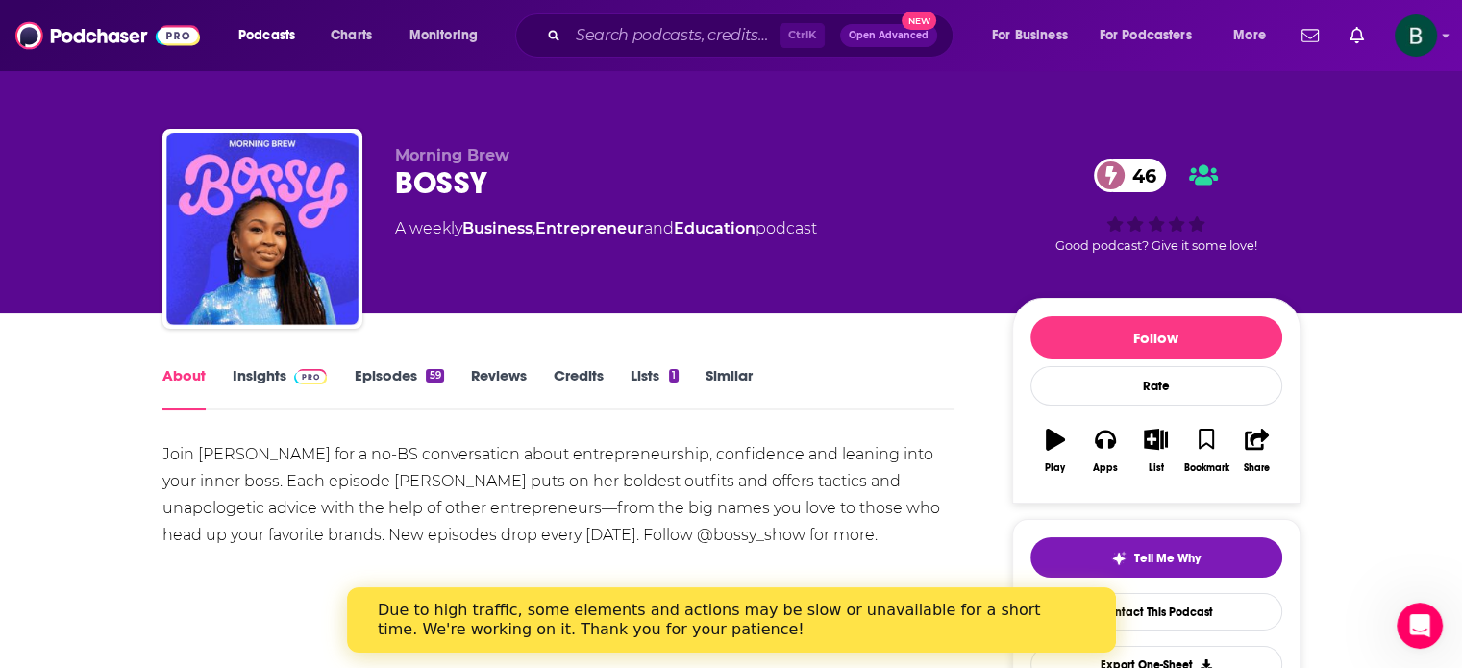
click at [267, 381] on link "Insights" at bounding box center [280, 388] width 95 height 44
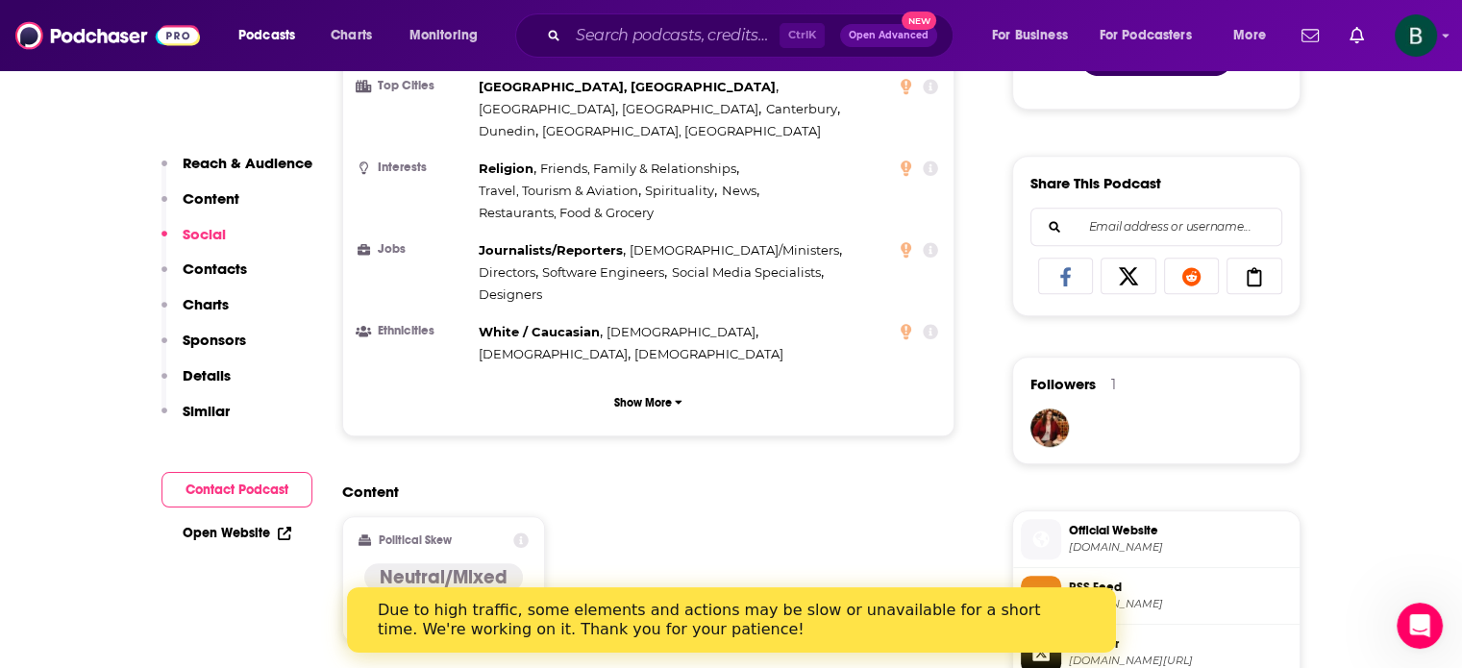
scroll to position [1601, 0]
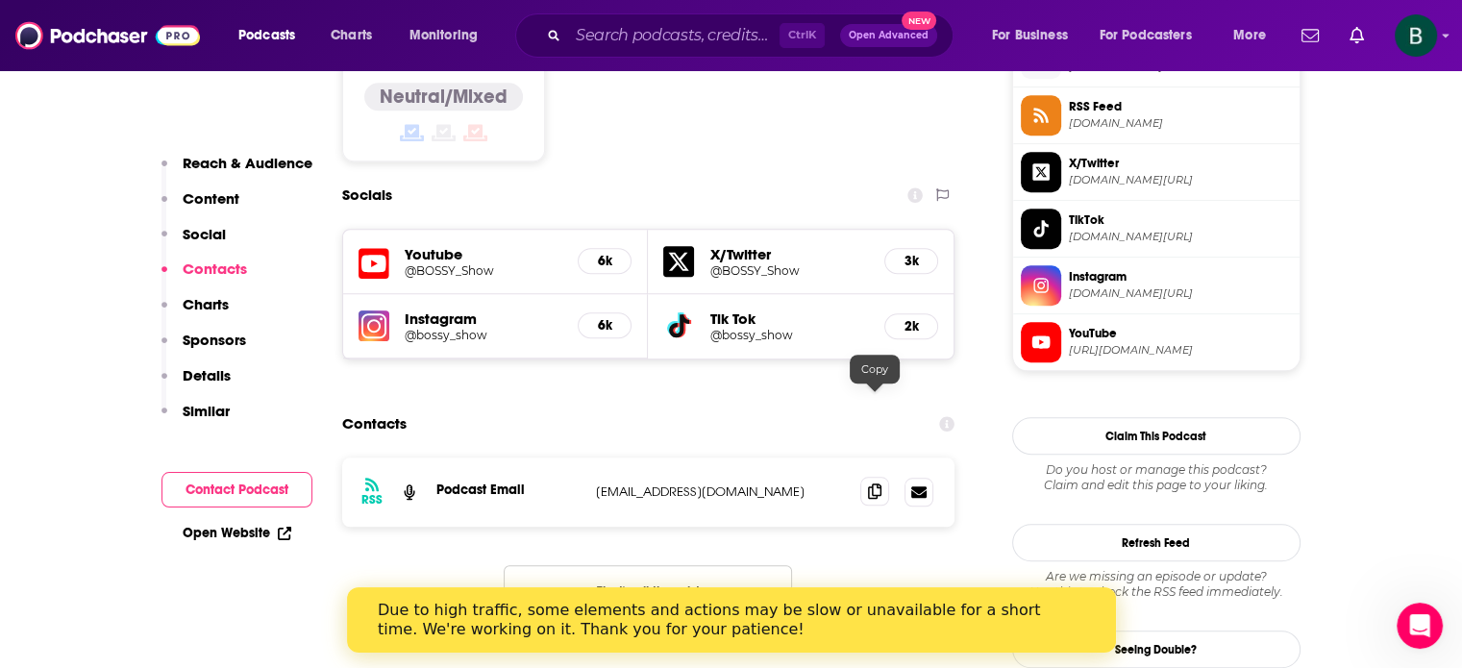
click at [872, 483] on icon at bounding box center [874, 490] width 13 height 15
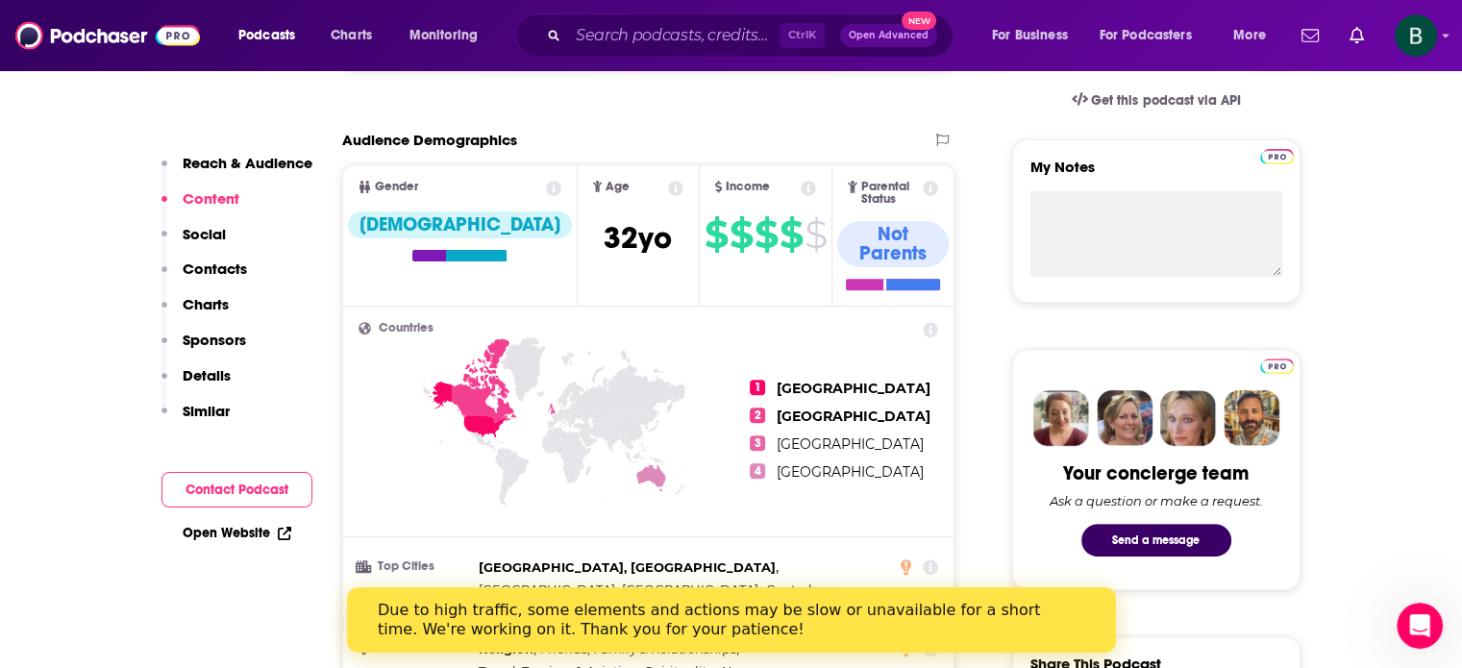
scroll to position [0, 0]
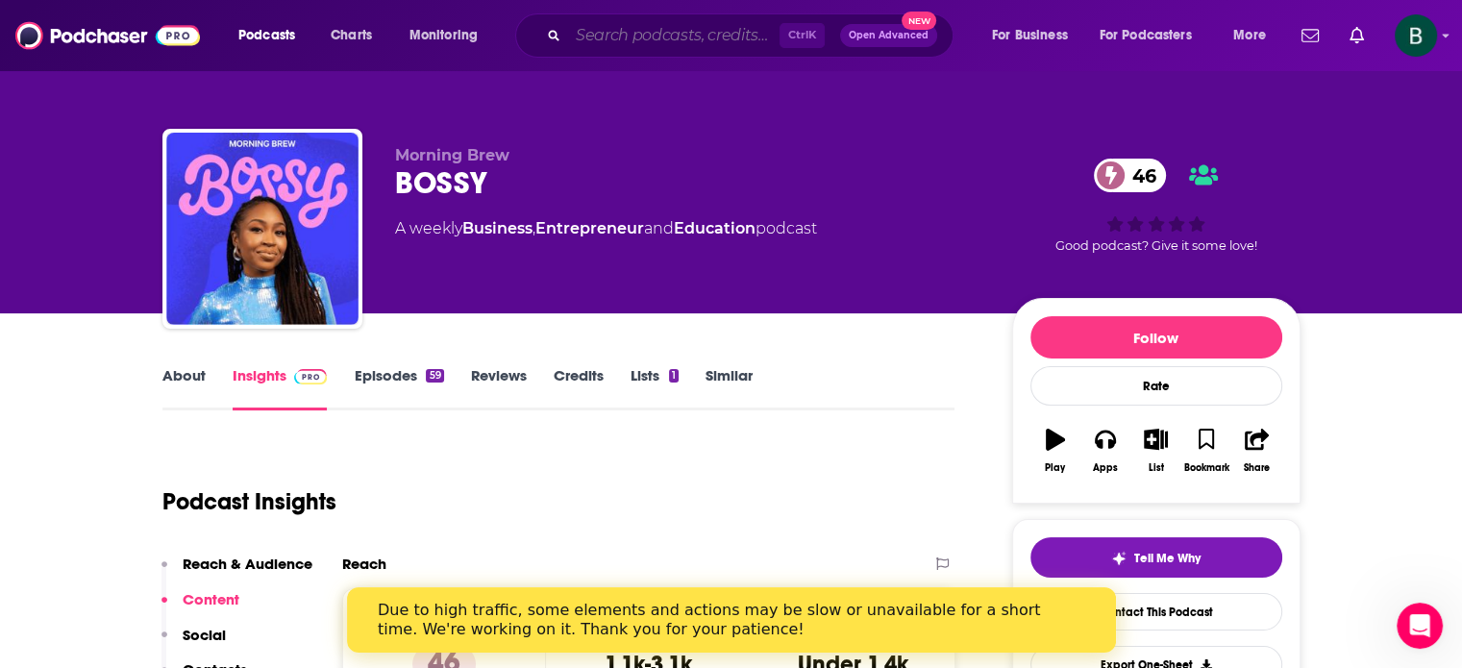
click at [570, 30] on input "Search podcasts, credits, & more..." at bounding box center [673, 35] width 211 height 31
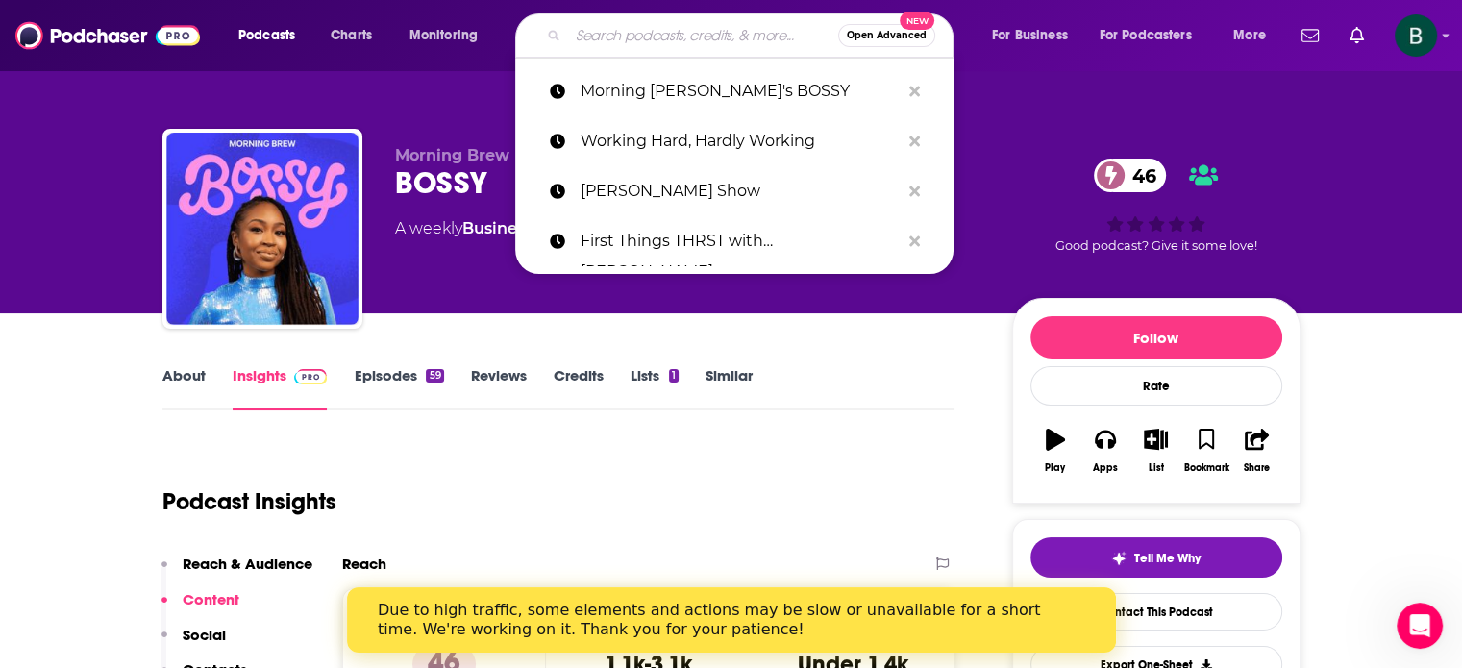
paste input "Iced Coffee Hour"
type input "Iced Coffee Hour"
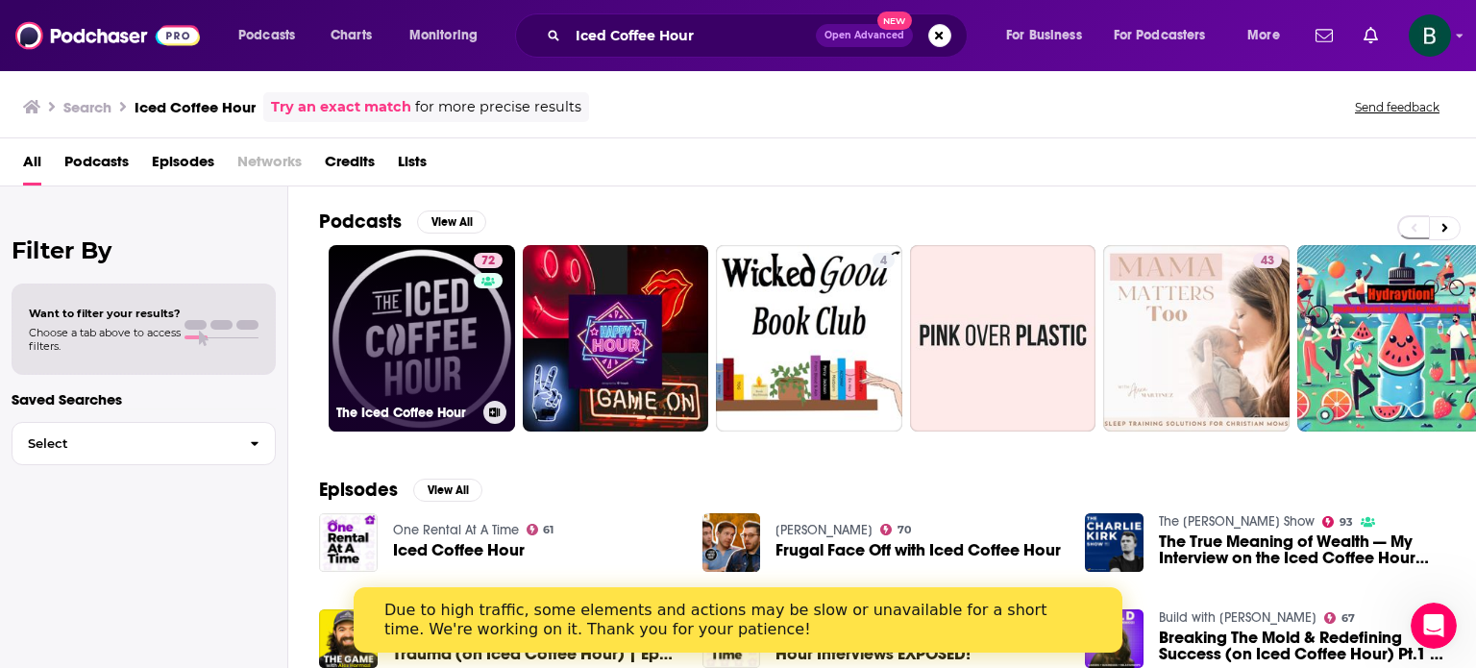
click at [396, 323] on link "72 The Iced Coffee Hour" at bounding box center [422, 338] width 186 height 186
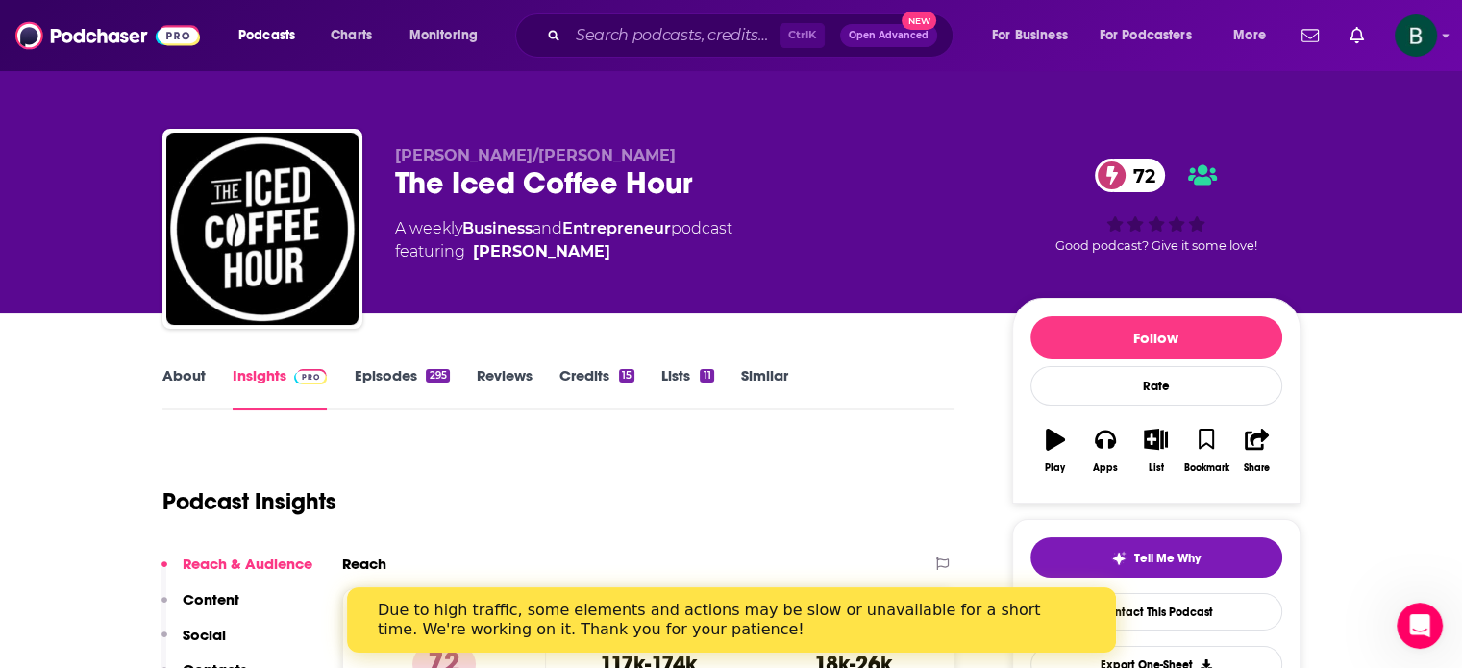
click at [198, 376] on link "About" at bounding box center [183, 388] width 43 height 44
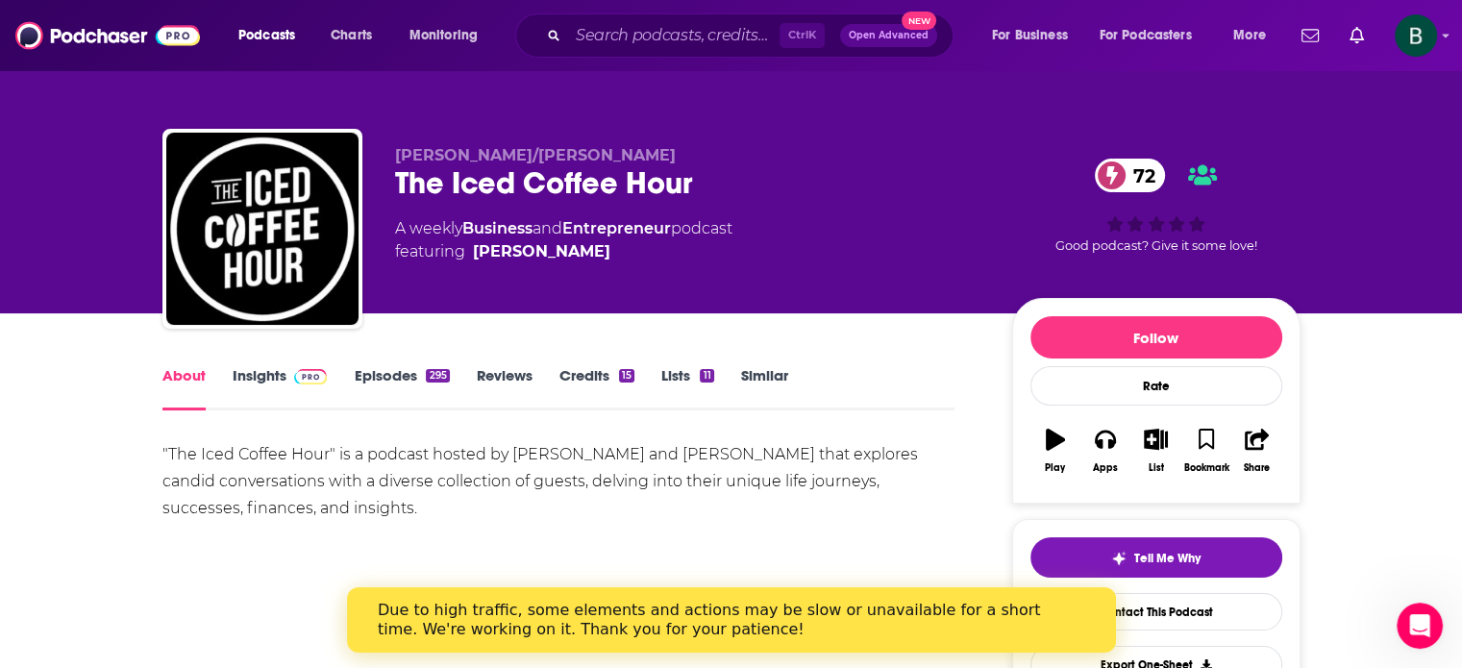
click at [237, 376] on link "Insights" at bounding box center [280, 388] width 95 height 44
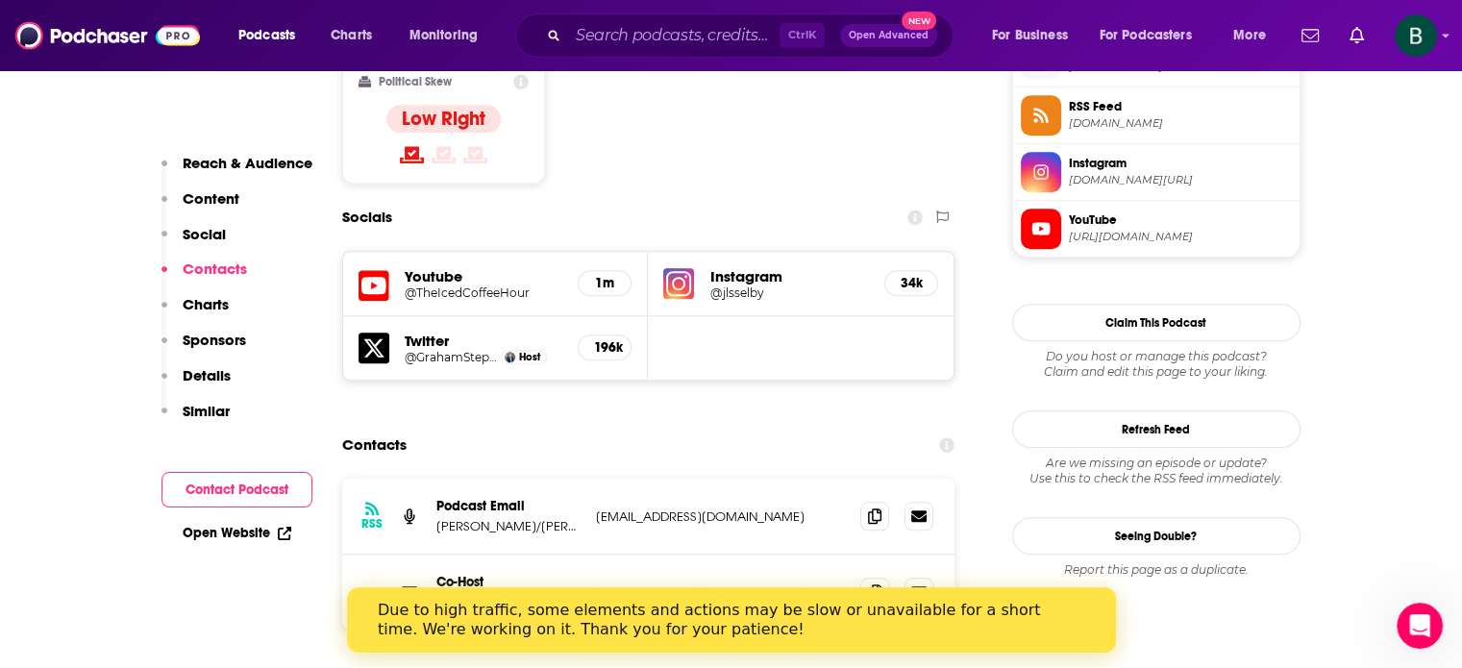
scroll to position [1762, 0]
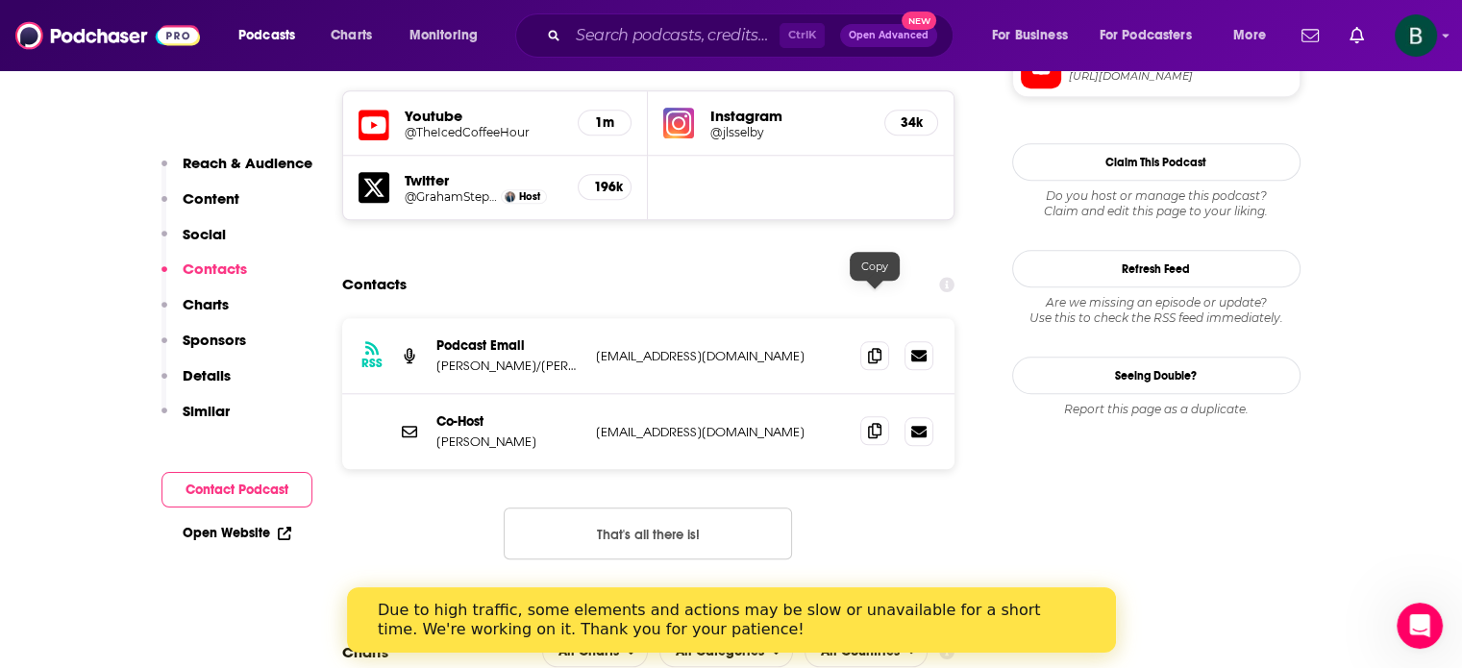
click at [874, 423] on icon at bounding box center [874, 430] width 13 height 15
click at [873, 347] on icon at bounding box center [874, 354] width 13 height 15
click at [593, 34] on input "Search podcasts, credits, & more..." at bounding box center [673, 35] width 211 height 31
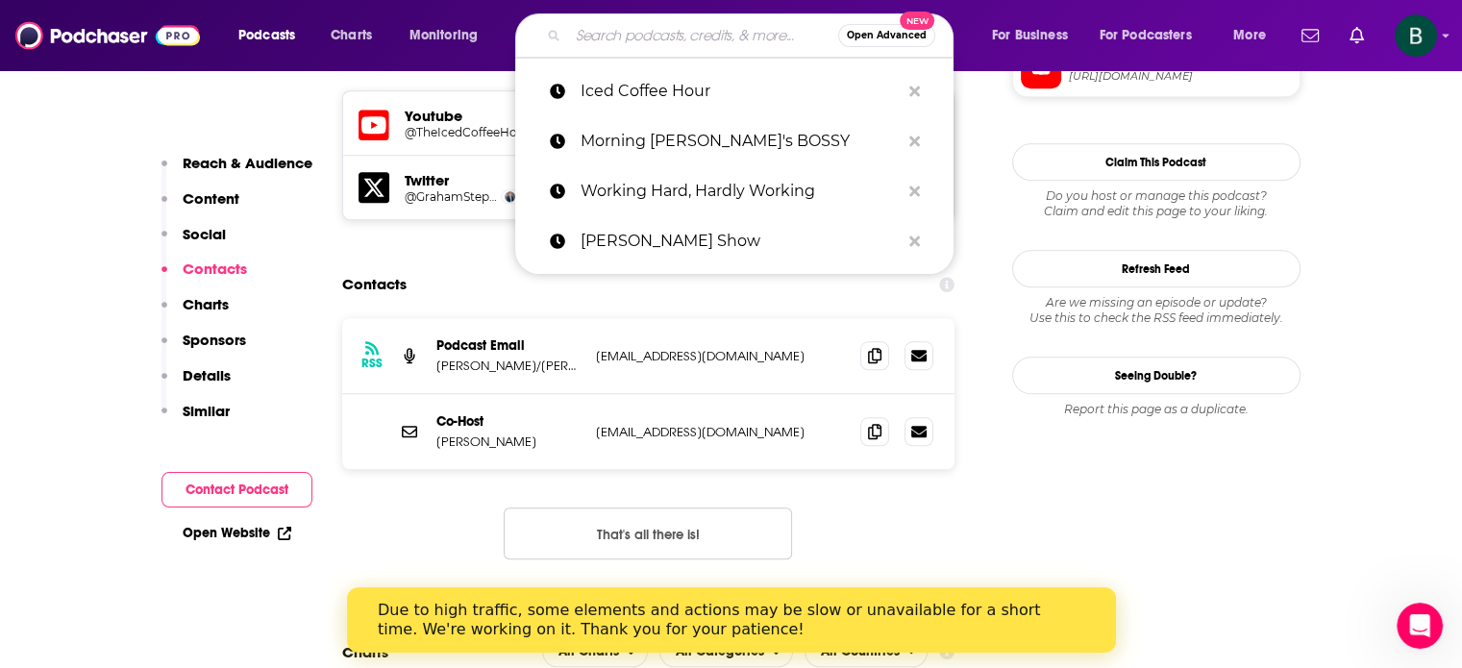
paste input "Growth Minds with [PERSON_NAME]"
type input "Growth Minds with [PERSON_NAME]"
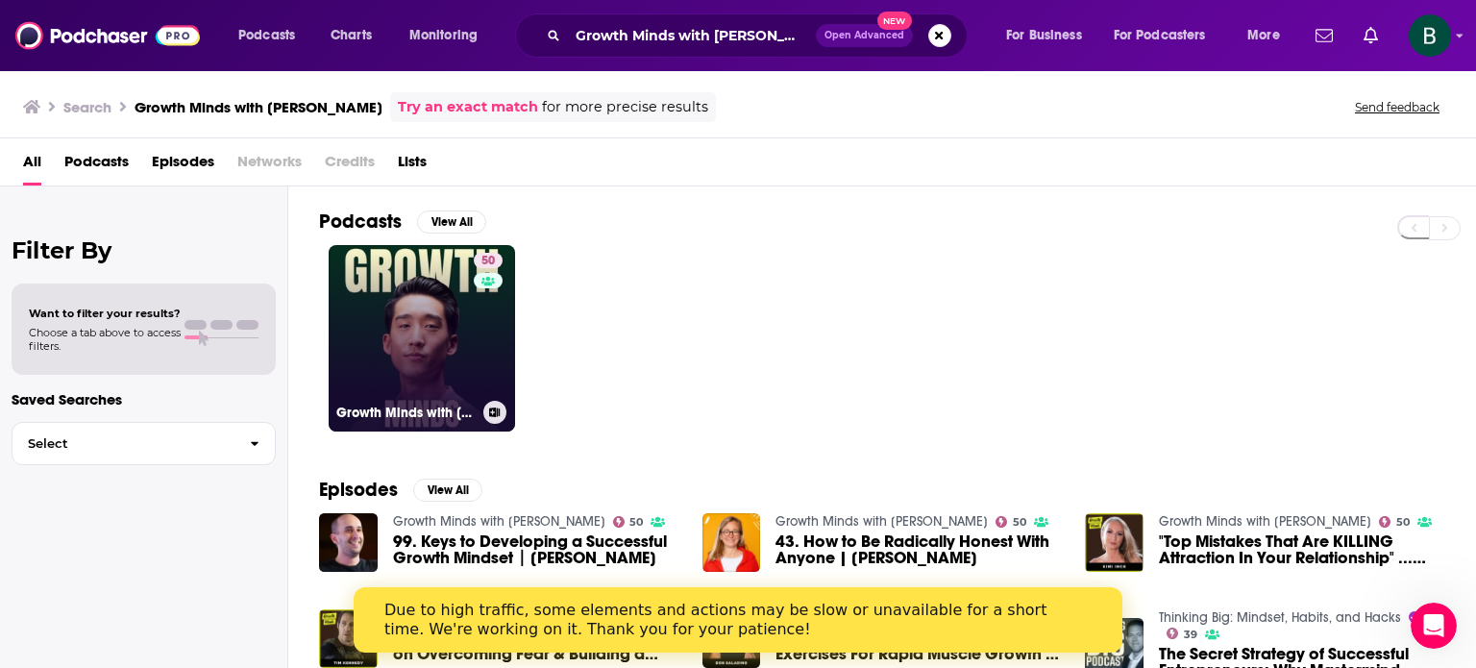
click at [358, 395] on link "50 Growth Minds with [PERSON_NAME]" at bounding box center [422, 338] width 186 height 186
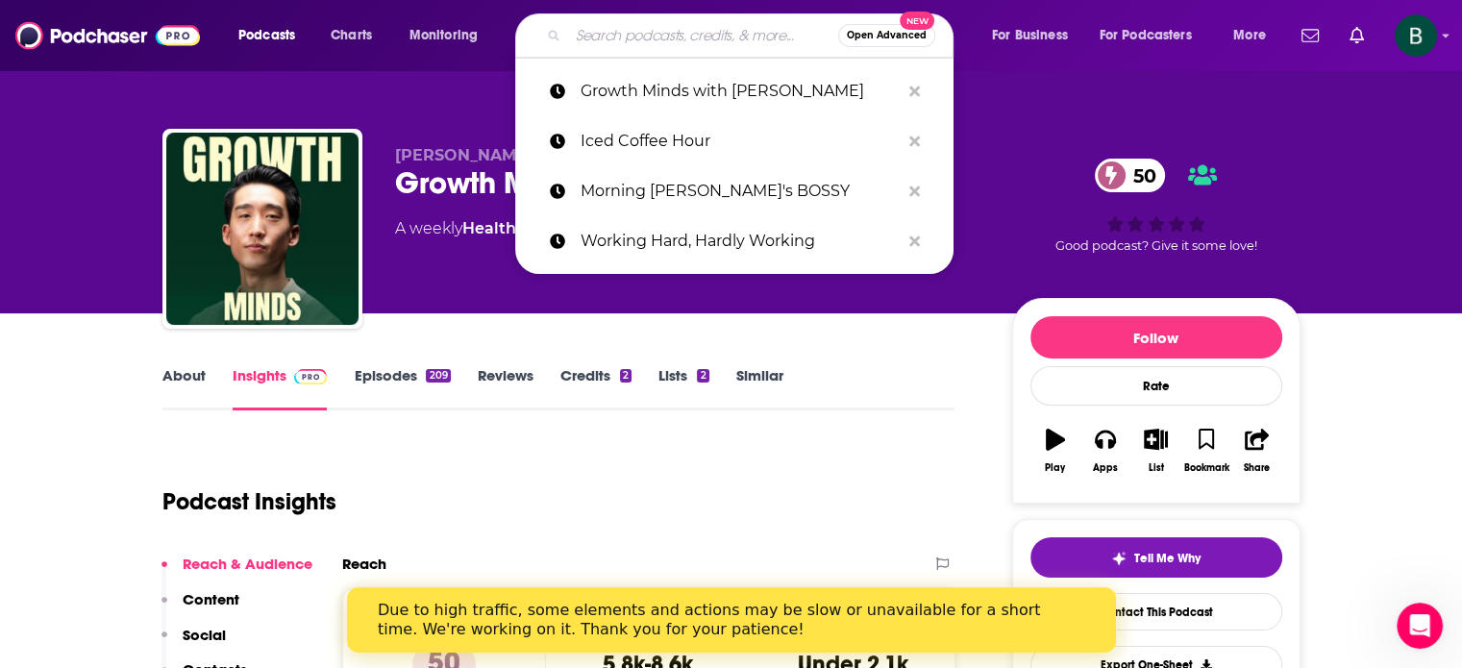
click at [642, 27] on input "Search podcasts, credits, & more..." at bounding box center [703, 35] width 270 height 31
paste input "Making it with [PERSON_NAME]"
type input "Making it with [PERSON_NAME]"
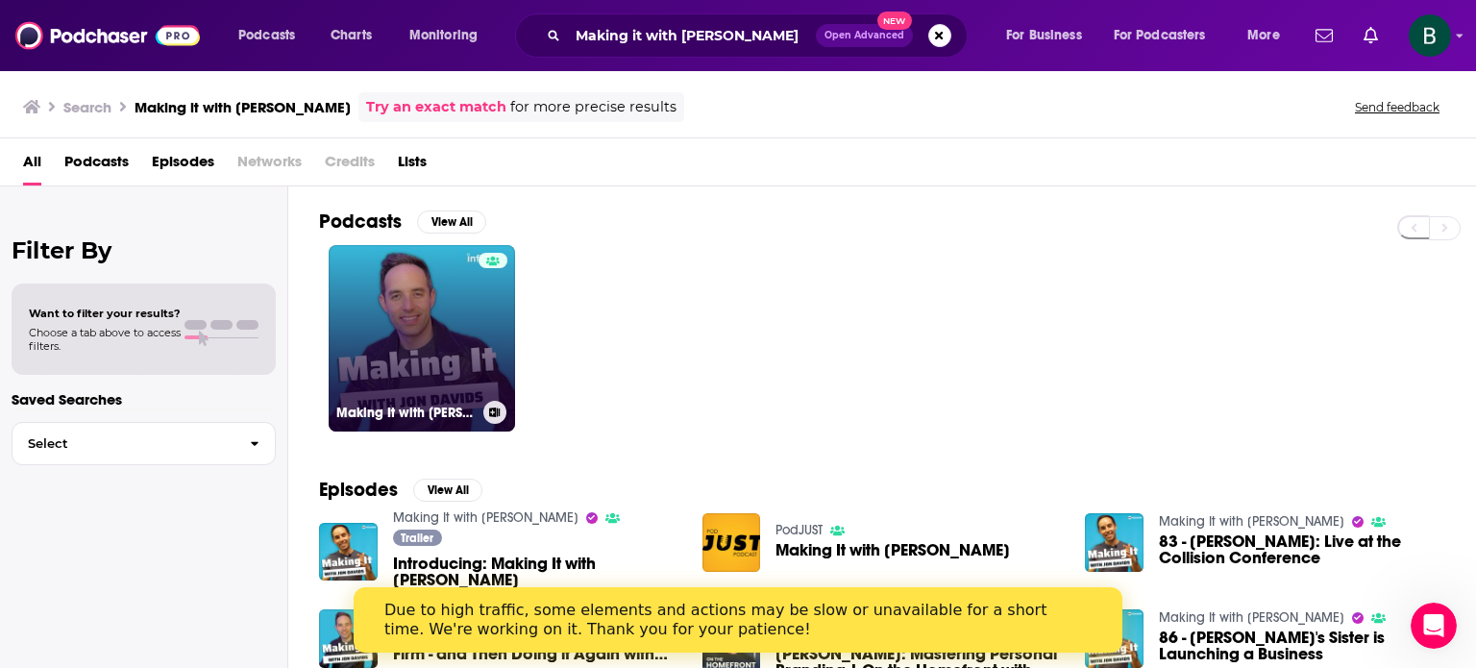
click at [433, 345] on link "Making It with [PERSON_NAME]" at bounding box center [422, 338] width 186 height 186
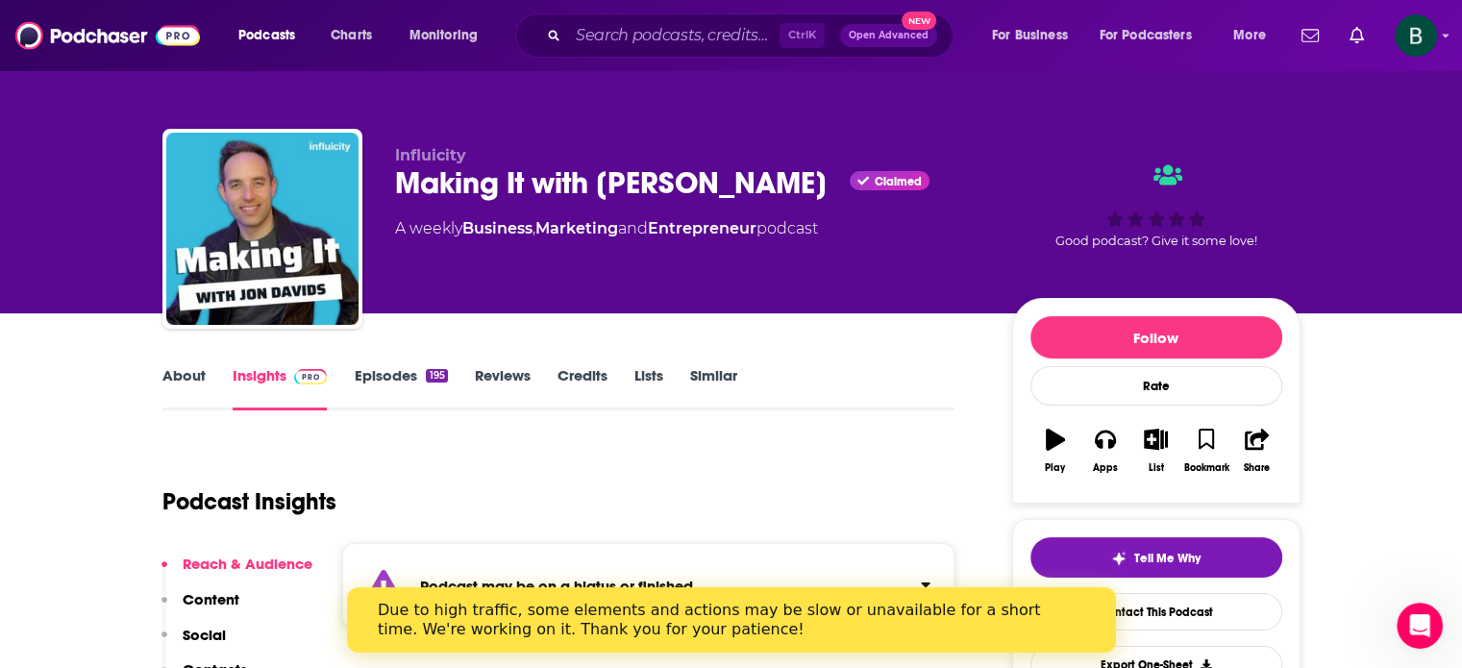
click at [202, 374] on link "About" at bounding box center [183, 388] width 43 height 44
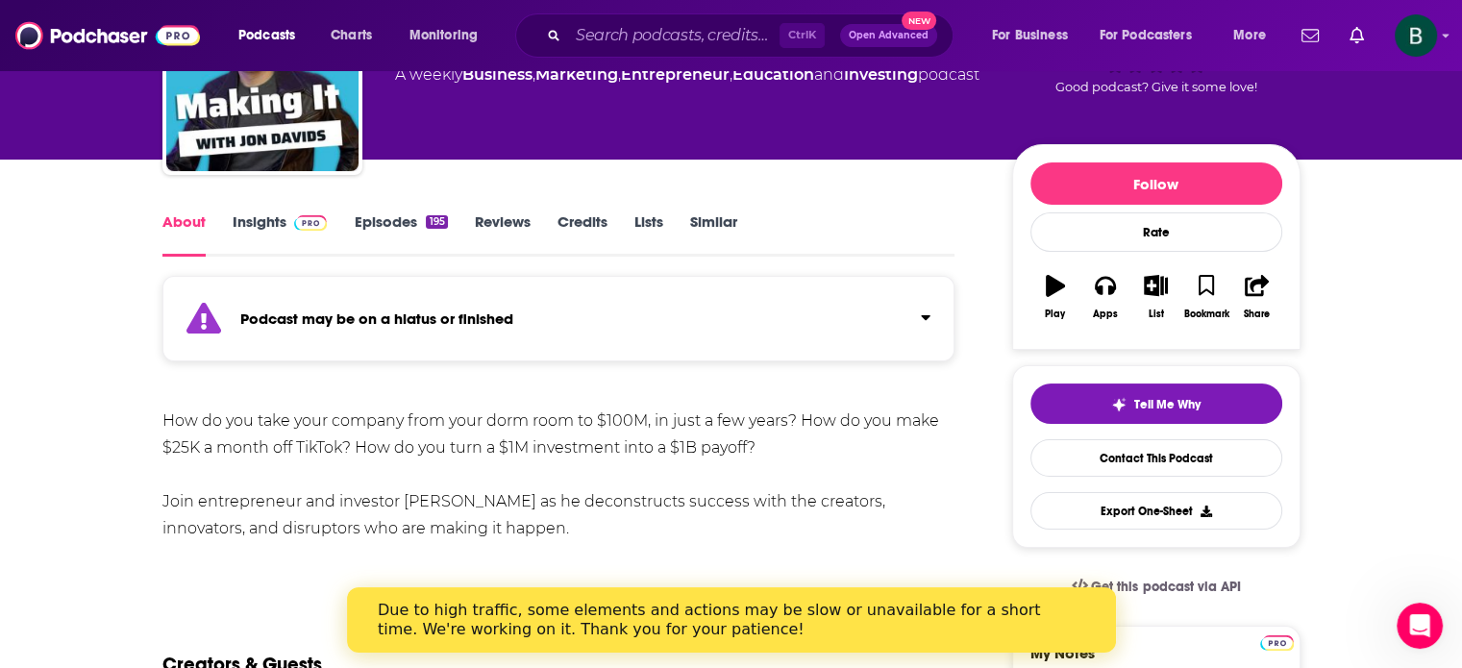
scroll to position [160, 0]
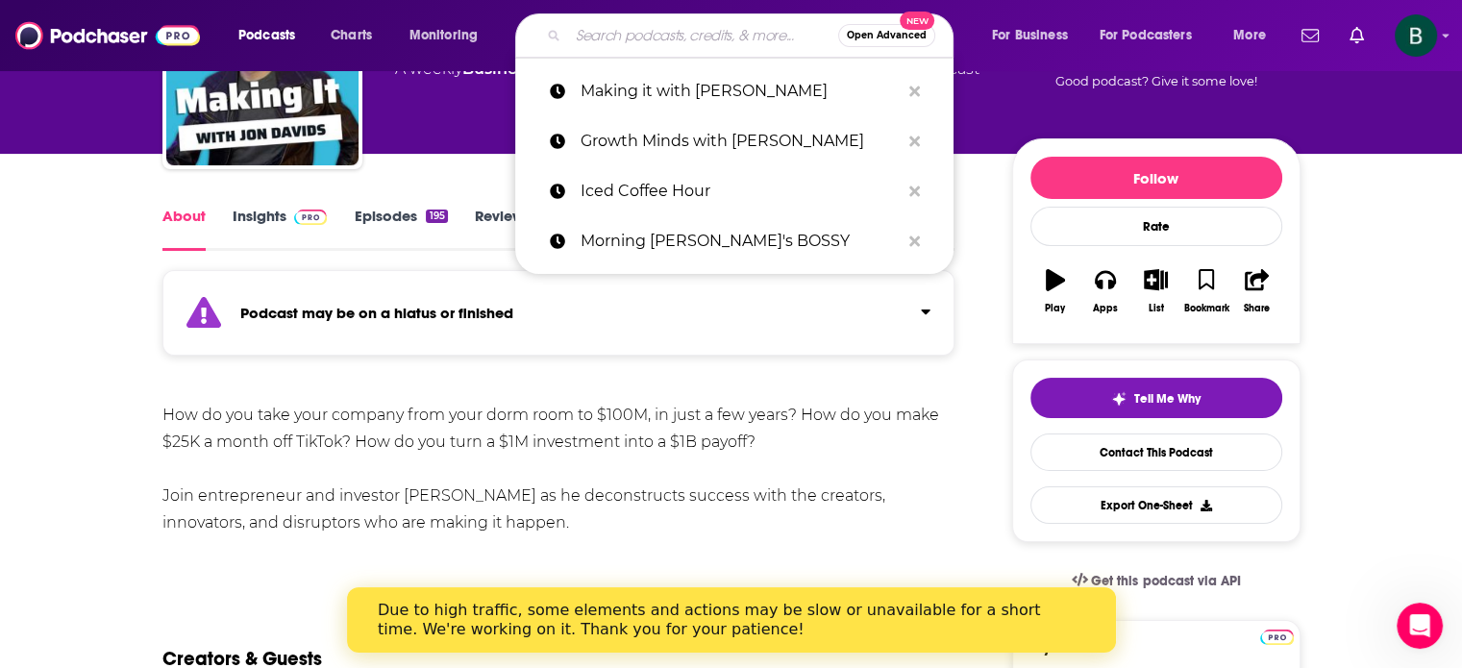
click at [579, 24] on input "Search podcasts, credits, & more..." at bounding box center [703, 35] width 270 height 31
paste input "Own the Outcome: With [PERSON_NAME]"
type input "Own the Outcome: With [PERSON_NAME]"
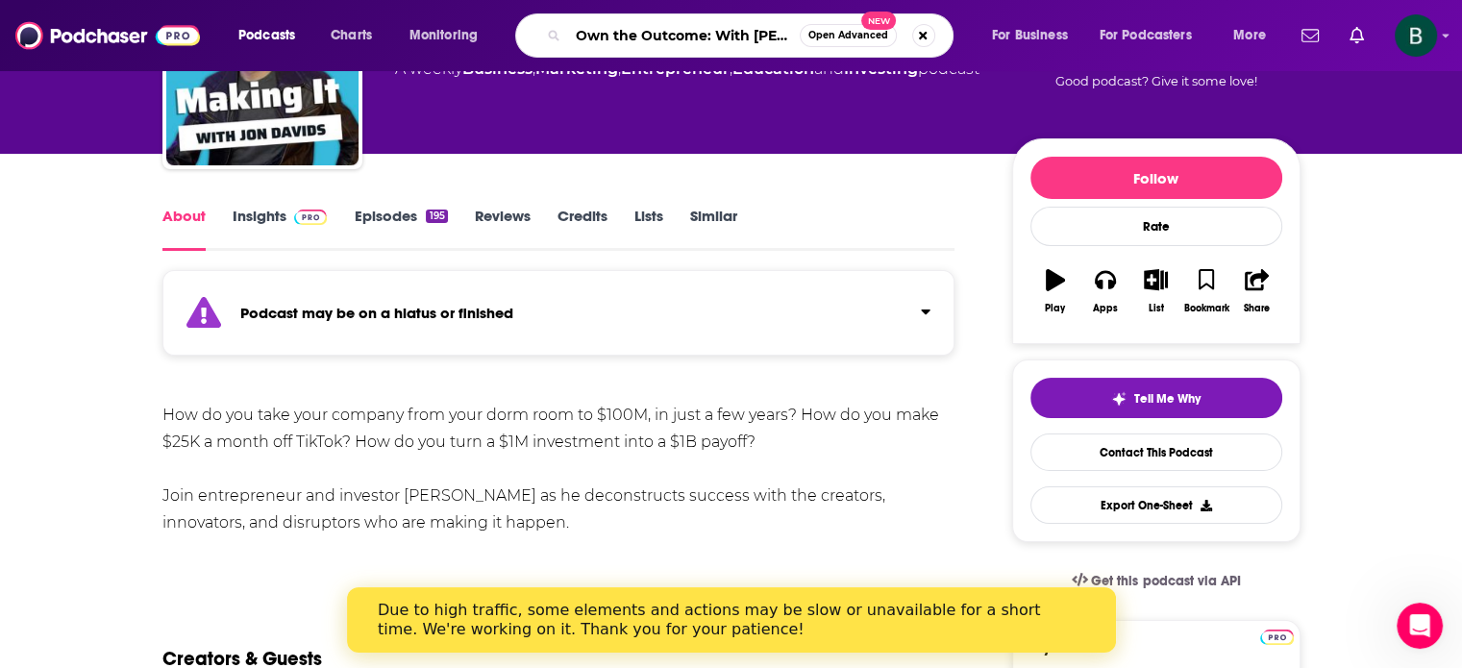
scroll to position [0, 75]
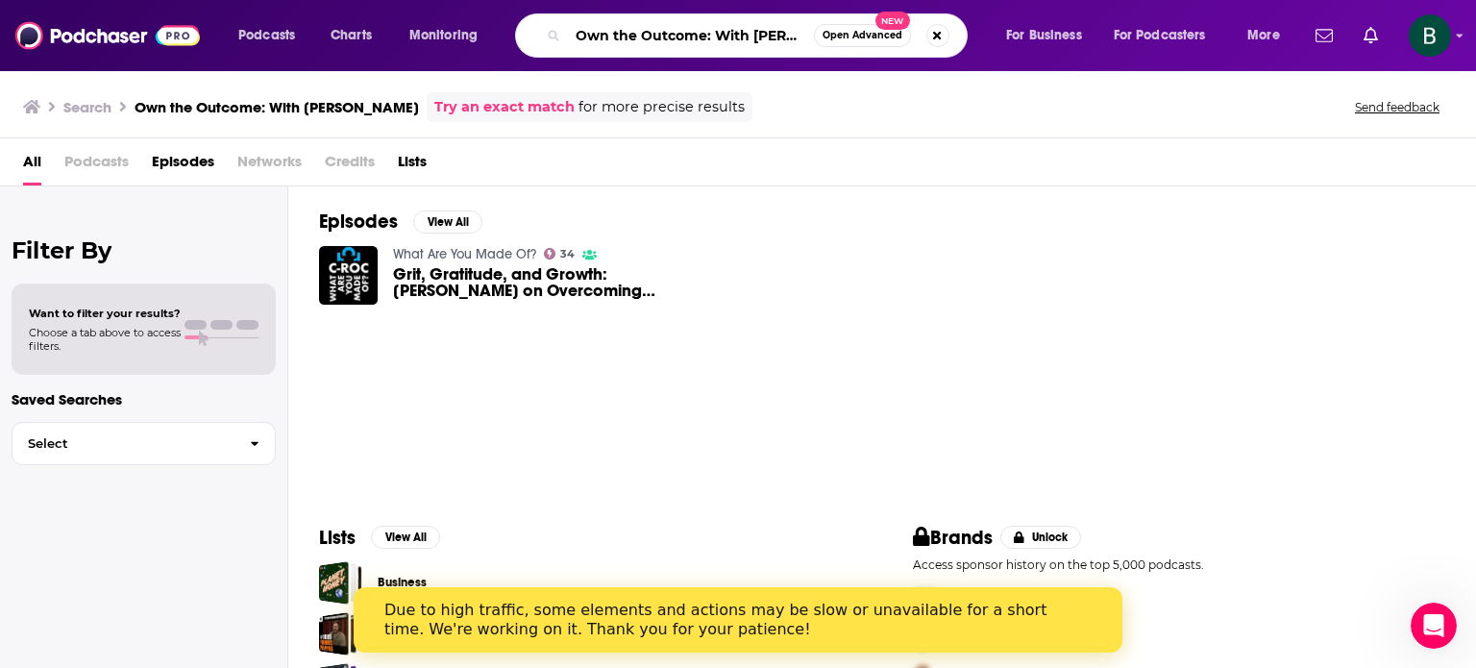
click at [707, 44] on input "Own the Outcome: With [PERSON_NAME]" at bounding box center [691, 35] width 246 height 31
drag, startPoint x: 705, startPoint y: 43, endPoint x: 1301, endPoint y: 34, distance: 595.9
click at [1298, 34] on div "Podcasts Charts Monitoring Own the Outcome: With [PERSON_NAME] Open Advanced Ne…" at bounding box center [761, 35] width 1073 height 44
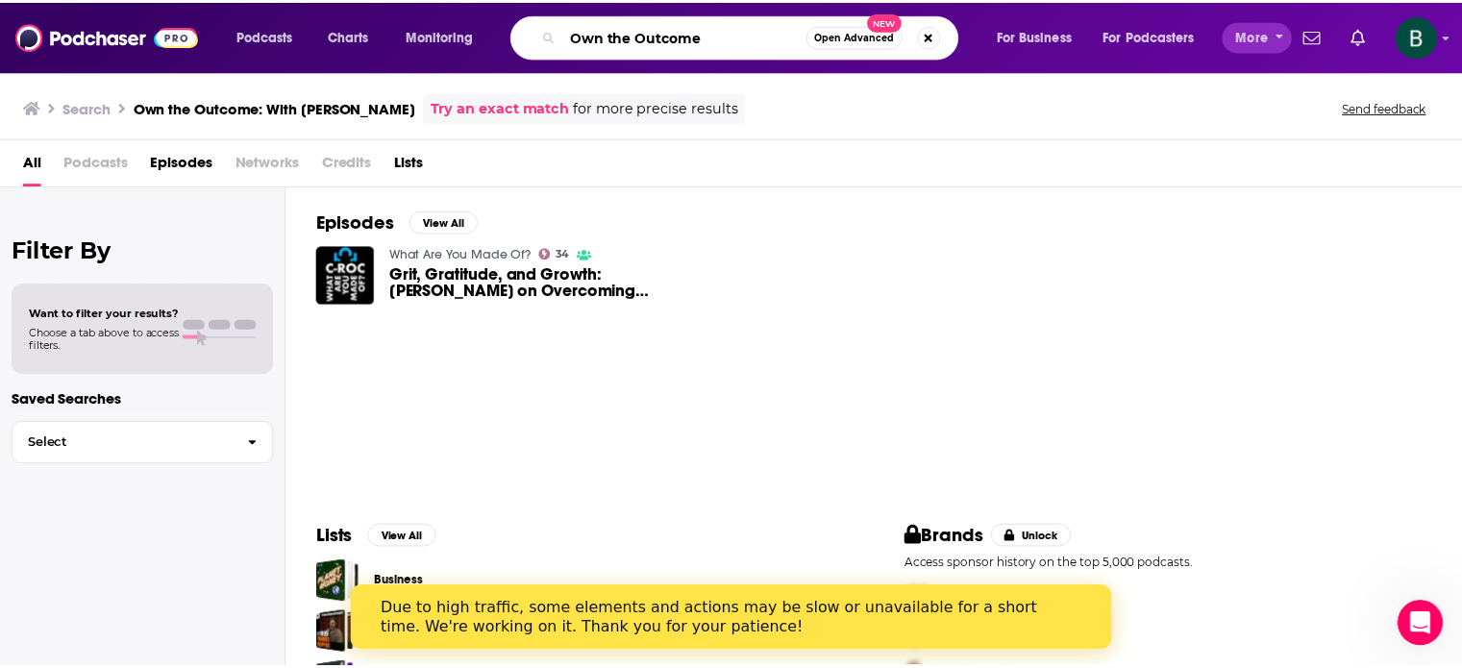
scroll to position [0, 0]
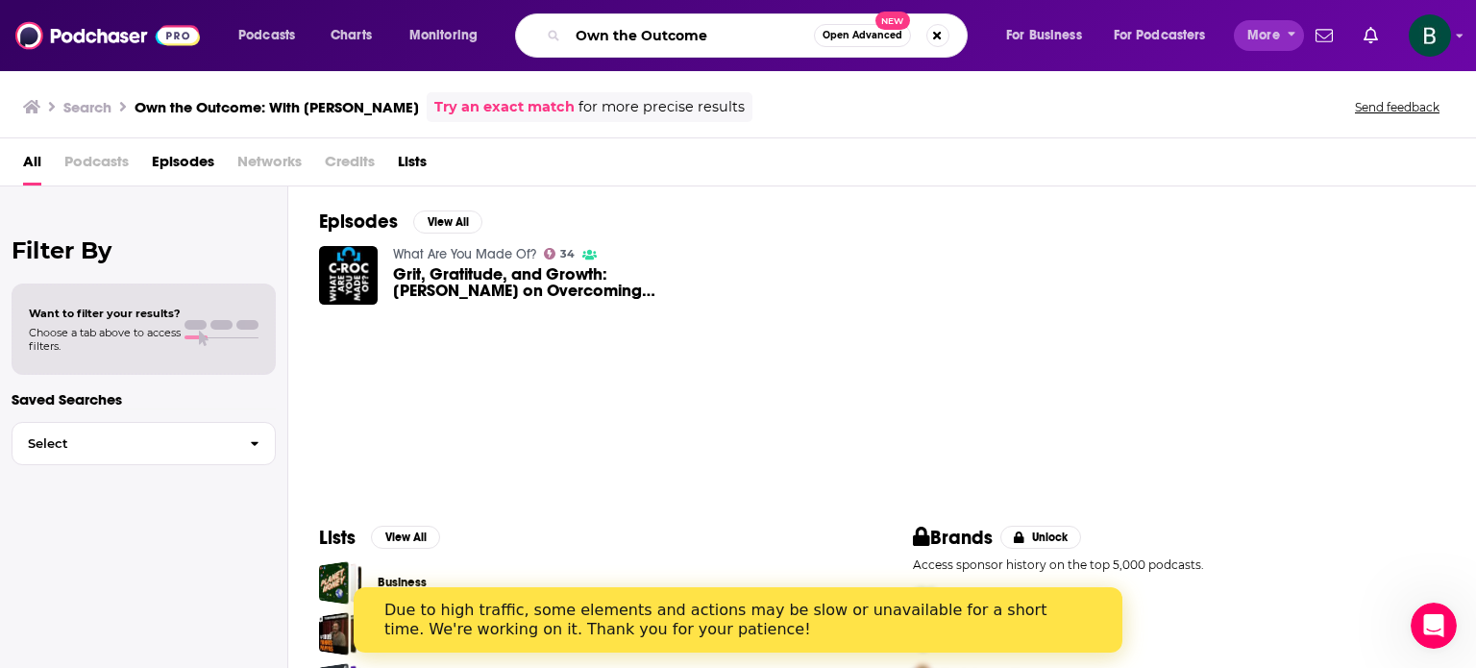
type input "Own the Outcome"
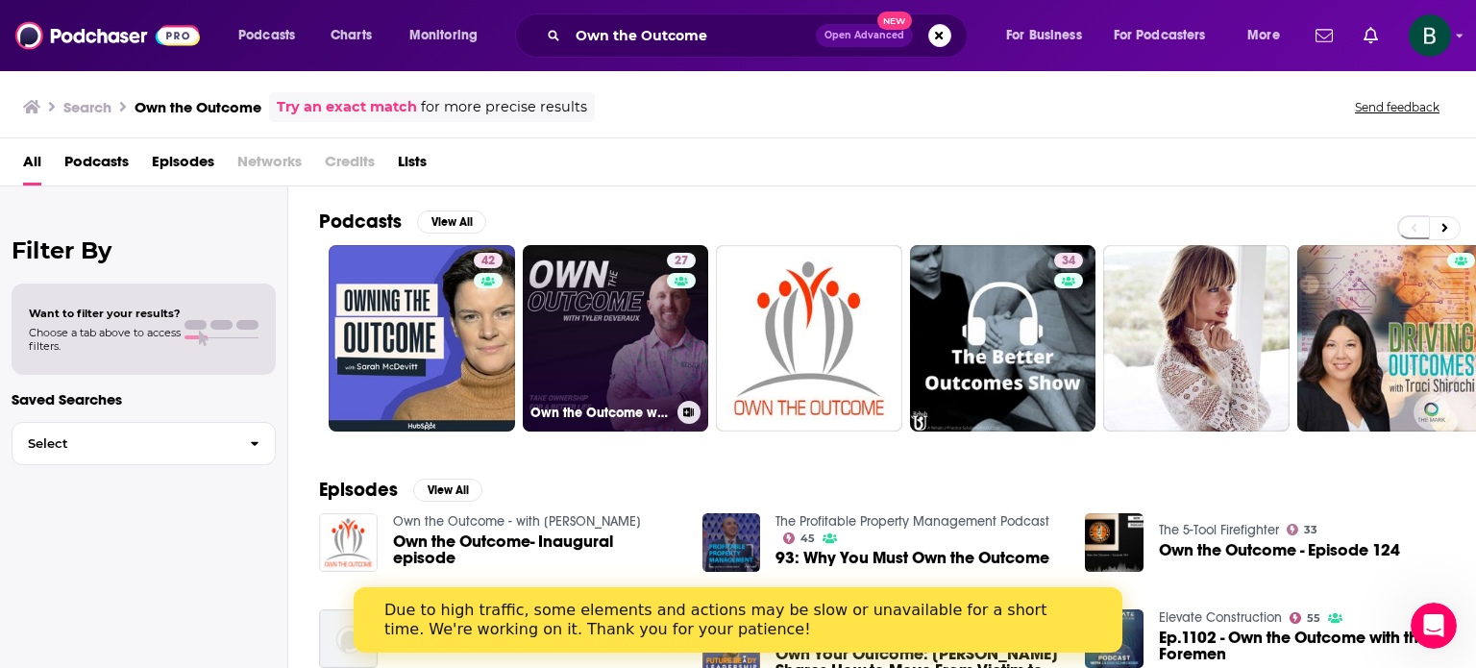
click at [609, 316] on link "27 Own the Outcome with [PERSON_NAME]" at bounding box center [616, 338] width 186 height 186
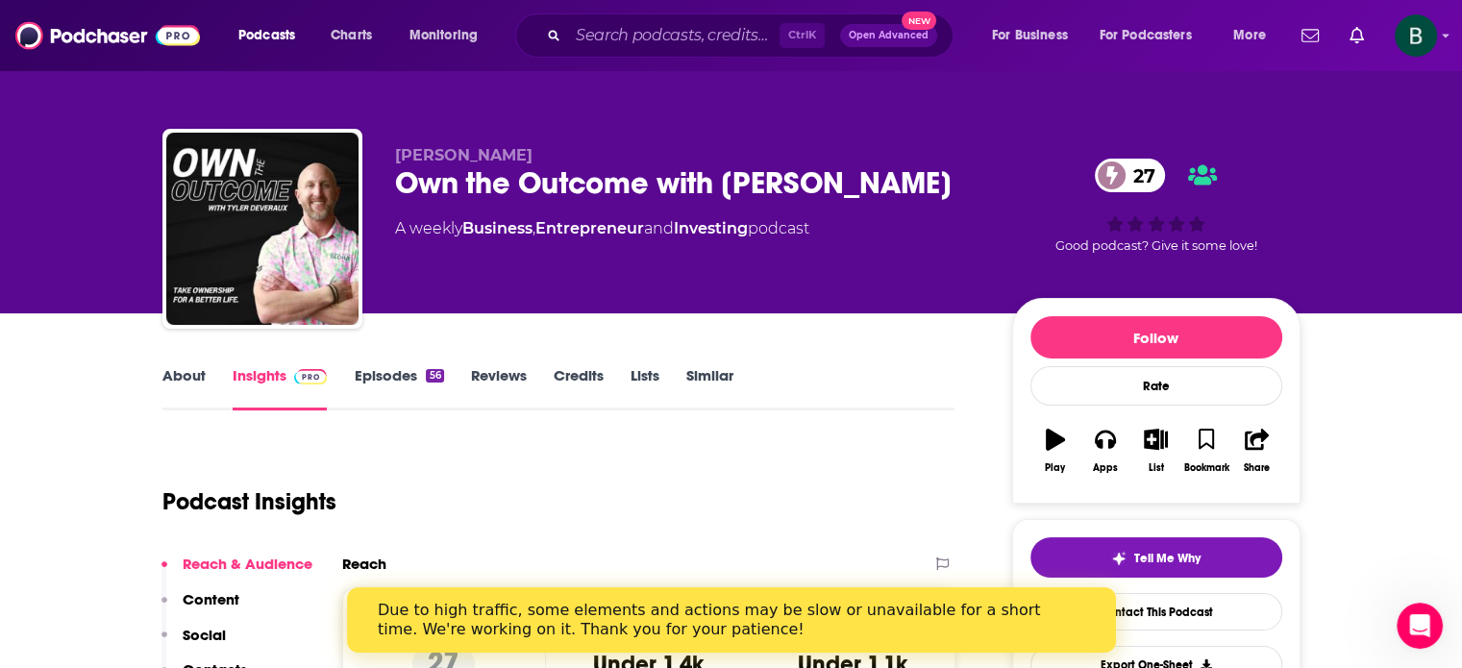
click at [166, 375] on link "About" at bounding box center [183, 388] width 43 height 44
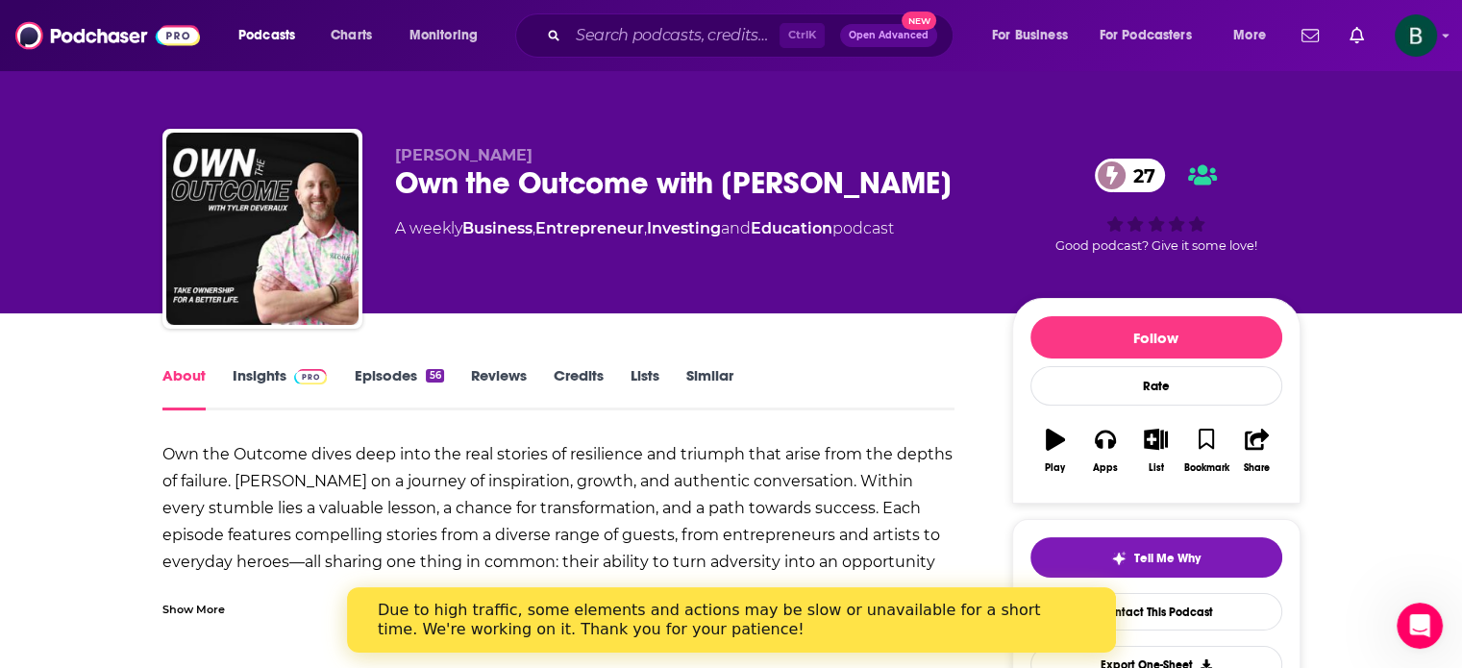
click at [248, 374] on link "Insights" at bounding box center [280, 388] width 95 height 44
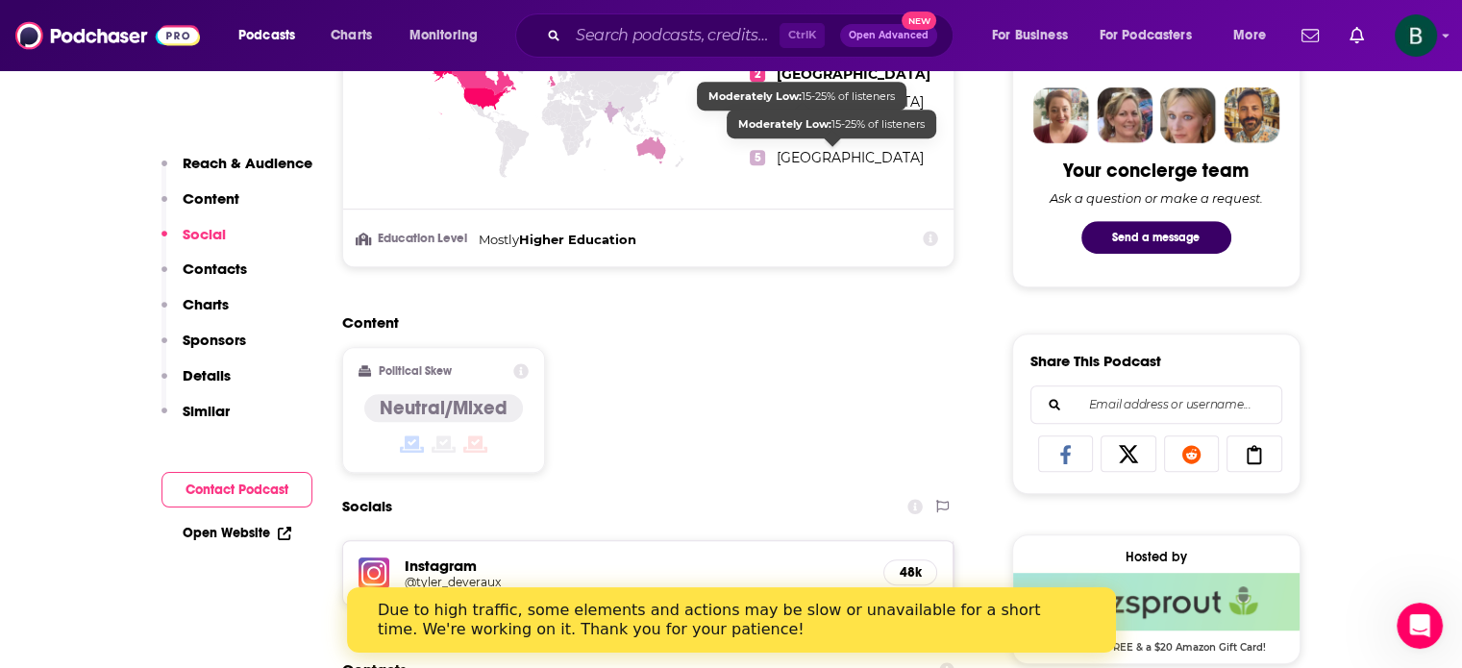
scroll to position [1281, 0]
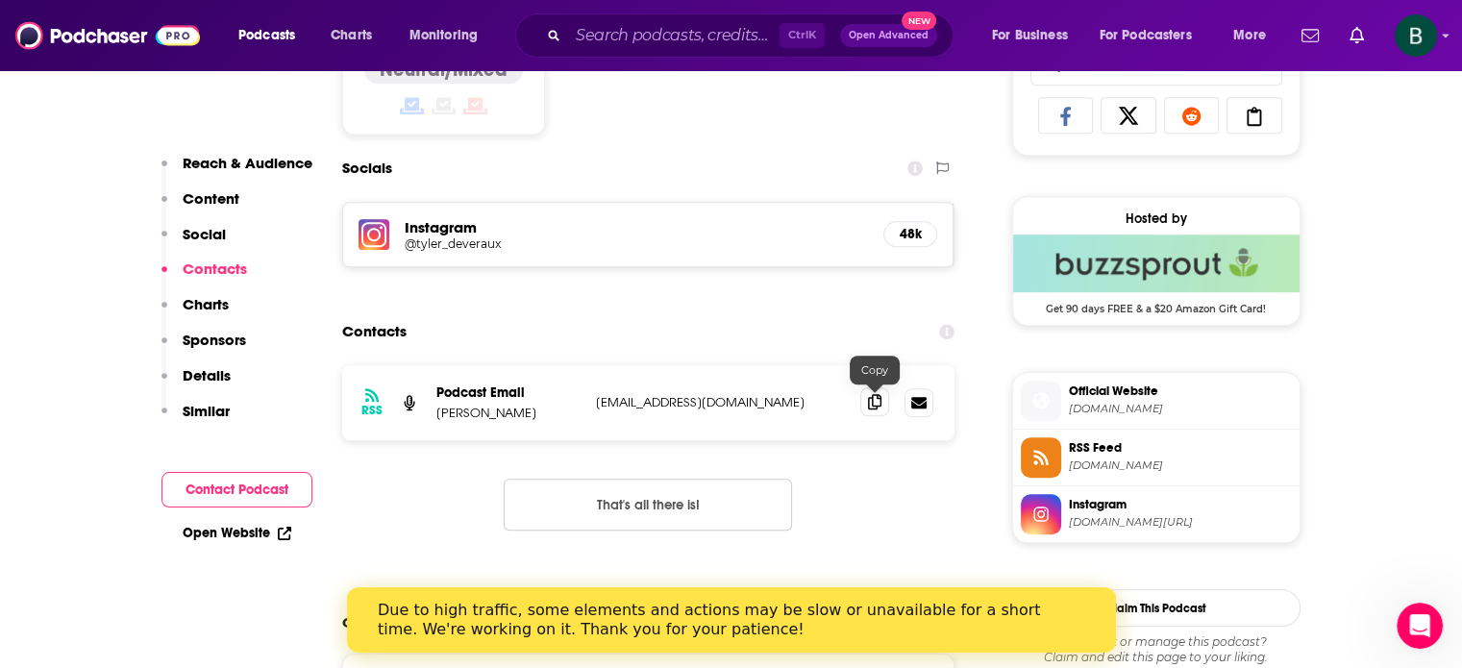
click at [875, 397] on icon at bounding box center [874, 401] width 13 height 15
click at [561, 41] on div "Ctrl K Open Advanced New" at bounding box center [734, 35] width 438 height 44
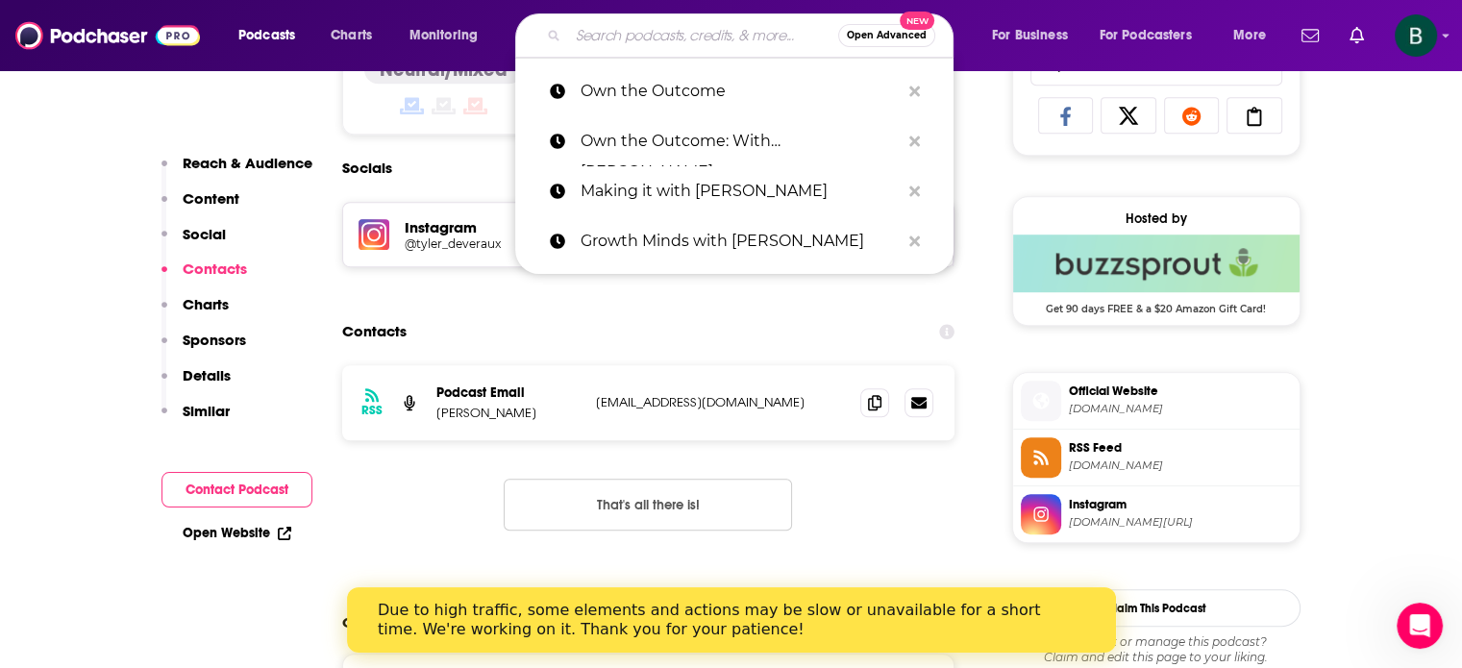
click at [613, 26] on input "Search podcasts, credits, & more..." at bounding box center [703, 35] width 270 height 31
paste input "SmartHER news Podcast"
type input "SmartHER news Podcast"
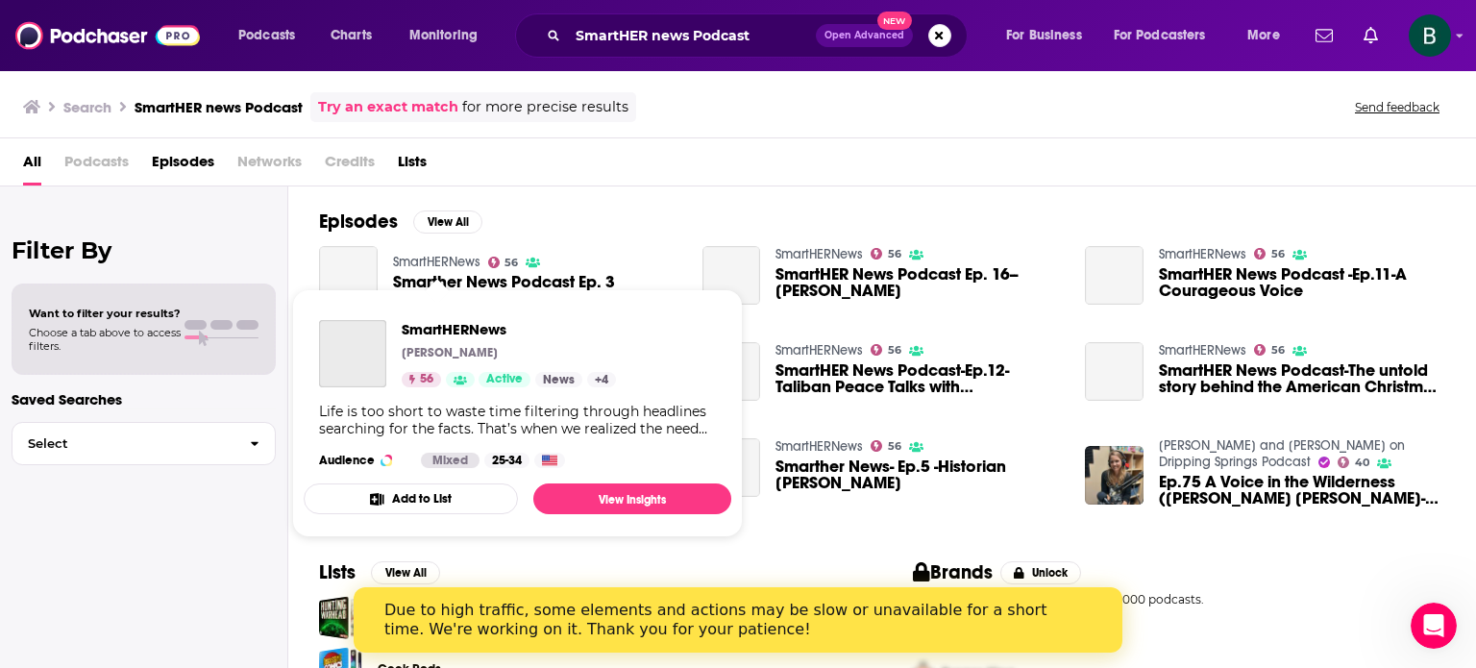
click at [424, 255] on link "SmartHERNews" at bounding box center [436, 262] width 87 height 16
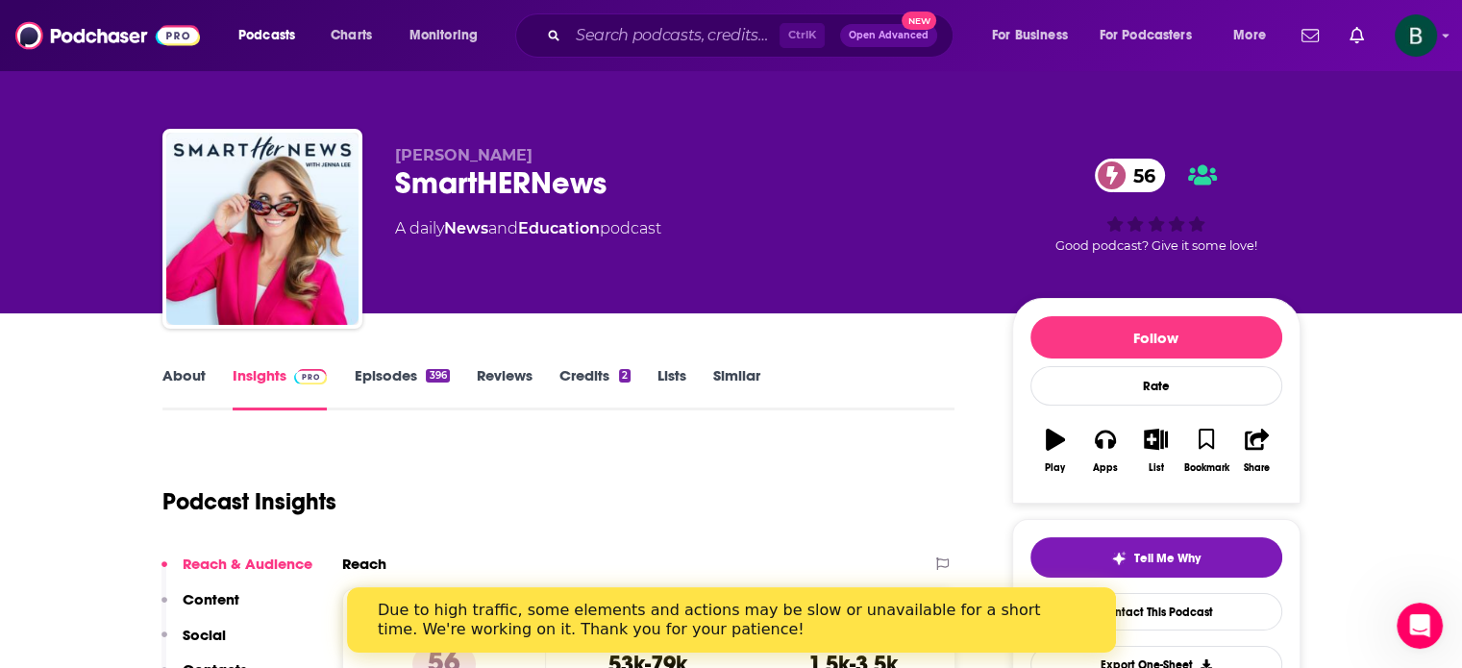
click at [181, 392] on link "About" at bounding box center [183, 388] width 43 height 44
